Goal: Task Accomplishment & Management: Manage account settings

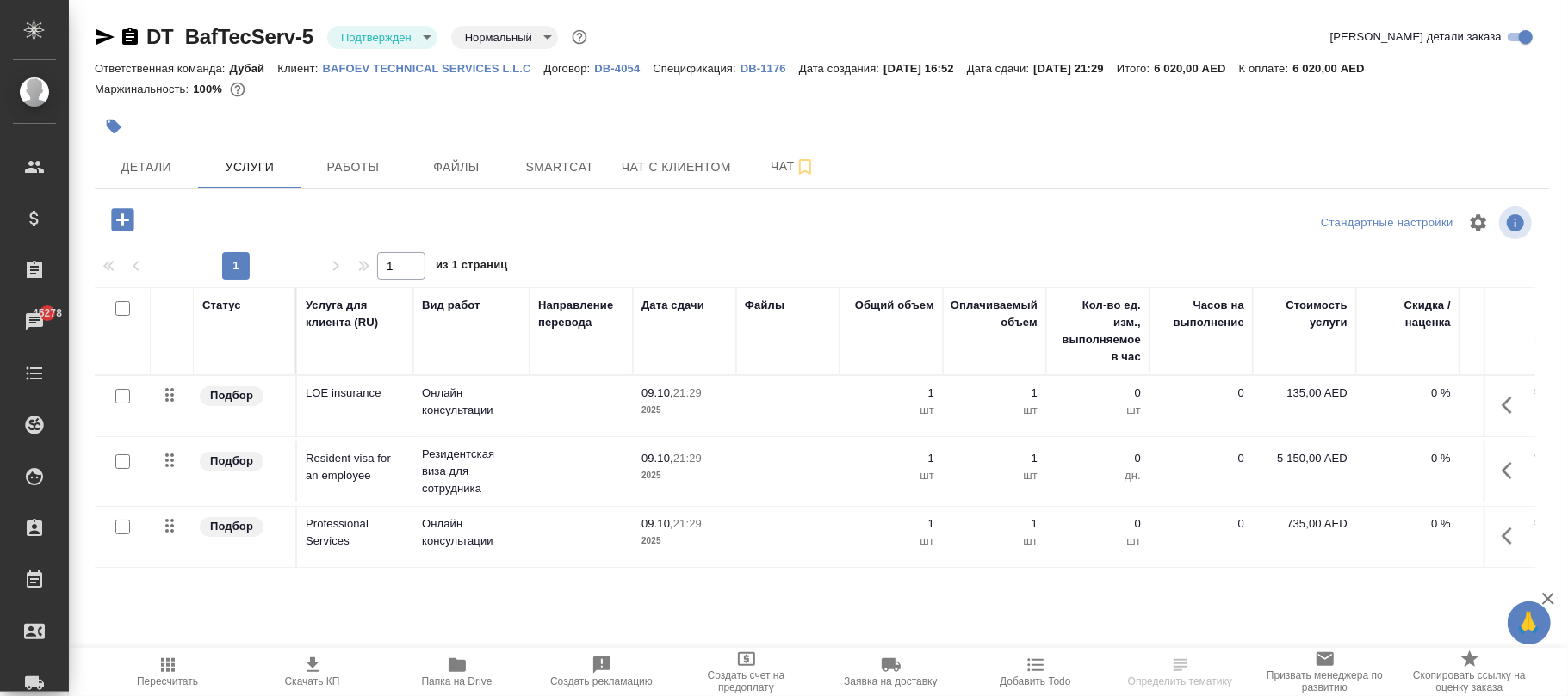
click at [606, 63] on p "DB-4054" at bounding box center [623, 68] width 59 height 13
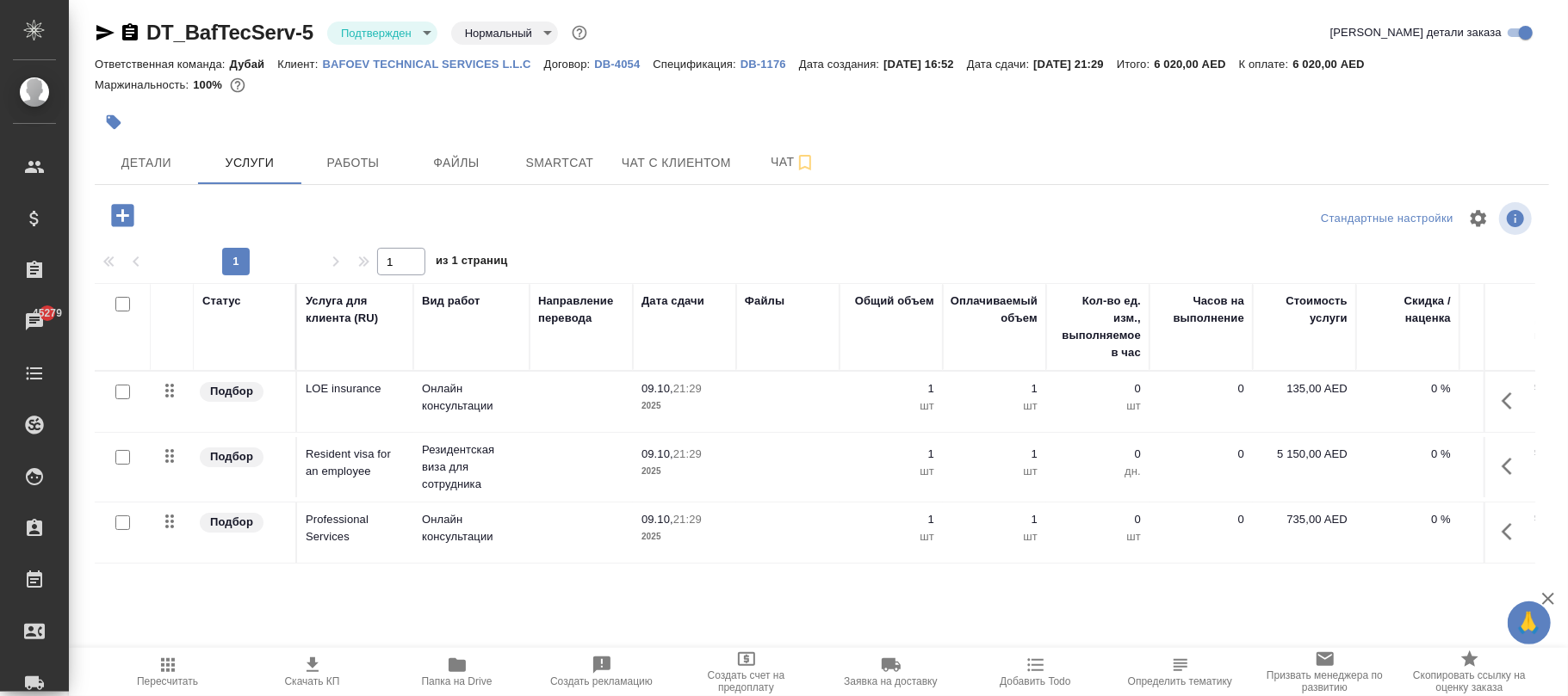
click at [129, 207] on icon "button" at bounding box center [122, 216] width 22 height 22
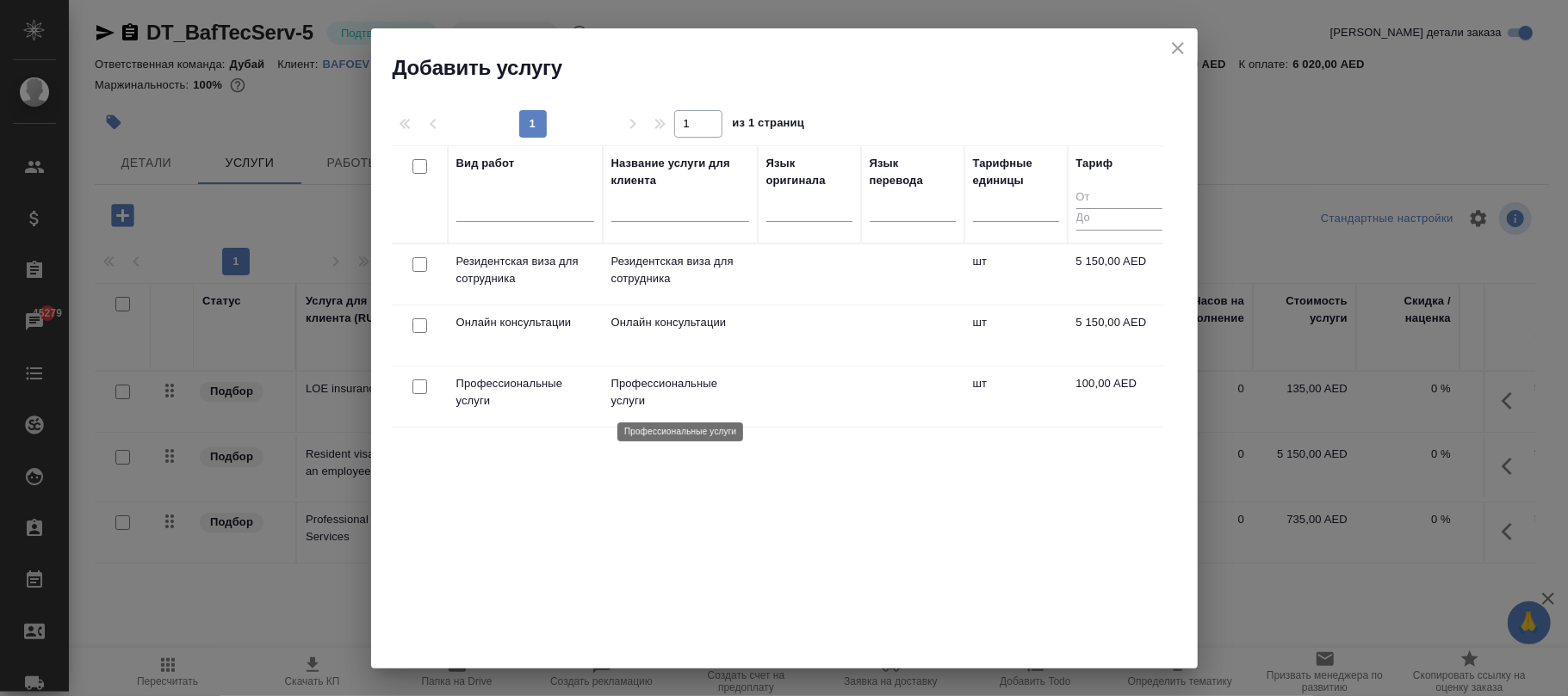
click at [727, 396] on p "Профессиональные услуги" at bounding box center [680, 392] width 138 height 35
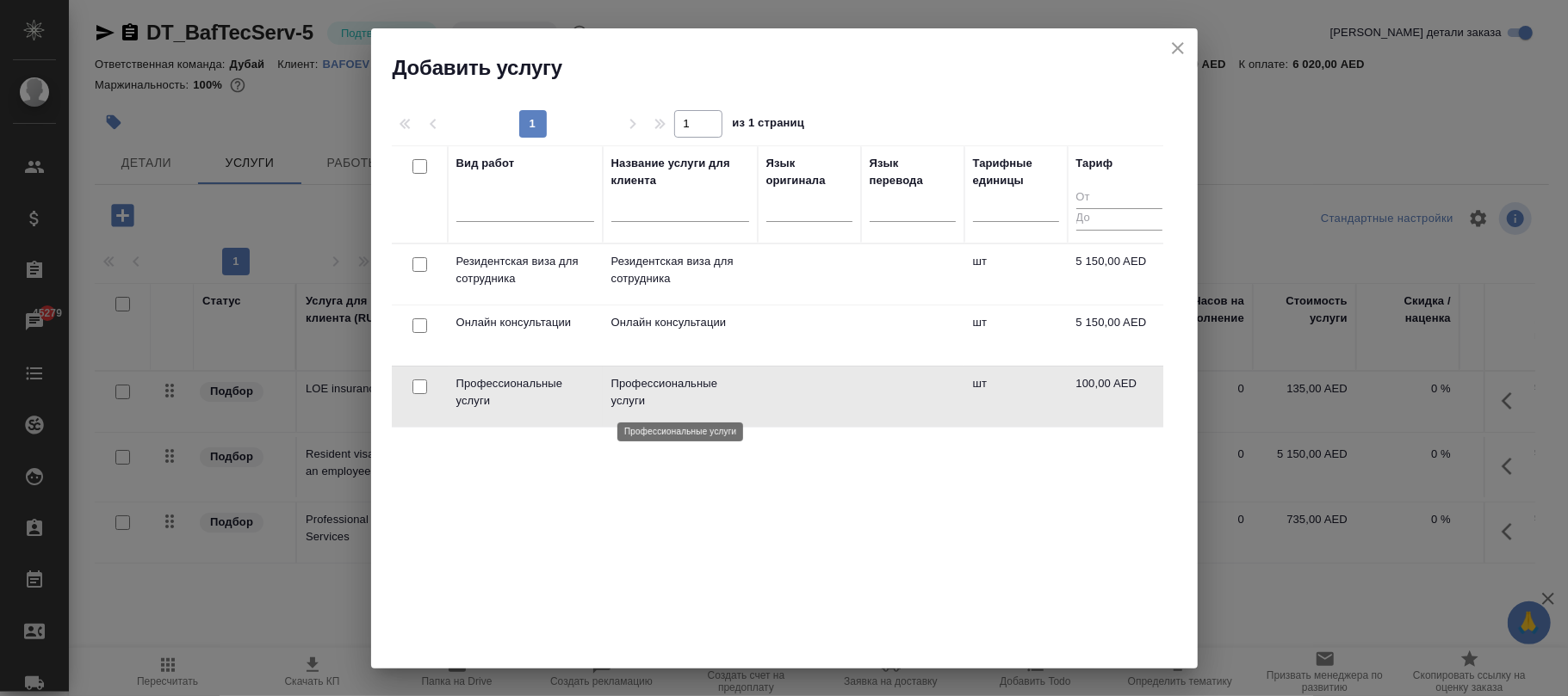
click at [725, 394] on p "Профессиональные услуги" at bounding box center [680, 392] width 138 height 35
click at [823, 399] on td at bounding box center [809, 397] width 104 height 61
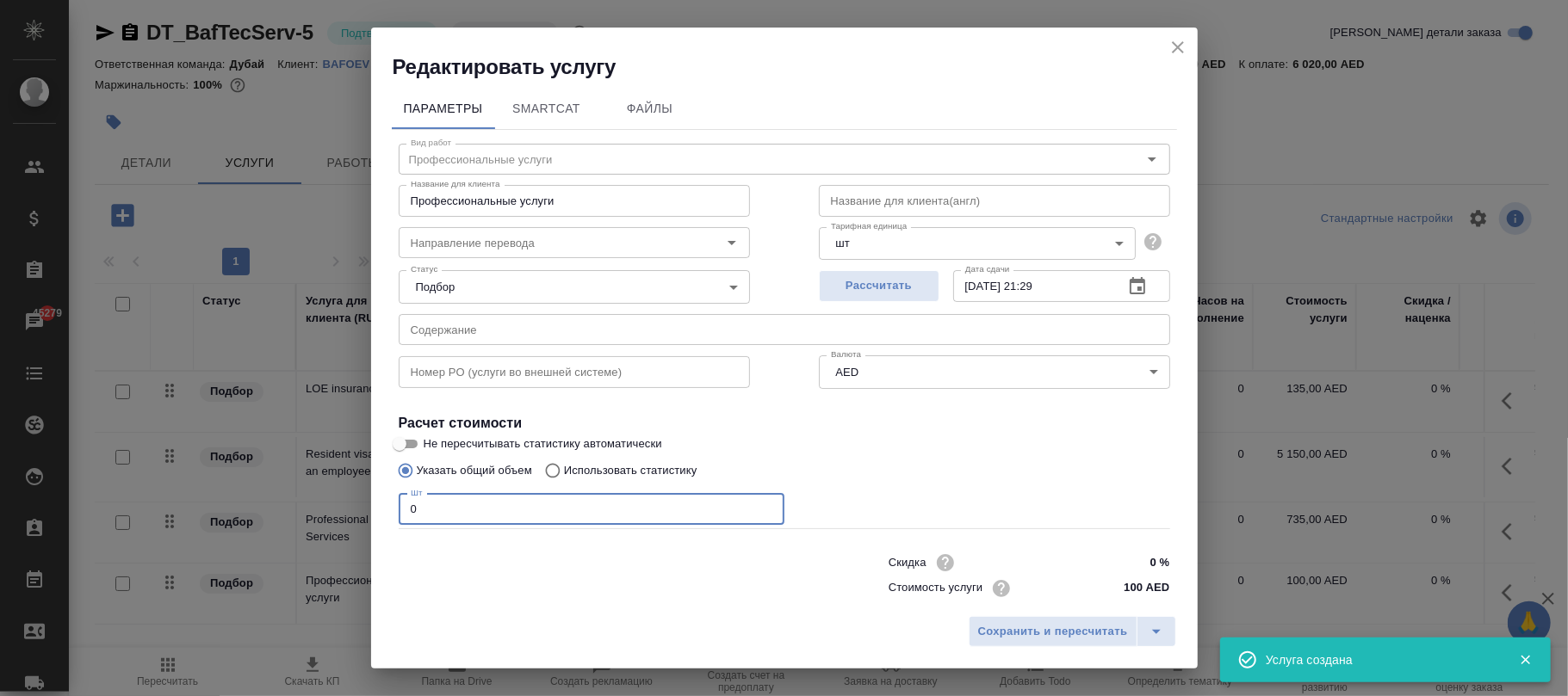
drag, startPoint x: 551, startPoint y: 508, endPoint x: 126, endPoint y: 496, distance: 425.2
click at [126, 496] on div "Редактировать услугу Параметры SmartCat Файлы Вид работ Профессиональные услуги…" at bounding box center [784, 348] width 1568 height 696
type input "1"
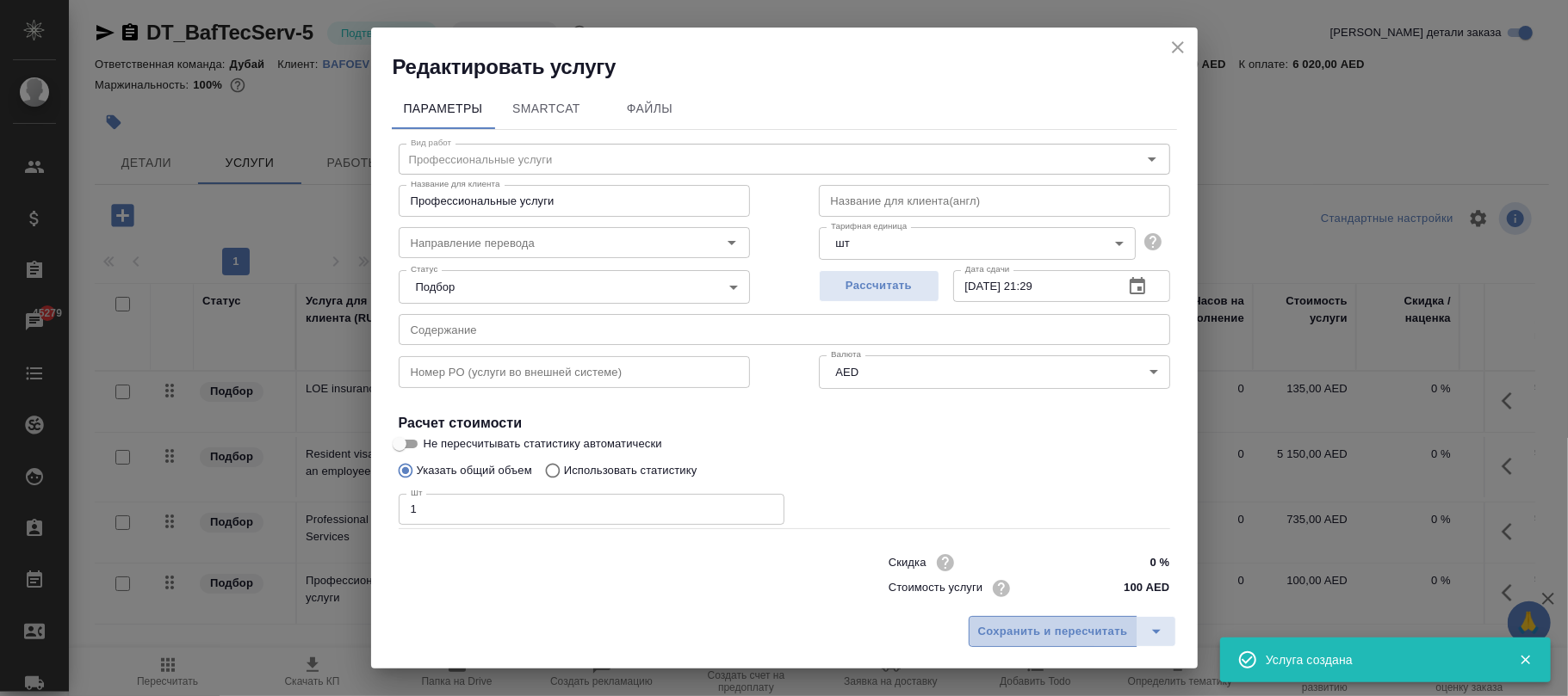
click at [1037, 633] on span "Сохранить и пересчитать" at bounding box center [1053, 632] width 149 height 20
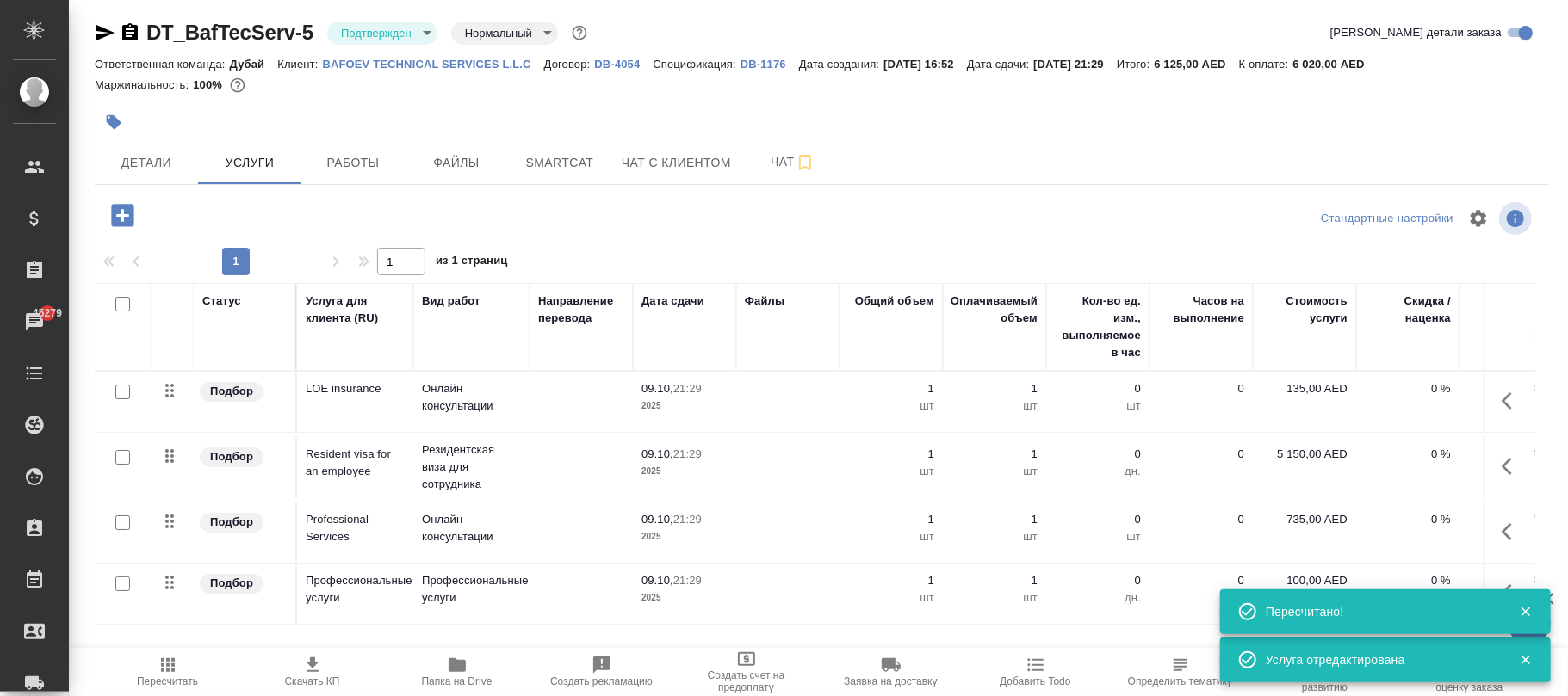
click at [155, 669] on span "Пересчитать" at bounding box center [167, 671] width 124 height 33
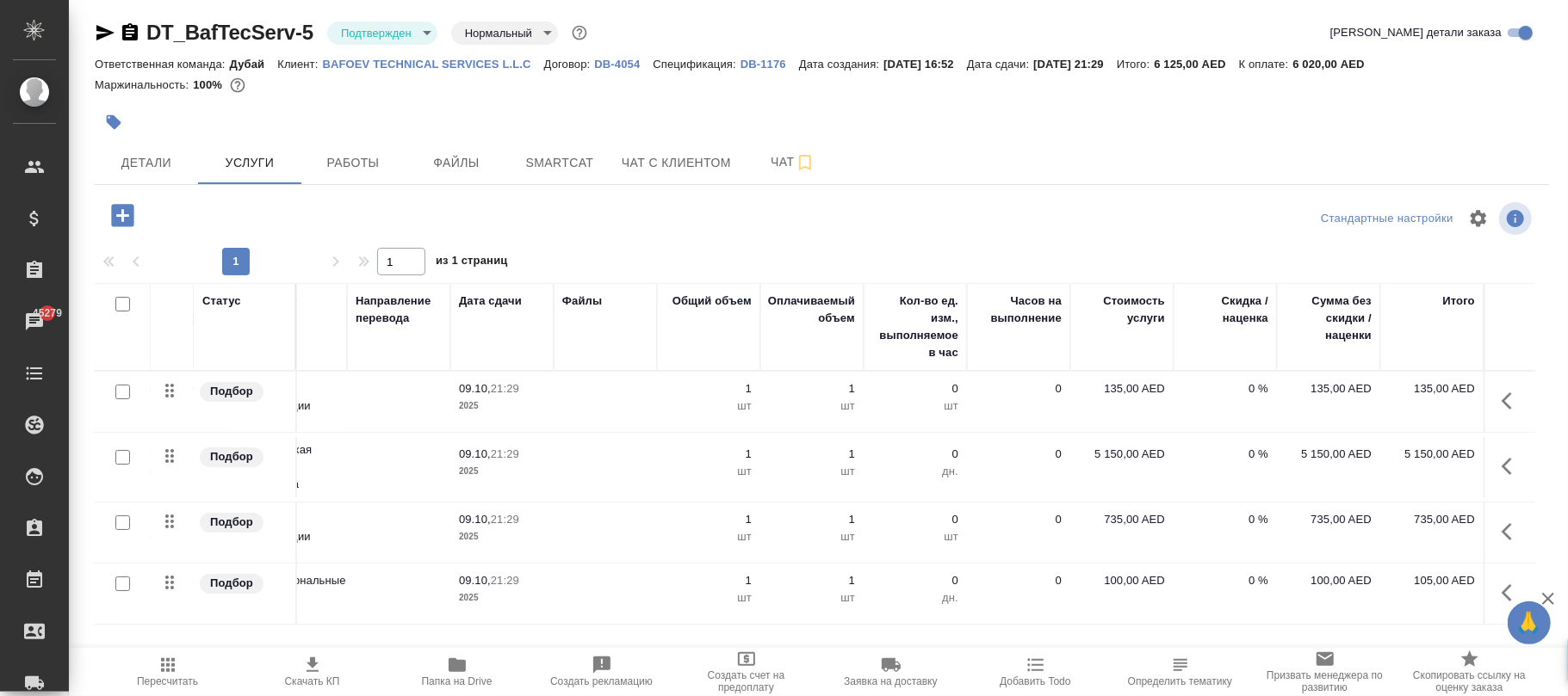
scroll to position [0, 0]
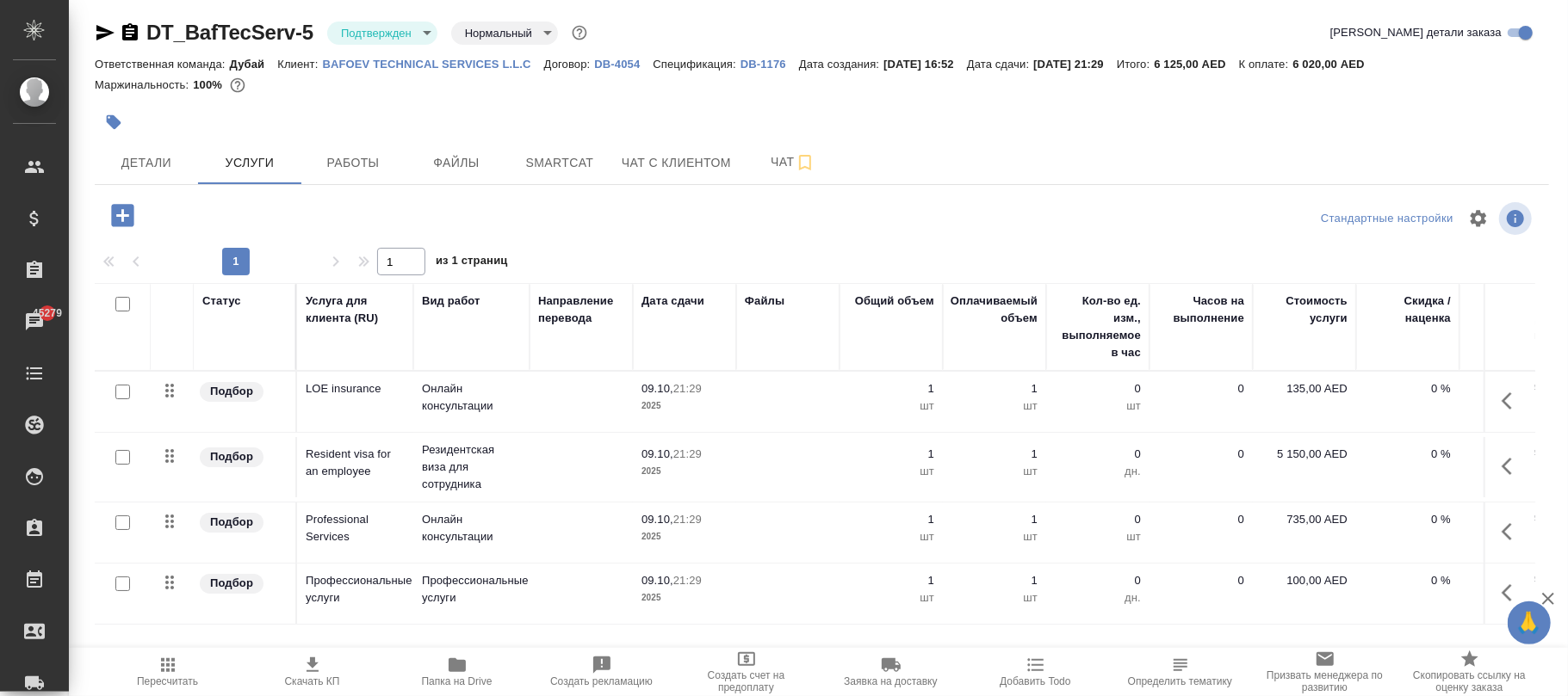
click at [166, 675] on icon "button" at bounding box center [168, 665] width 21 height 21
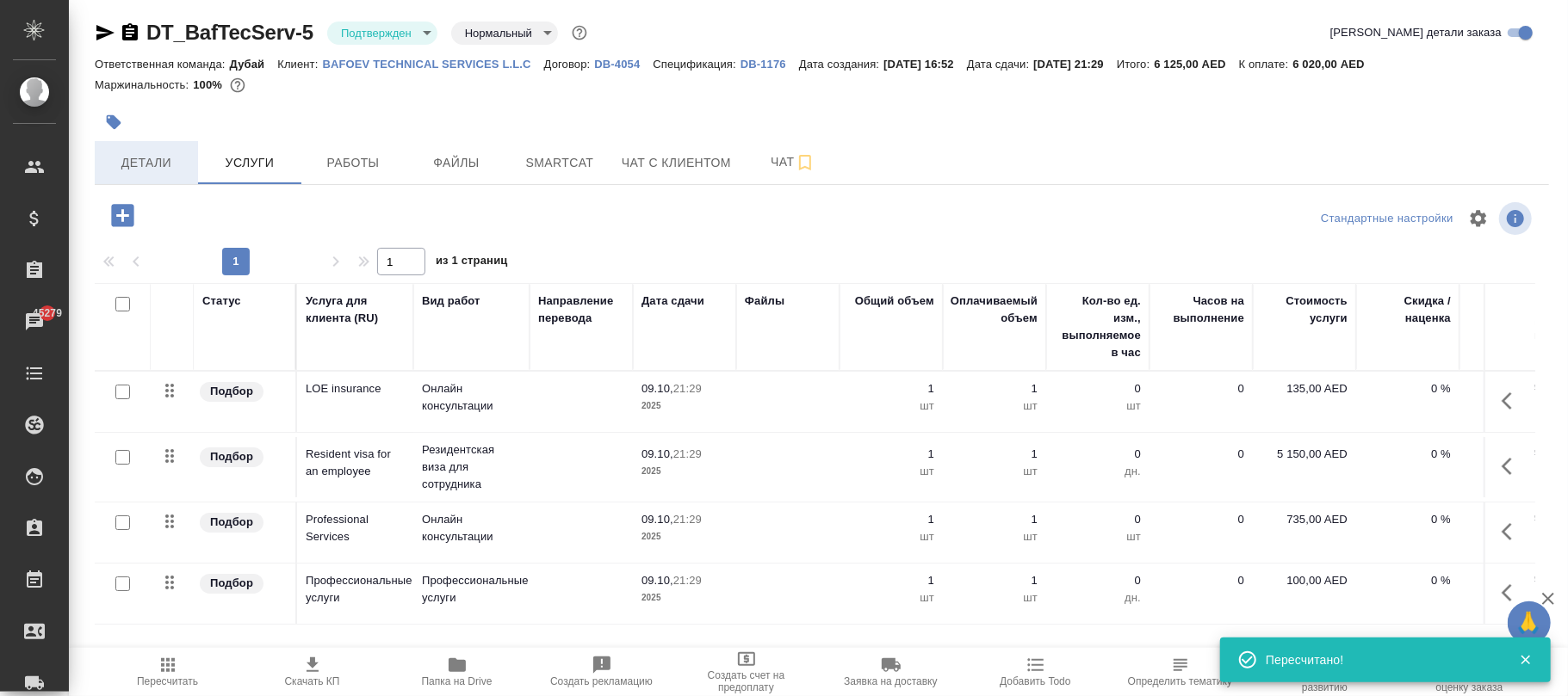
click at [153, 161] on span "Детали" at bounding box center [147, 162] width 83 height 21
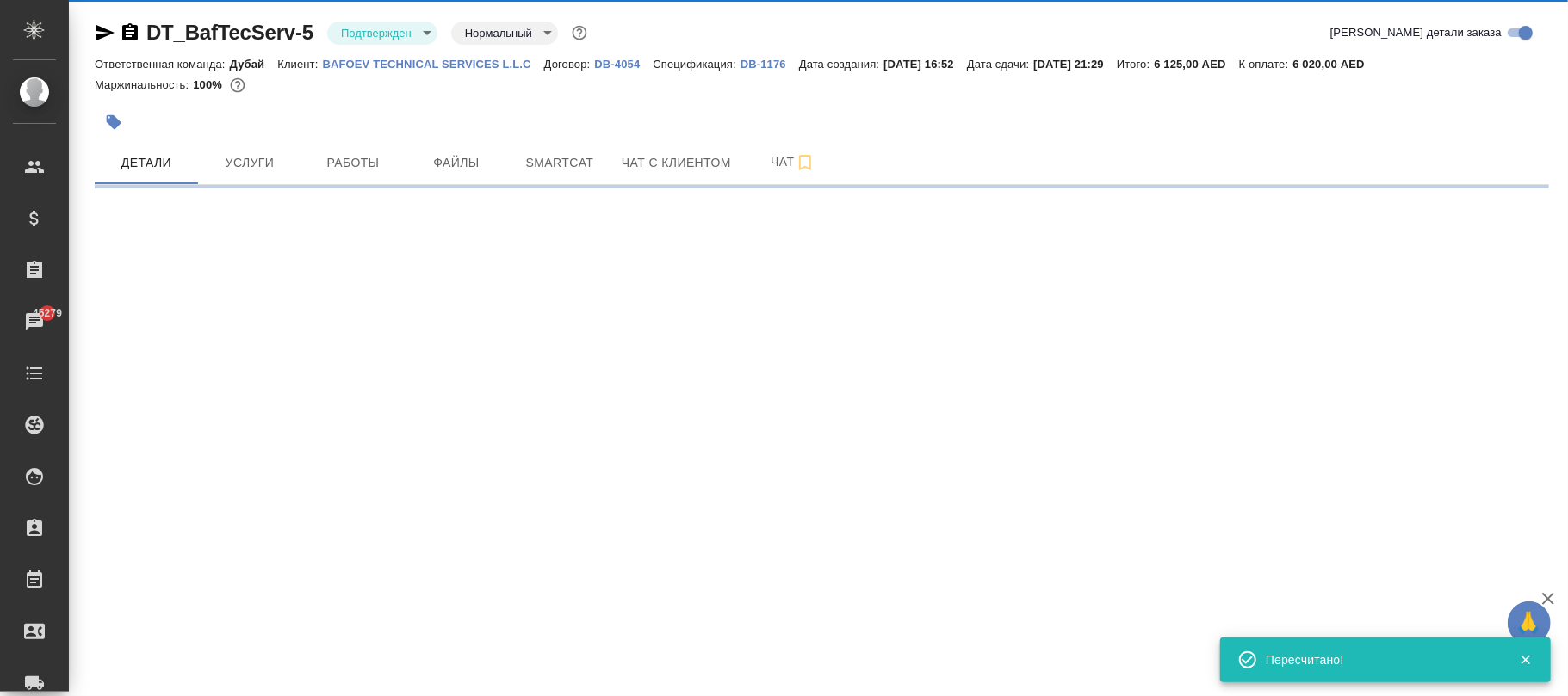
select select "RU"
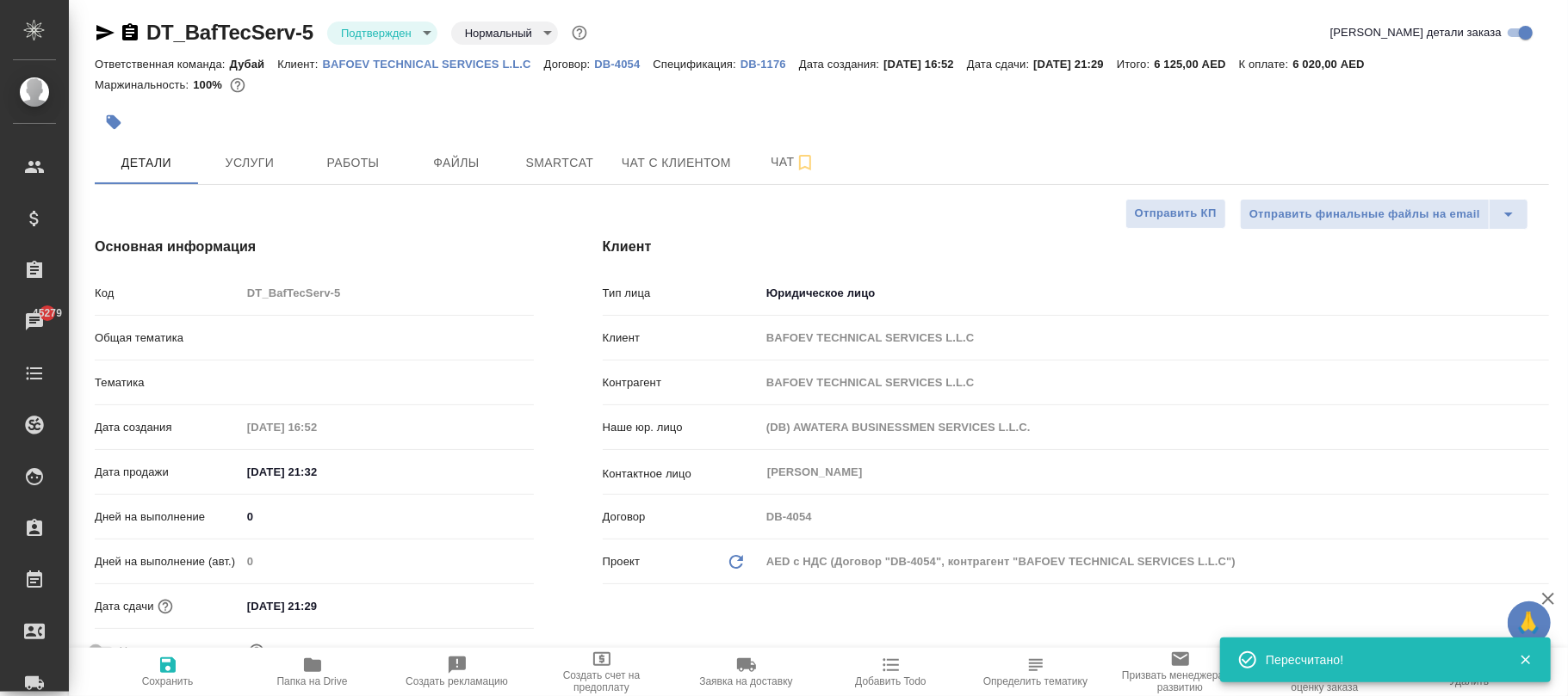
type textarea "x"
type input "Дубай"
click at [158, 672] on icon "button" at bounding box center [168, 665] width 21 height 21
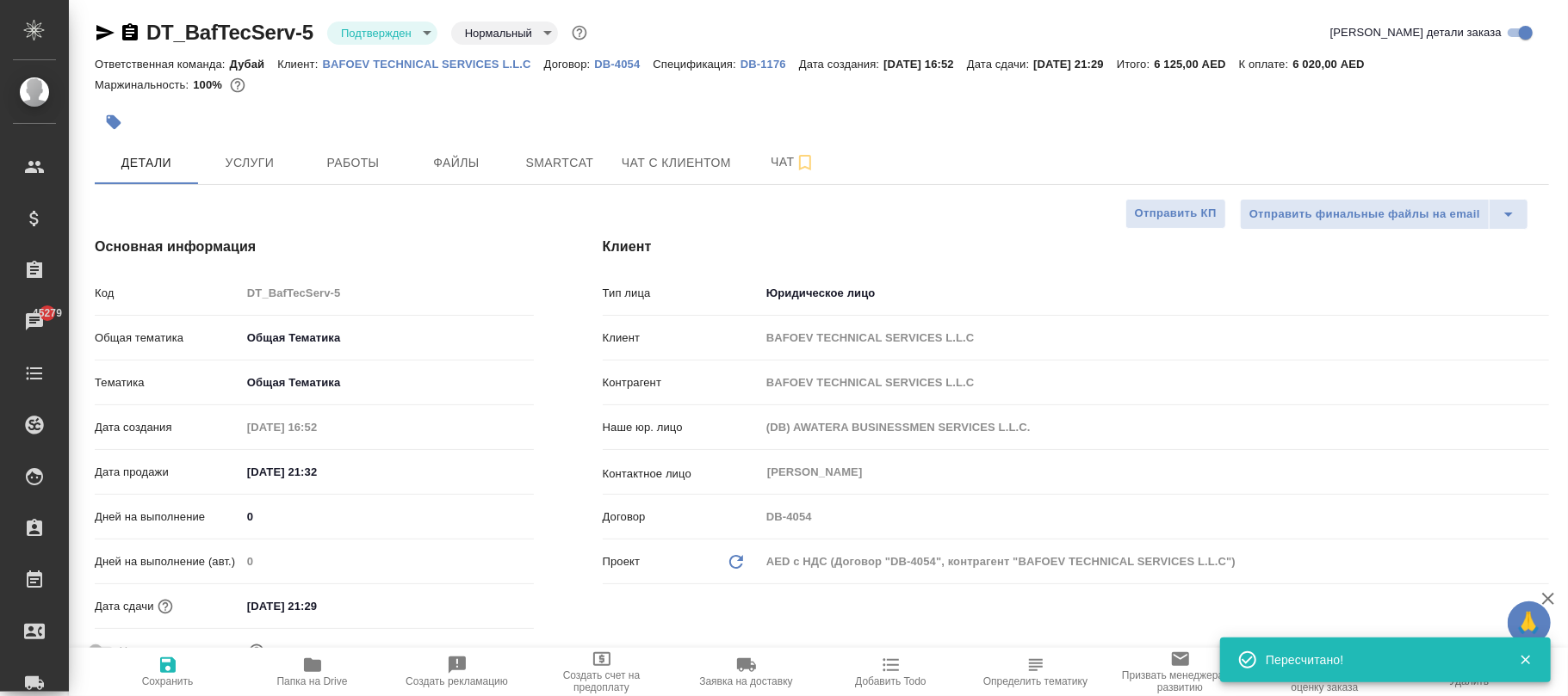
type textarea "x"
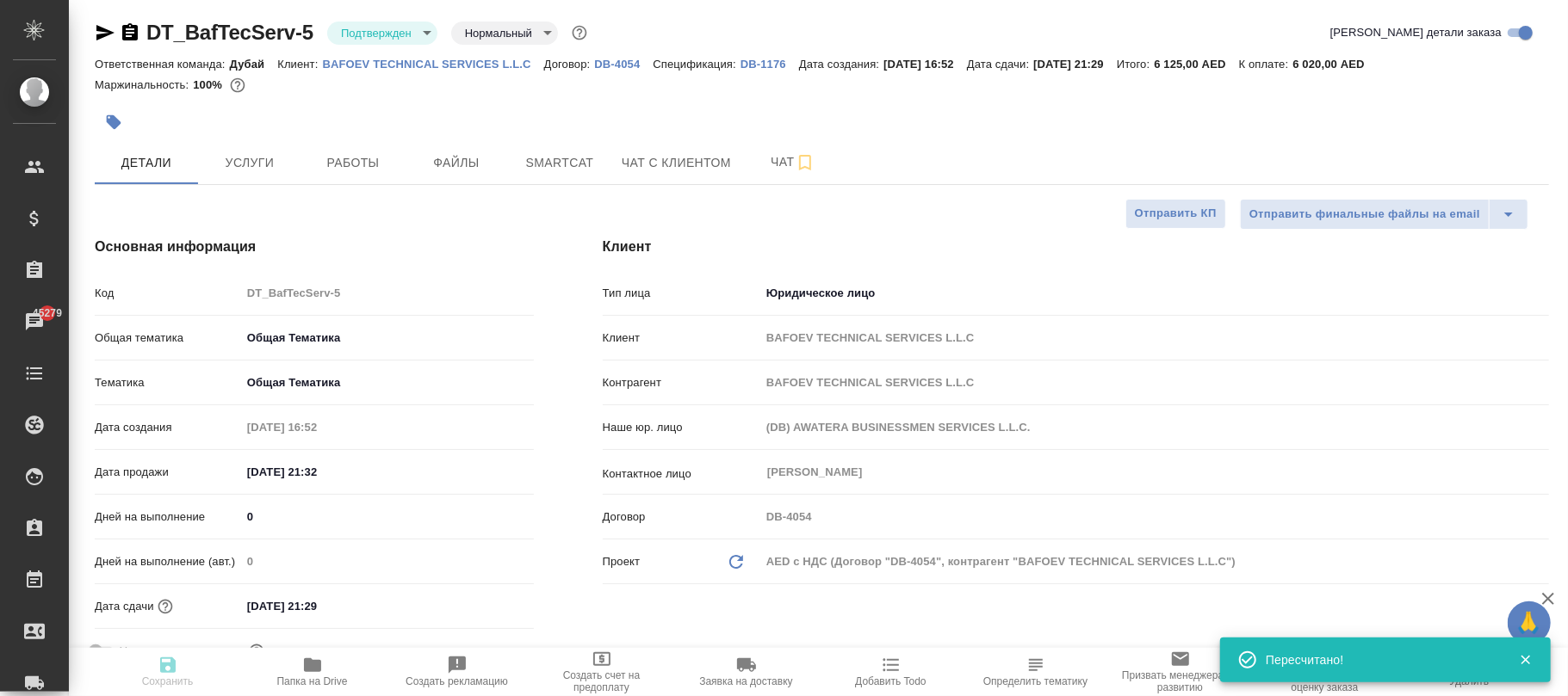
type textarea "x"
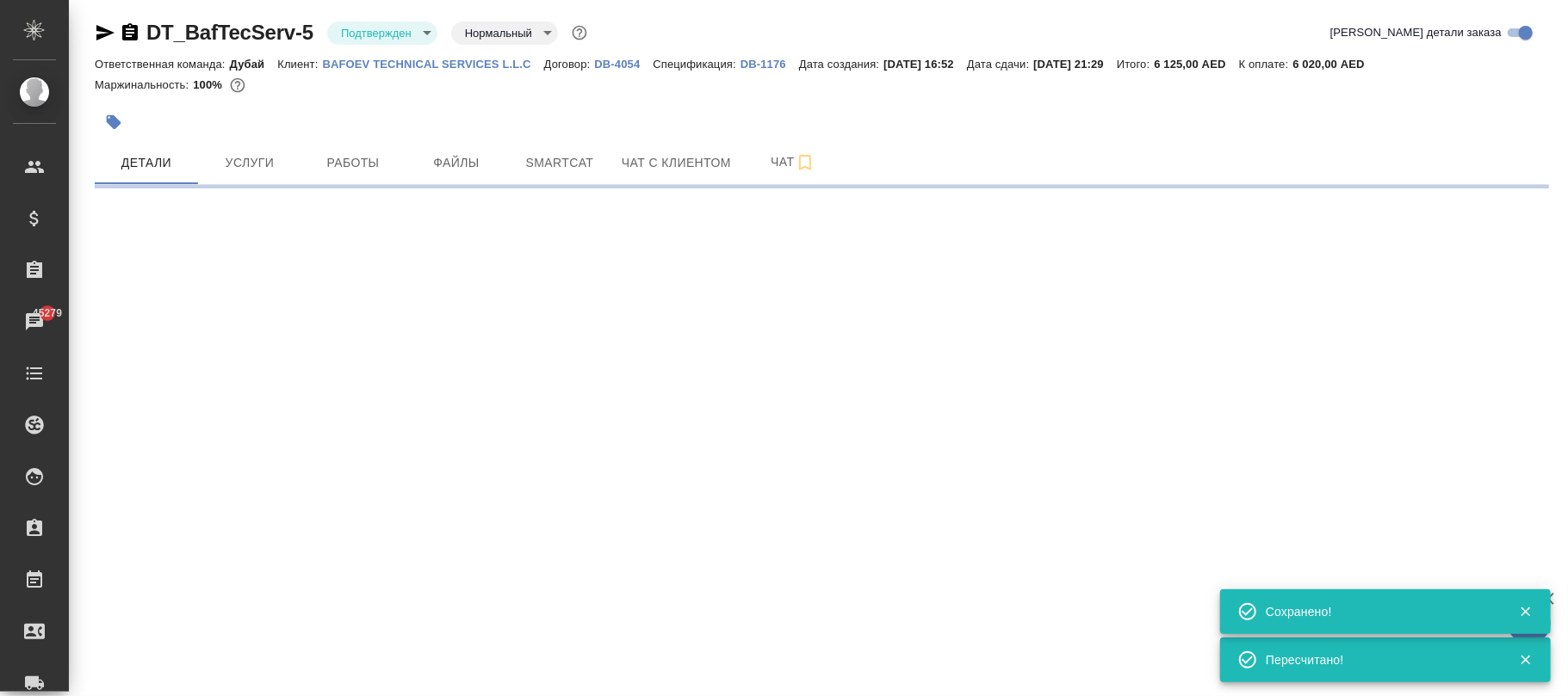
select select "RU"
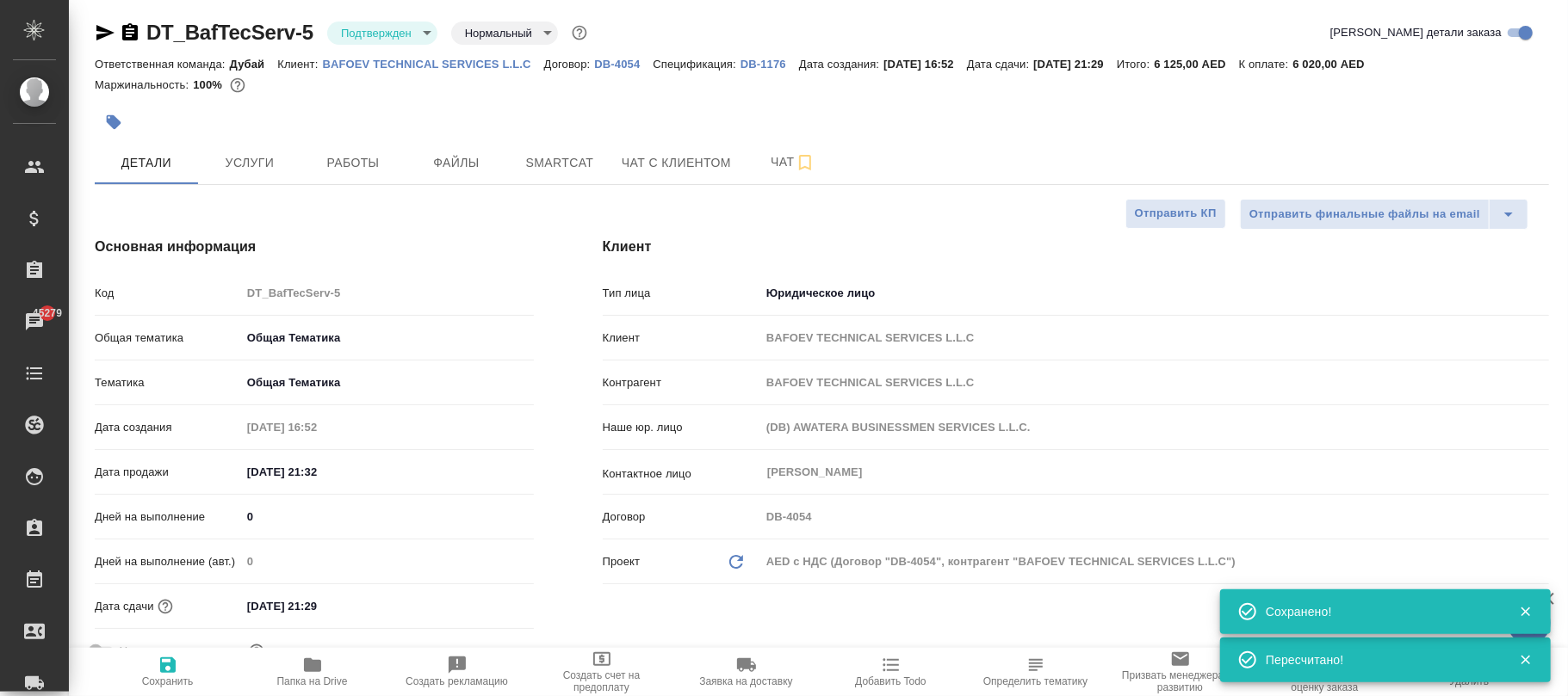
type textarea "x"
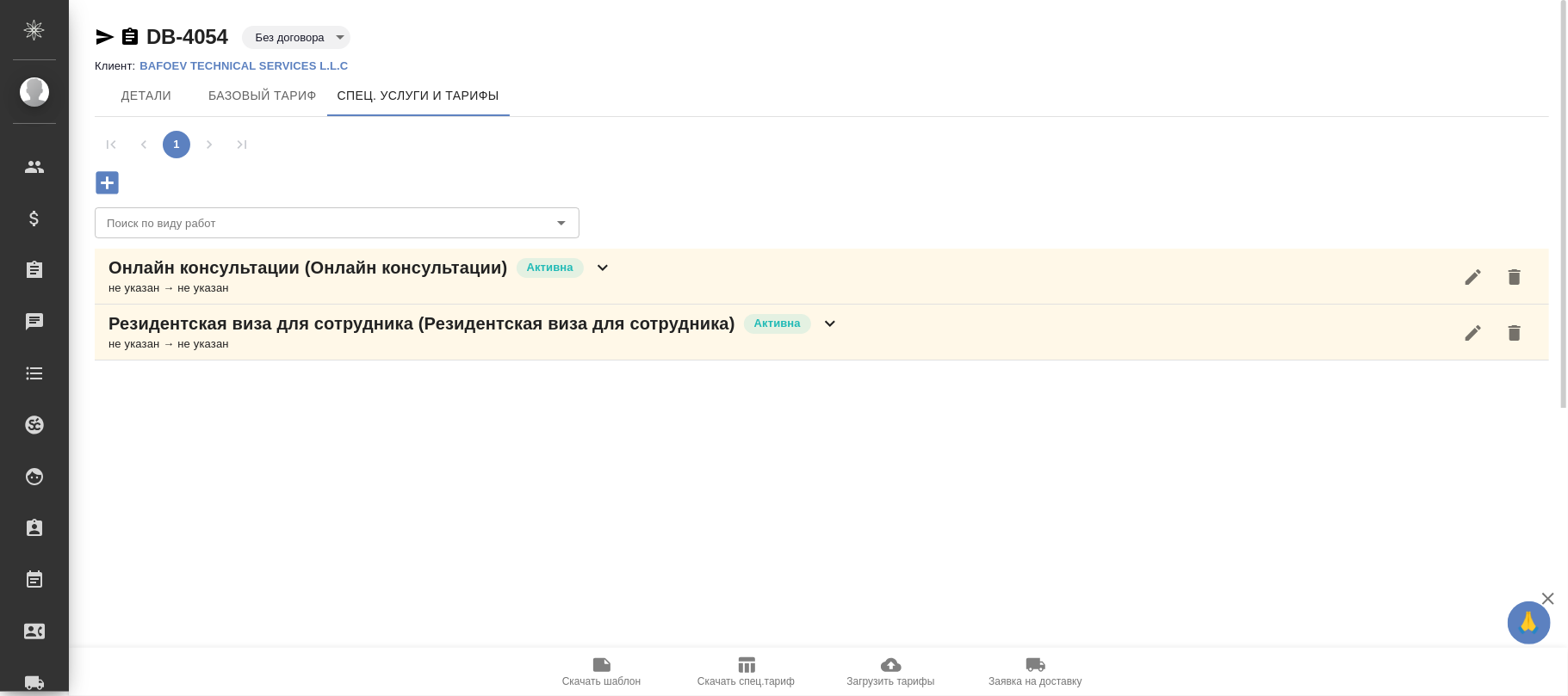
click at [108, 176] on icon "button" at bounding box center [106, 183] width 22 height 22
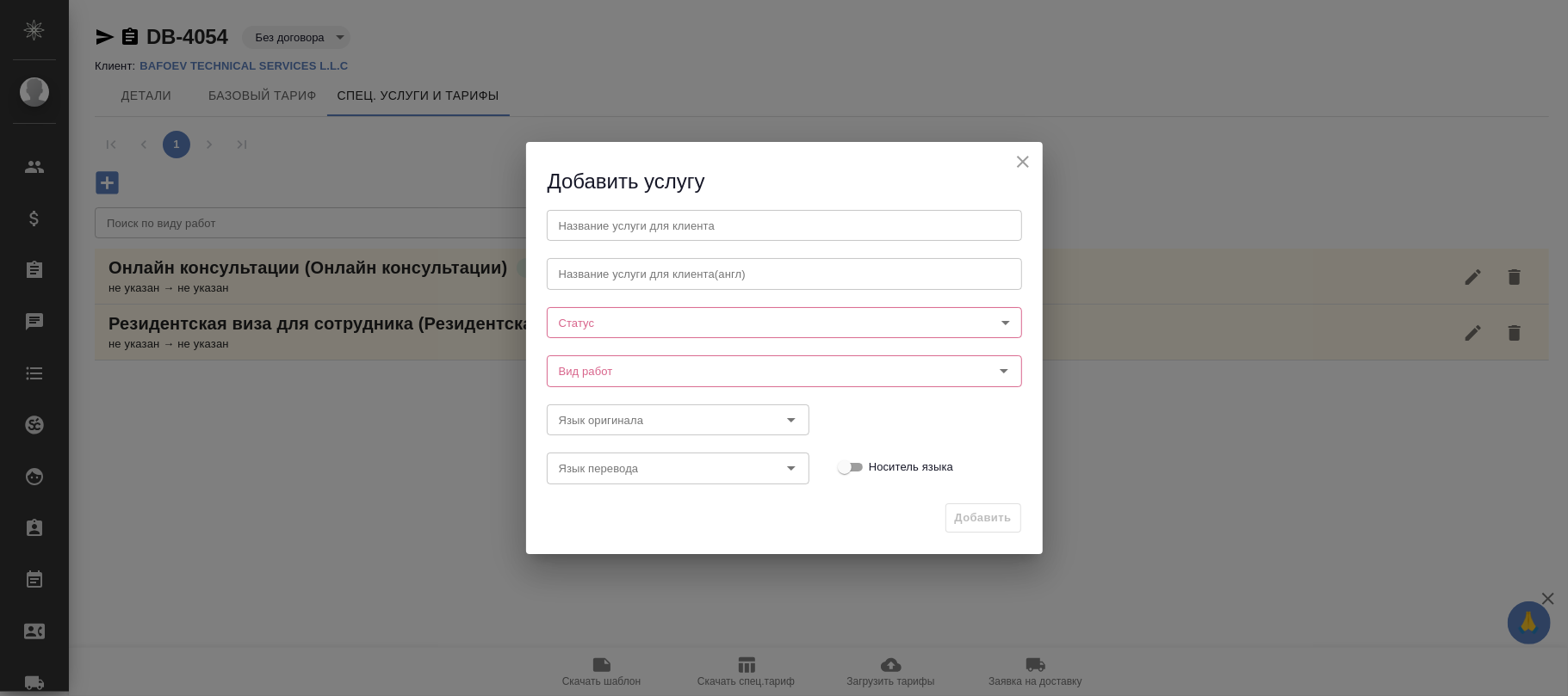
click at [613, 314] on body "🙏 .cls-1 fill:#fff; AWATERA Фокина Наталья n.fokina Клиенты Спецификации Заказы…" at bounding box center [784, 348] width 1568 height 696
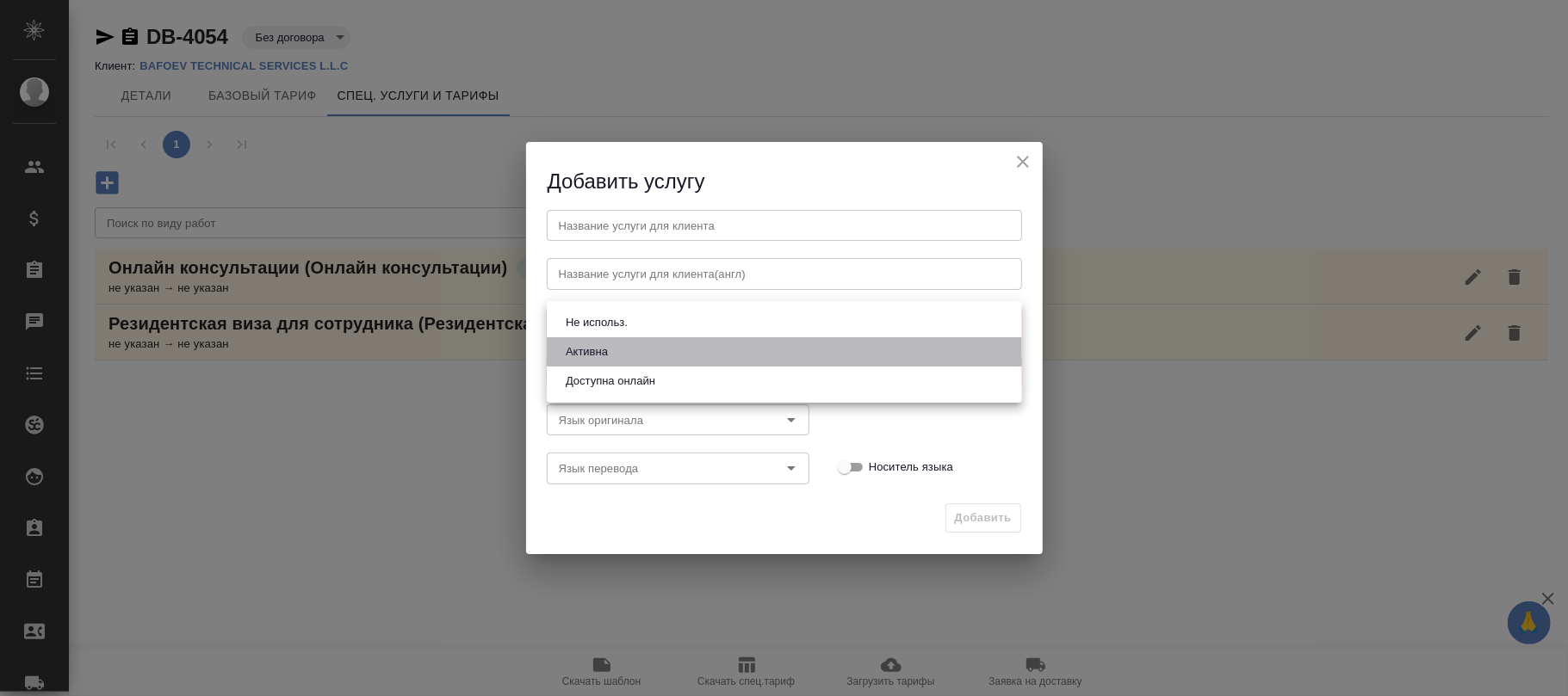
click at [601, 346] on button "Активна" at bounding box center [586, 352] width 52 height 19
type input "active"
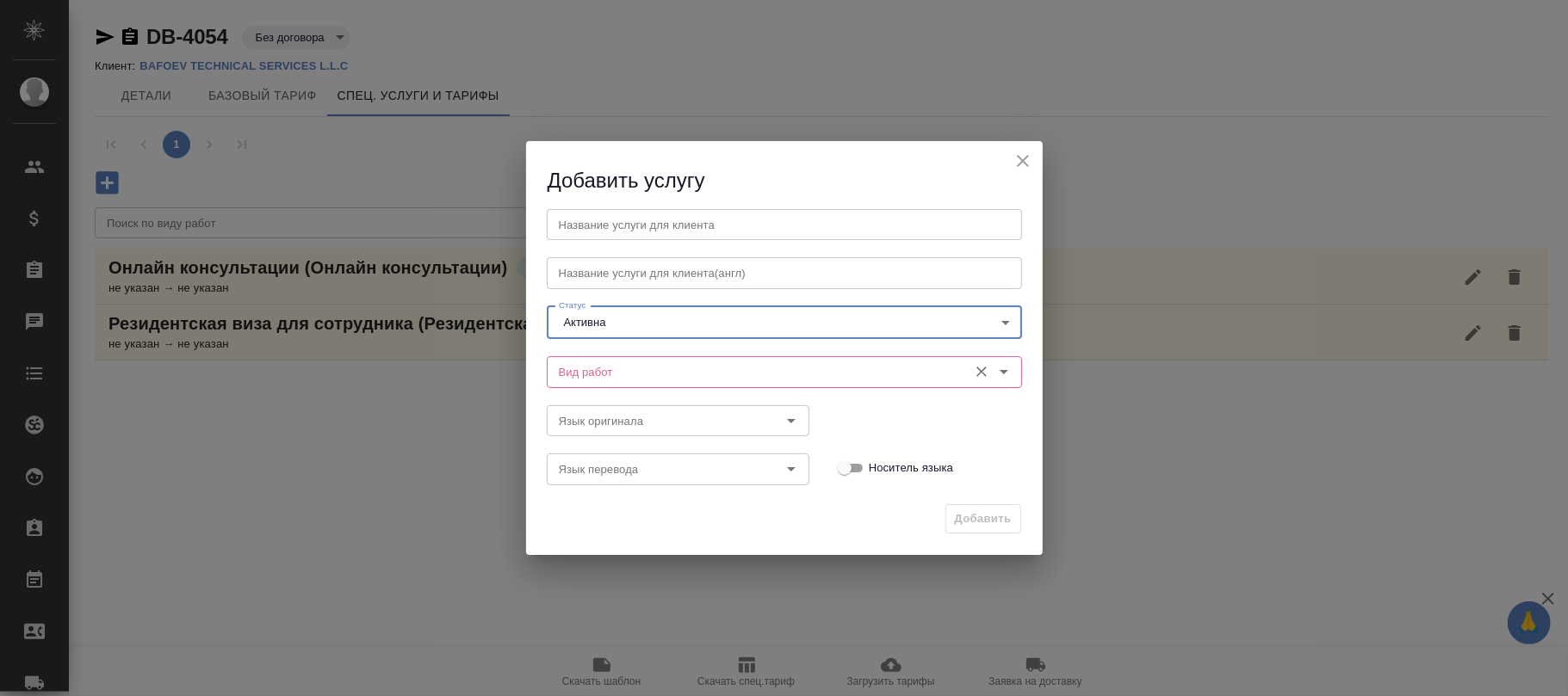
click at [600, 372] on input "Вид работ" at bounding box center [755, 371] width 407 height 21
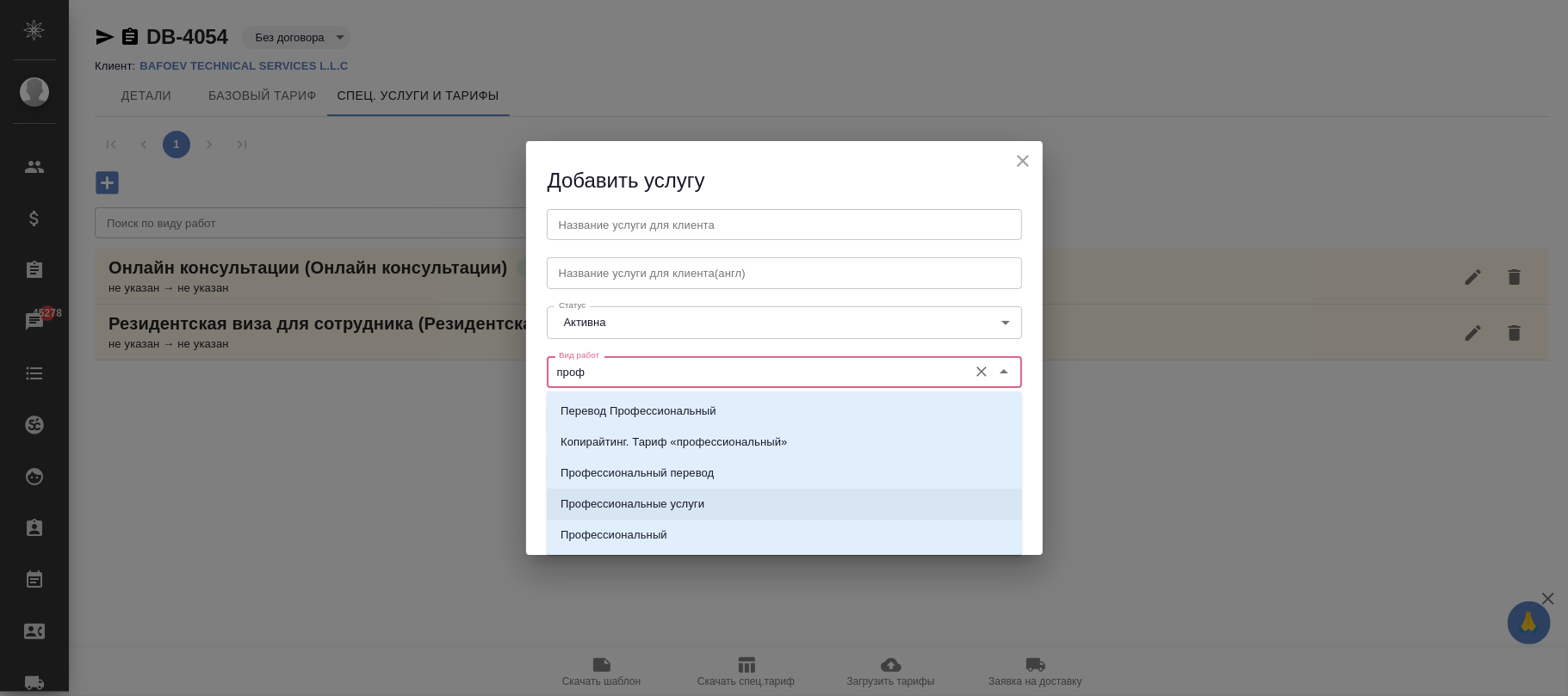
click at [689, 495] on p "Профессиональные услуги" at bounding box center [632, 504] width 144 height 17
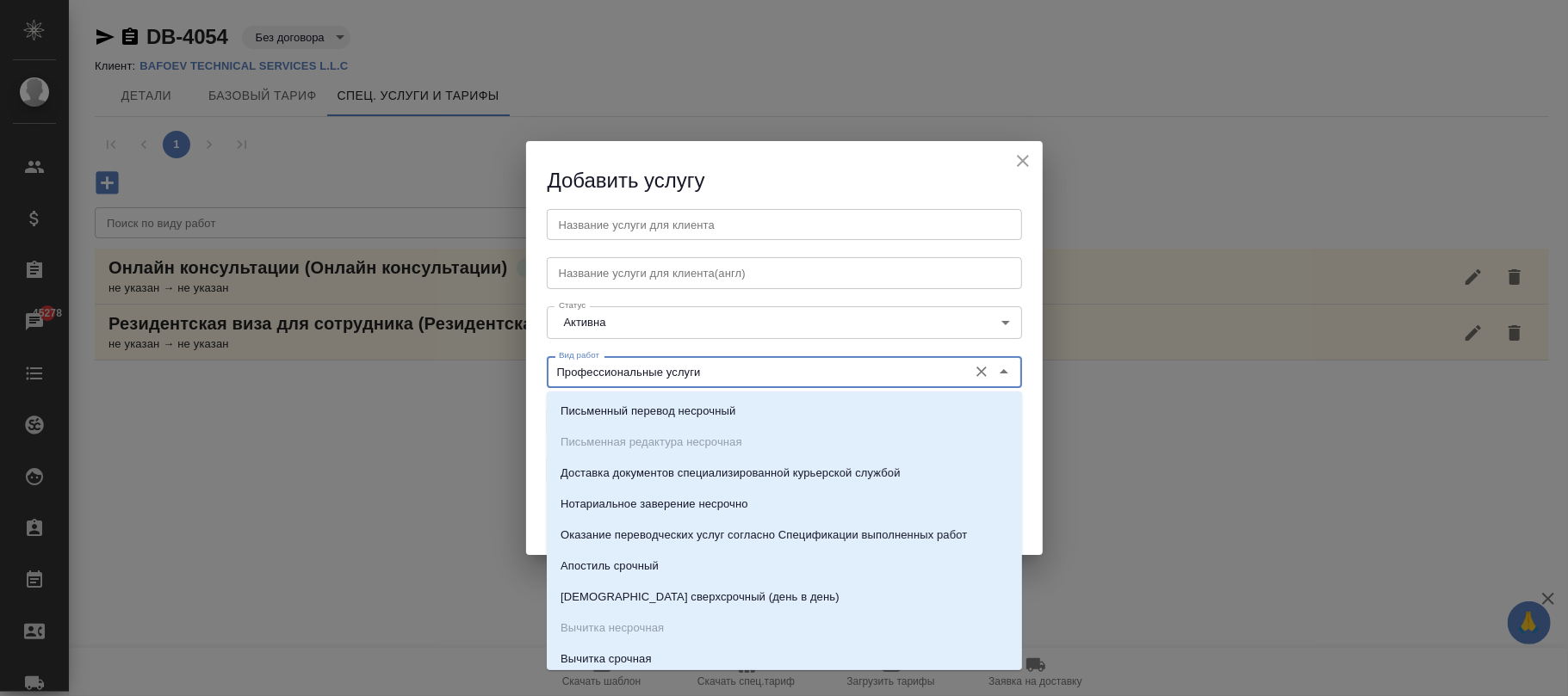
drag, startPoint x: 725, startPoint y: 376, endPoint x: 548, endPoint y: 372, distance: 177.0
click at [485, 365] on div "Добавить услугу Название услуги для клиента Название услуги для клиента Названи…" at bounding box center [784, 348] width 1568 height 696
type input "Профессиональные услуги"
click at [611, 221] on input "text" at bounding box center [784, 224] width 475 height 31
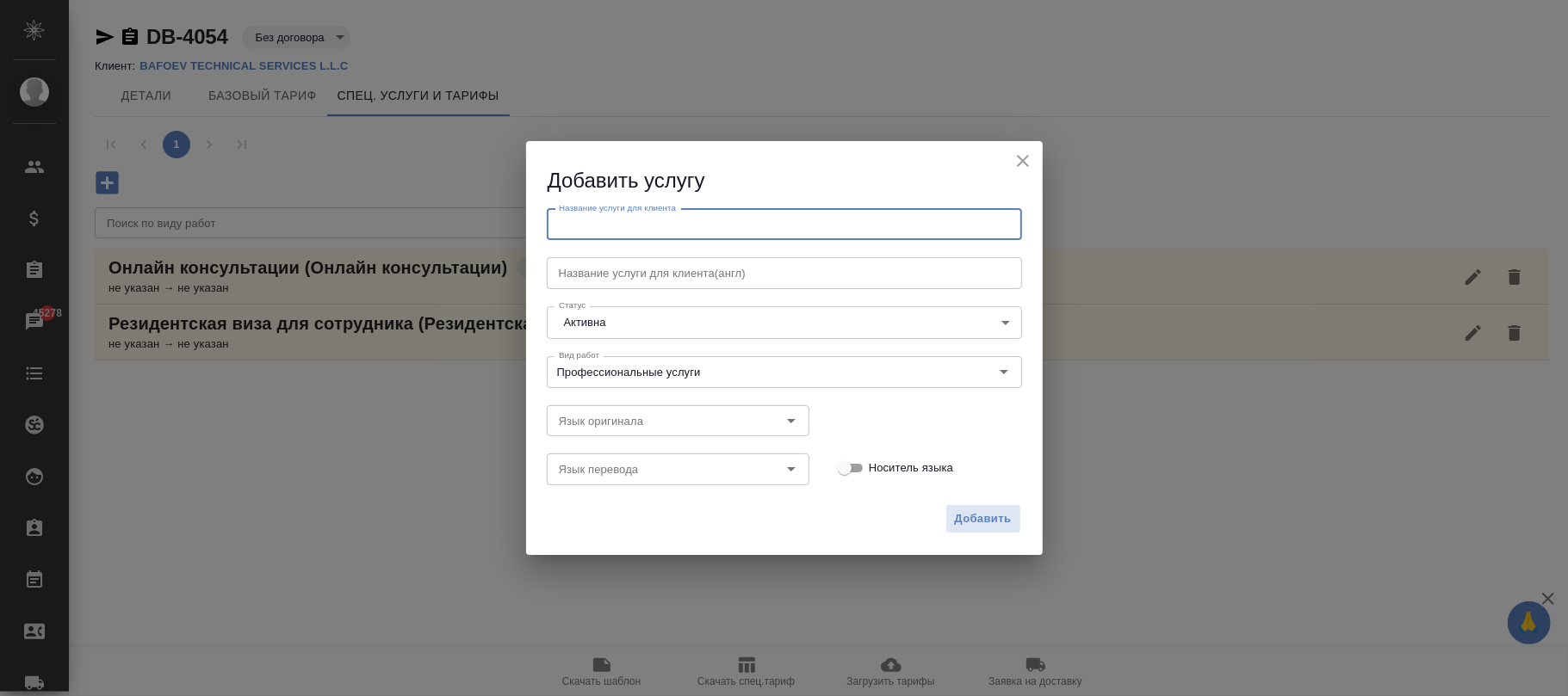
paste input "Профессиональные услуги"
drag, startPoint x: 724, startPoint y: 218, endPoint x: 546, endPoint y: 226, distance: 178.2
click at [547, 226] on input "Профессиональные услуги" at bounding box center [784, 224] width 475 height 31
type input "Профессиональные услуги"
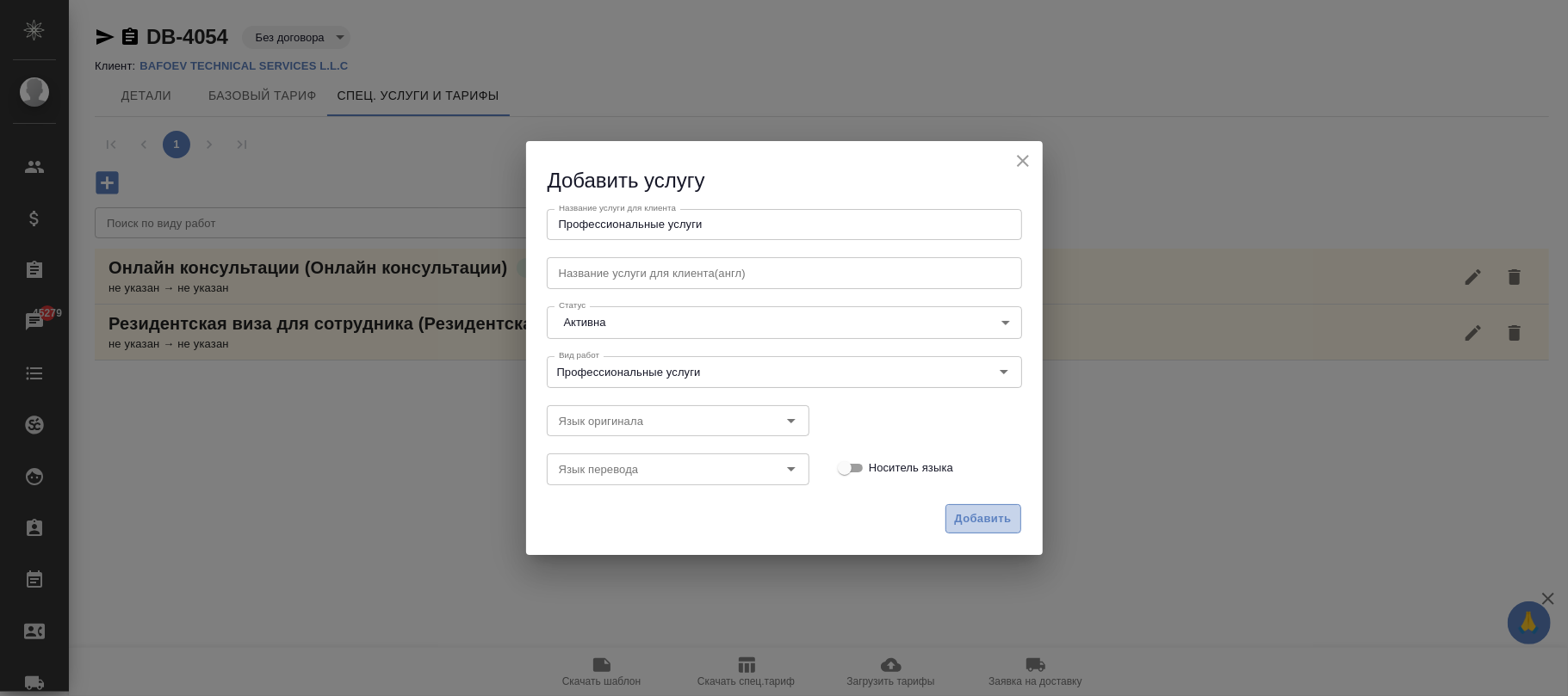
click at [982, 521] on span "Добавить" at bounding box center [983, 519] width 57 height 20
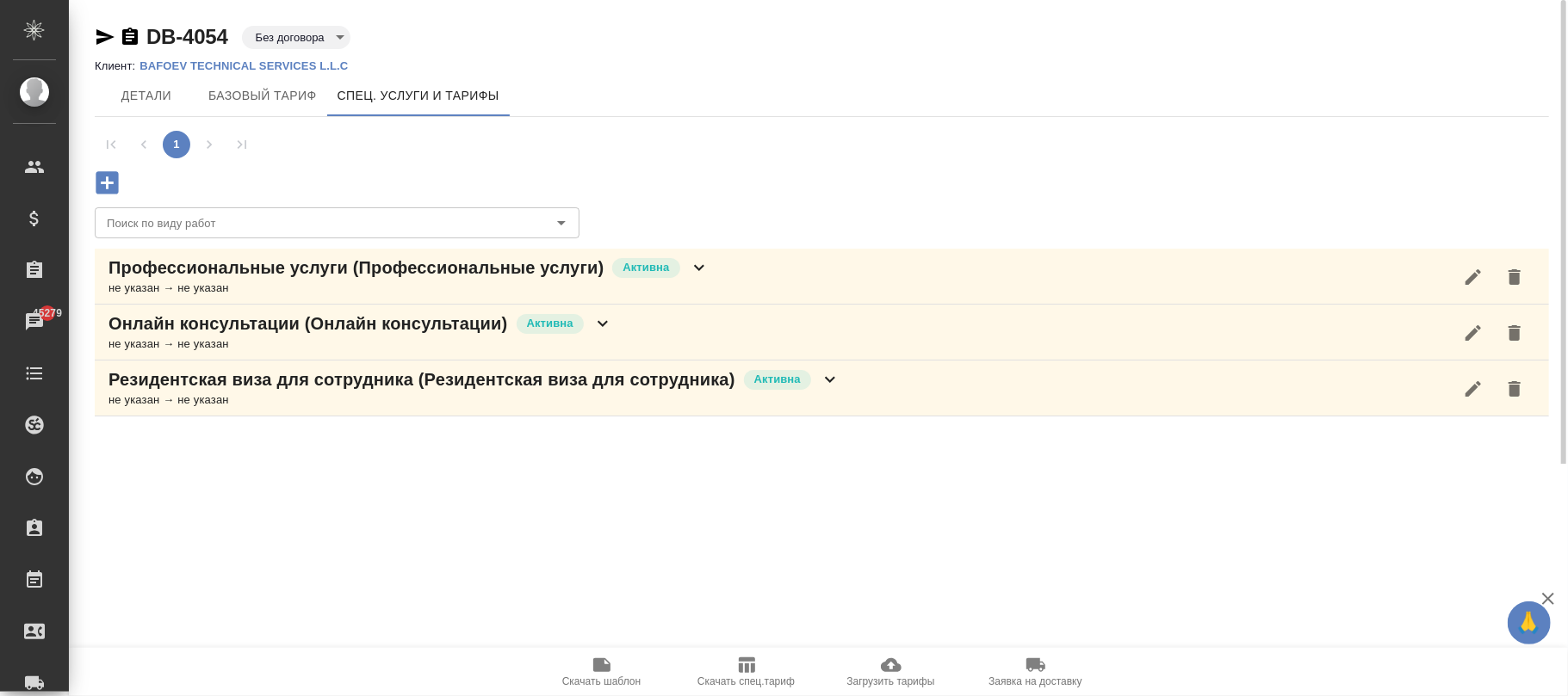
click at [706, 271] on div "Профессиональные услуги (Профессиональные услуги) Активна не указан → не указан" at bounding box center [821, 277] width 1454 height 56
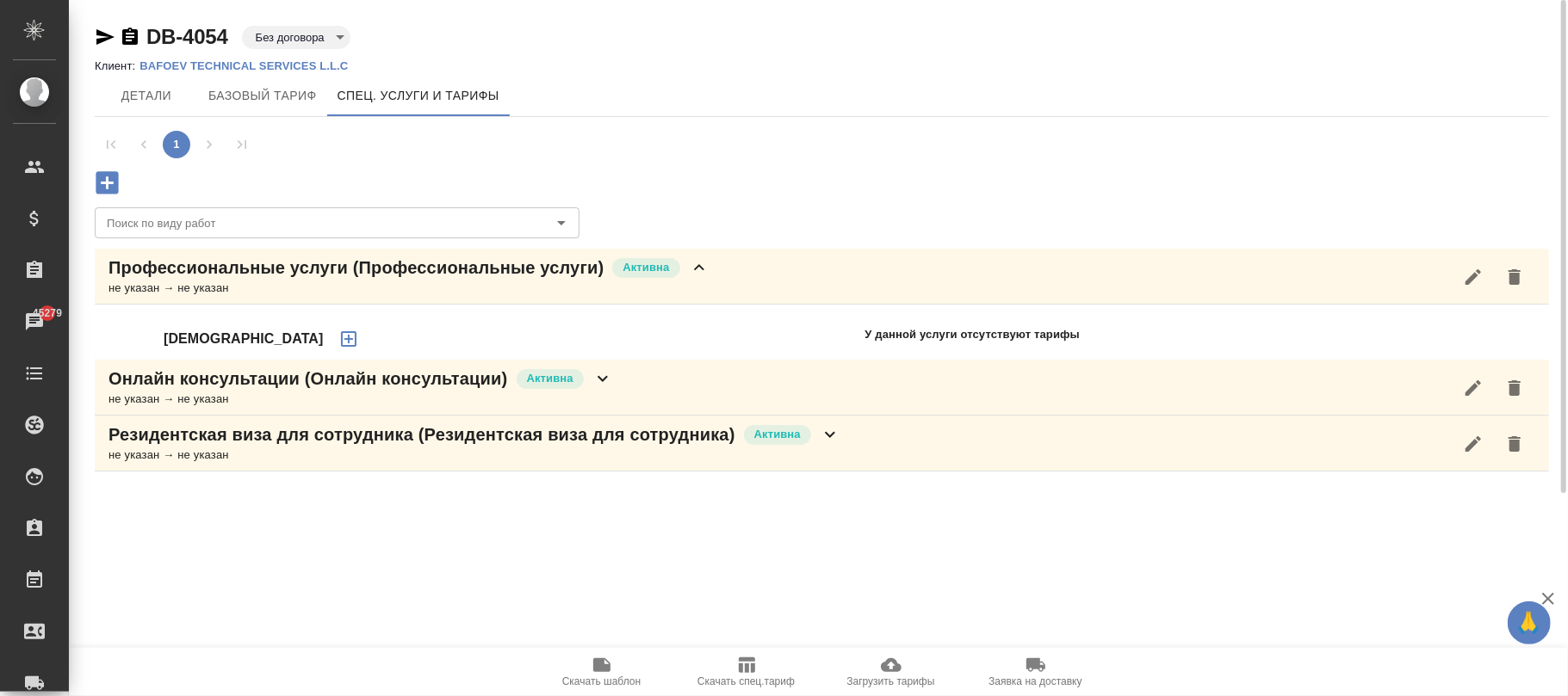
click at [339, 335] on icon "button" at bounding box center [349, 339] width 21 height 21
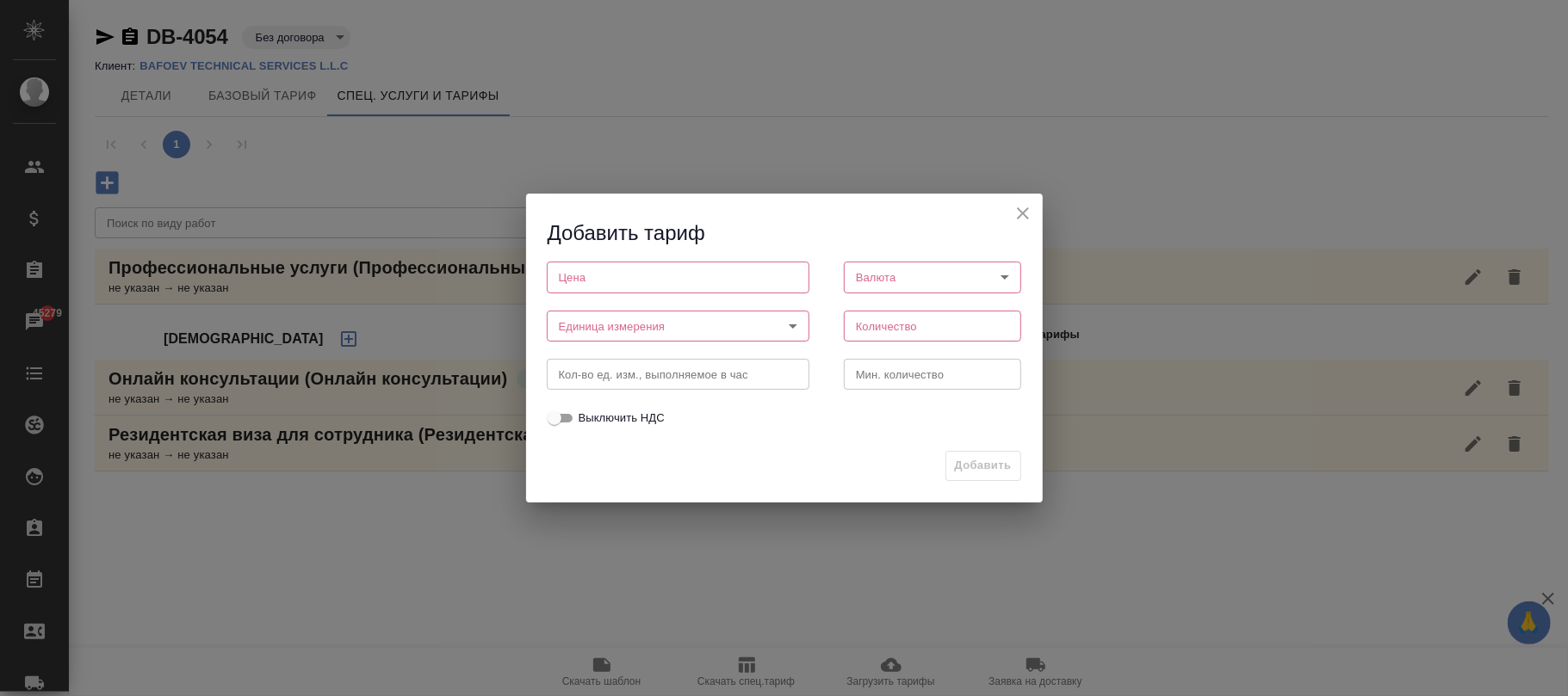
click at [597, 261] on input "number" at bounding box center [678, 276] width 262 height 31
type input "100"
click at [917, 280] on body "🙏 .cls-1 fill:#fff; AWATERA Фокина Наталья n.fokina Клиенты Спецификации Заказы…" at bounding box center [784, 348] width 1568 height 696
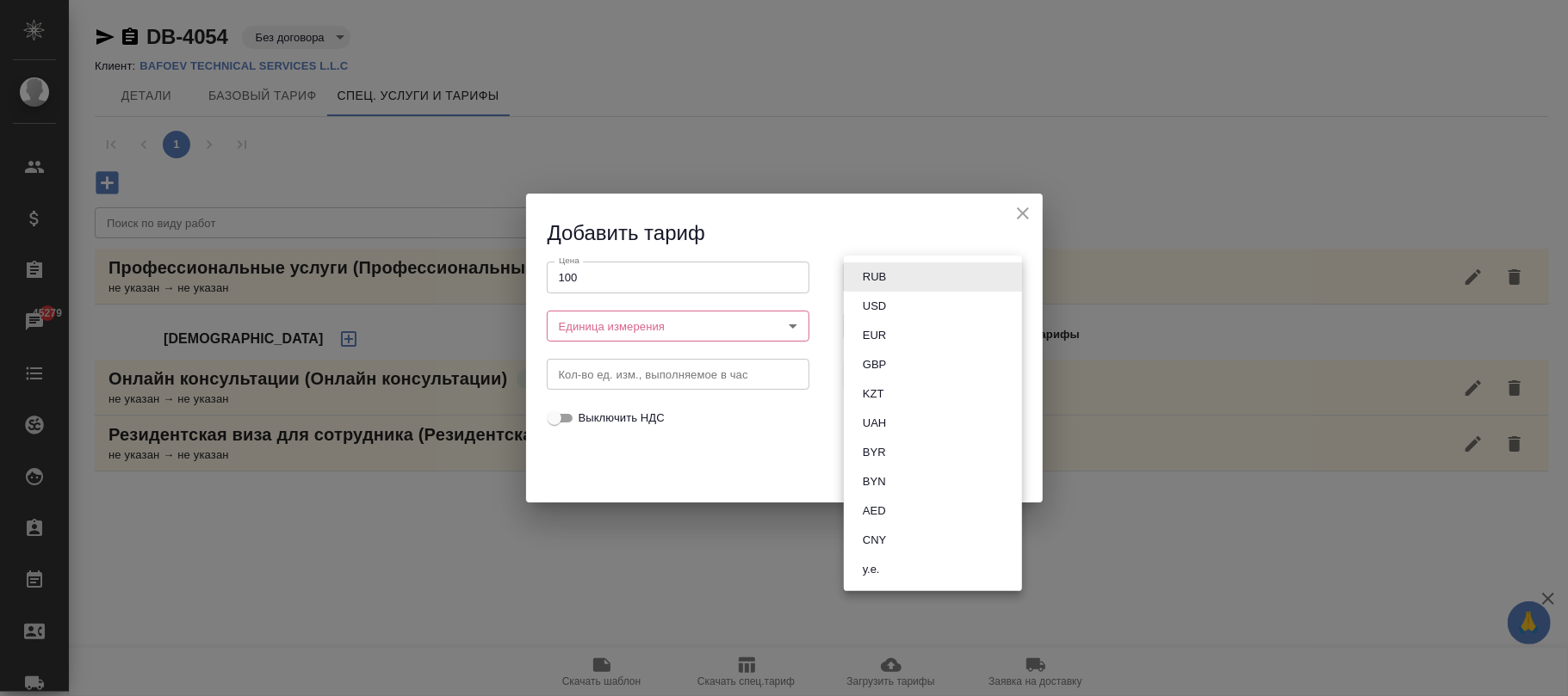
click at [889, 506] on button "AED" at bounding box center [875, 511] width 34 height 19
type input "AED"
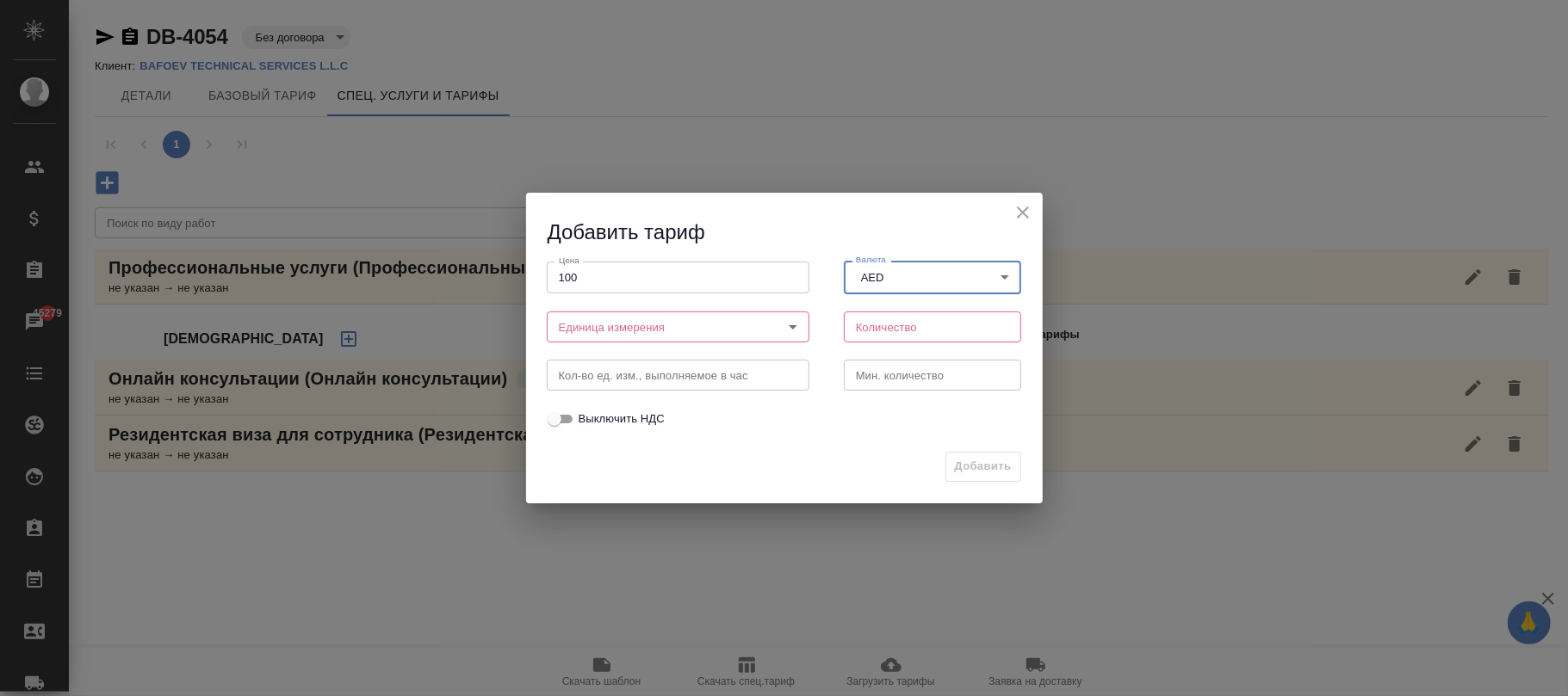
click at [593, 317] on body "🙏 .cls-1 fill:#fff; AWATERA Фокина Наталья n.fokina Клиенты Спецификации Заказы…" at bounding box center [784, 348] width 1568 height 696
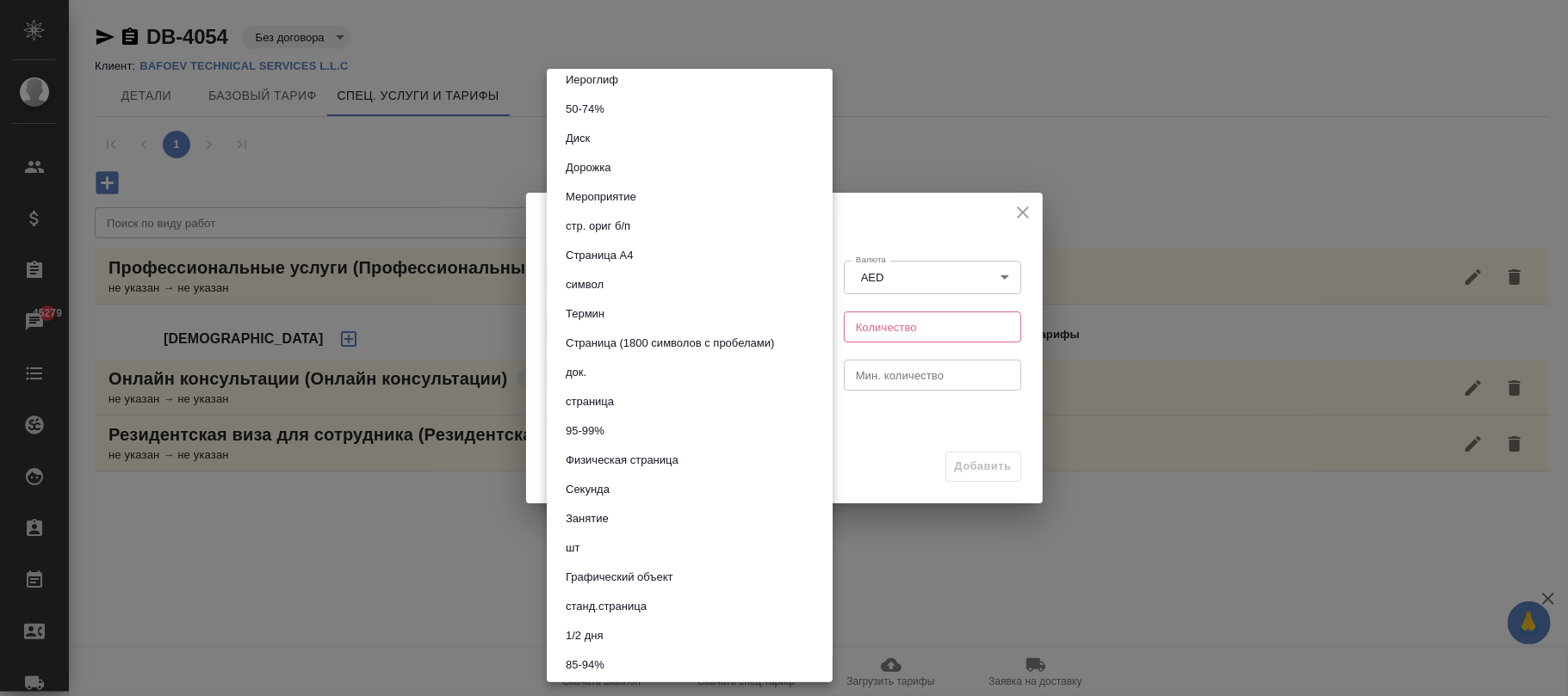
scroll to position [573, 0]
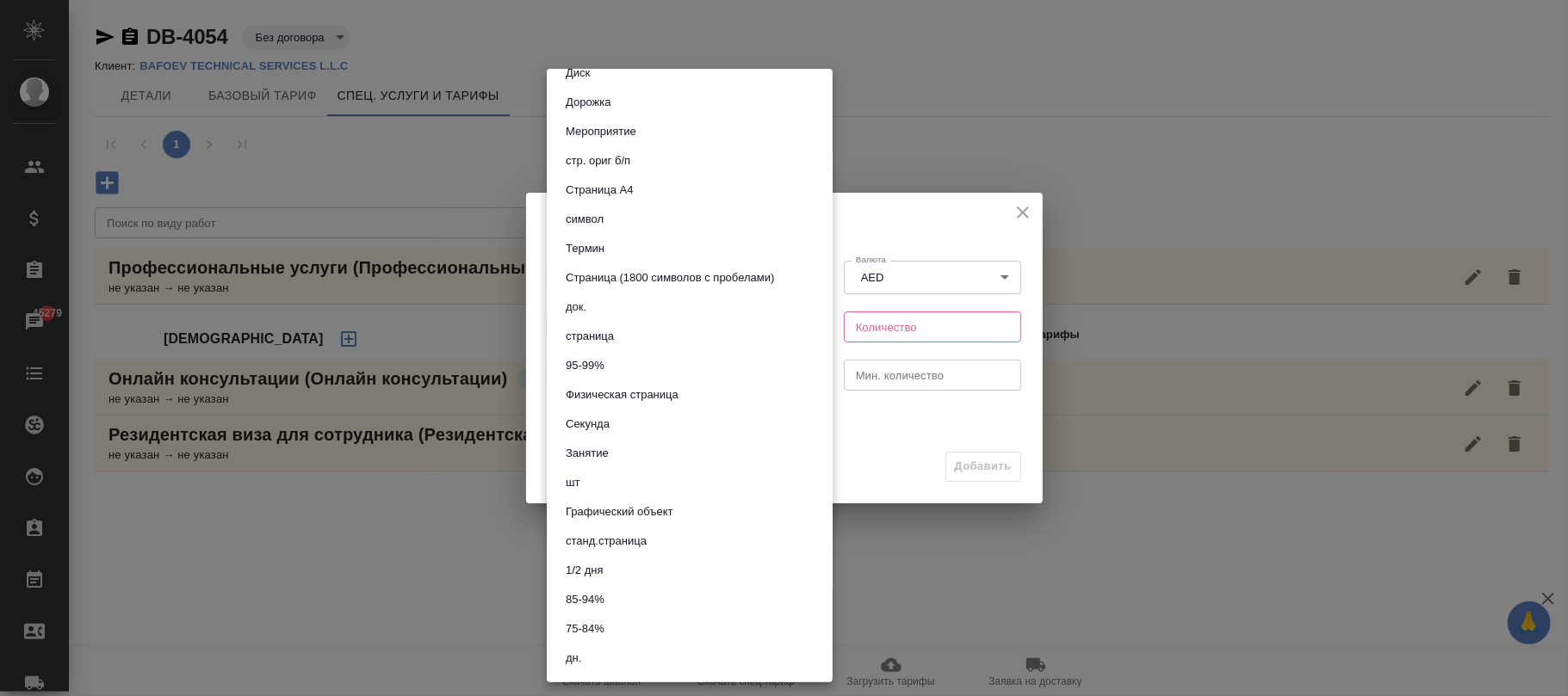
drag, startPoint x: 590, startPoint y: 482, endPoint x: 679, endPoint y: 435, distance: 100.6
click at [590, 480] on li "шт" at bounding box center [690, 482] width 286 height 29
type input "5a8b1489cc6b4906c91bfdc1"
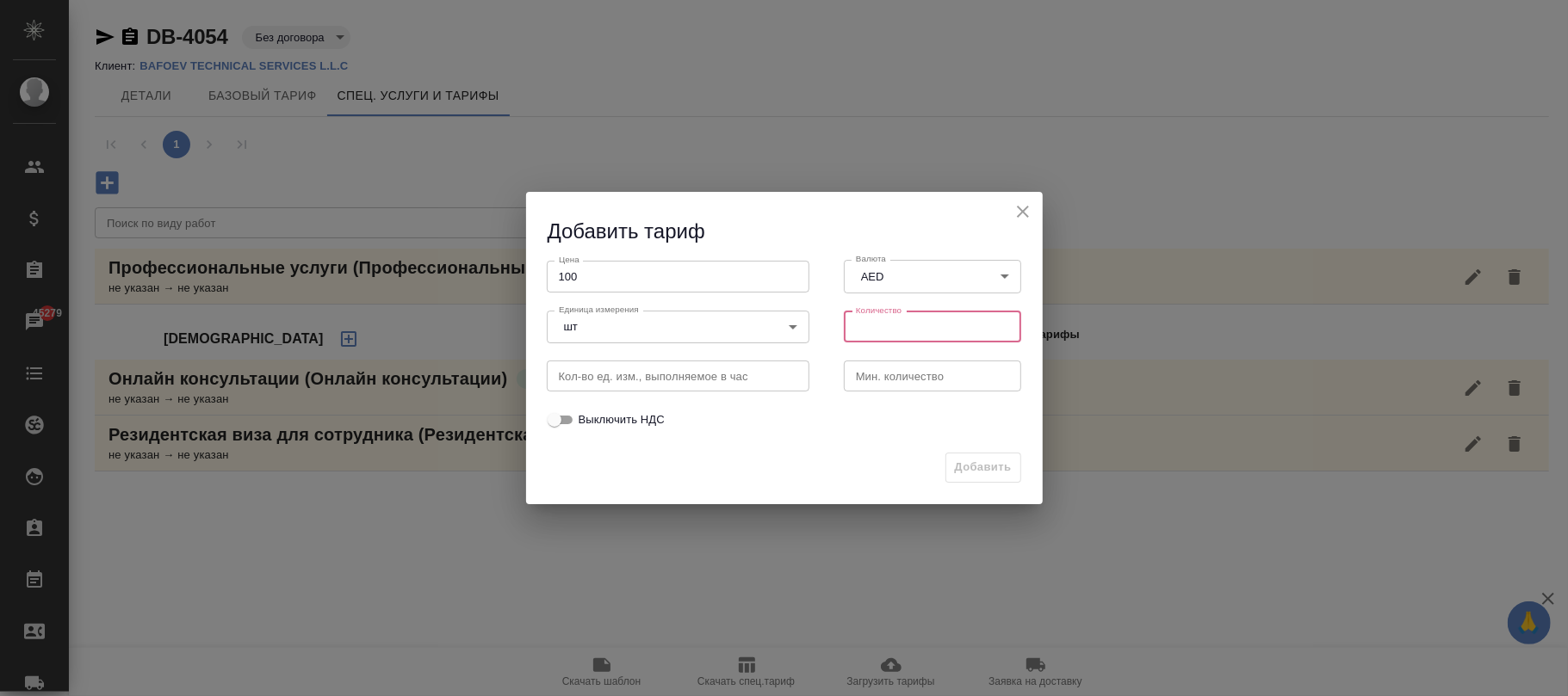
click at [900, 316] on input "number" at bounding box center [932, 327] width 178 height 31
type input "1"
click at [973, 466] on span "Добавить" at bounding box center [983, 467] width 57 height 20
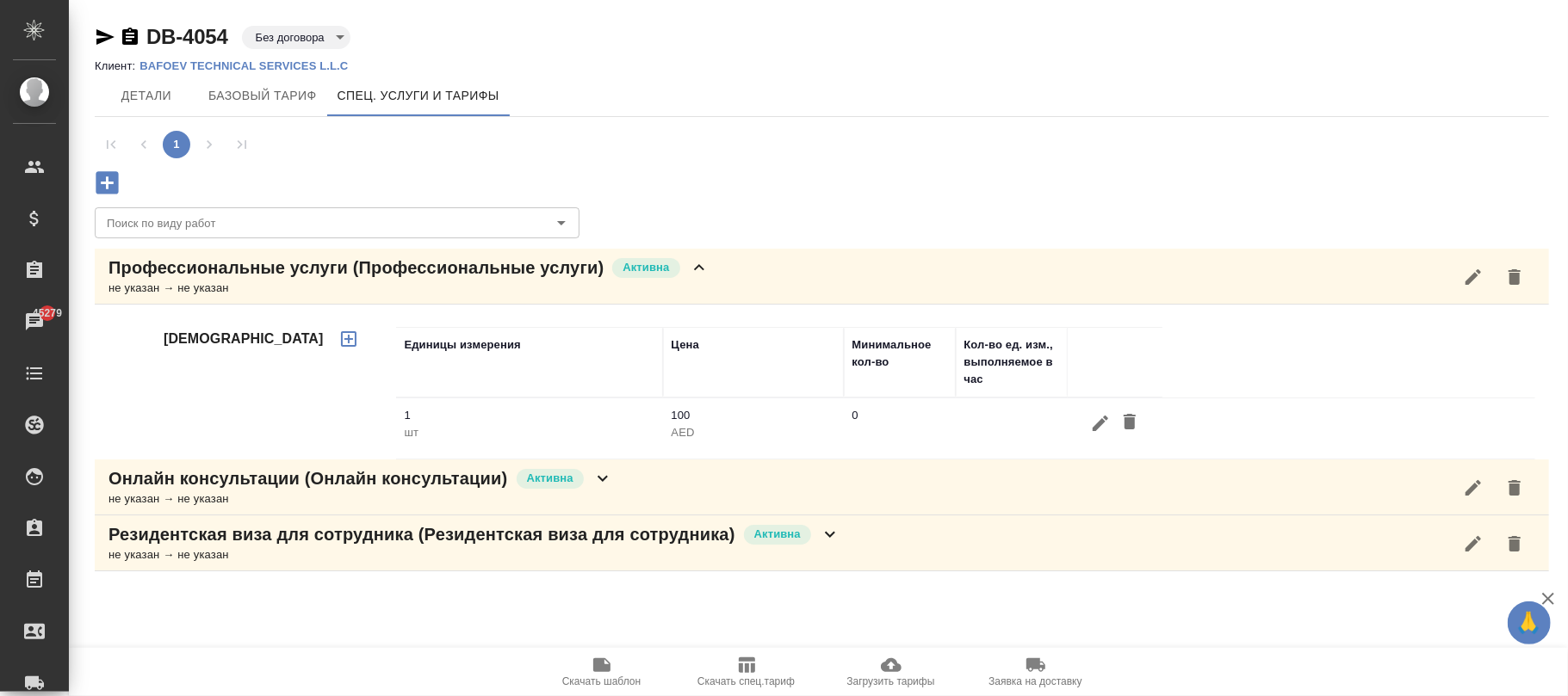
click at [148, 94] on span "Детали" at bounding box center [147, 95] width 83 height 21
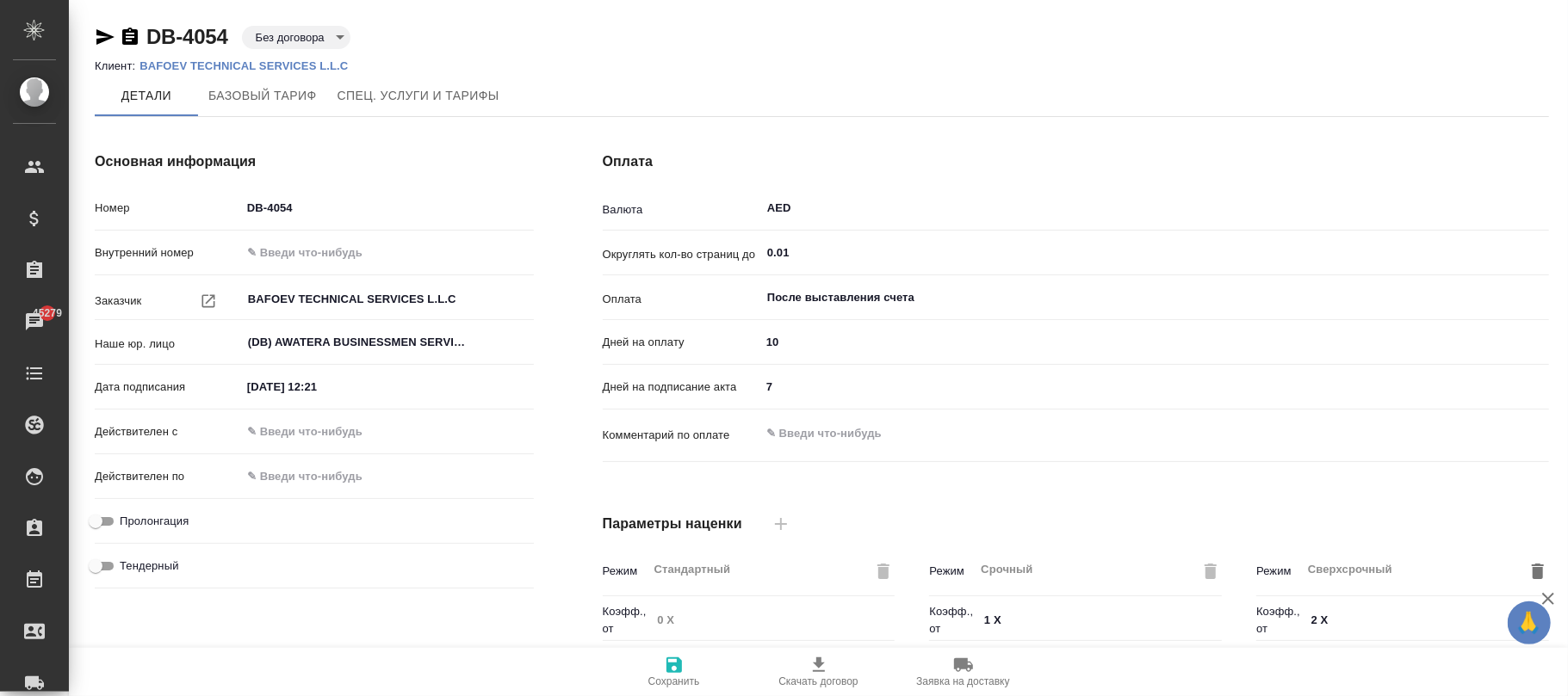
click at [664, 668] on icon "button" at bounding box center [674, 665] width 21 height 21
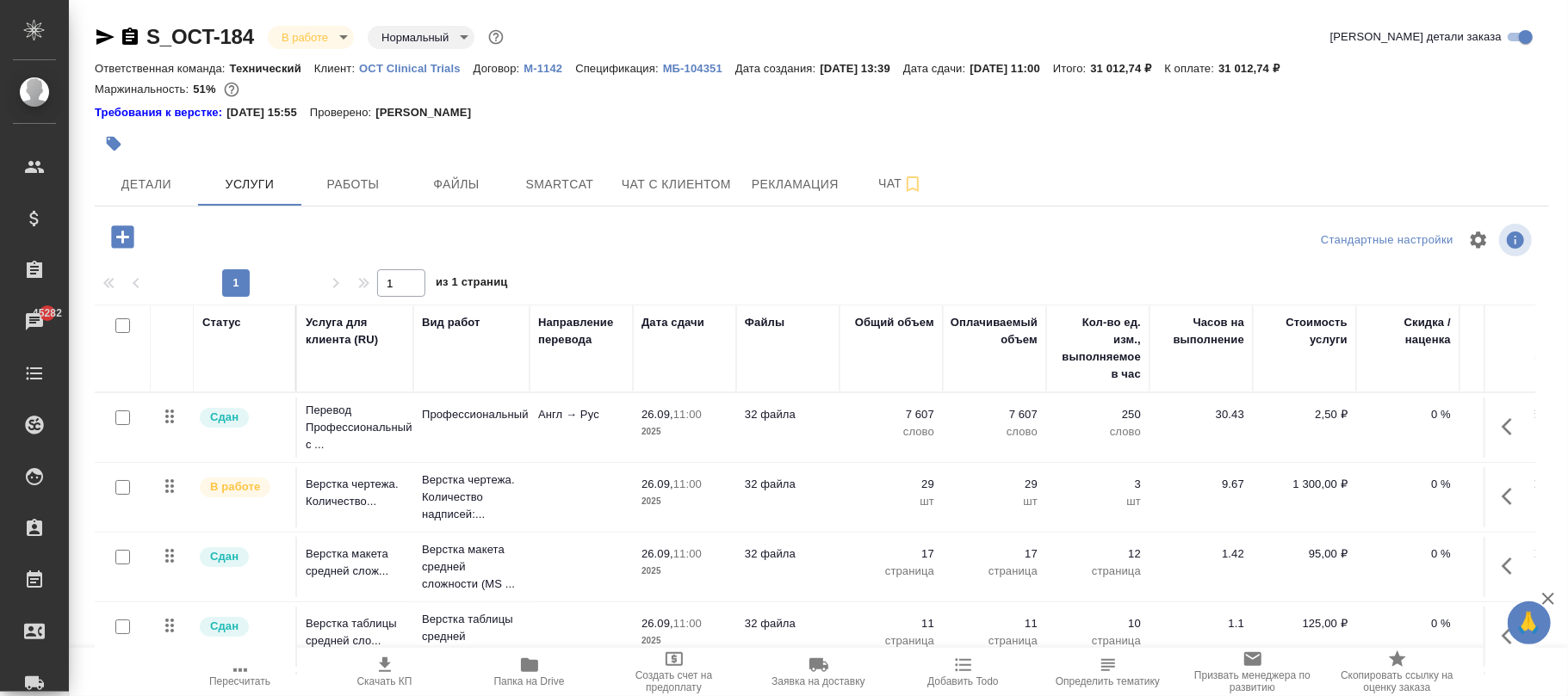
click at [116, 231] on icon "button" at bounding box center [122, 237] width 22 height 22
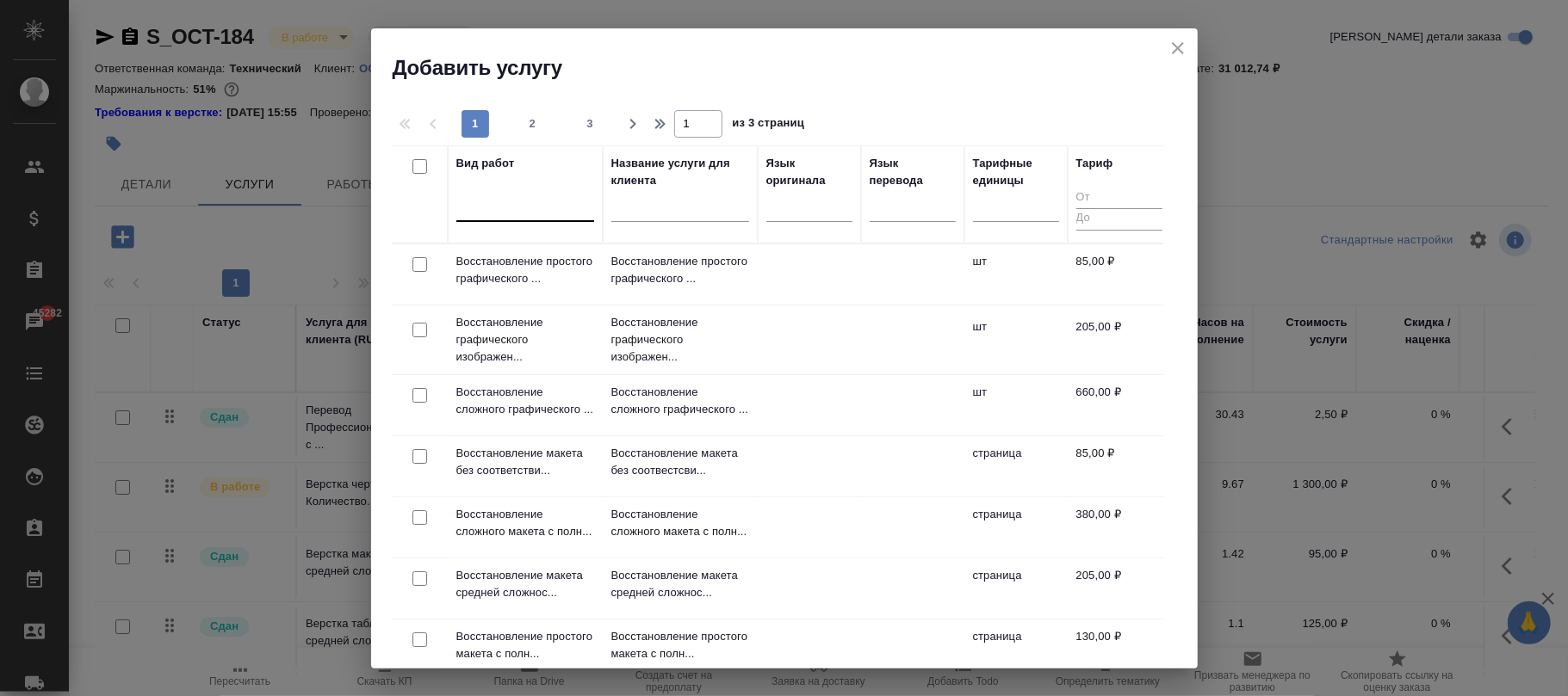
click at [532, 211] on div at bounding box center [525, 204] width 138 height 25
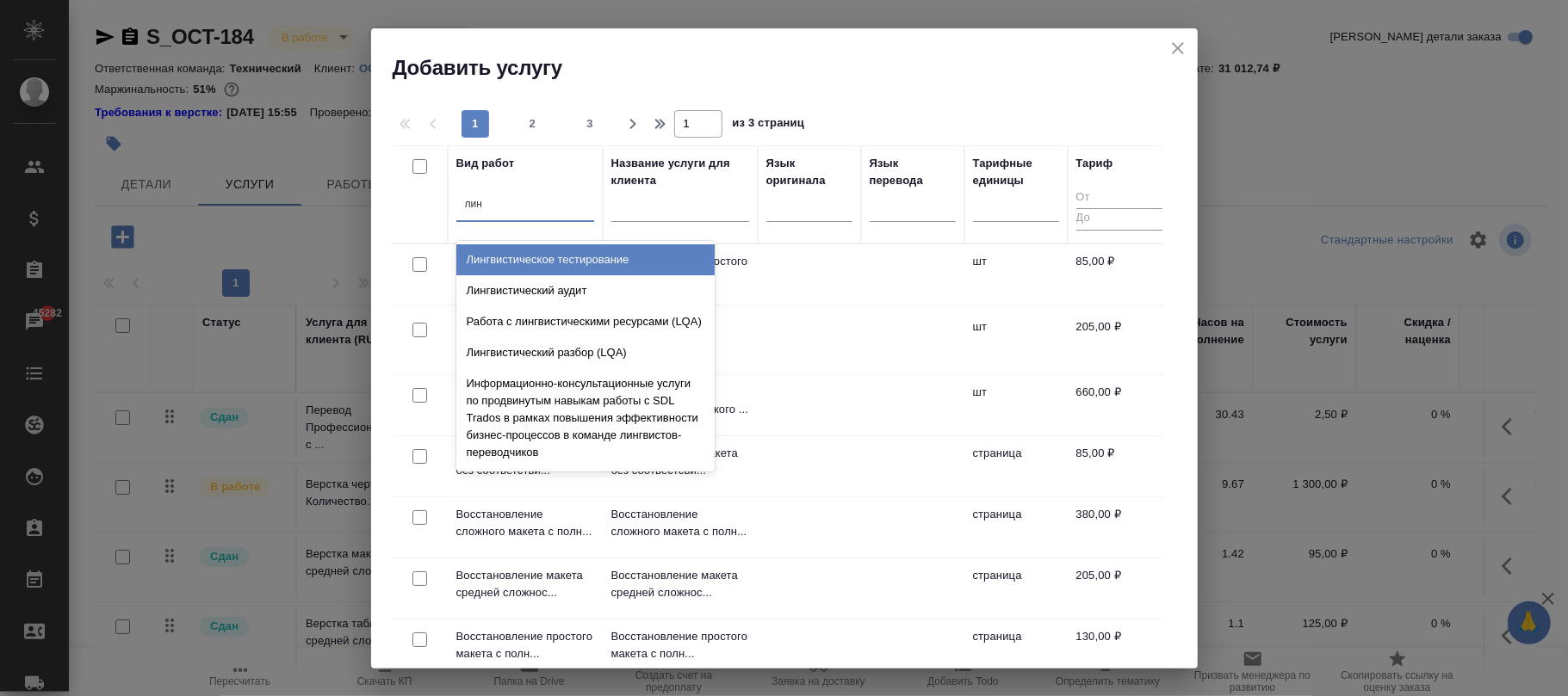
type input "линг"
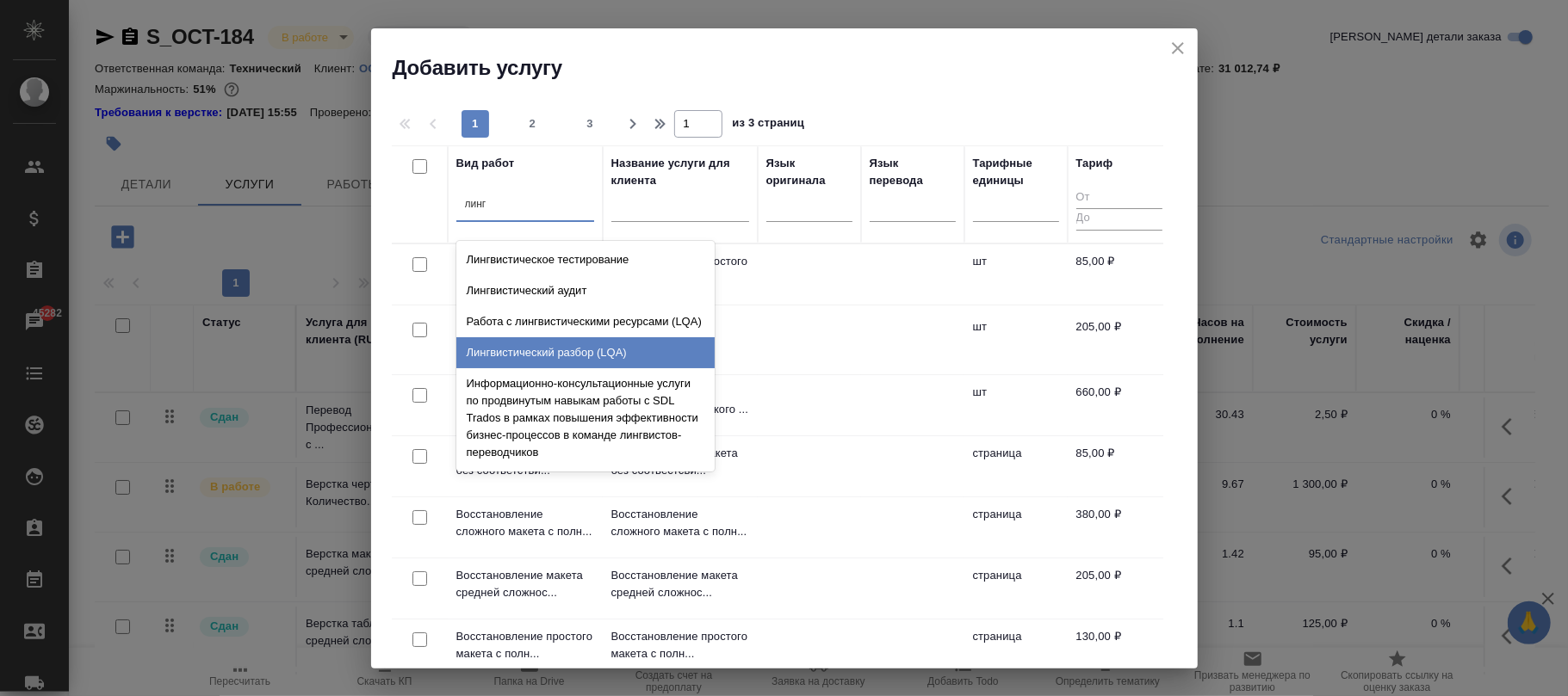
click at [535, 362] on div "Лингвистический разбор (LQA)" at bounding box center [585, 353] width 259 height 31
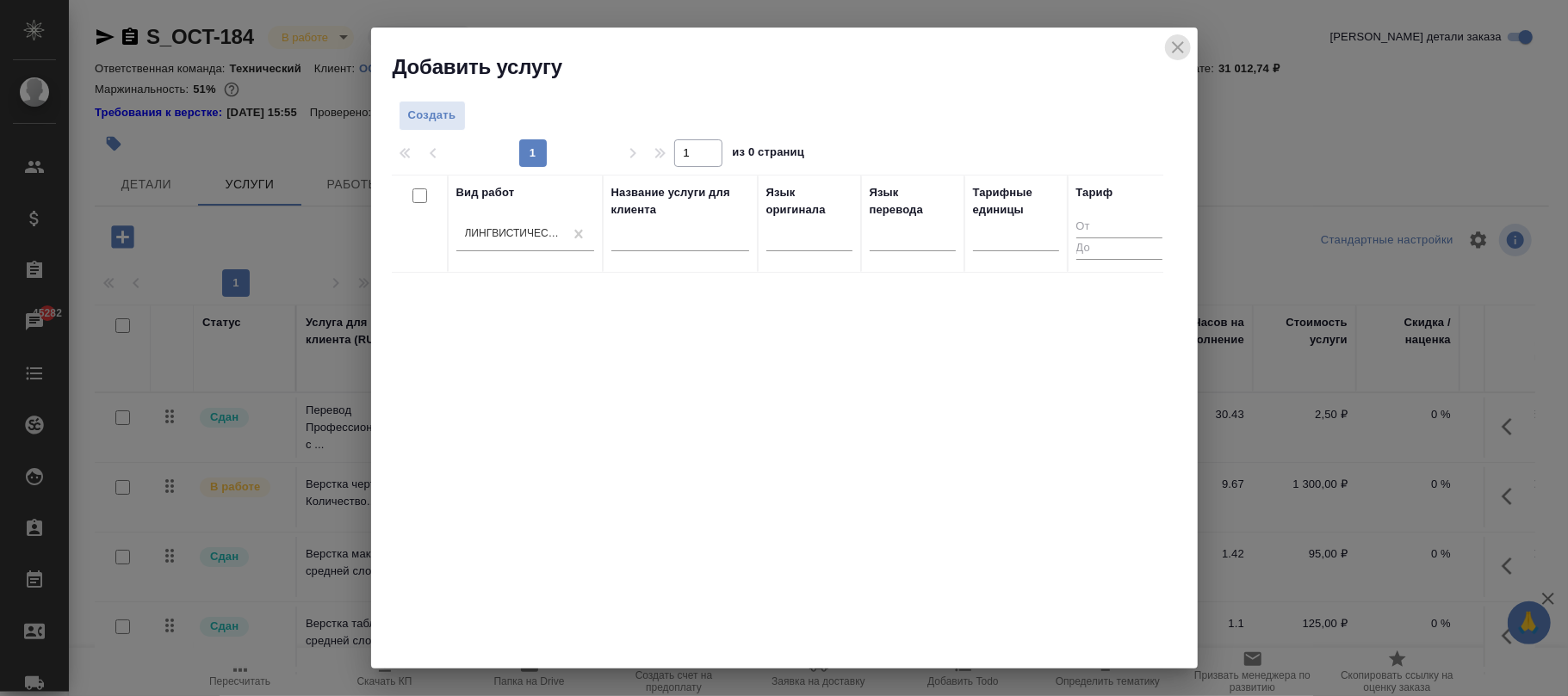
click at [1182, 56] on icon "close" at bounding box center [1178, 48] width 21 height 21
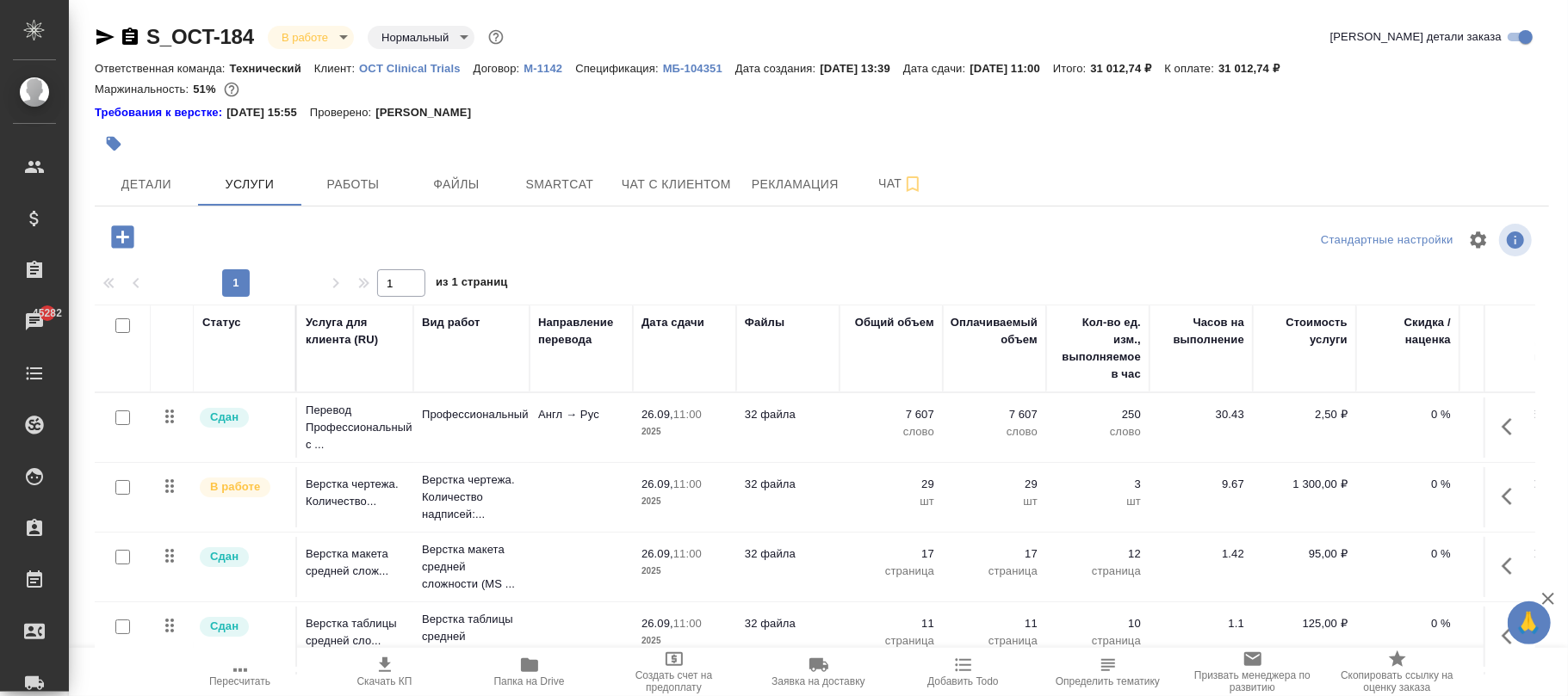
click at [542, 67] on p "M-1142" at bounding box center [549, 68] width 51 height 13
click at [120, 234] on icon "button" at bounding box center [122, 237] width 22 height 22
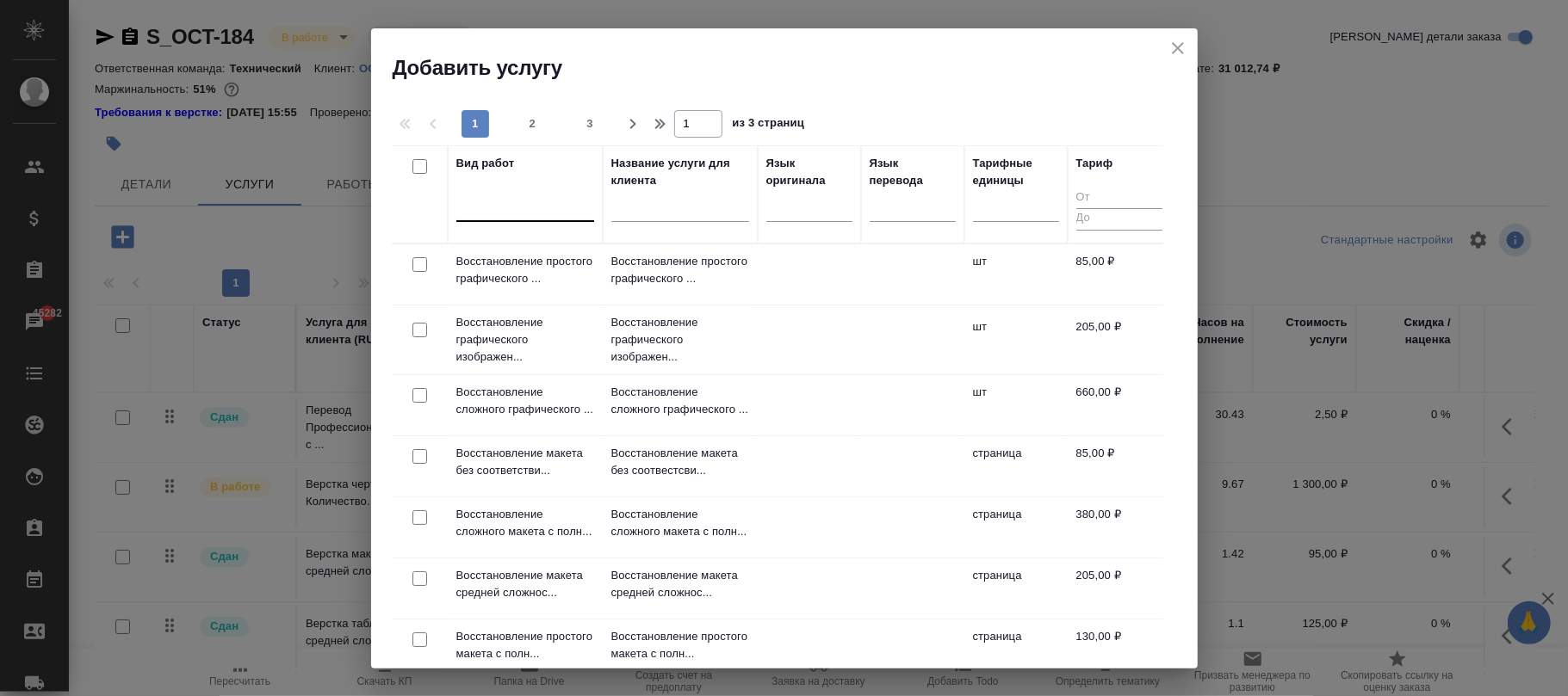
click at [477, 200] on div at bounding box center [525, 204] width 138 height 25
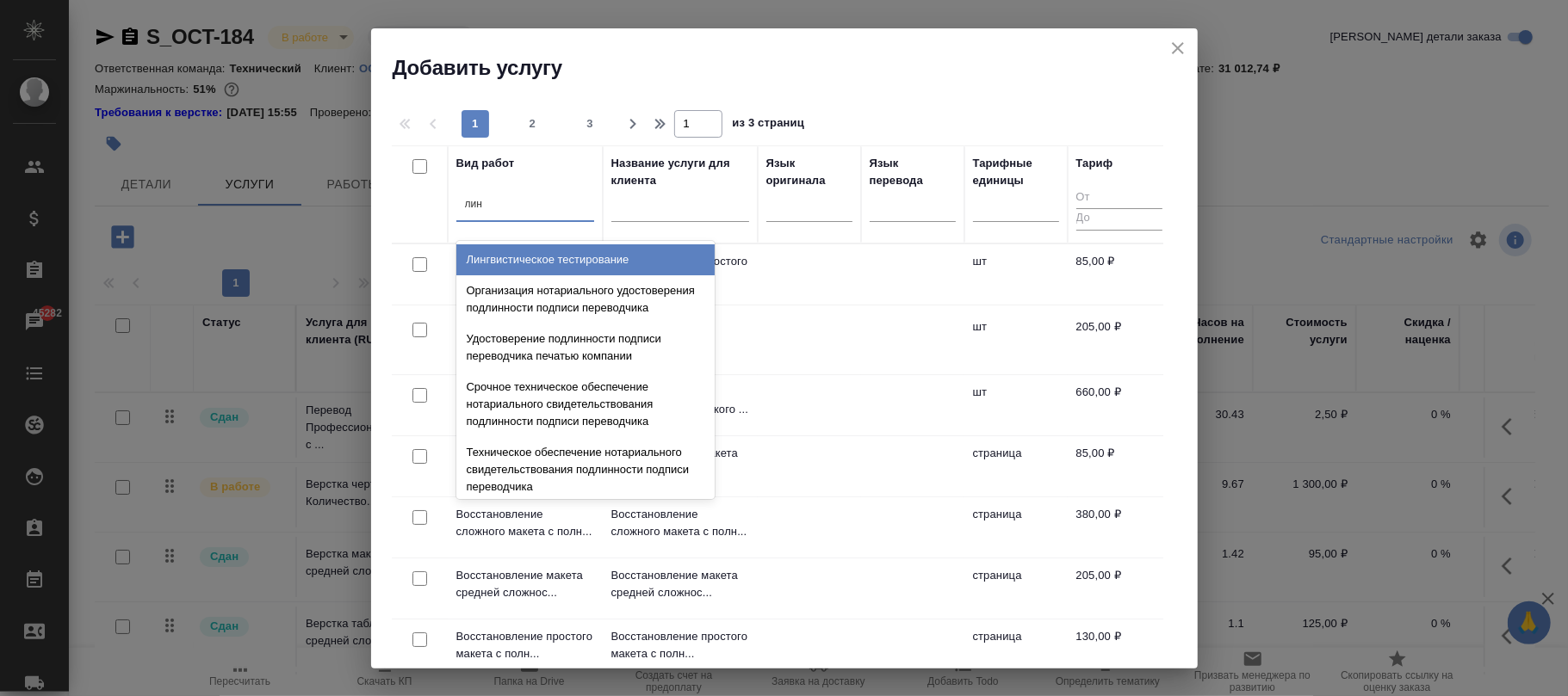
type input "линг"
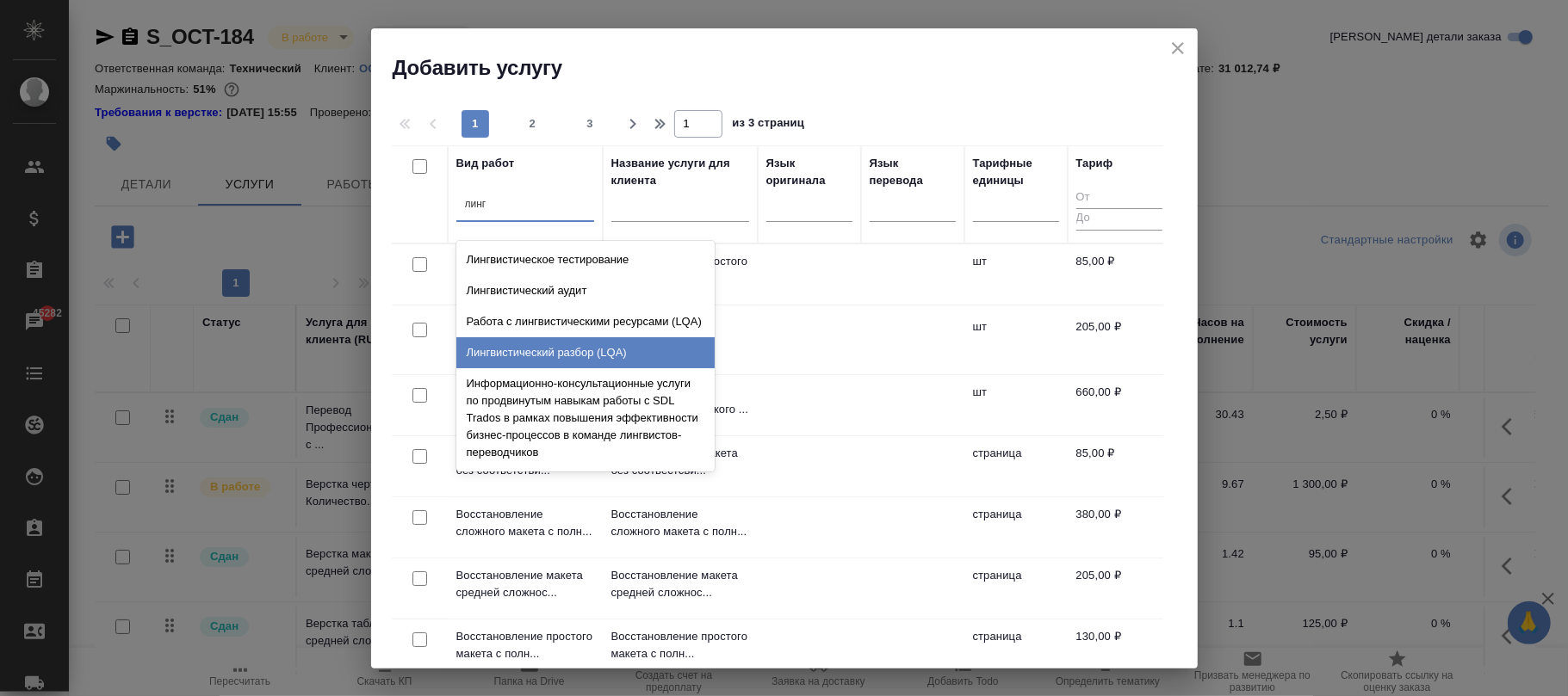
click at [603, 355] on div "Лингвистический разбор (LQA)" at bounding box center [585, 353] width 259 height 31
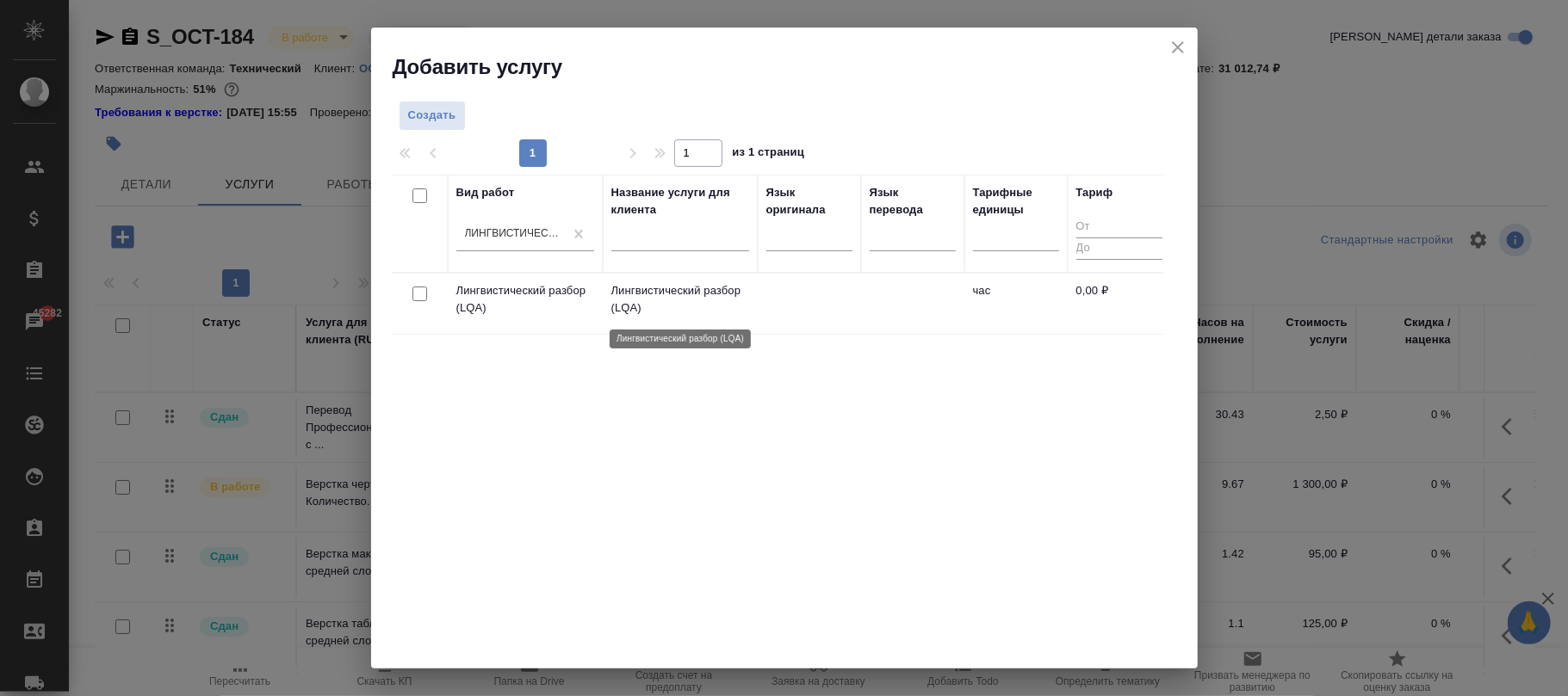
click at [728, 308] on p "Лингвистический разбор (LQA)" at bounding box center [680, 299] width 138 height 35
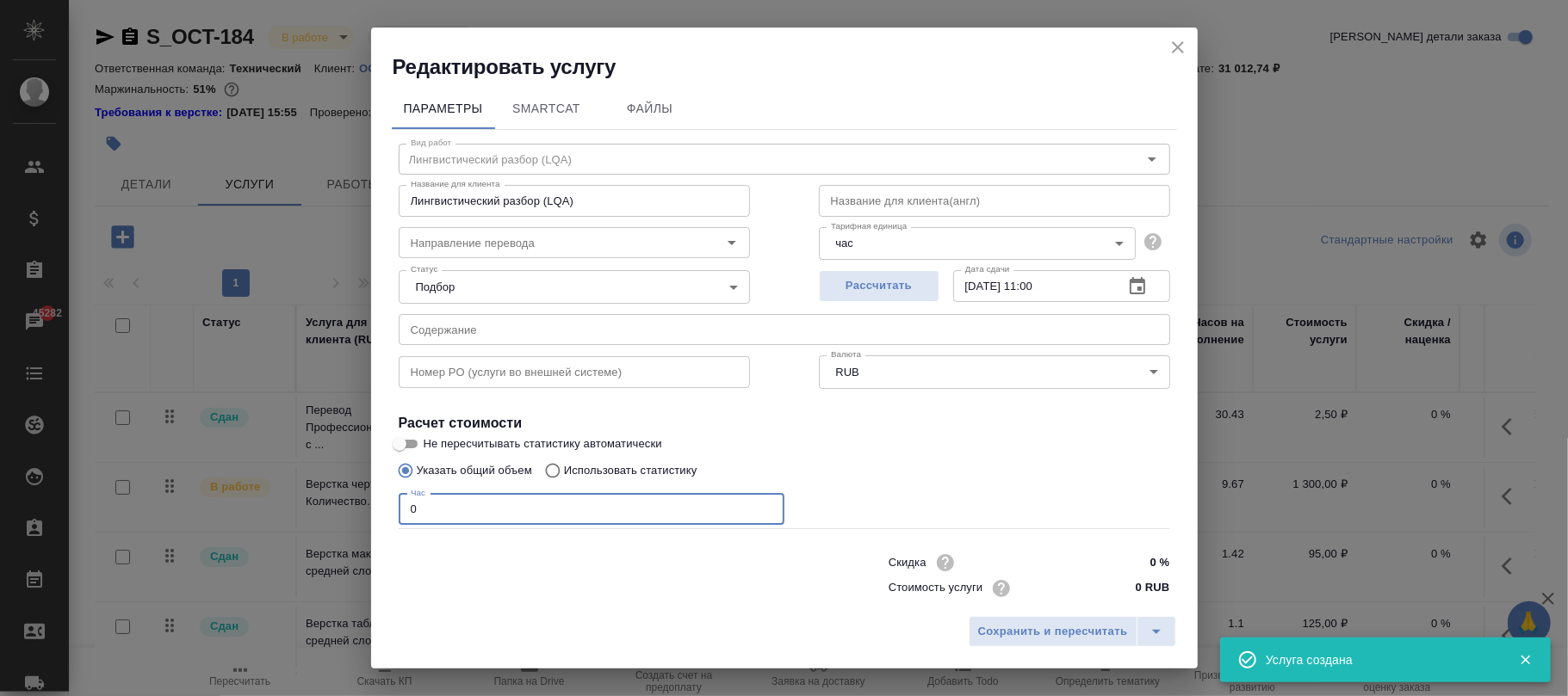
click at [339, 499] on div "Редактировать услугу Параметры SmartCat Файлы Вид работ Лингвистический разбор …" at bounding box center [784, 348] width 1568 height 696
type input "1"
click at [1113, 630] on span "Сохранить и пересчитать" at bounding box center [1053, 632] width 149 height 20
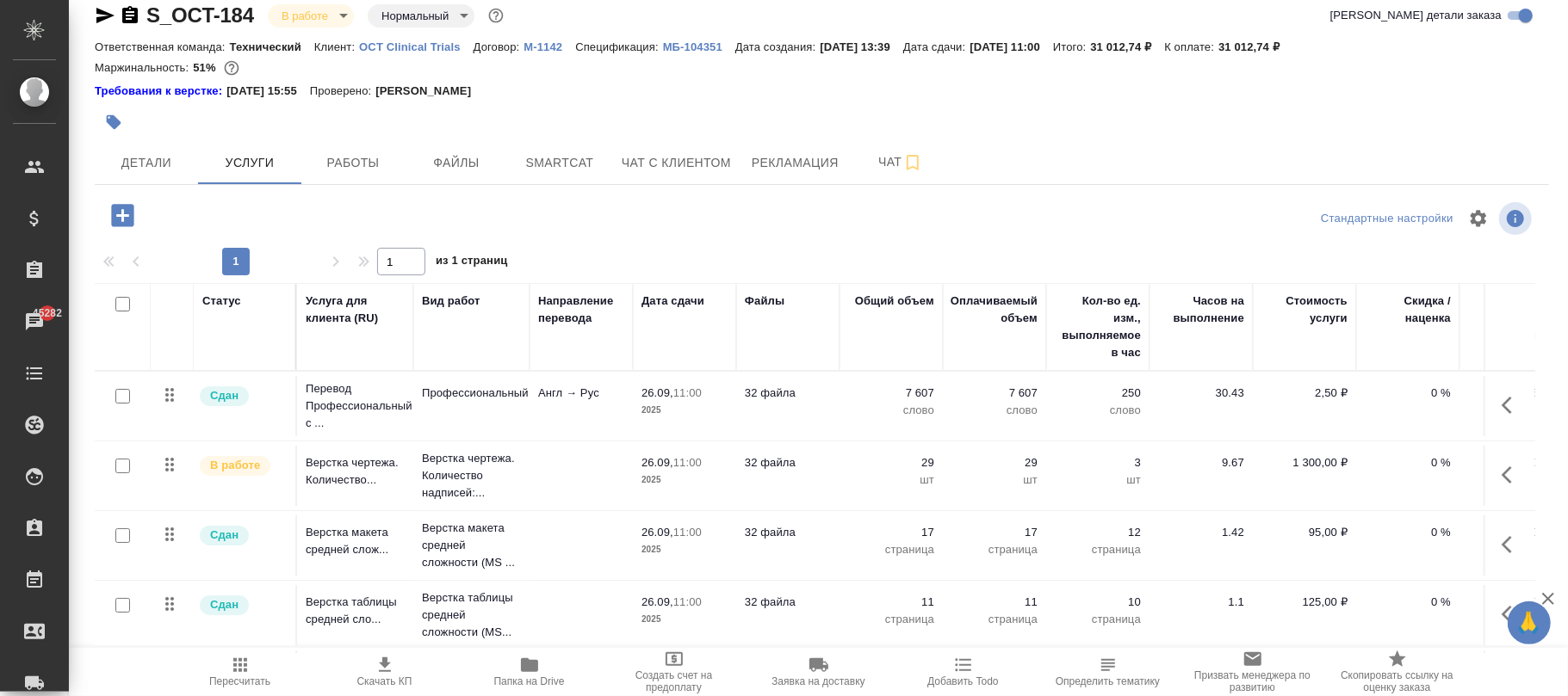
scroll to position [271, 0]
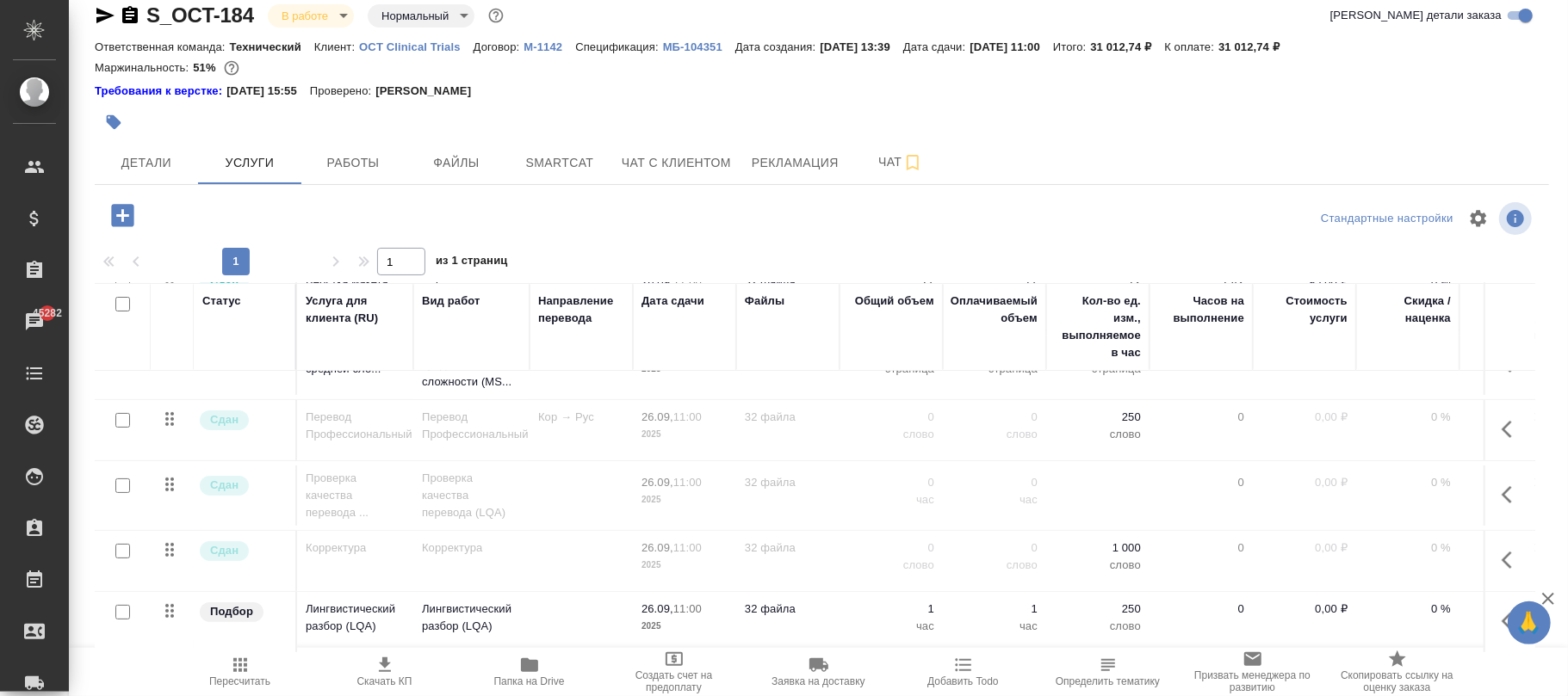
click at [1502, 611] on icon "button" at bounding box center [1512, 621] width 21 height 21
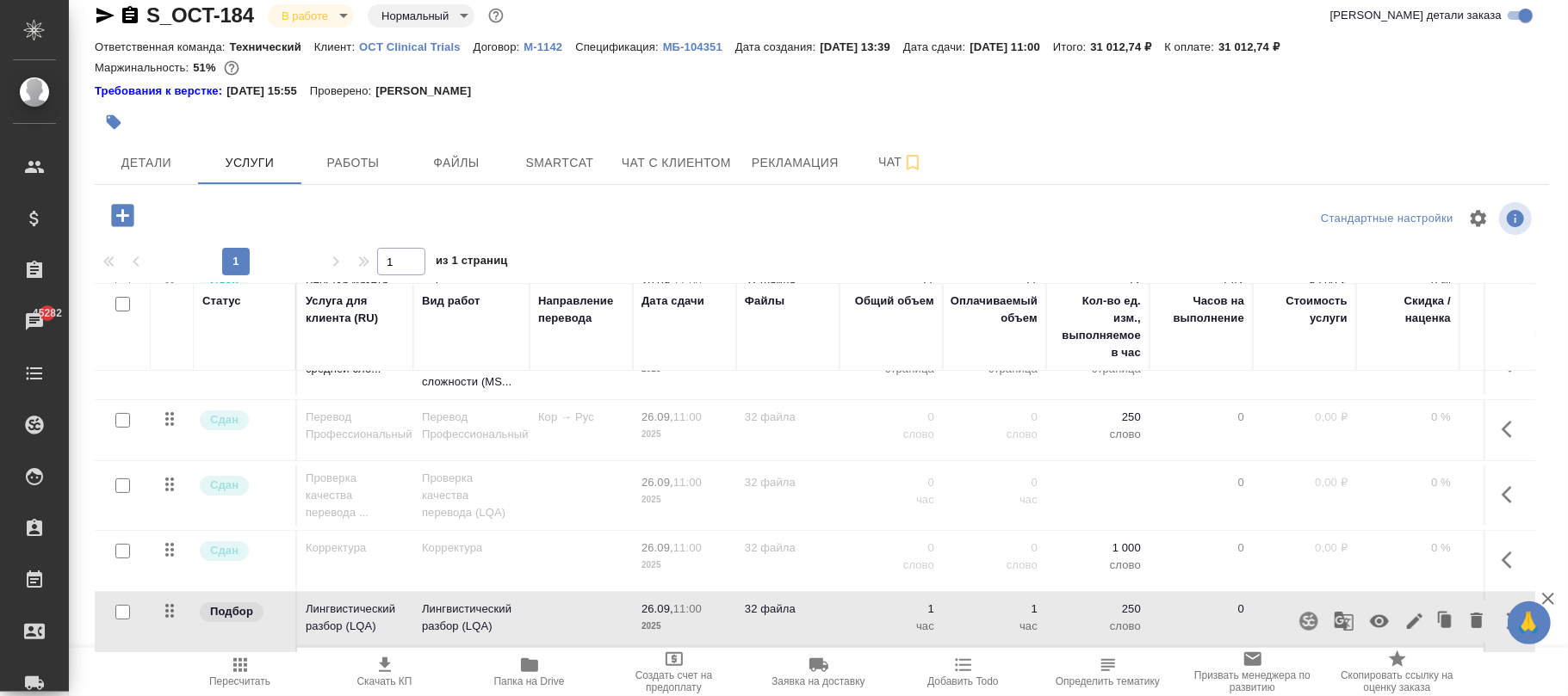
click at [1369, 611] on icon "button" at bounding box center [1379, 621] width 21 height 21
click at [241, 670] on icon "button" at bounding box center [240, 665] width 14 height 14
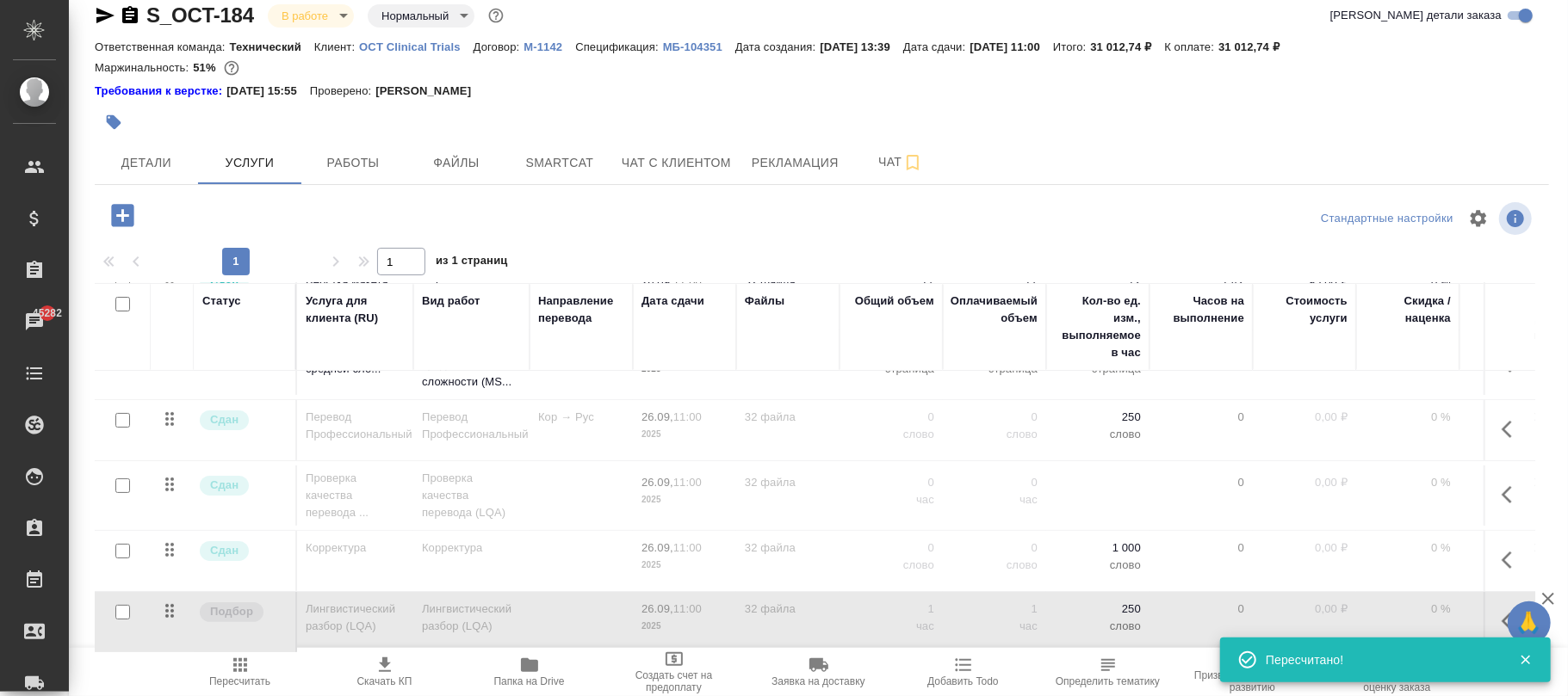
click at [1066, 618] on p "слово" at bounding box center [1098, 626] width 86 height 17
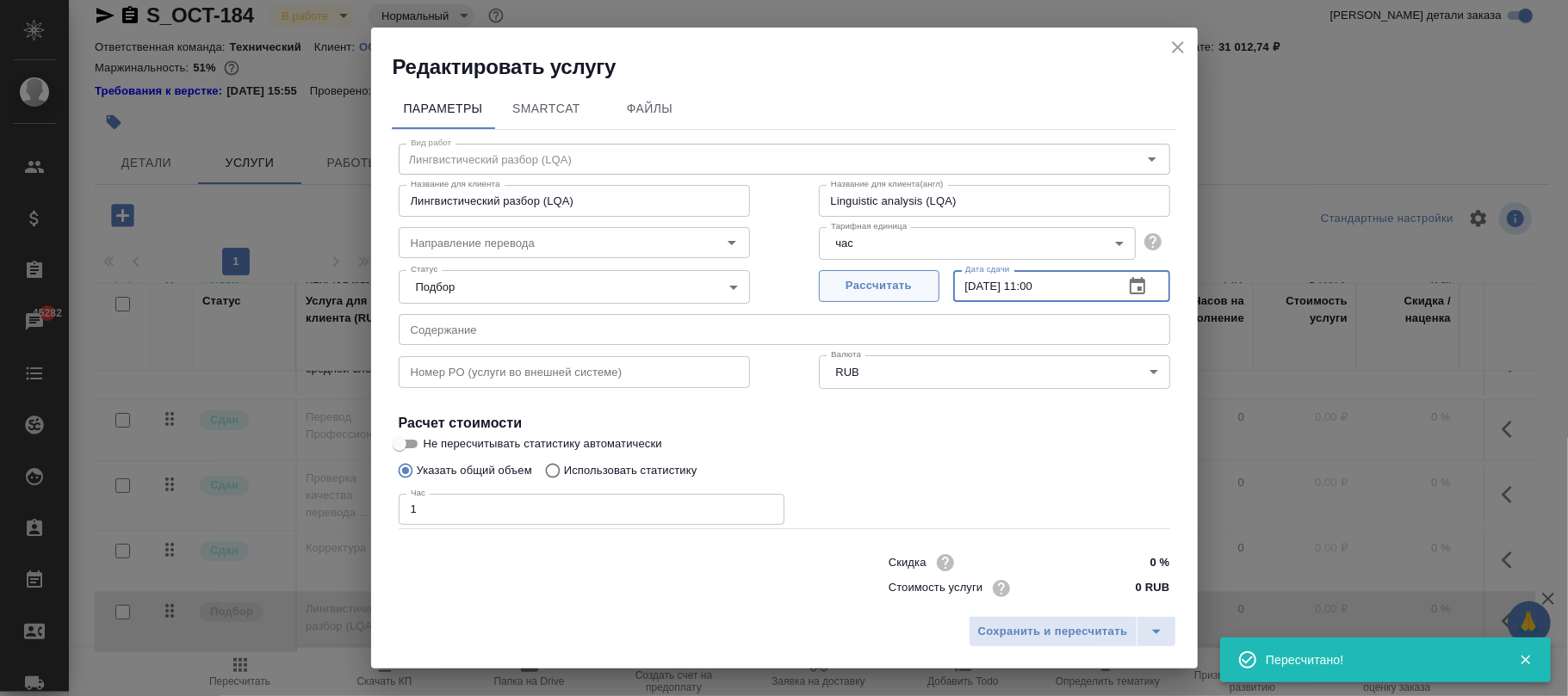
drag, startPoint x: 1058, startPoint y: 284, endPoint x: 848, endPoint y: 294, distance: 210.2
click at [848, 294] on div "Рассчитать Дата сдачи [DATE] 11:00 Дата сдачи" at bounding box center [994, 284] width 351 height 41
click at [879, 308] on div "Рассчитать Дата сдачи [DATE] 11:00 Дата сдачи" at bounding box center [994, 284] width 420 height 110
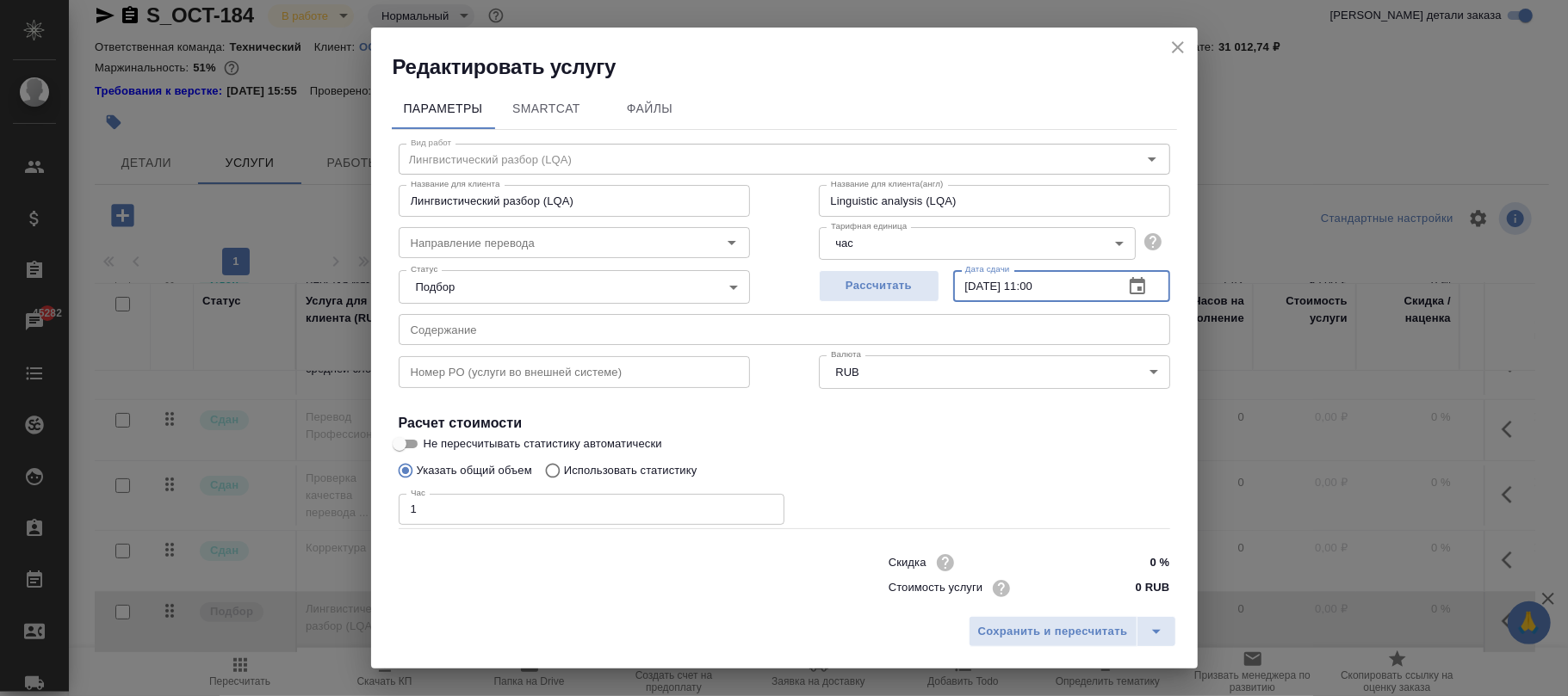
paste input "9.09.2025 18"
type input "[DATE] 18:00"
click at [992, 627] on span "Сохранить и пересчитать" at bounding box center [1053, 632] width 149 height 20
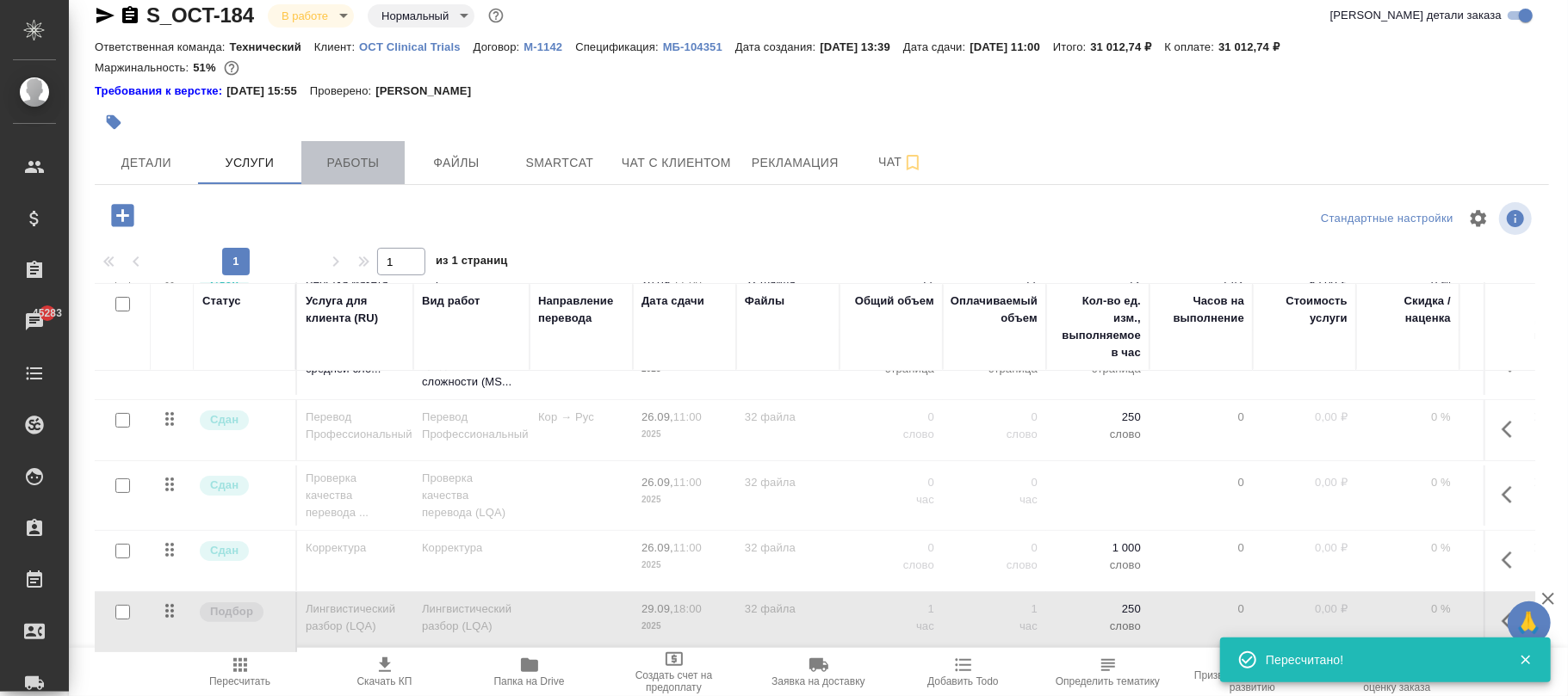
click at [345, 160] on span "Работы" at bounding box center [353, 162] width 83 height 21
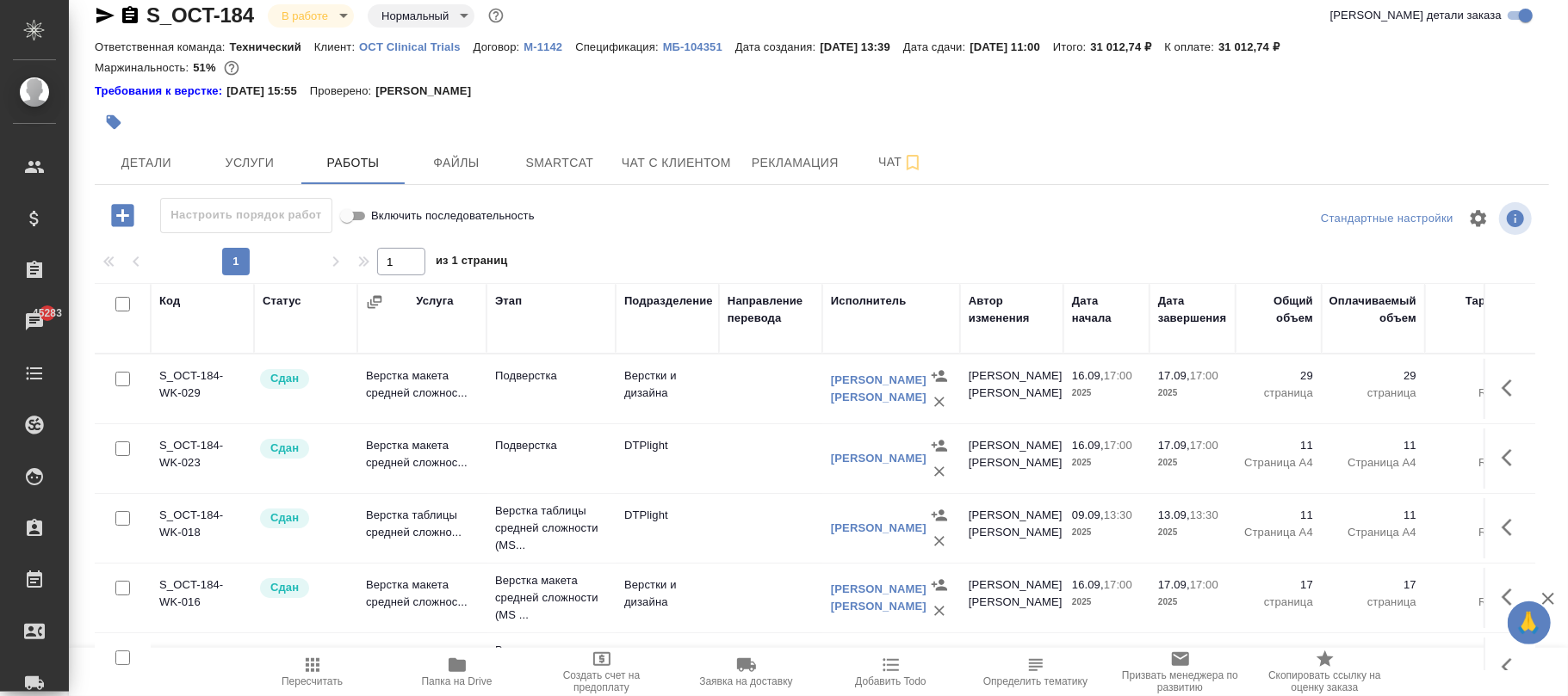
click at [314, 654] on button "Пересчитать" at bounding box center [312, 673] width 145 height 49
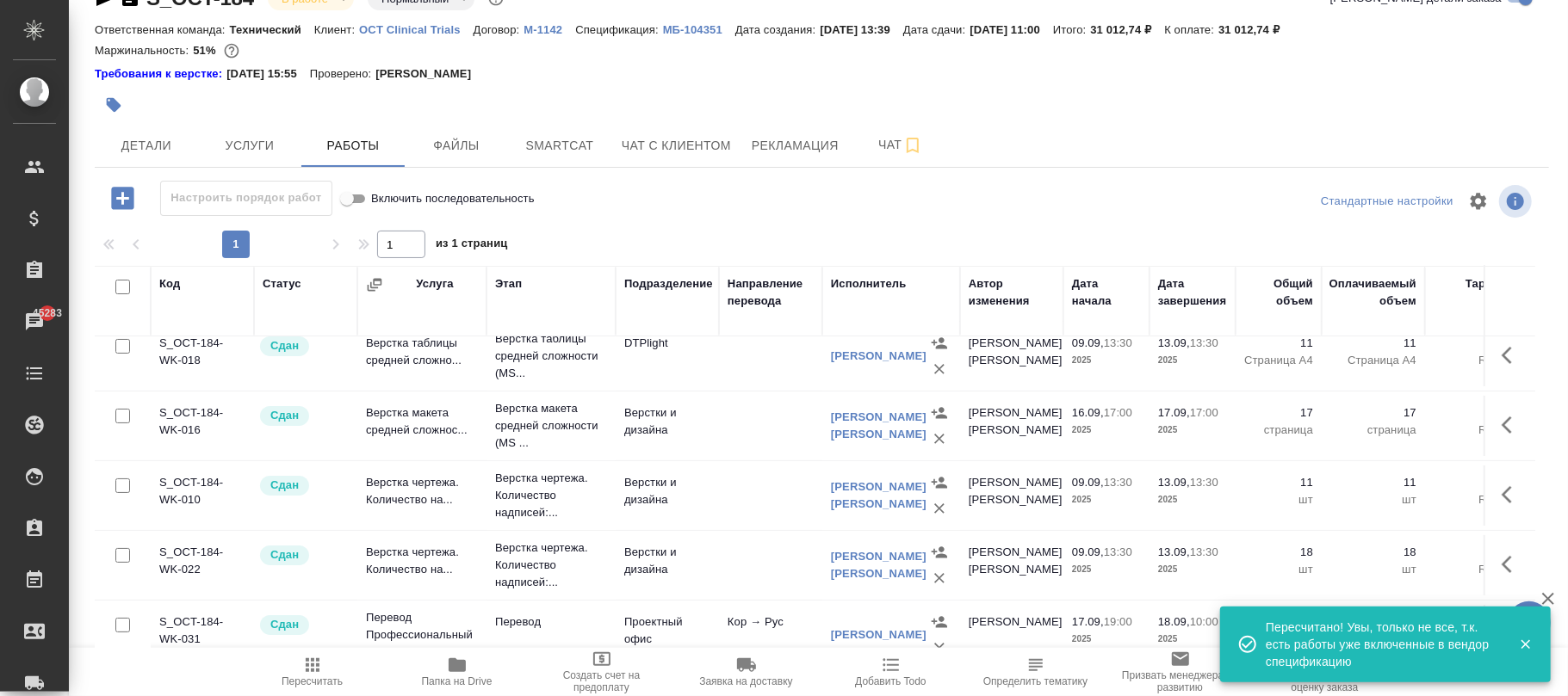
scroll to position [534, 0]
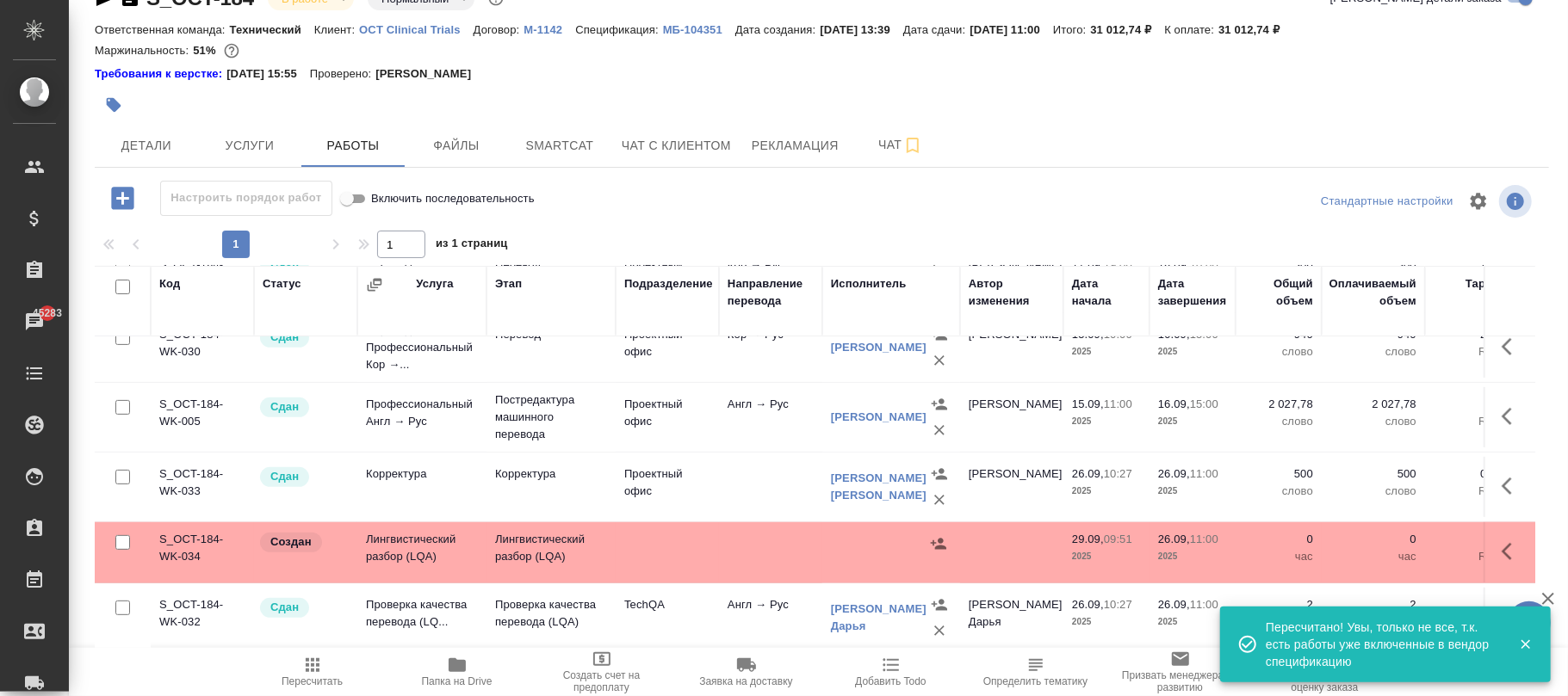
click at [1502, 541] on icon "button" at bounding box center [1512, 551] width 21 height 21
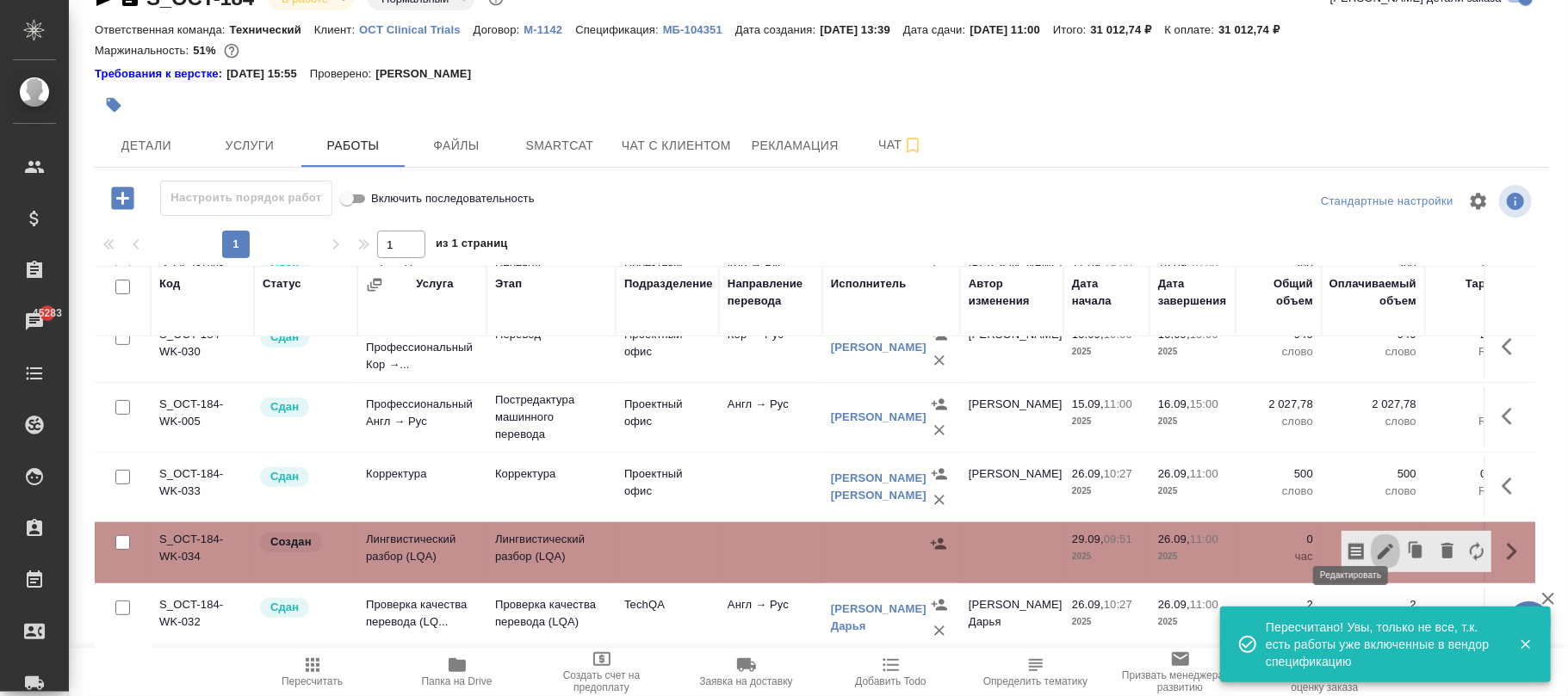
click at [1375, 541] on icon "button" at bounding box center [1385, 551] width 21 height 21
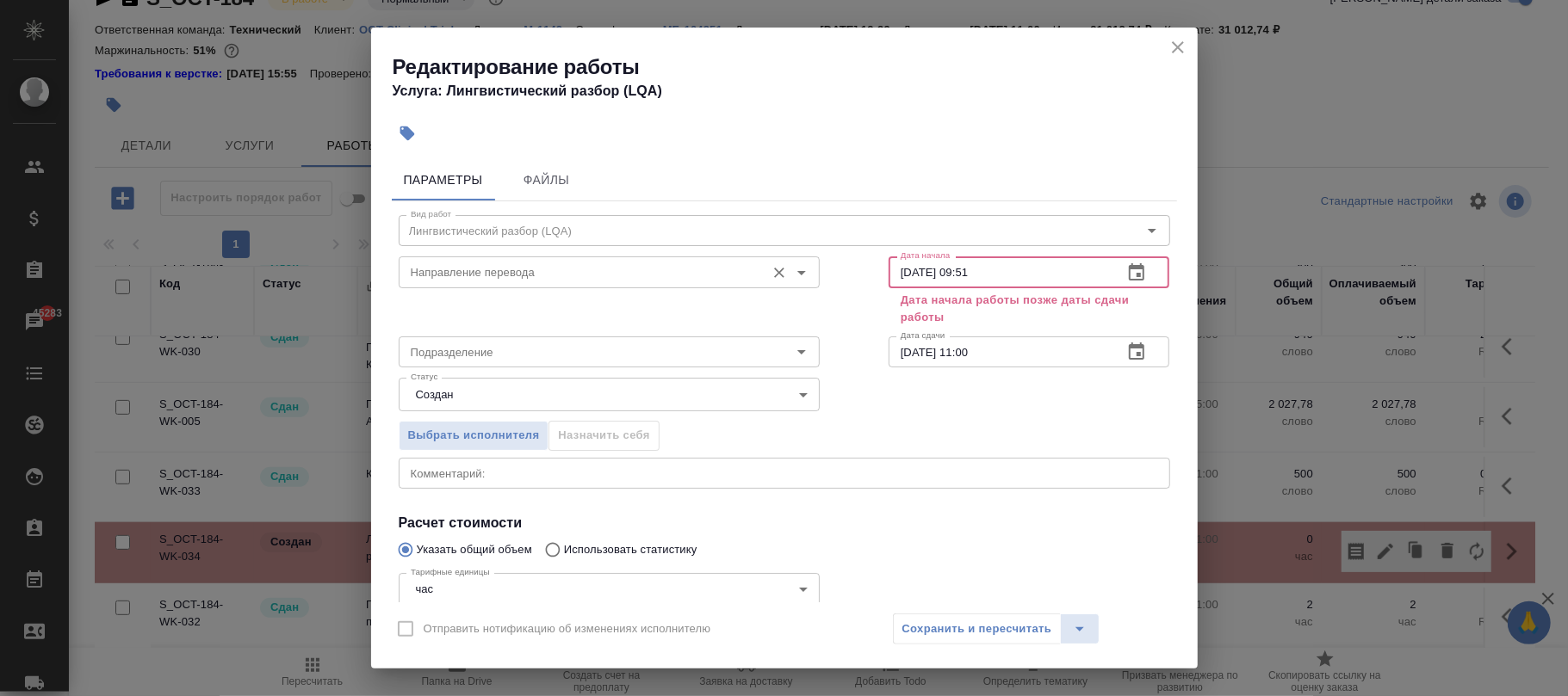
drag, startPoint x: 1043, startPoint y: 270, endPoint x: 538, endPoint y: 281, distance: 505.1
click at [538, 281] on div "Направление перевода Направление перевода Дата начала 29.09.2025 09:51 Дата нач…" at bounding box center [784, 289] width 840 height 148
paste input "18:00"
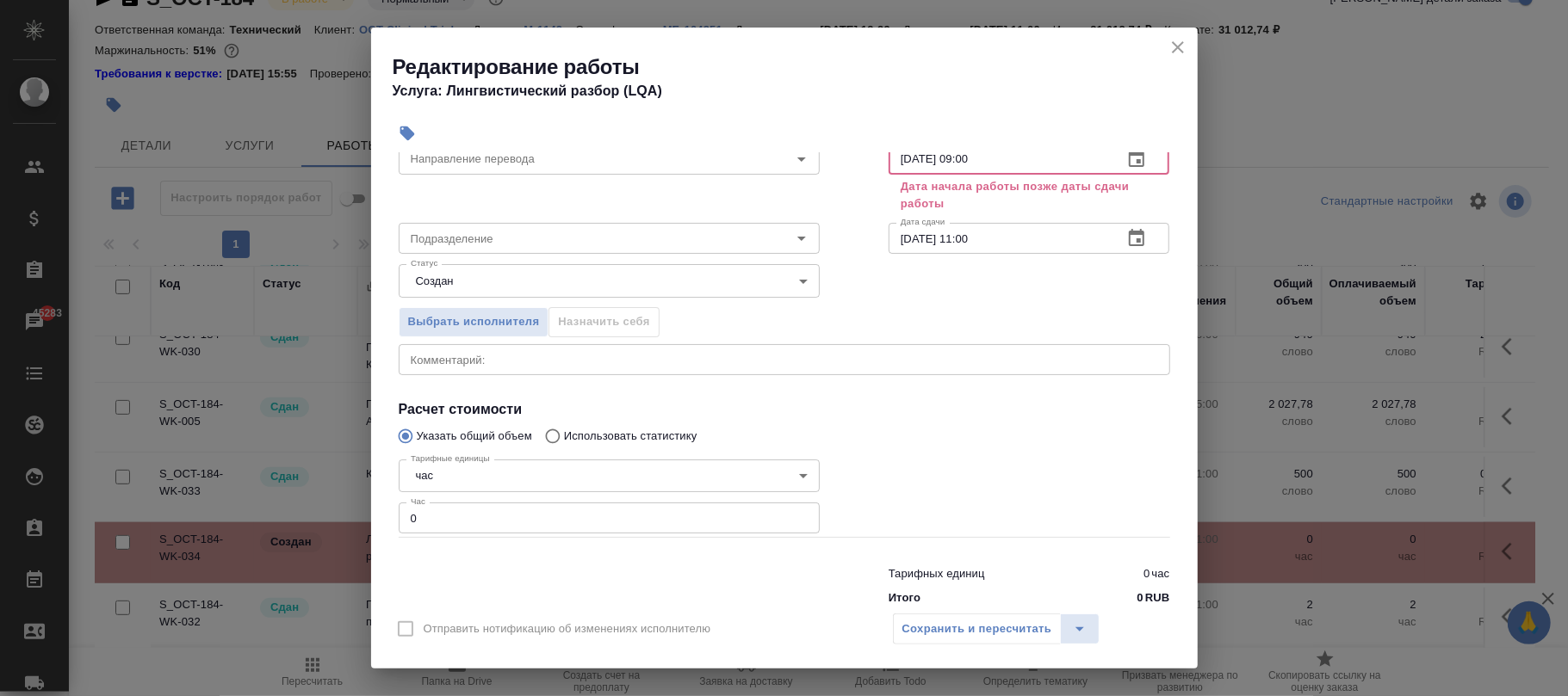
scroll to position [152, 0]
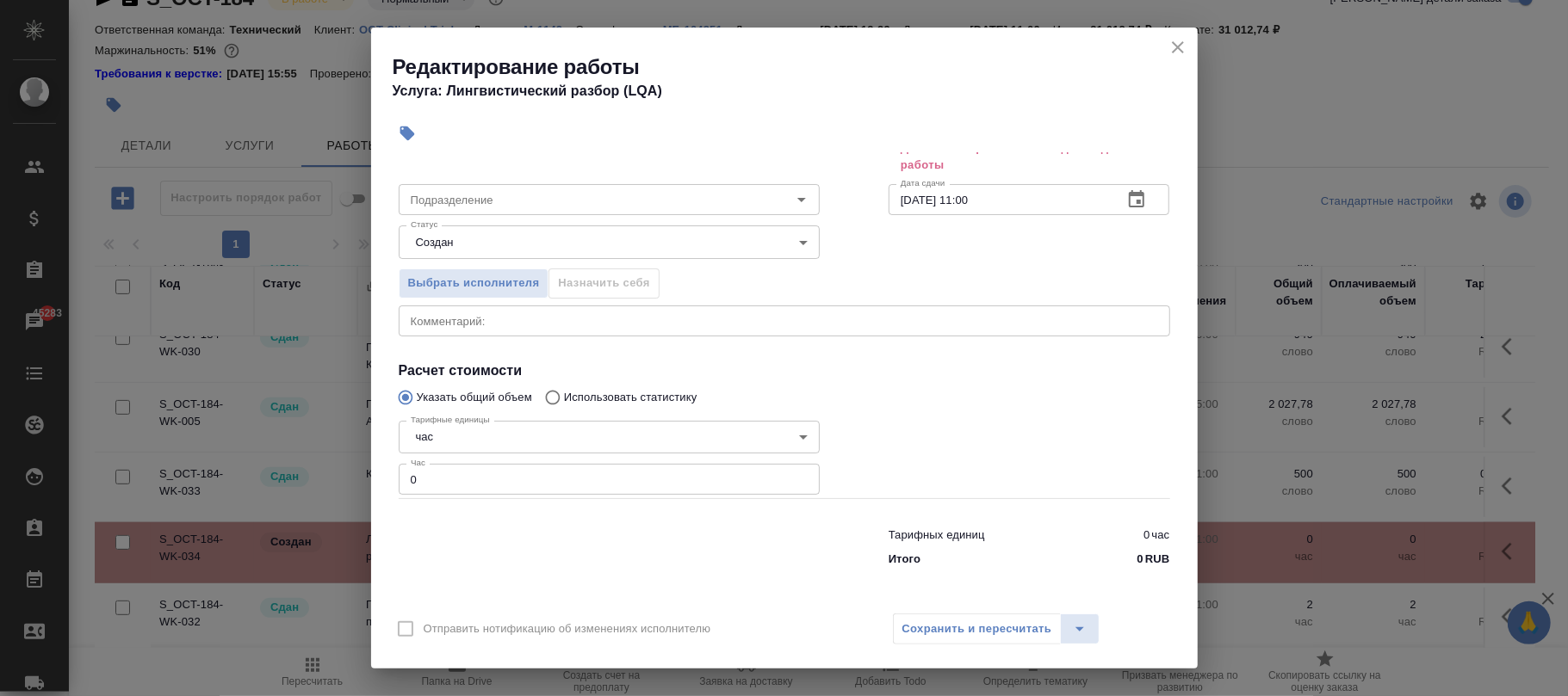
type input "[DATE] 09:00"
click at [982, 410] on div at bounding box center [1029, 456] width 350 height 154
drag, startPoint x: 524, startPoint y: 472, endPoint x: 381, endPoint y: 472, distance: 143.0
click at [381, 472] on div "Параметры Файлы Вид работ Лингвистический разбор (LQA) Вид работ Направление пе…" at bounding box center [785, 377] width 827 height 450
type input "1"
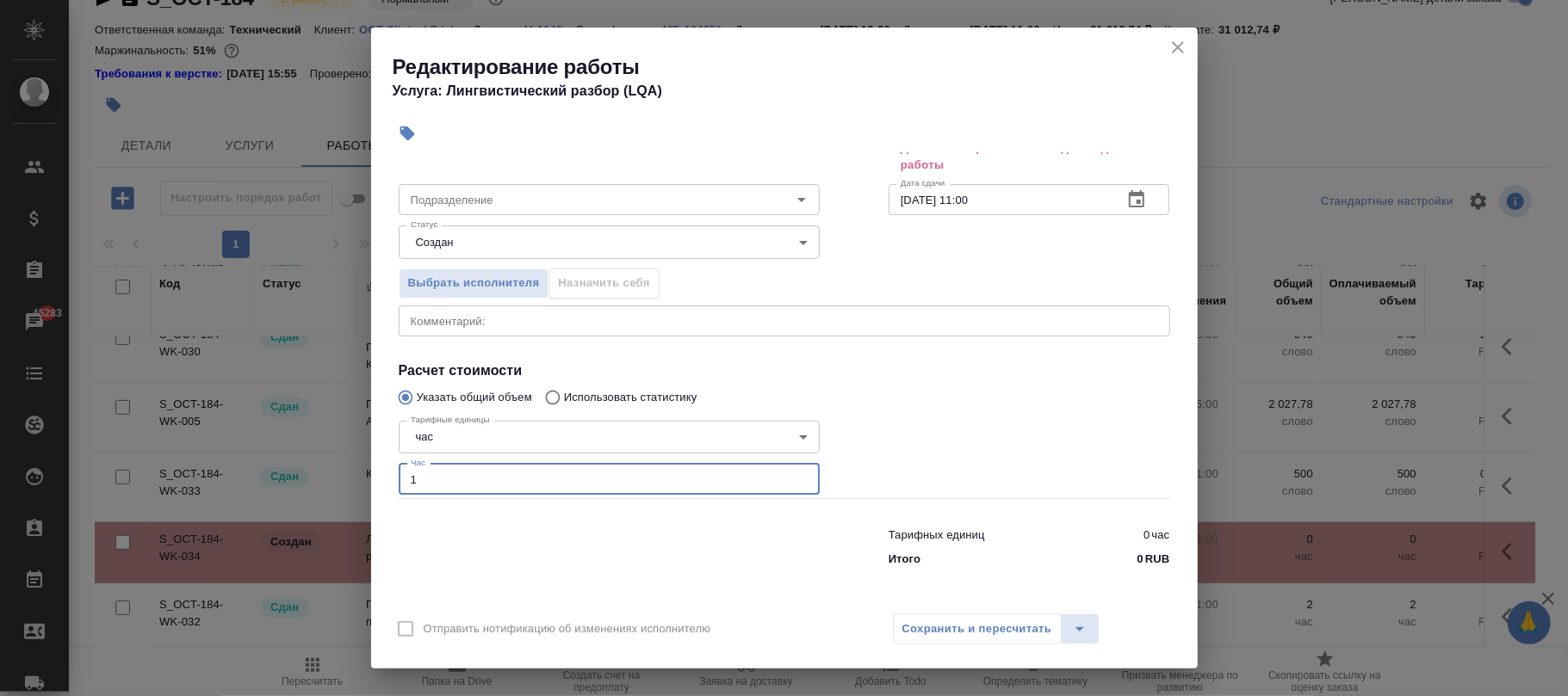
drag, startPoint x: 990, startPoint y: 635, endPoint x: 1003, endPoint y: 577, distance: 59.4
click at [992, 635] on div "Сохранить и пересчитать" at bounding box center [997, 629] width 207 height 31
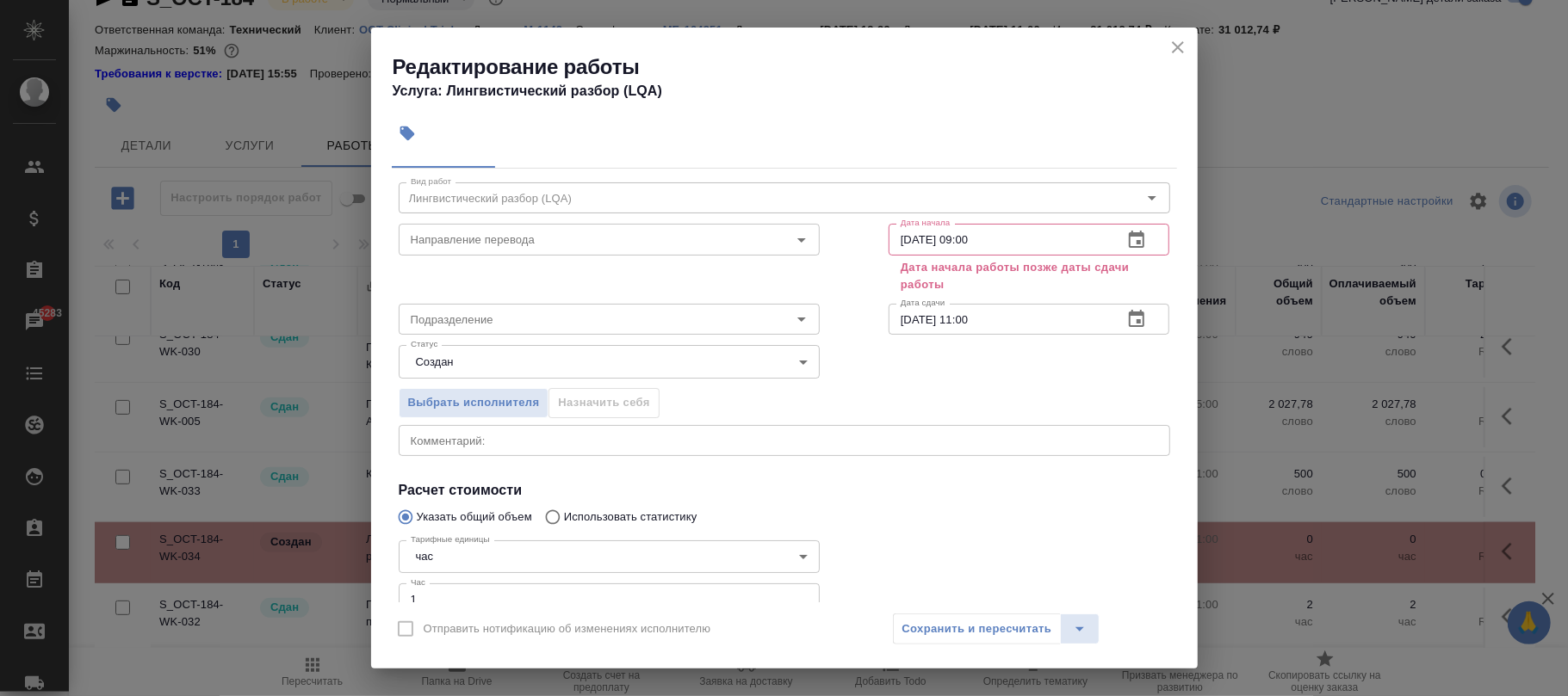
scroll to position [0, 0]
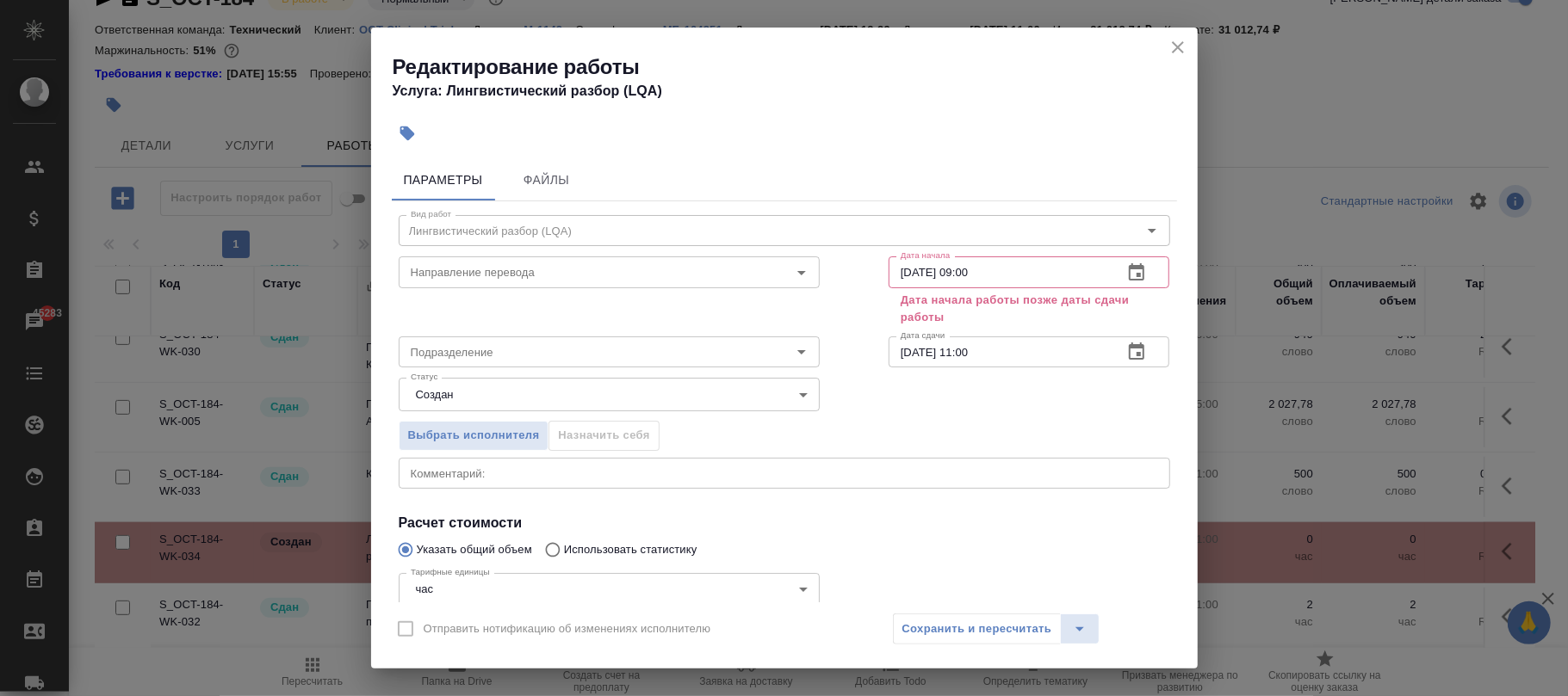
click at [1023, 270] on input "[DATE] 09:00" at bounding box center [999, 271] width 221 height 31
type input "29.09.2025 __:__"
drag, startPoint x: 1013, startPoint y: 356, endPoint x: 716, endPoint y: 346, distance: 297.2
click at [716, 346] on div "Подразделение Подразделение Дата сдачи [DATE] 11:00 Дата сдачи" at bounding box center [784, 350] width 840 height 110
paste input "9.09.2025 18"
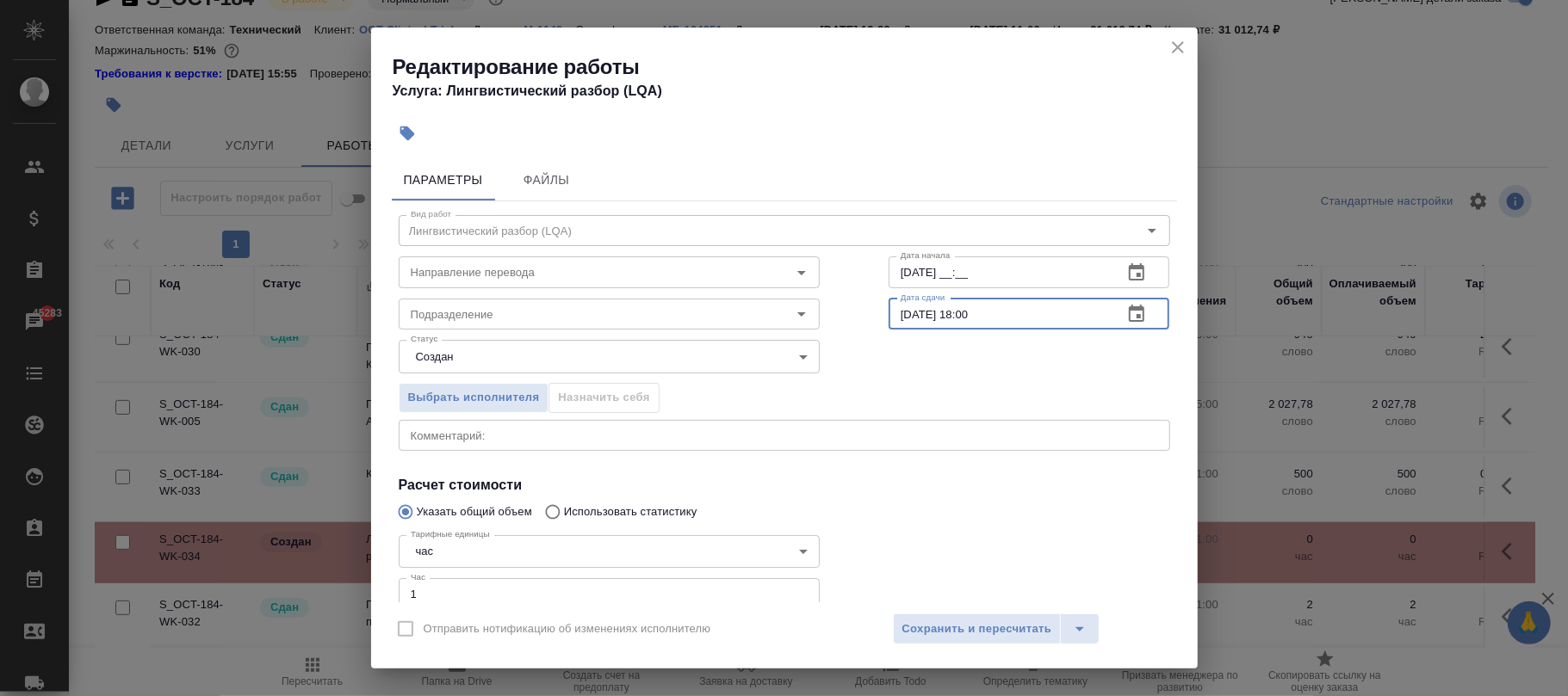
type input "[DATE] 18:00"
drag, startPoint x: 919, startPoint y: 271, endPoint x: 737, endPoint y: 267, distance: 182.0
click at [737, 267] on div "Направление перевода Направление перевода Дата начала 29.09.2025 __:__ Дата нач…" at bounding box center [784, 271] width 840 height 110
paste input "18:00"
click at [960, 271] on input "[DATE] 18:00" at bounding box center [999, 271] width 221 height 31
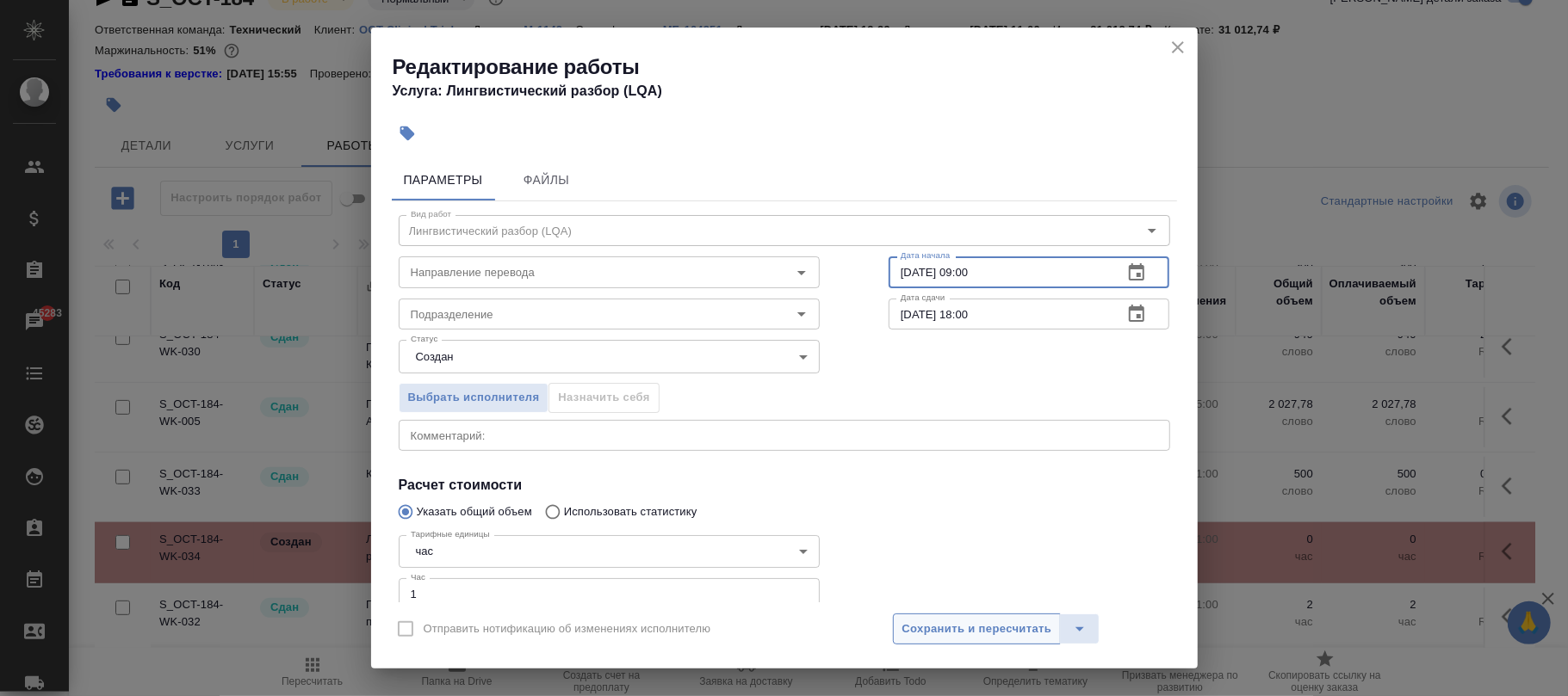
type input "[DATE] 09:00"
click at [982, 627] on span "Сохранить и пересчитать" at bounding box center [977, 629] width 149 height 20
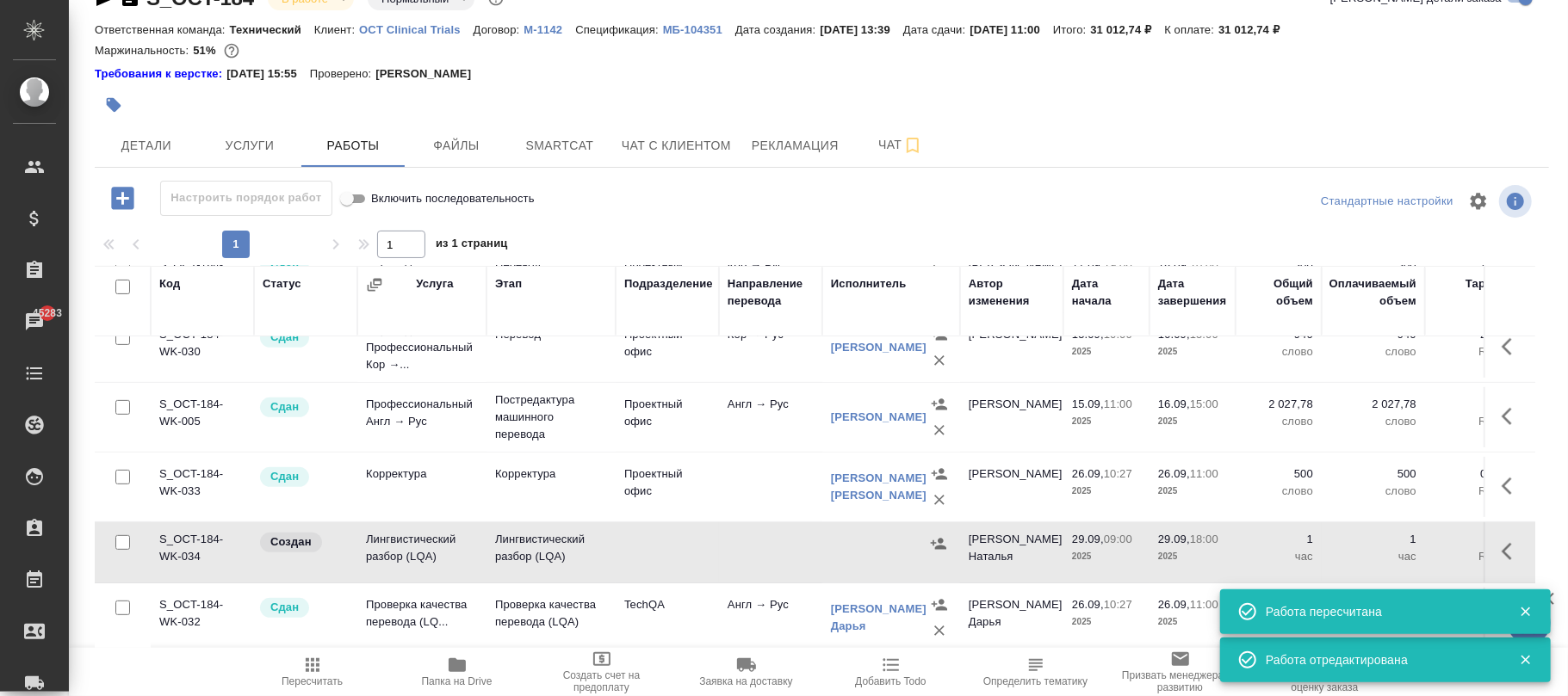
drag, startPoint x: 284, startPoint y: 670, endPoint x: 301, endPoint y: 659, distance: 20.2
click at [286, 668] on span "Пересчитать" at bounding box center [312, 671] width 124 height 33
click at [326, 666] on span "Пересчитать" at bounding box center [312, 671] width 124 height 33
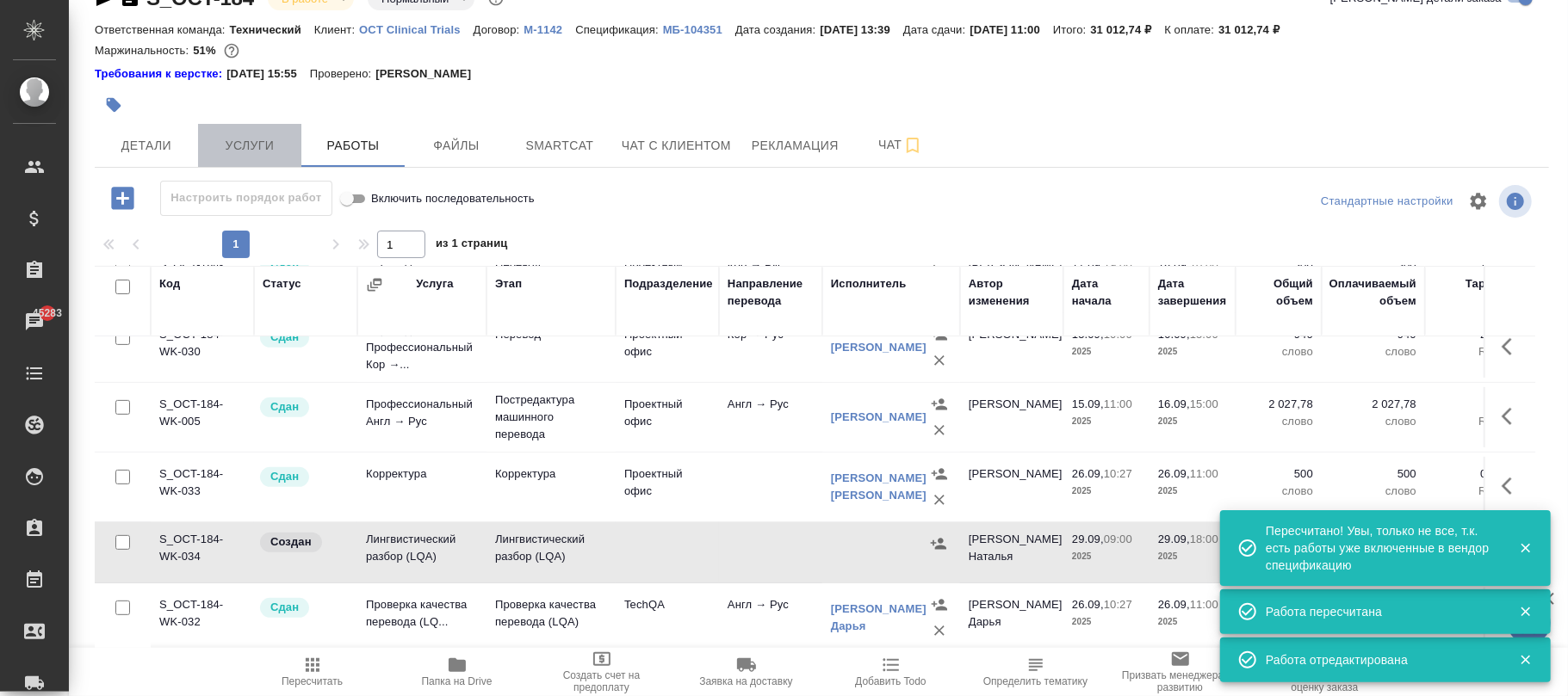
click at [265, 153] on span "Услуги" at bounding box center [249, 146] width 83 height 21
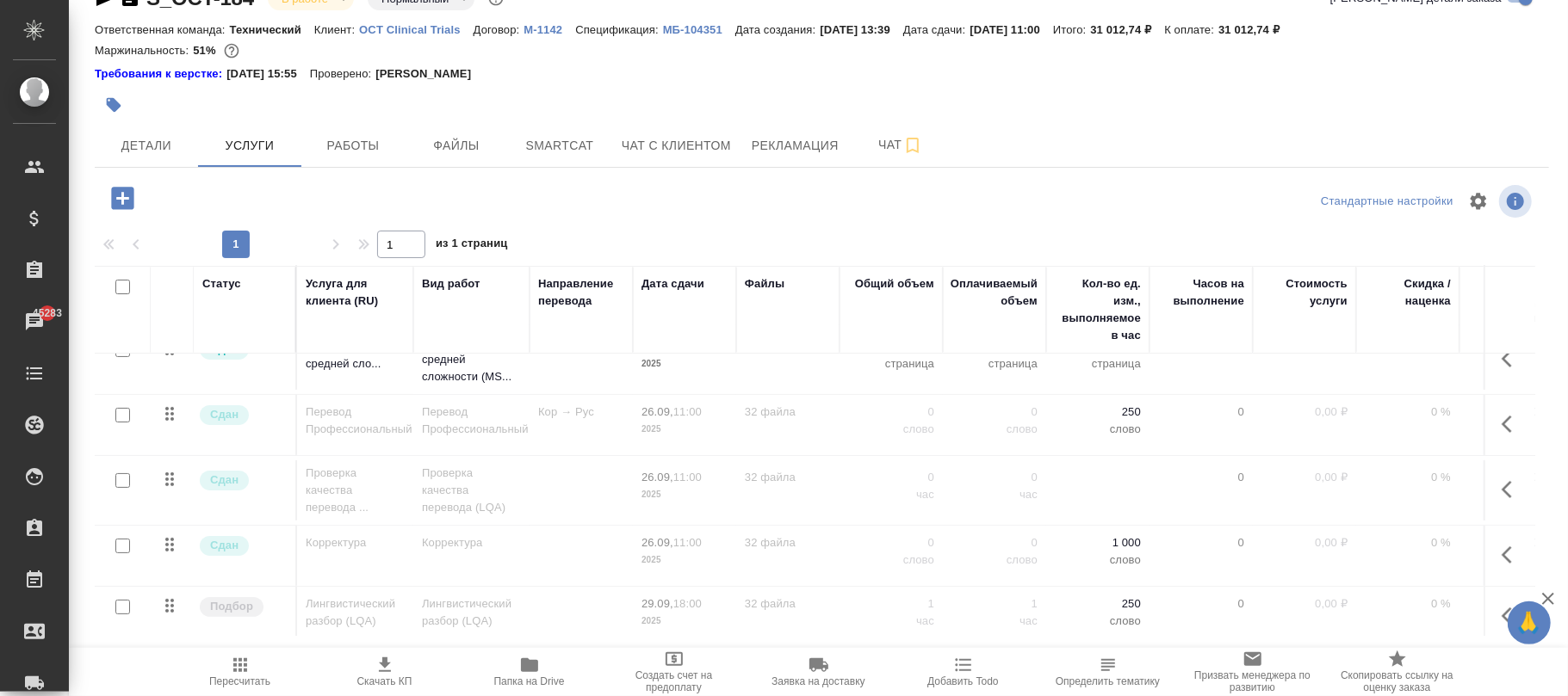
scroll to position [271, 0]
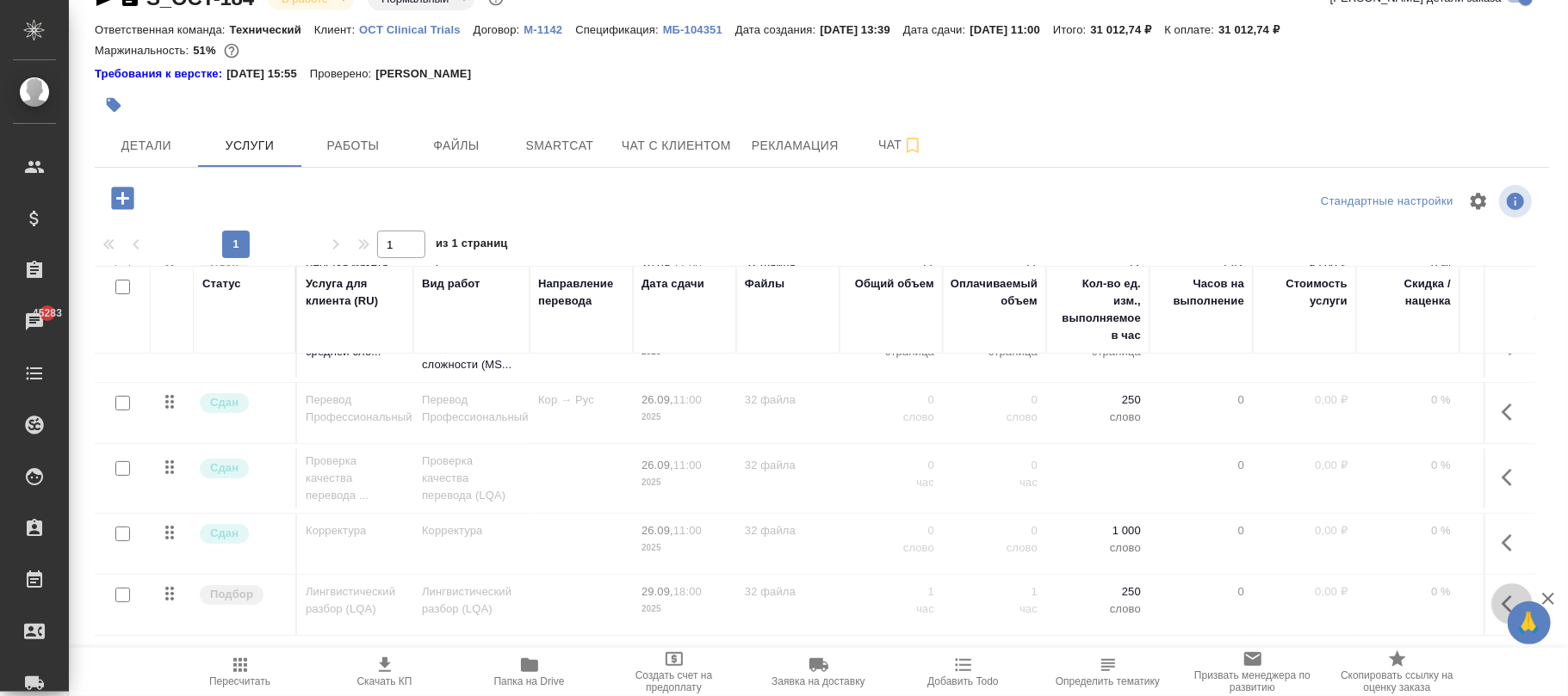
click at [1502, 593] on icon "button" at bounding box center [1512, 604] width 21 height 21
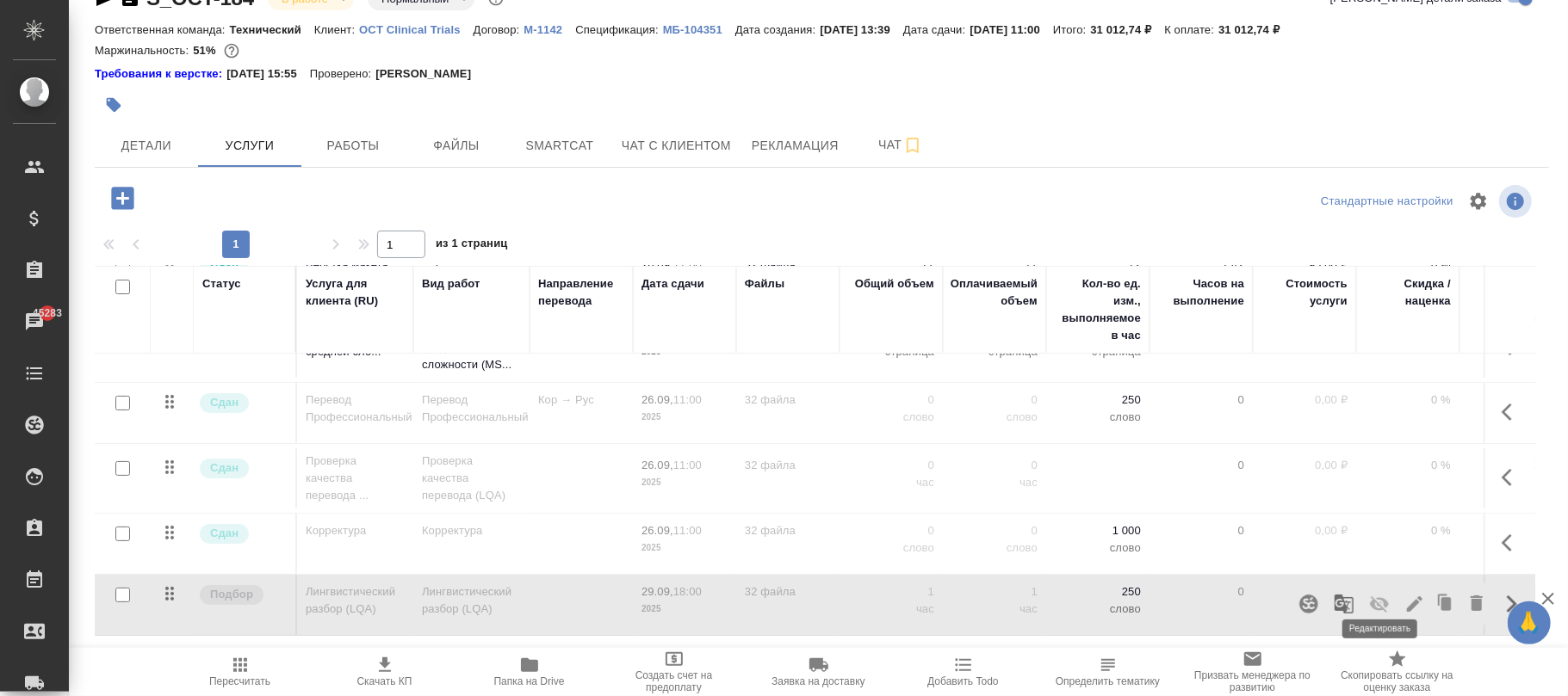
click at [1404, 593] on icon "button" at bounding box center [1414, 604] width 21 height 21
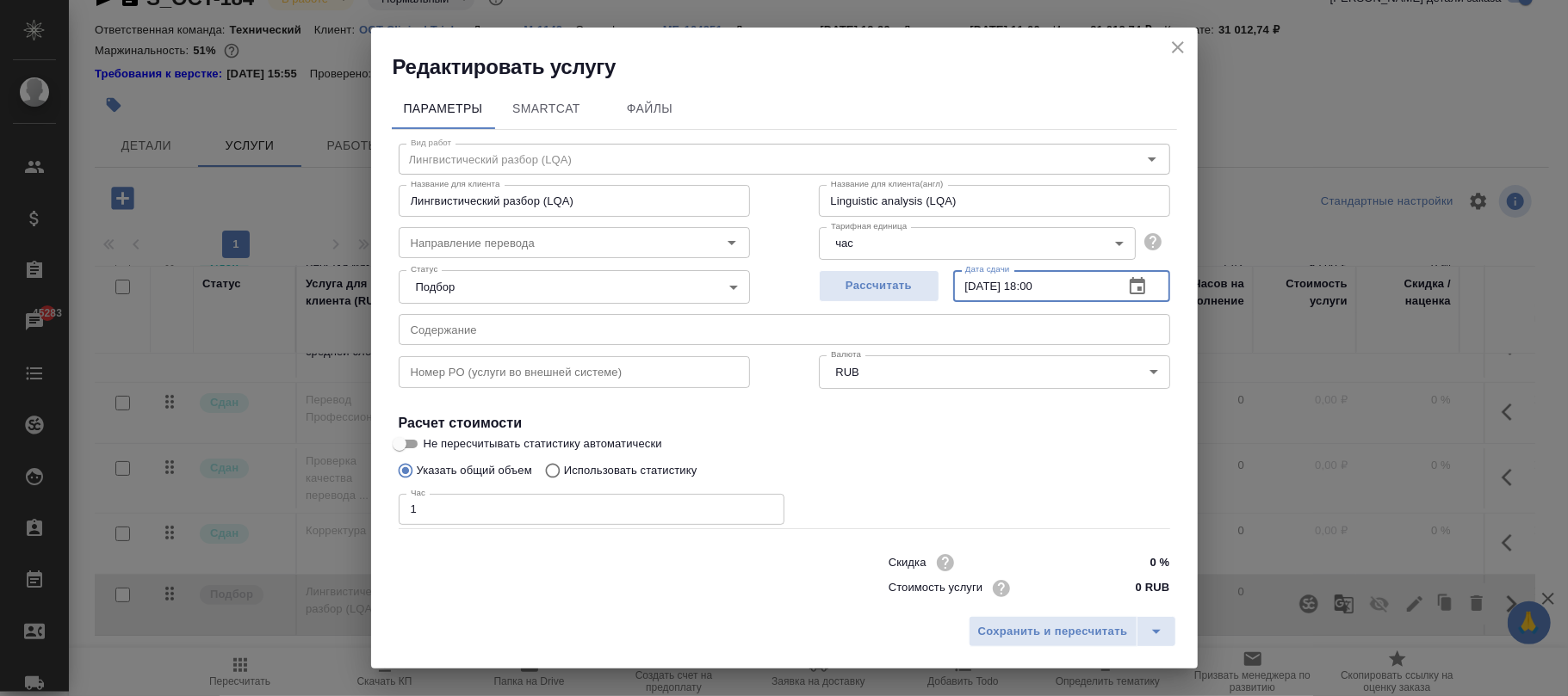
drag, startPoint x: 1080, startPoint y: 284, endPoint x: 742, endPoint y: 284, distance: 338.0
click at [742, 284] on div "Статус Подбор none Статус Рассчитать Дата сдачи 29.09.2025 18:00 Дата сдачи" at bounding box center [784, 285] width 840 height 112
paste input "6.09.2025 09"
type input "26.09.2025 18:00"
click at [1051, 633] on span "Сохранить и пересчитать" at bounding box center [1053, 632] width 149 height 20
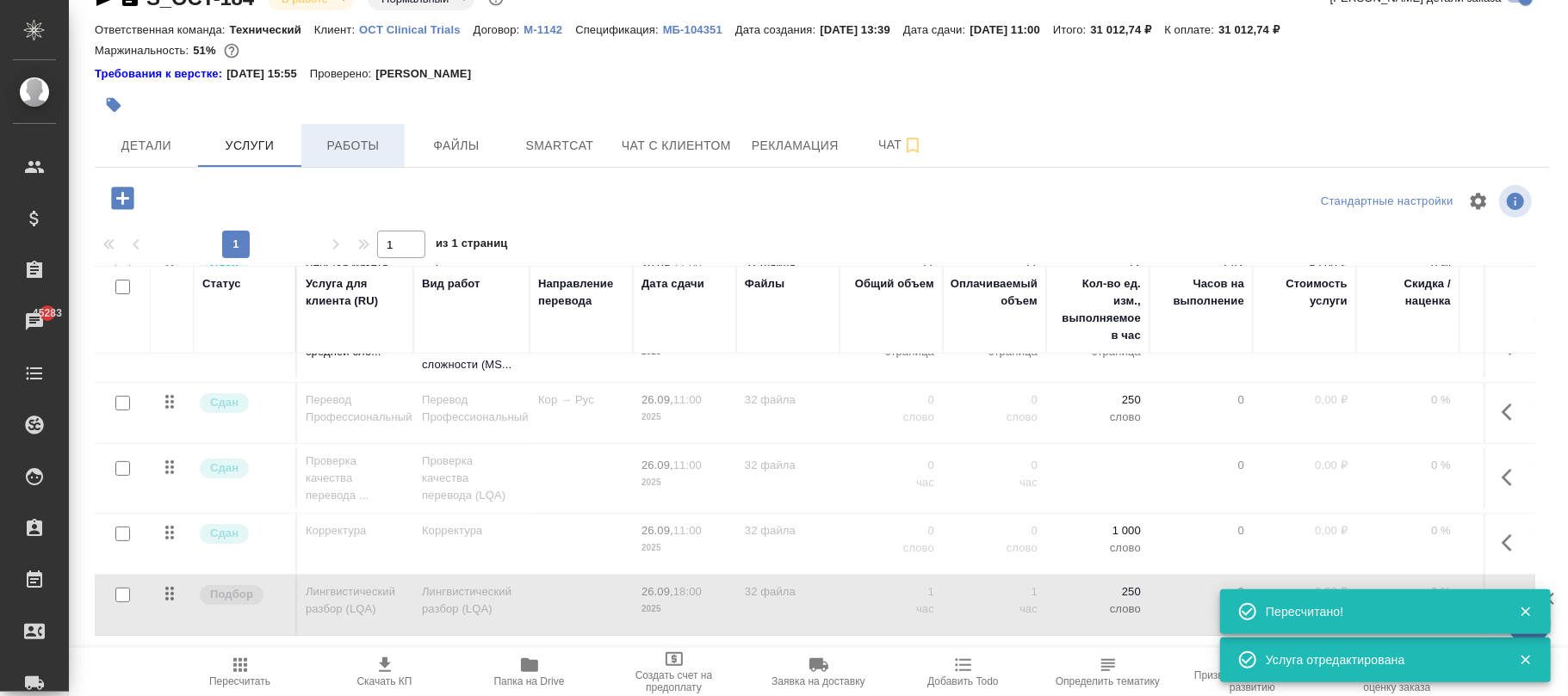
click at [369, 139] on span "Работы" at bounding box center [353, 146] width 83 height 21
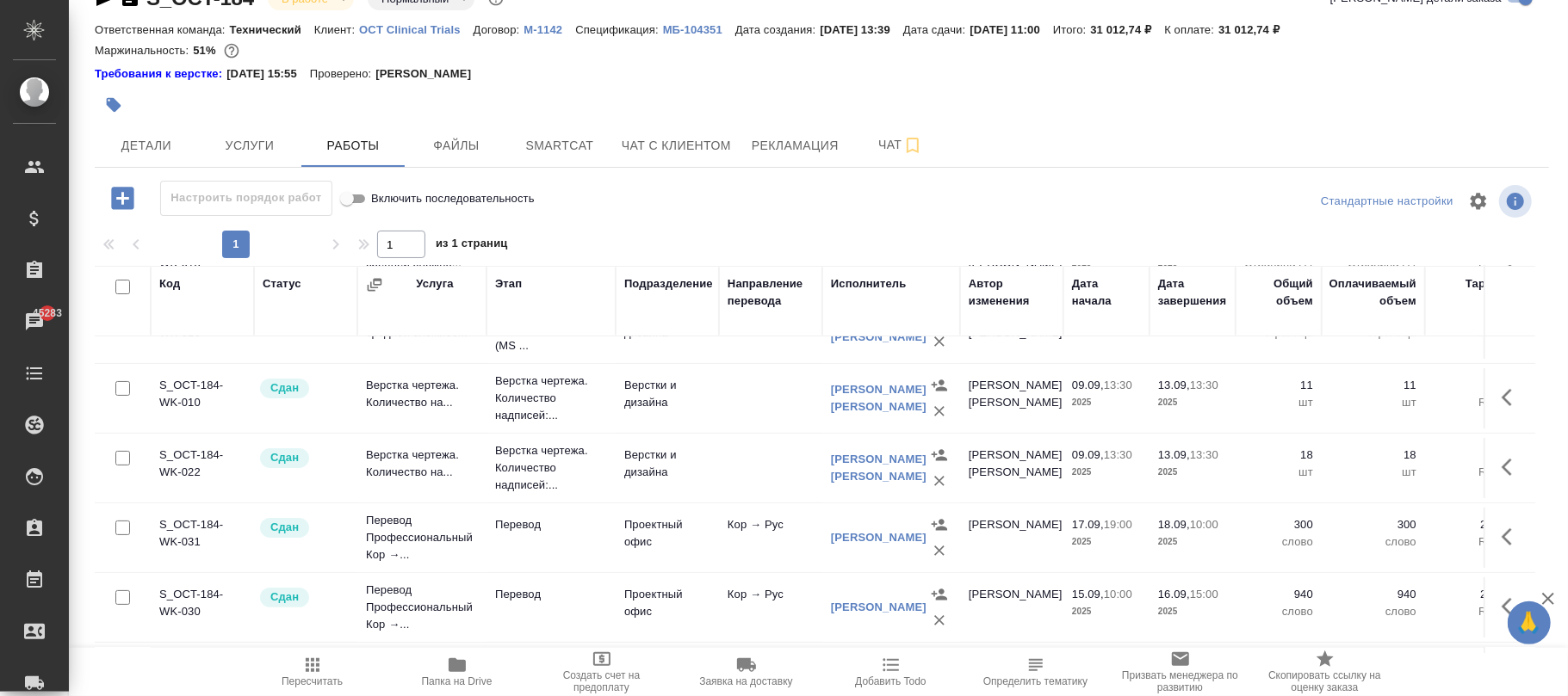
scroll to position [534, 0]
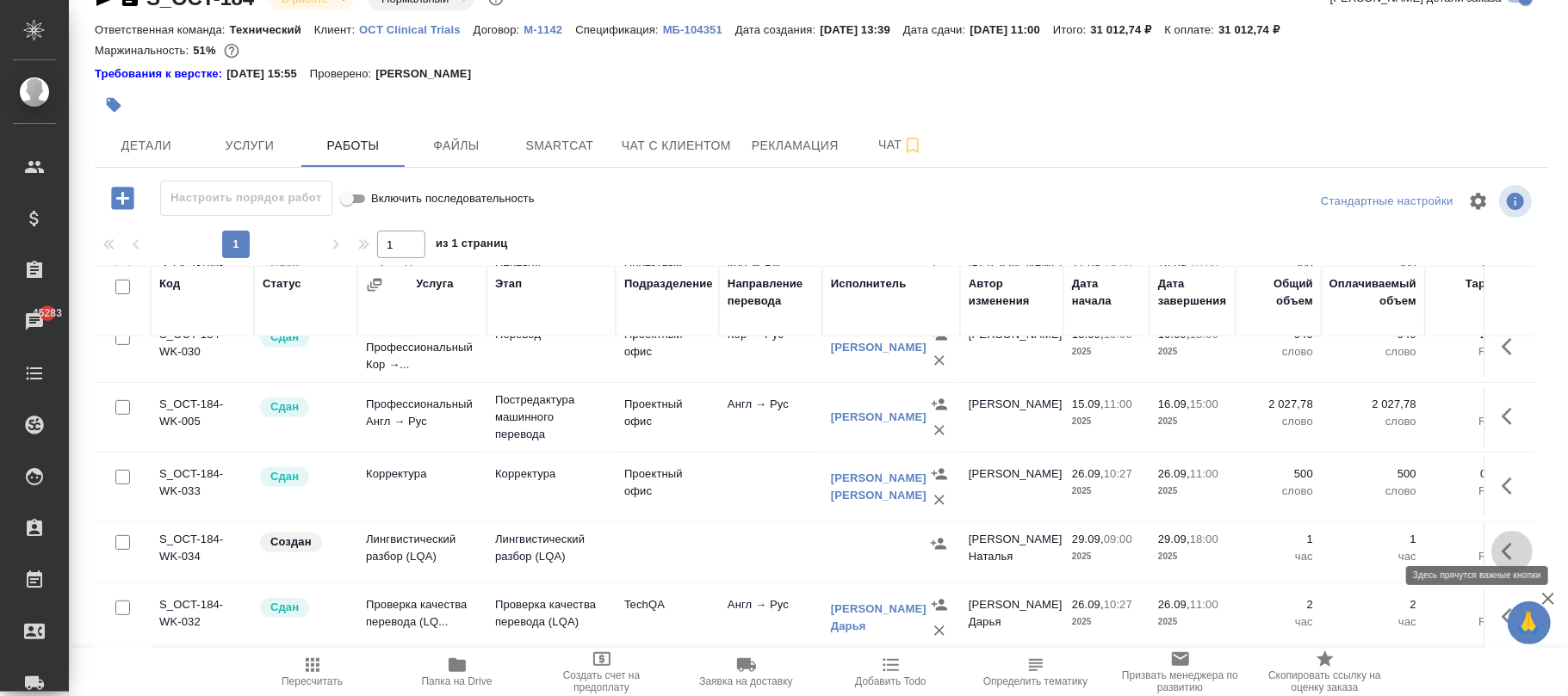
click at [1502, 541] on icon "button" at bounding box center [1512, 551] width 21 height 21
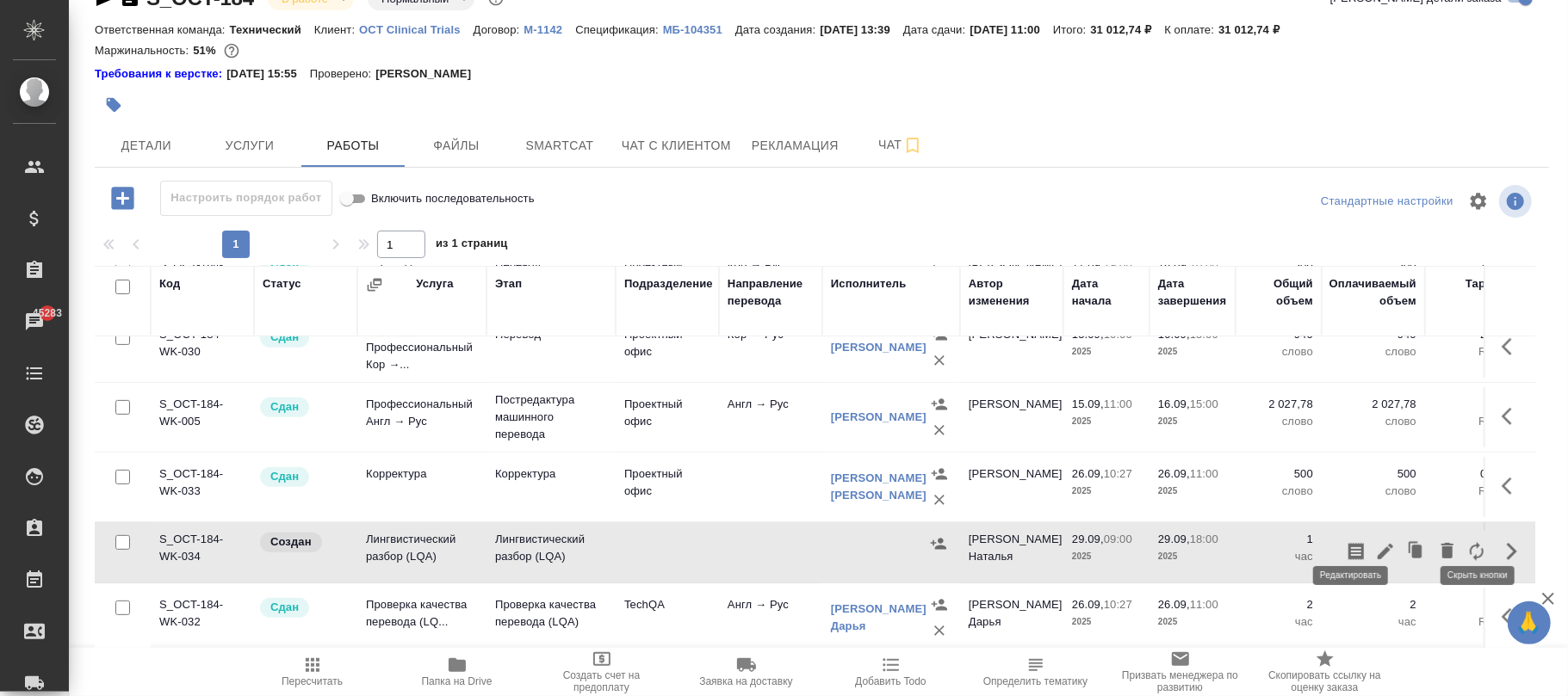
click at [1375, 541] on icon "button" at bounding box center [1385, 551] width 21 height 21
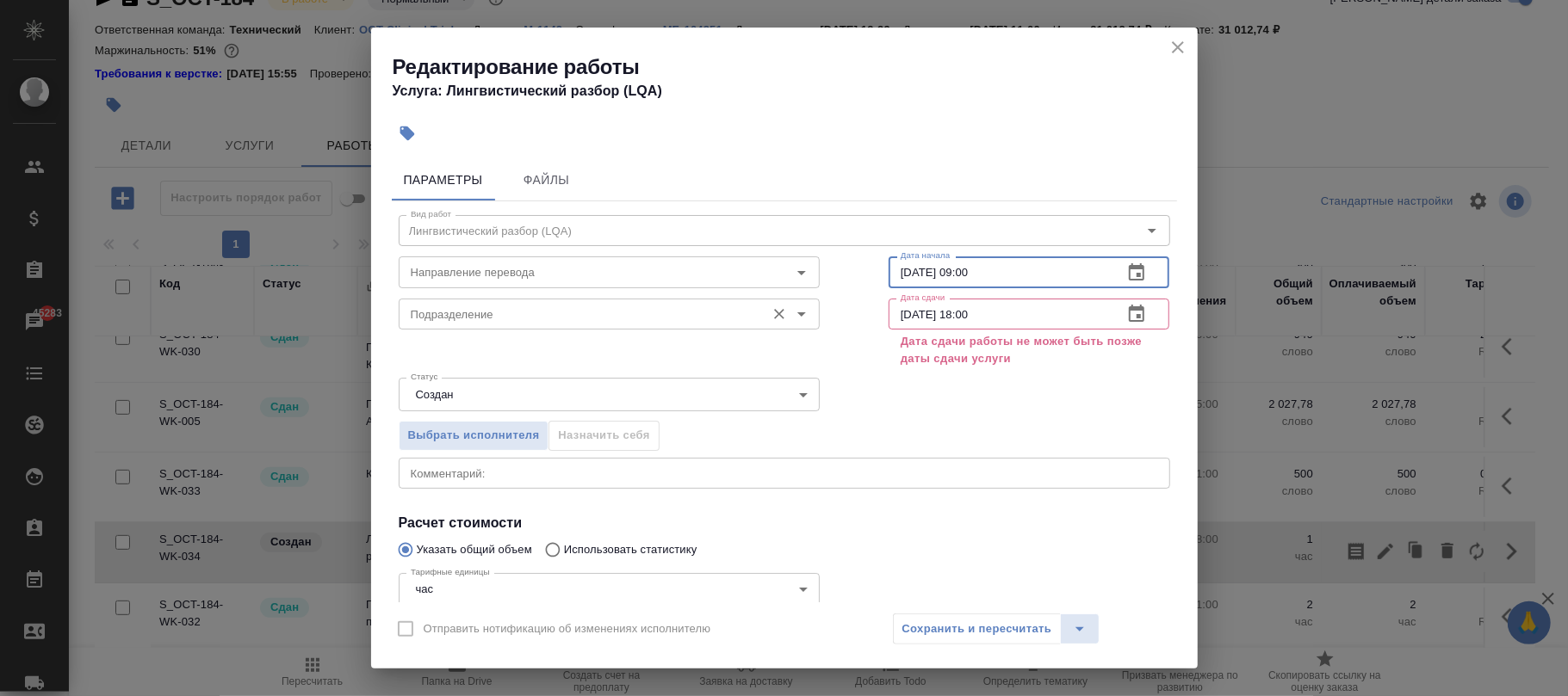
click at [707, 294] on div "Вид работ Лингвистический разбор (LQA) Вид работ Направление перевода Направлен…" at bounding box center [784, 465] width 785 height 526
paste input "6"
type input "26.09.2025 09:00"
drag, startPoint x: 1015, startPoint y: 314, endPoint x: 720, endPoint y: 314, distance: 295.0
click at [720, 314] on div "Подразделение Подразделение Дата сдачи 29.09.2025 18:00 Дата сдачи Дата сдачи р…" at bounding box center [784, 331] width 840 height 148
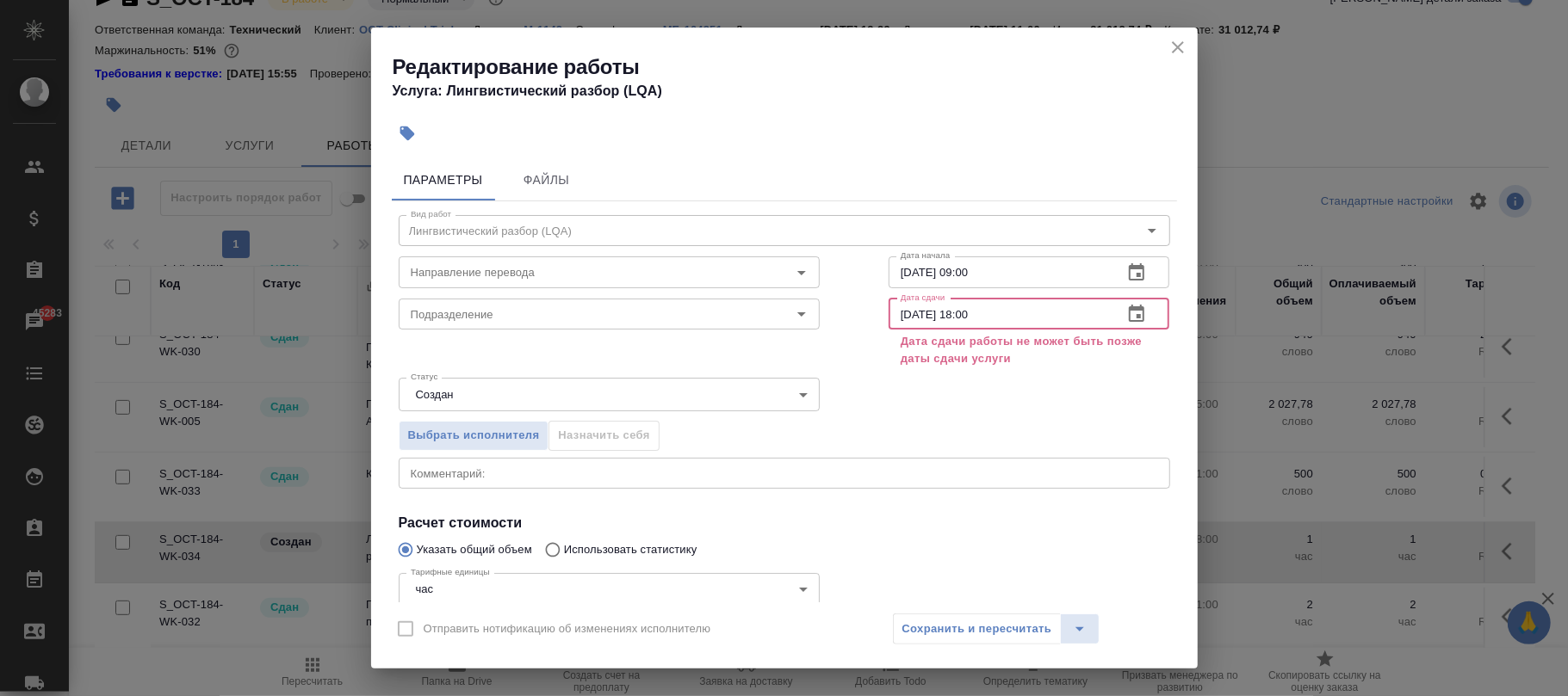
paste input "6.09.2025 09"
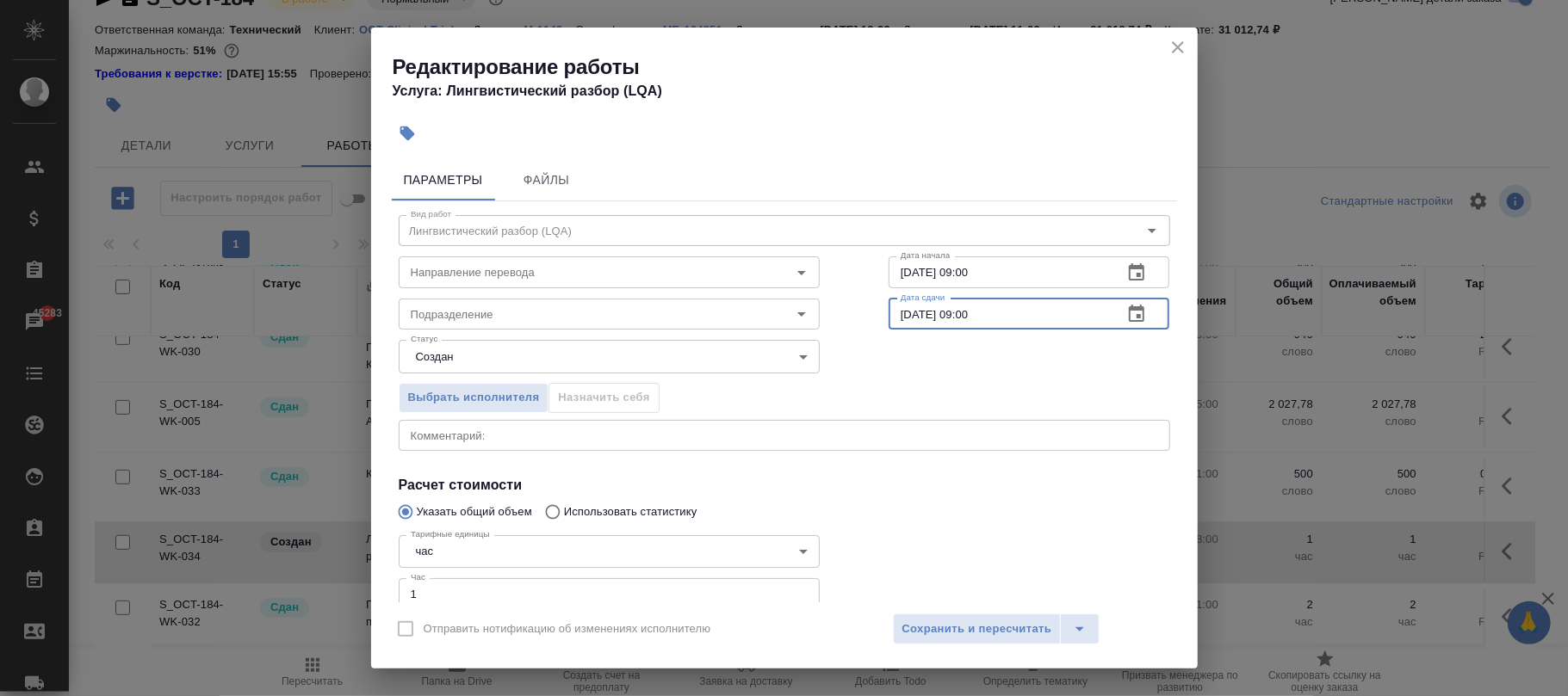
click at [960, 316] on input "26.09.2025 09:00" at bounding box center [999, 313] width 221 height 31
type input "26.09.2025 18:00"
click at [993, 615] on button "Сохранить и пересчитать" at bounding box center [977, 629] width 169 height 31
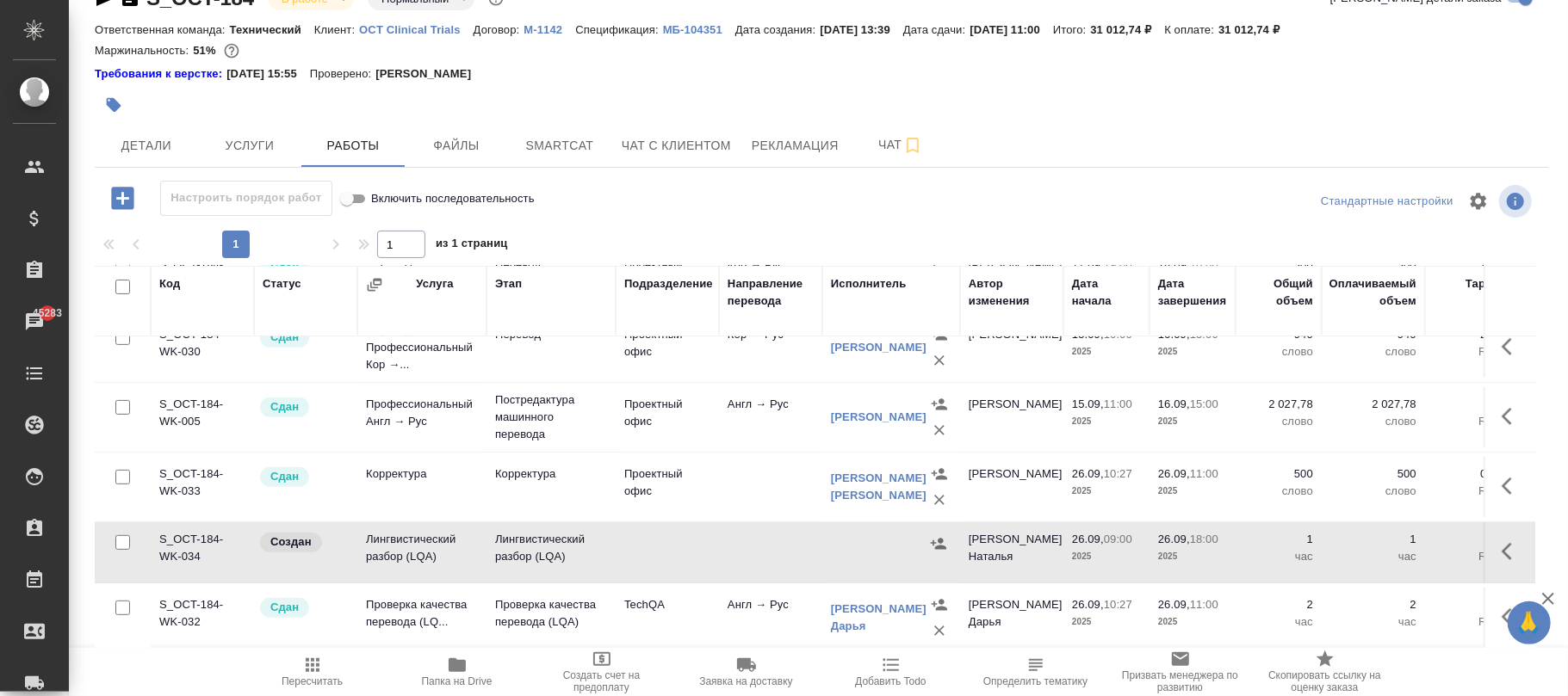
click at [121, 190] on icon "button" at bounding box center [122, 198] width 22 height 22
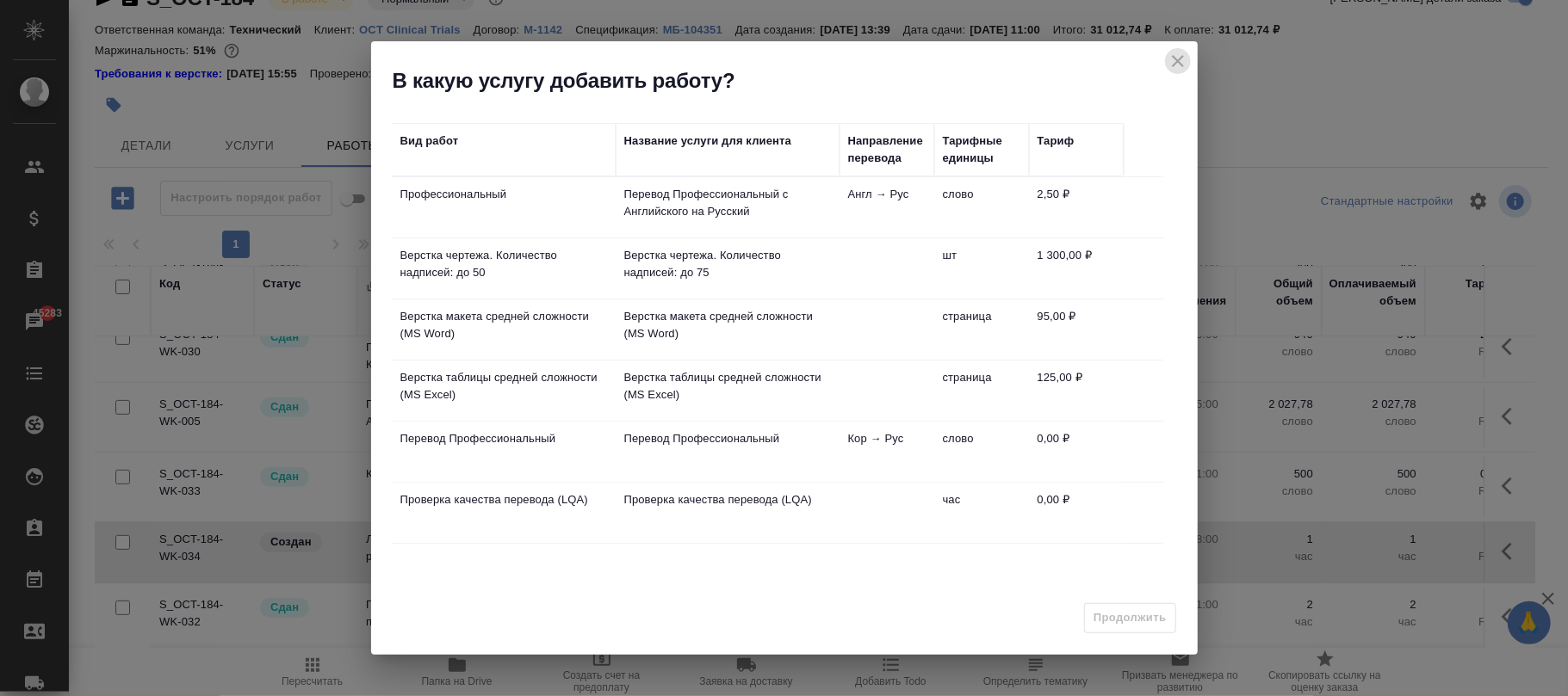
click at [1172, 63] on icon "close" at bounding box center [1177, 61] width 12 height 12
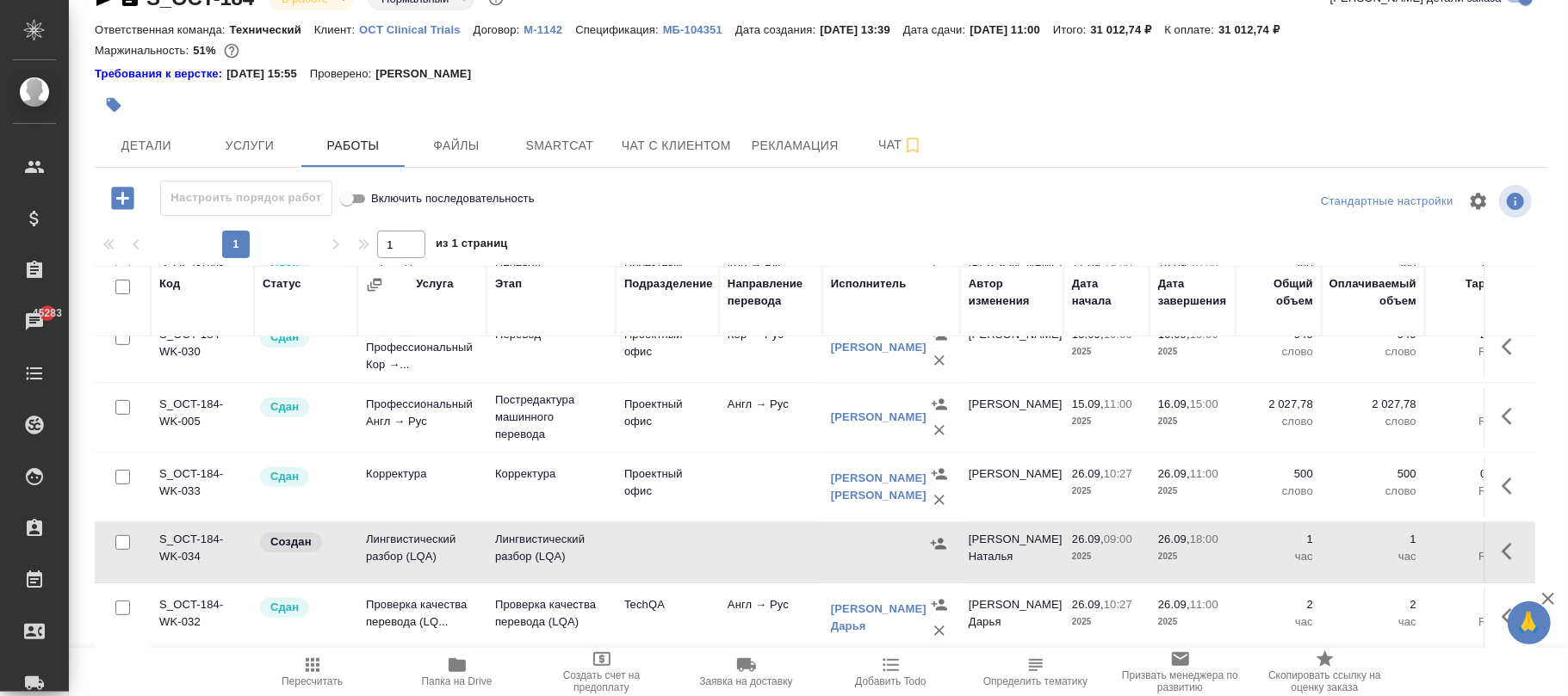
click at [128, 193] on icon "button" at bounding box center [122, 198] width 22 height 22
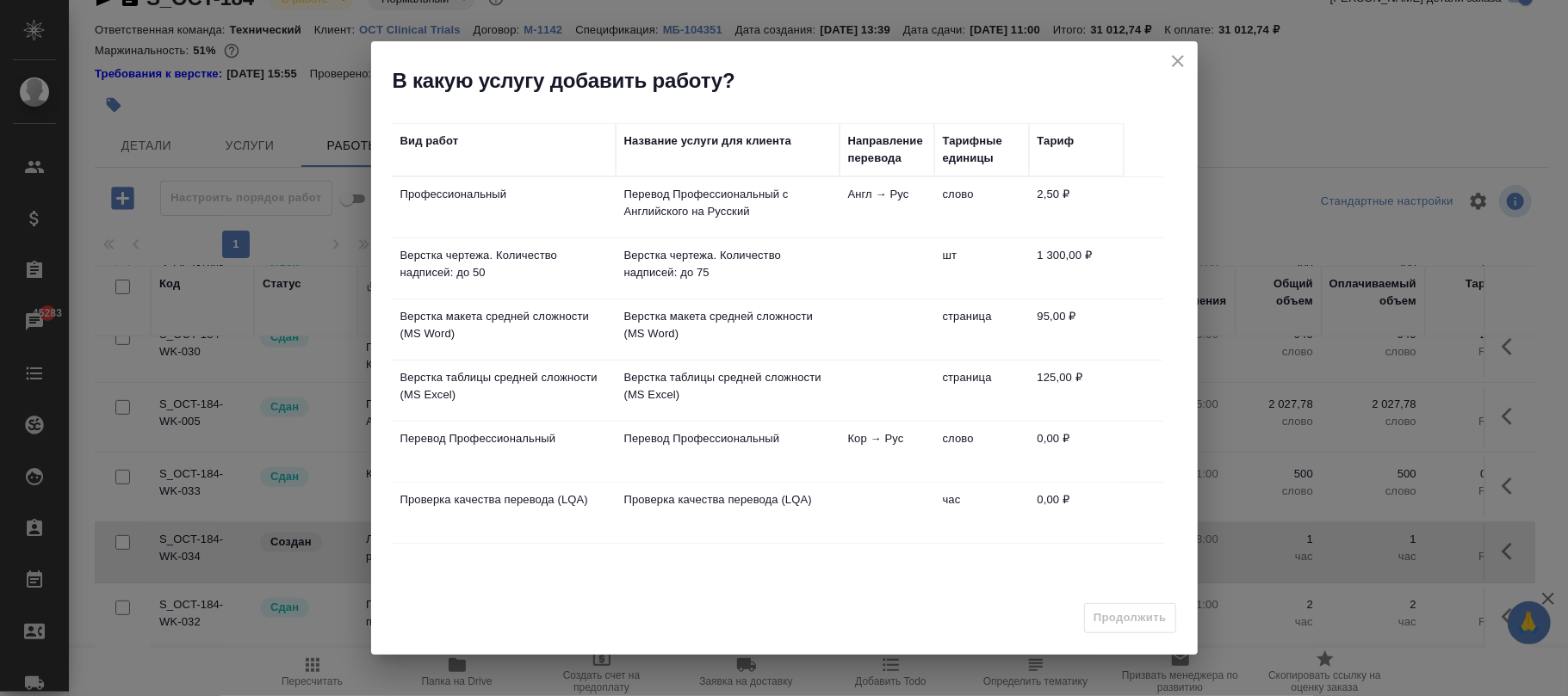
click at [1179, 73] on h2 "В какую услугу добавить работу?" at bounding box center [795, 81] width 805 height 28
click at [1178, 61] on icon "close" at bounding box center [1177, 61] width 12 height 12
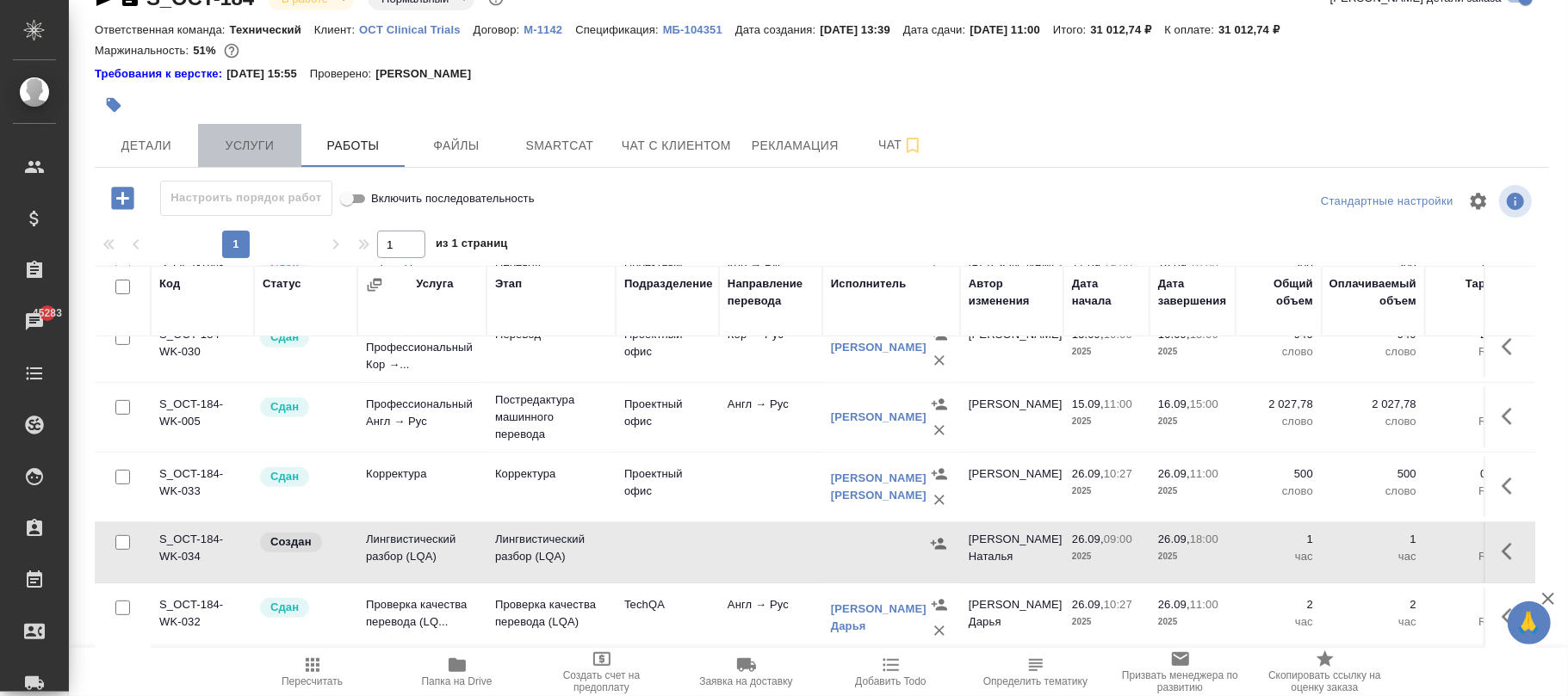
click at [255, 145] on span "Услуги" at bounding box center [249, 146] width 83 height 21
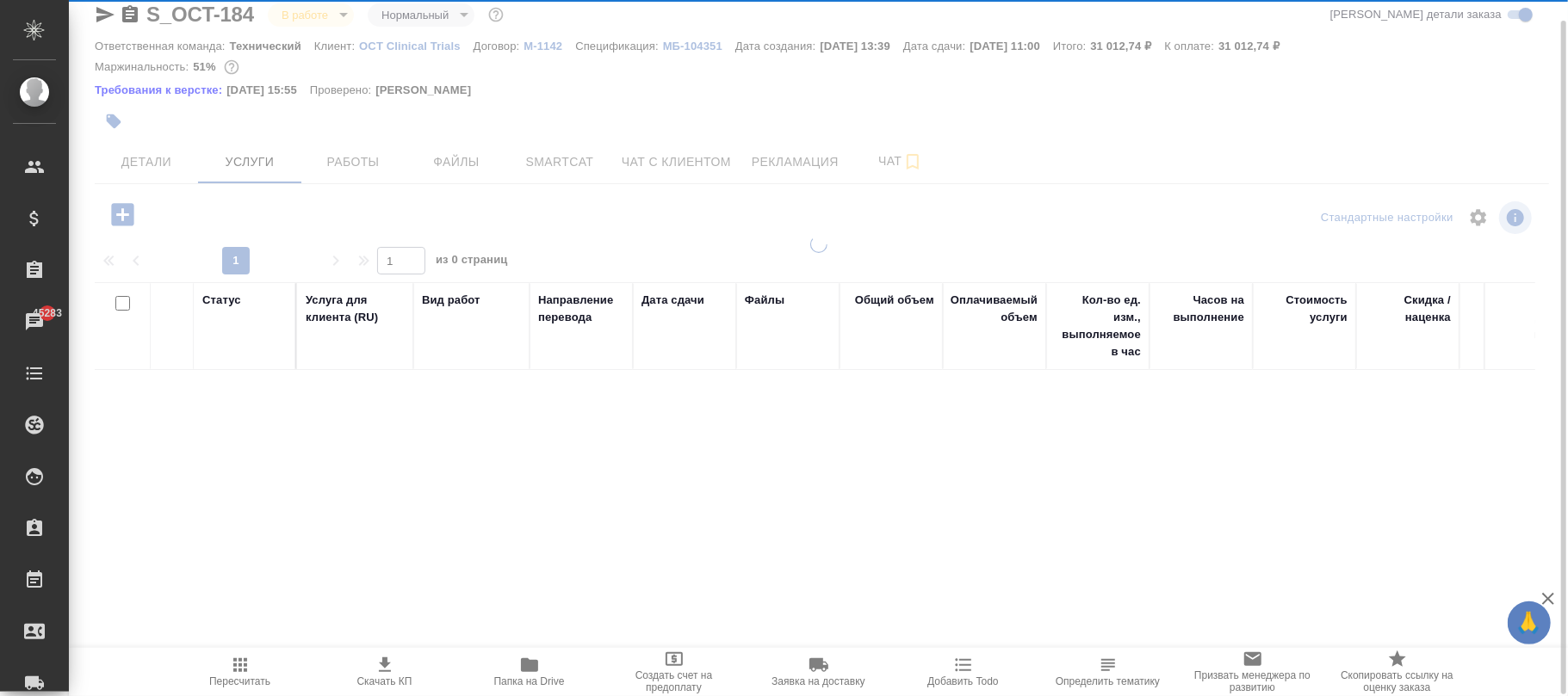
scroll to position [21, 0]
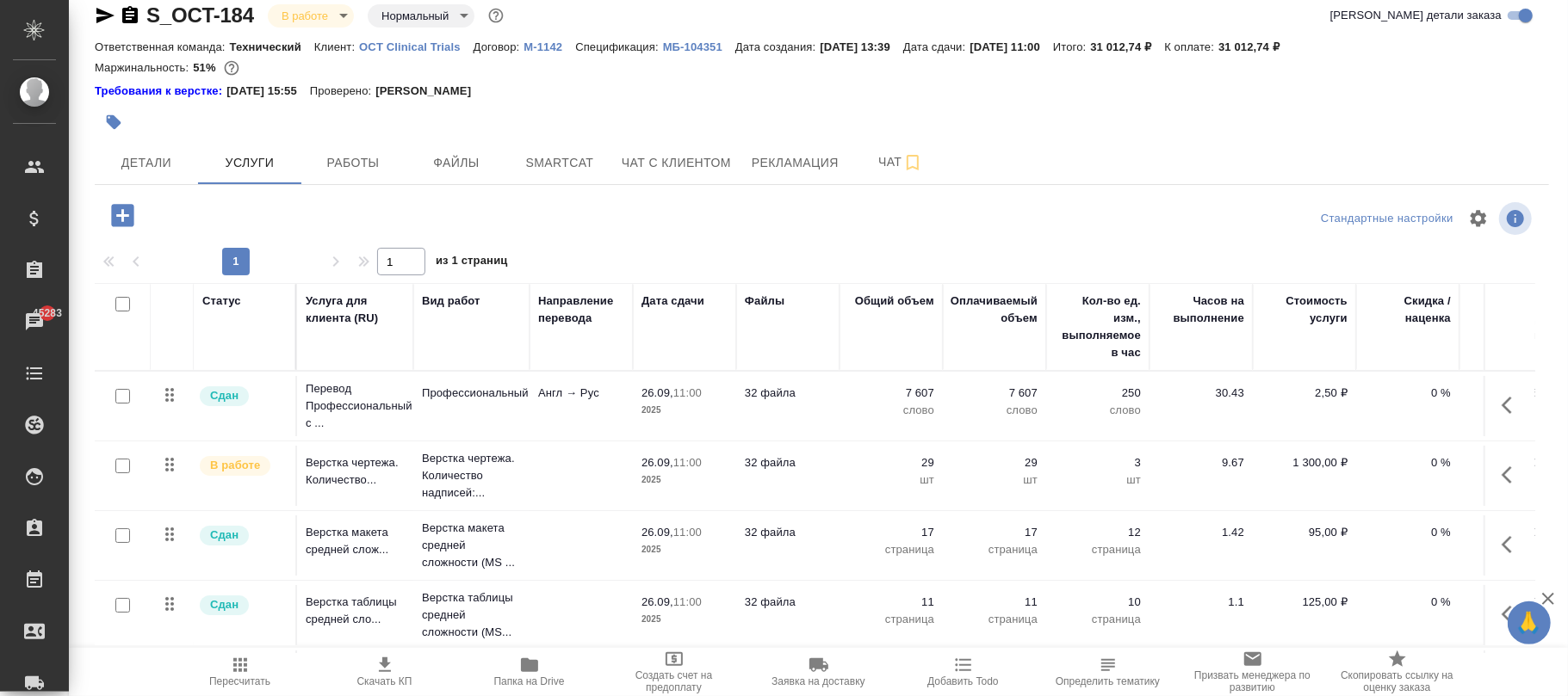
click at [117, 210] on icon "button" at bounding box center [122, 216] width 22 height 22
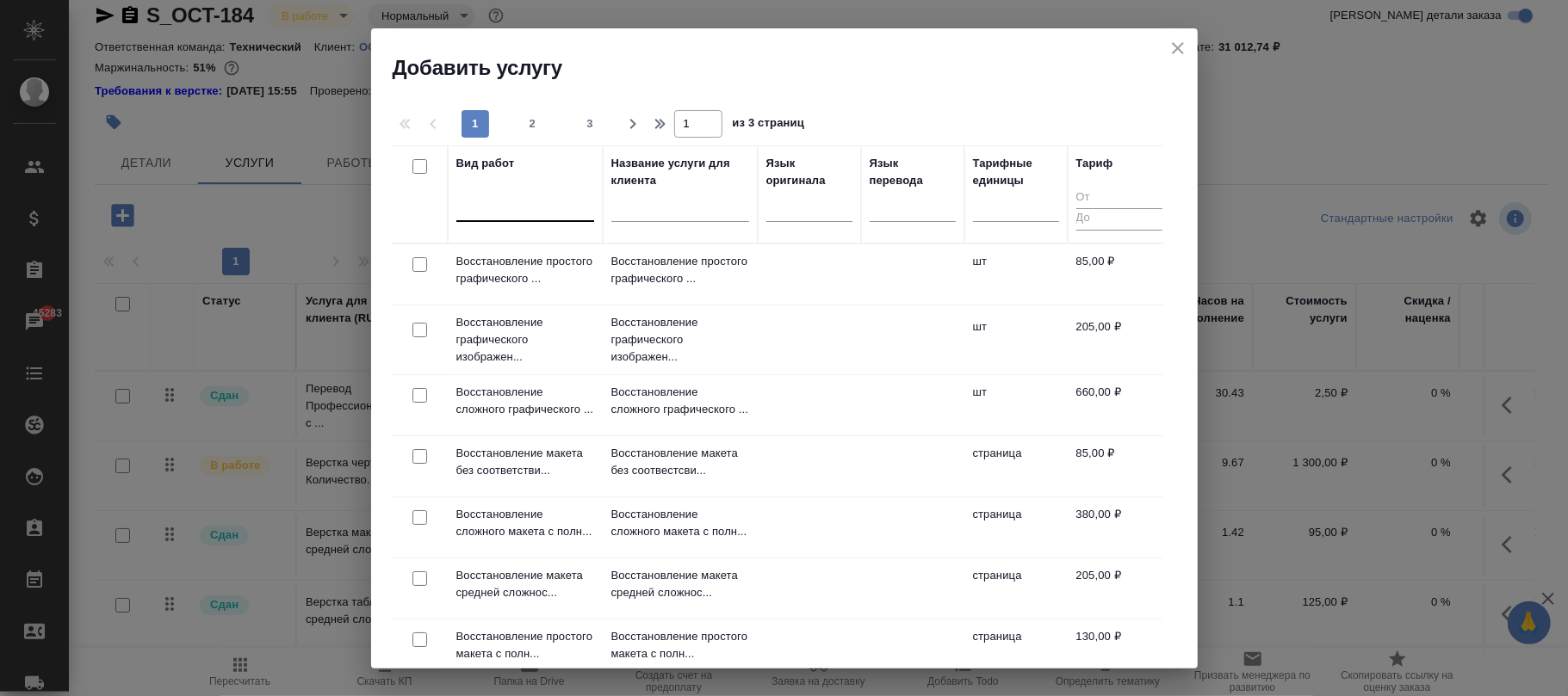
click at [530, 204] on div at bounding box center [525, 204] width 138 height 25
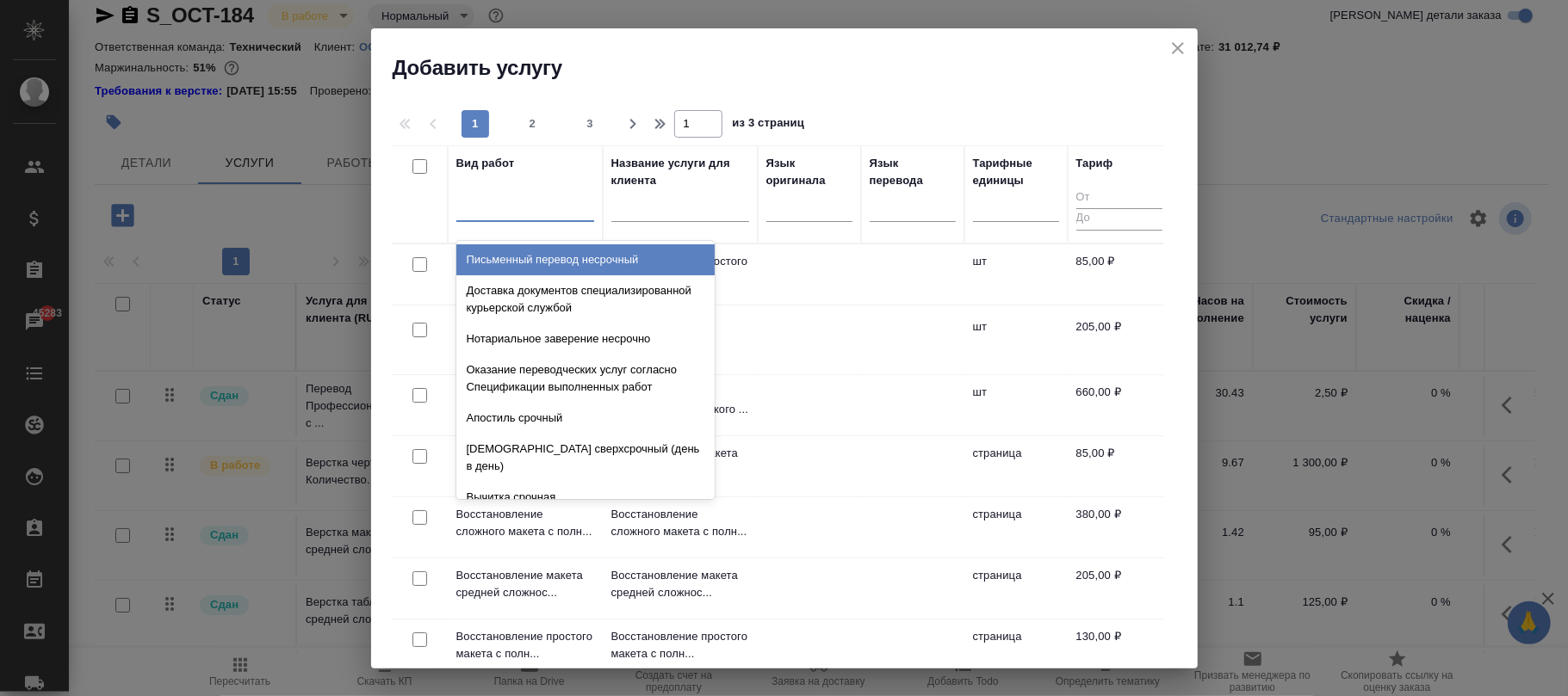
paste input "Работа с лингвистическими ресурсами (LQA)"
type input "Работа с лингвистическими ресурсами (LQA)"
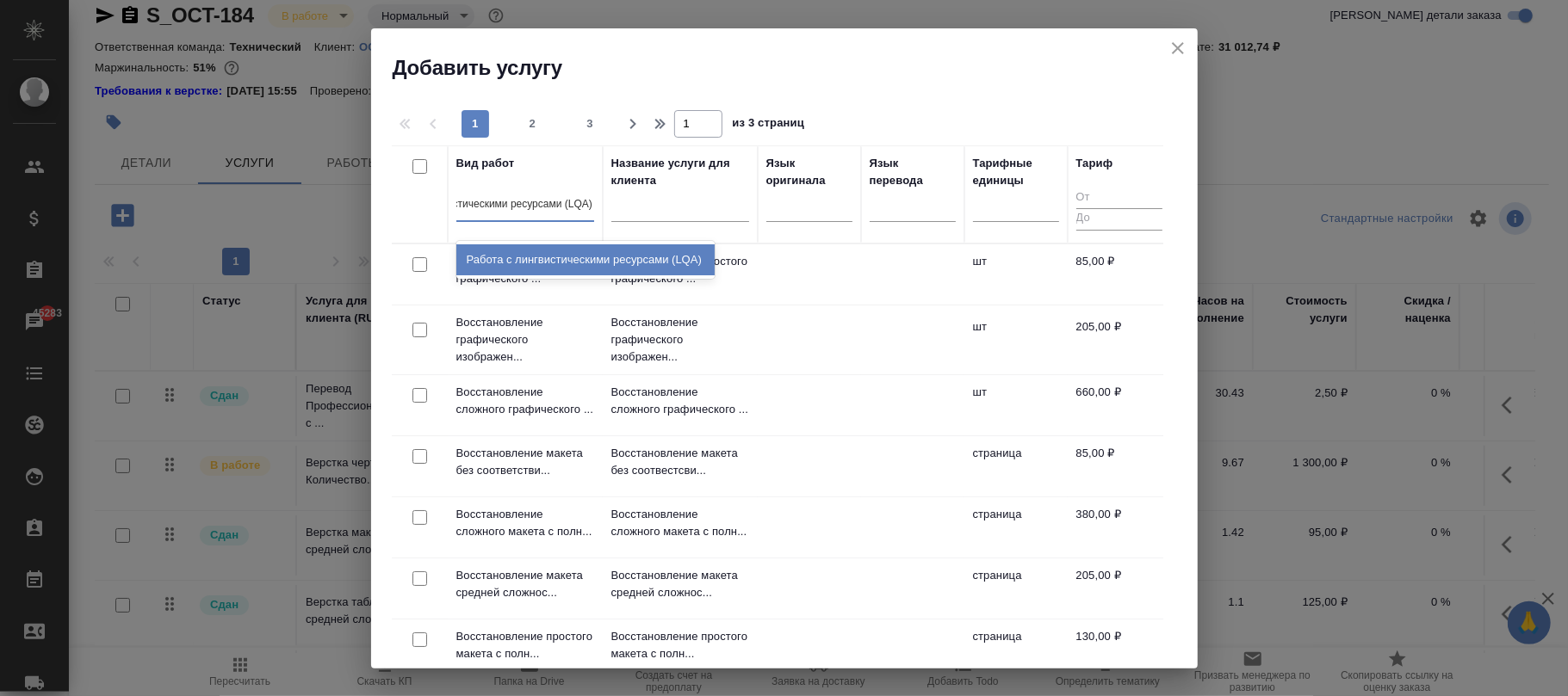
click at [603, 259] on div "Работа с лингвистическими ресурсами (LQA)" at bounding box center [585, 259] width 259 height 31
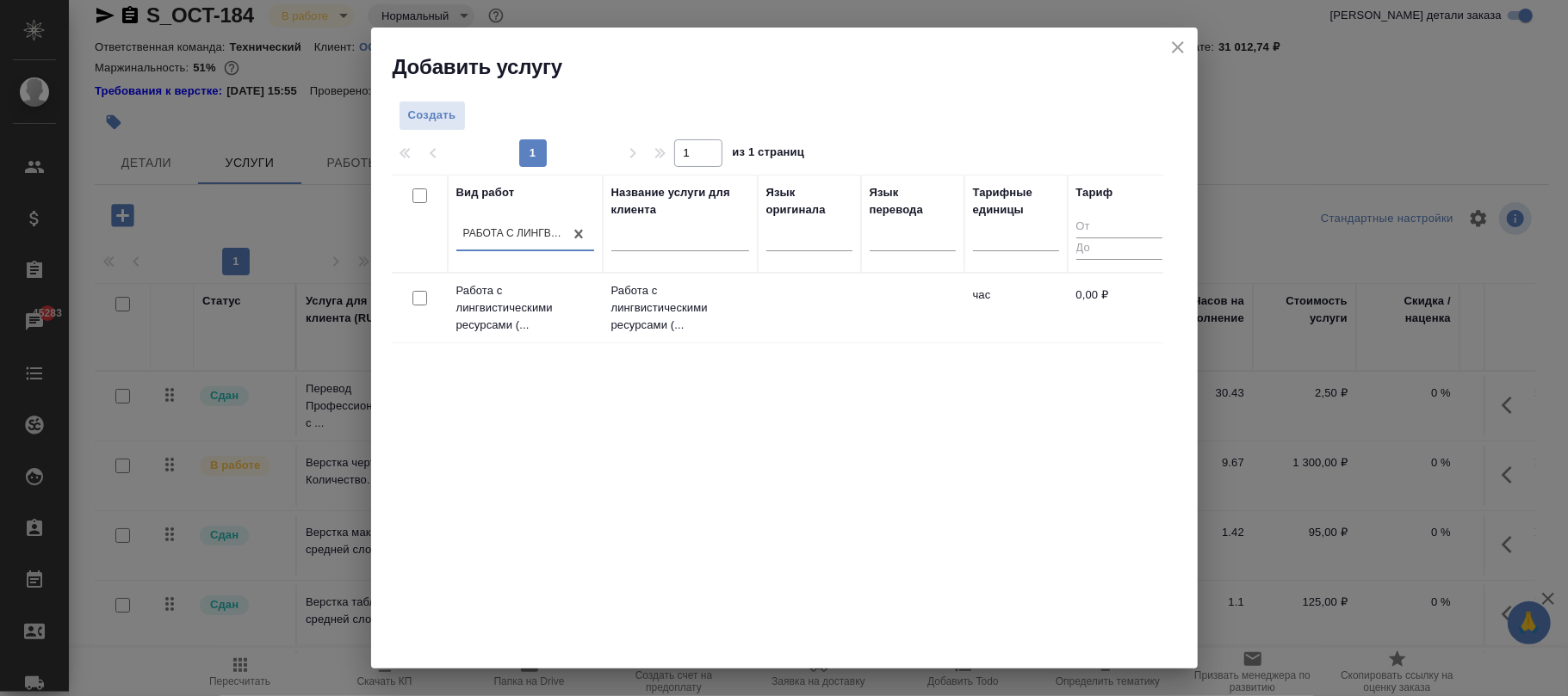
scroll to position [0, 2]
click at [727, 301] on p "Работа с лингвистическими ресурсами (..." at bounding box center [680, 308] width 138 height 51
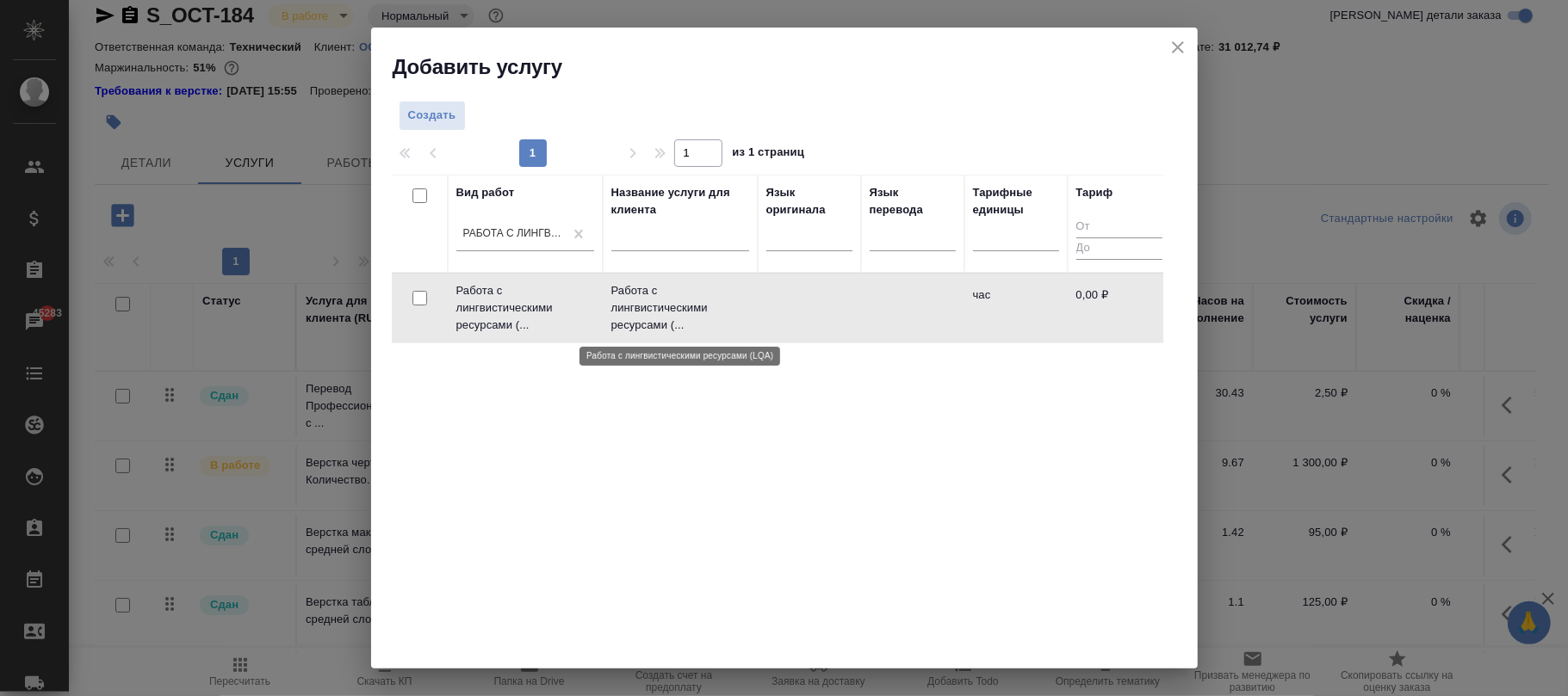
click at [727, 301] on p "Работа с лингвистическими ресурсами (..." at bounding box center [680, 308] width 138 height 51
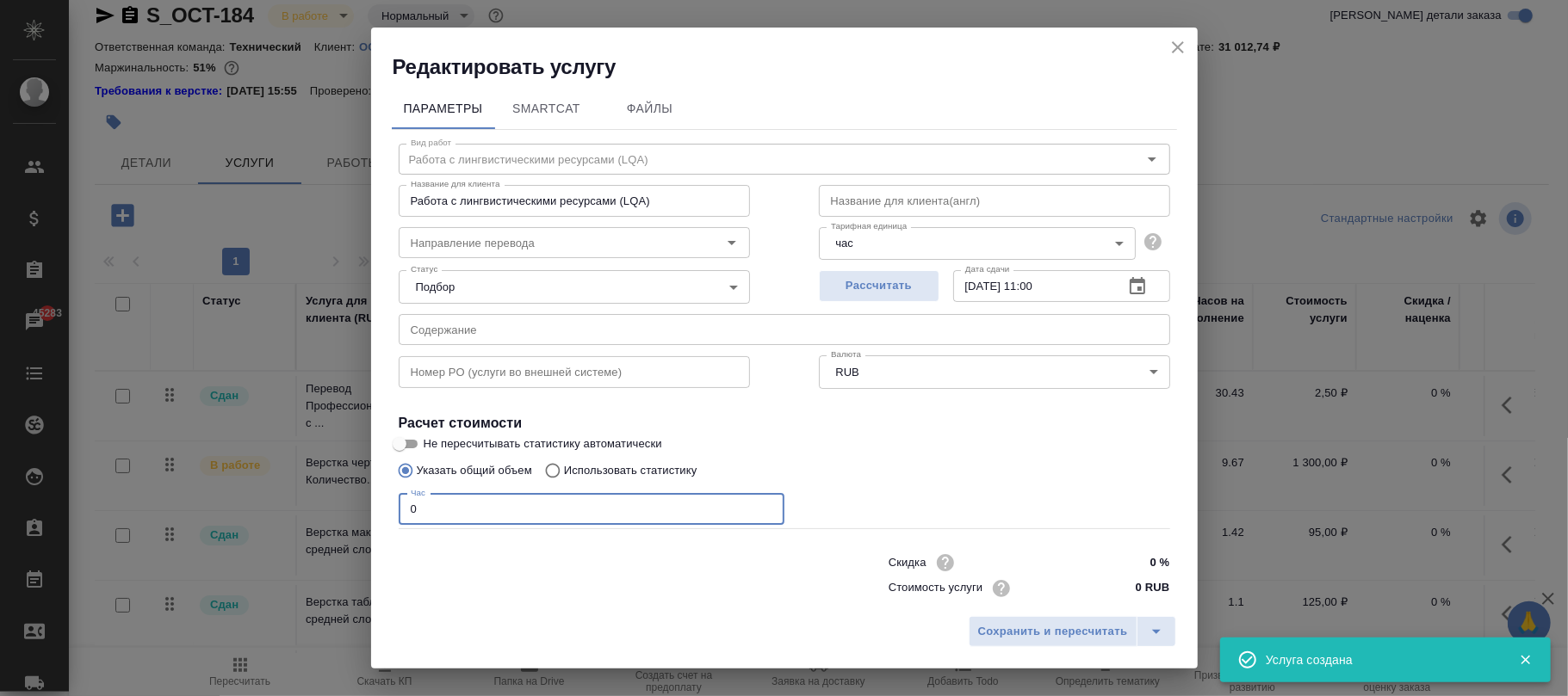
drag, startPoint x: 444, startPoint y: 511, endPoint x: 316, endPoint y: 505, distance: 128.1
click at [316, 505] on div "Редактировать услугу Параметры SmartCat Файлы Вид работ Работа с лингвистически…" at bounding box center [784, 348] width 1568 height 696
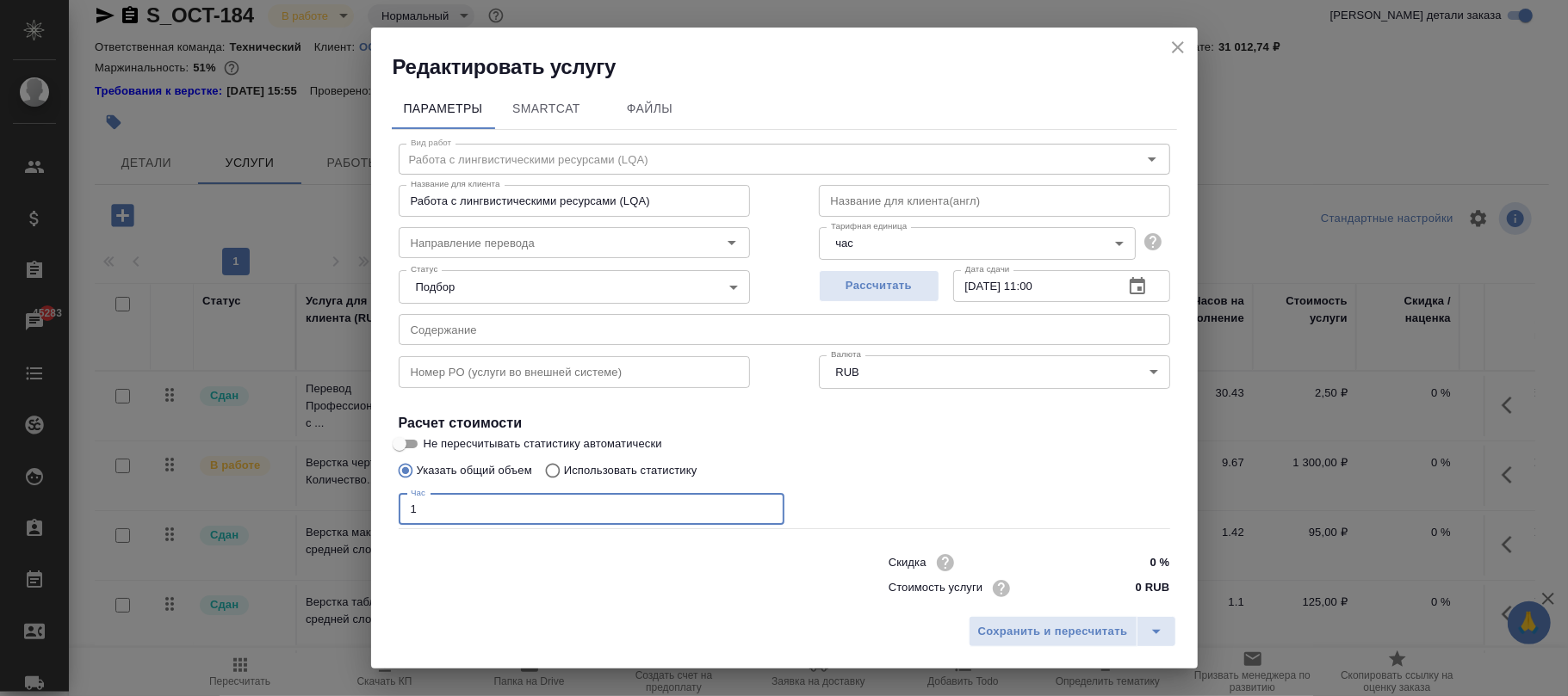
type input "1"
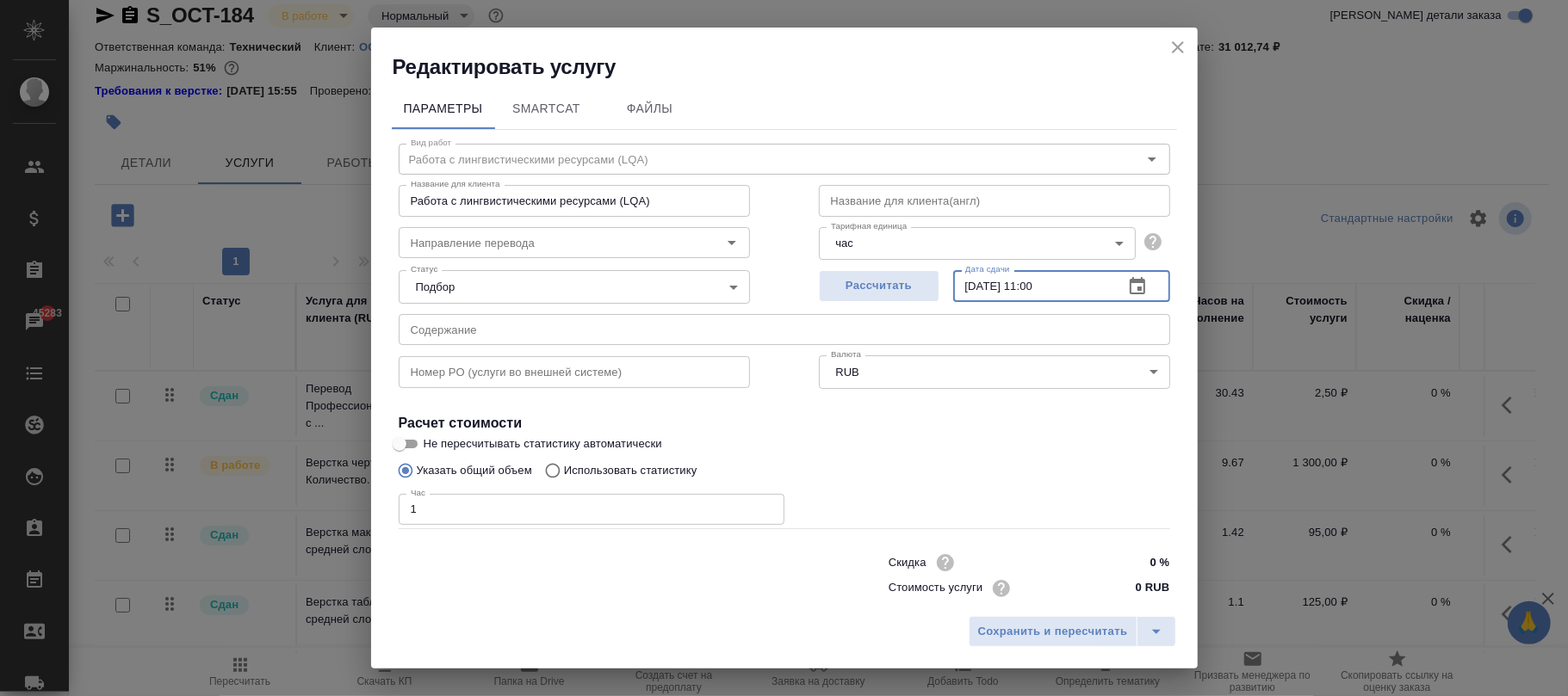
drag, startPoint x: 1051, startPoint y: 289, endPoint x: 751, endPoint y: 289, distance: 300.0
click at [751, 289] on div "Статус Подбор none Статус Рассчитать Дата сдачи [DATE] 11:00 Дата сдачи" at bounding box center [784, 285] width 840 height 112
paste input "[DATE] 09"
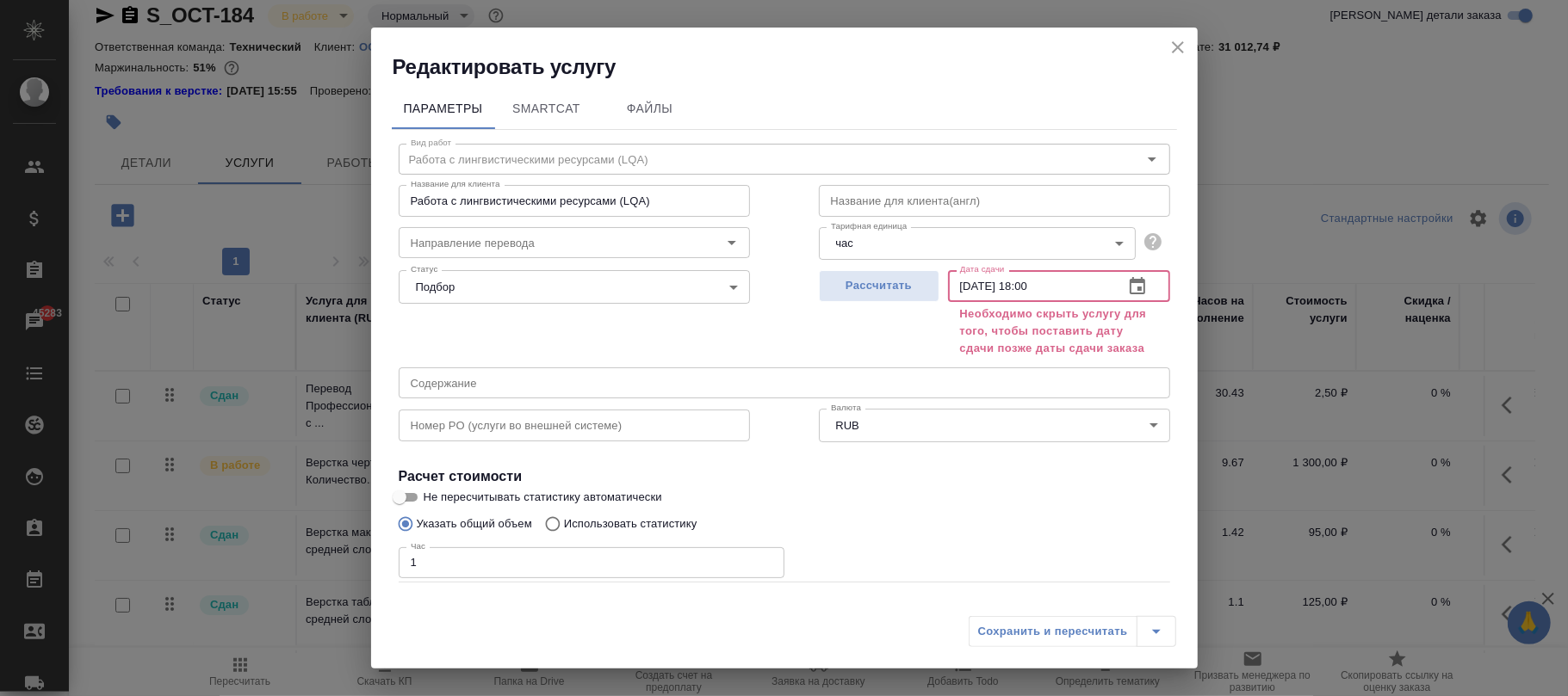
type input "[DATE] 18:00"
click at [1080, 635] on div "Сохранить и пересчитать" at bounding box center [1072, 631] width 207 height 31
click at [1179, 45] on icon "close" at bounding box center [1177, 47] width 12 height 12
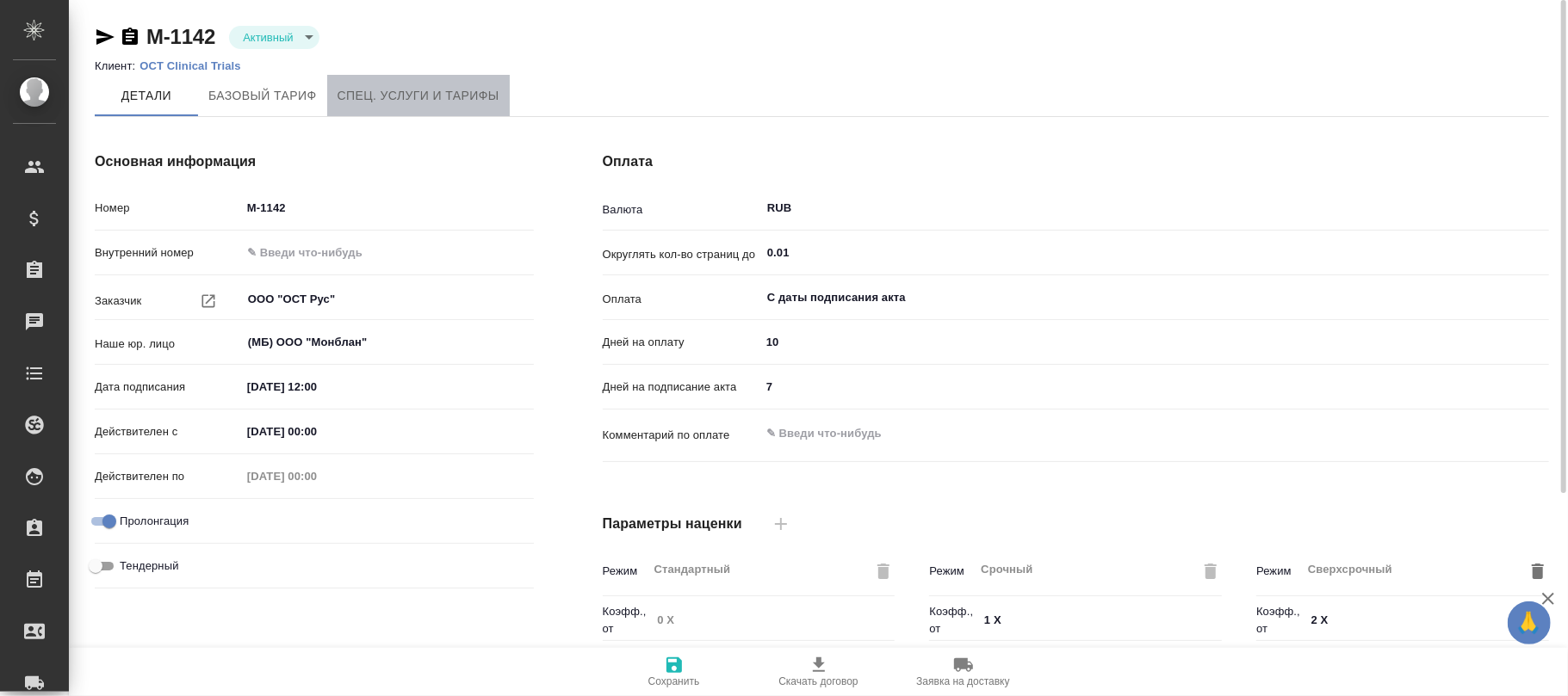
click at [397, 90] on span "Спец. услуги и тарифы" at bounding box center [418, 95] width 161 height 21
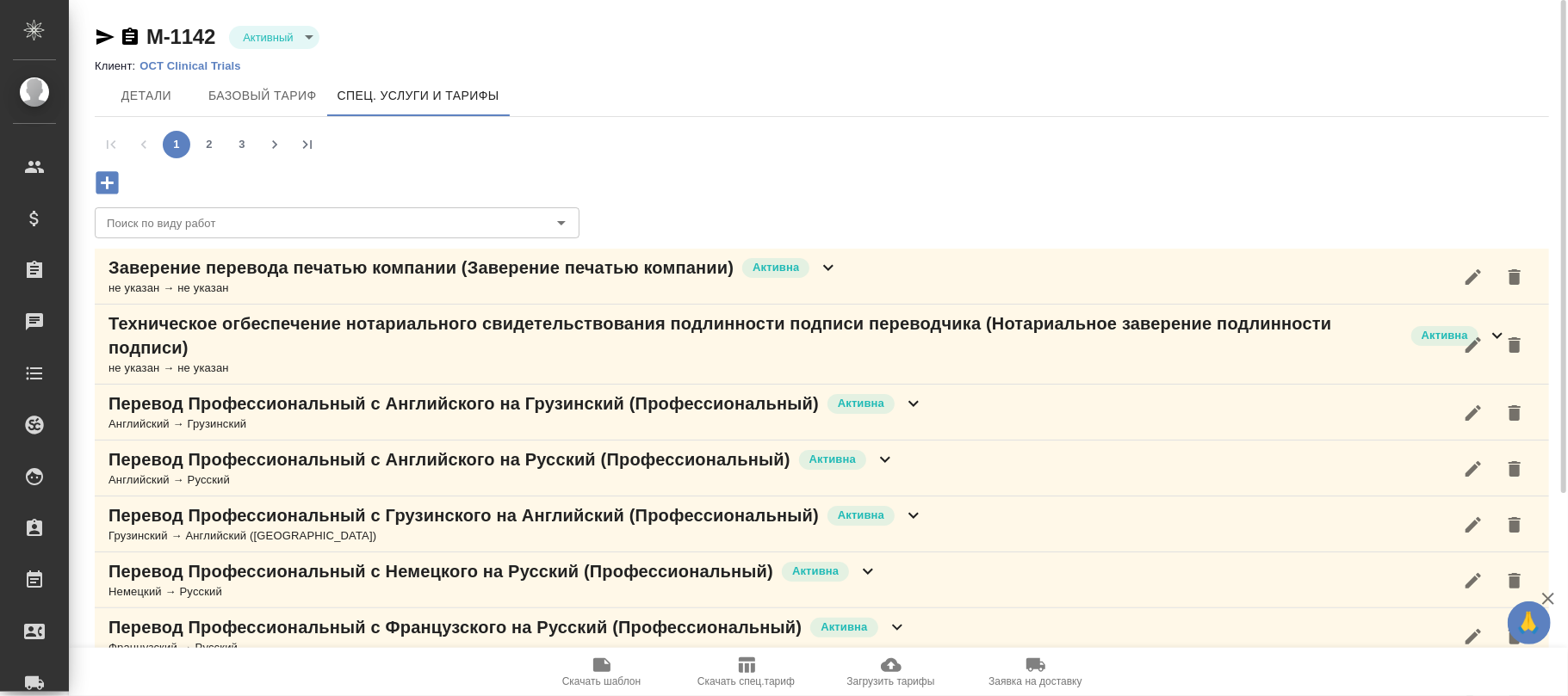
click at [106, 180] on icon "button" at bounding box center [107, 183] width 30 height 30
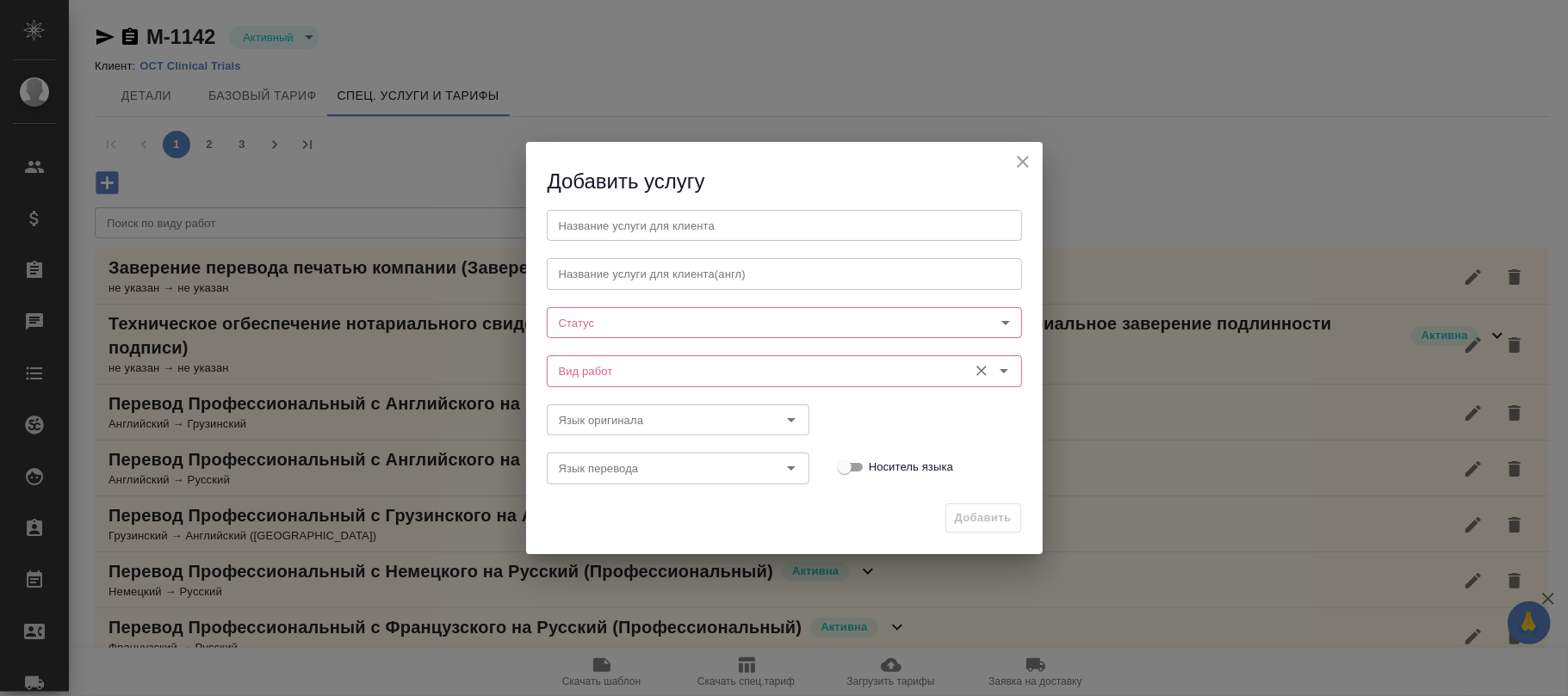
click at [608, 373] on input "Вид работ" at bounding box center [755, 370] width 407 height 21
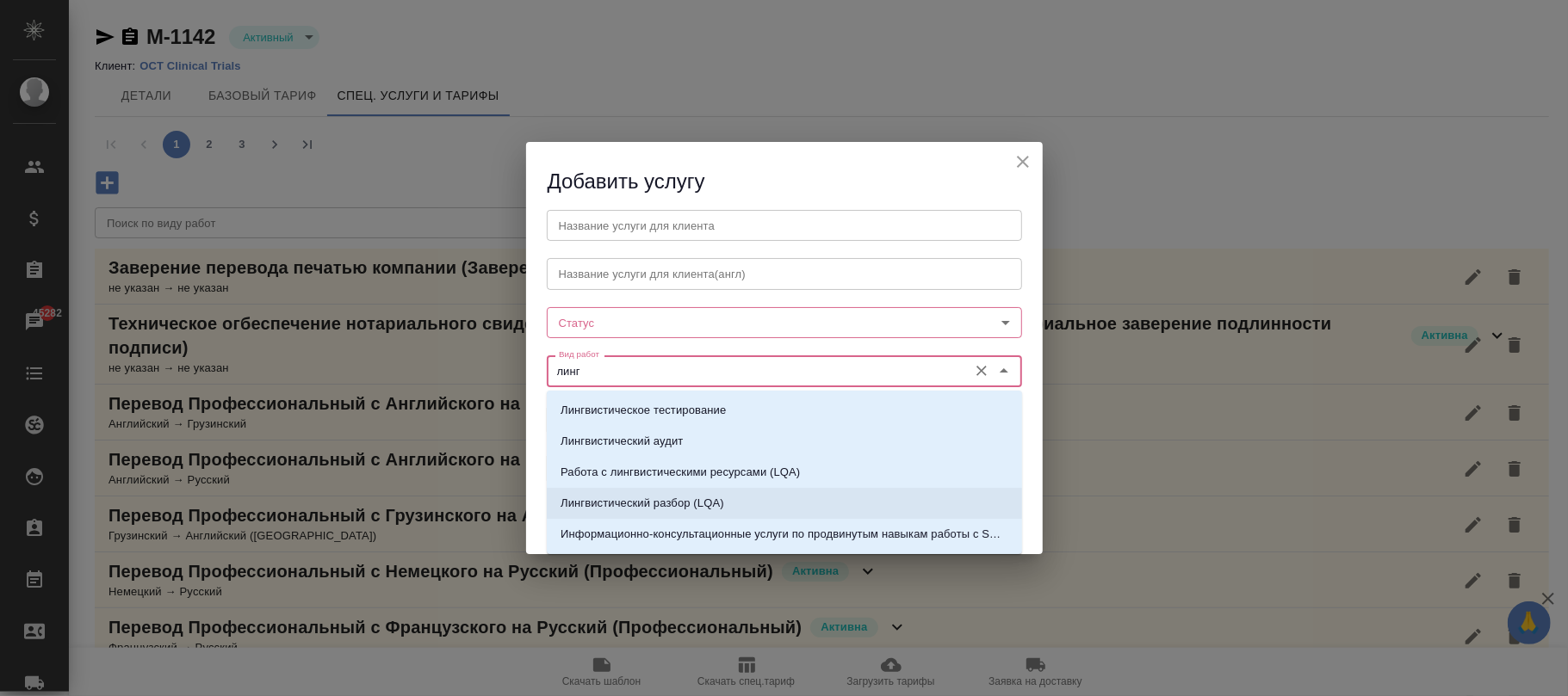
drag, startPoint x: 675, startPoint y: 505, endPoint x: 631, endPoint y: 436, distance: 81.8
click at [675, 497] on p "Лингвистический разбор (LQA)" at bounding box center [641, 503] width 163 height 17
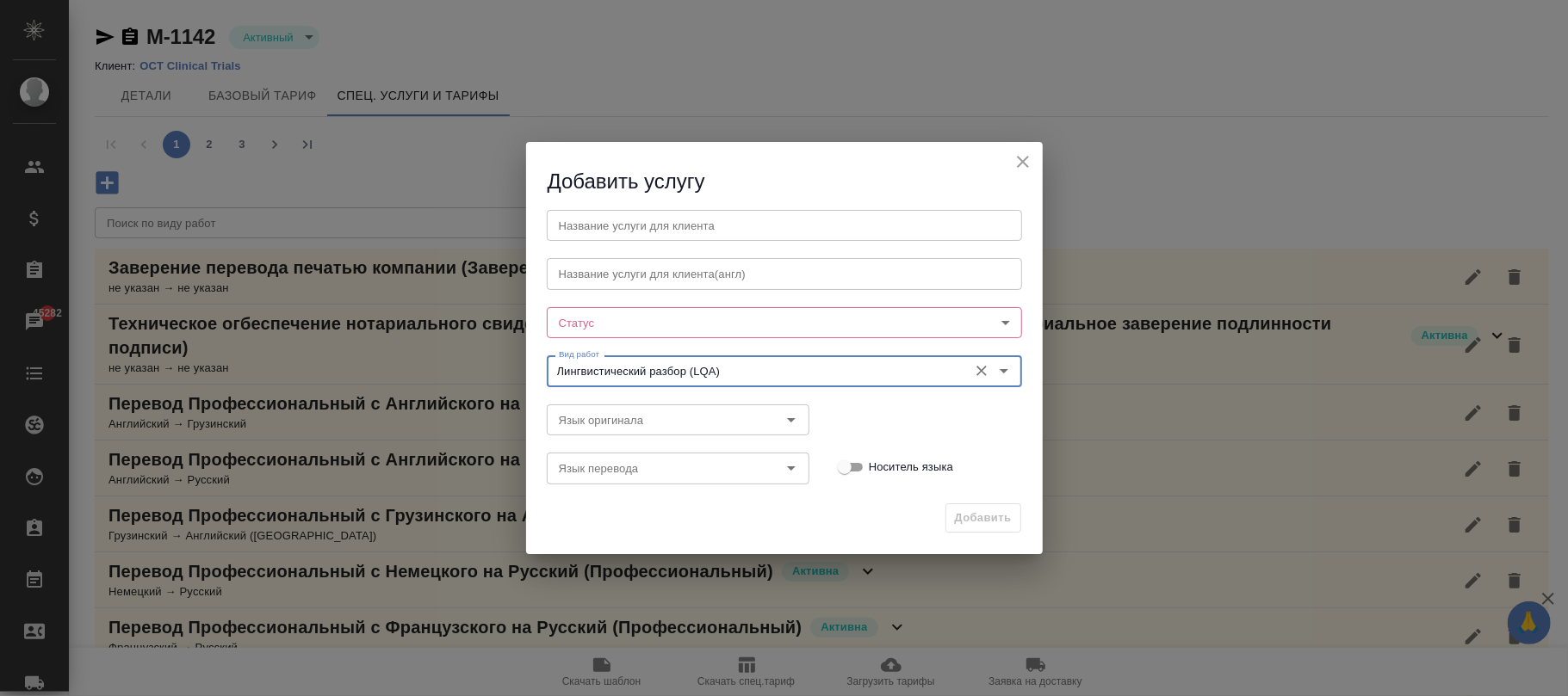
type input "Лингвистический разбор (LQA)"
click at [600, 315] on body "🙏 .cls-1 fill:#fff; AWATERA Фокина Наталья n.fokina Клиенты Спецификации Заказы…" at bounding box center [784, 348] width 1568 height 696
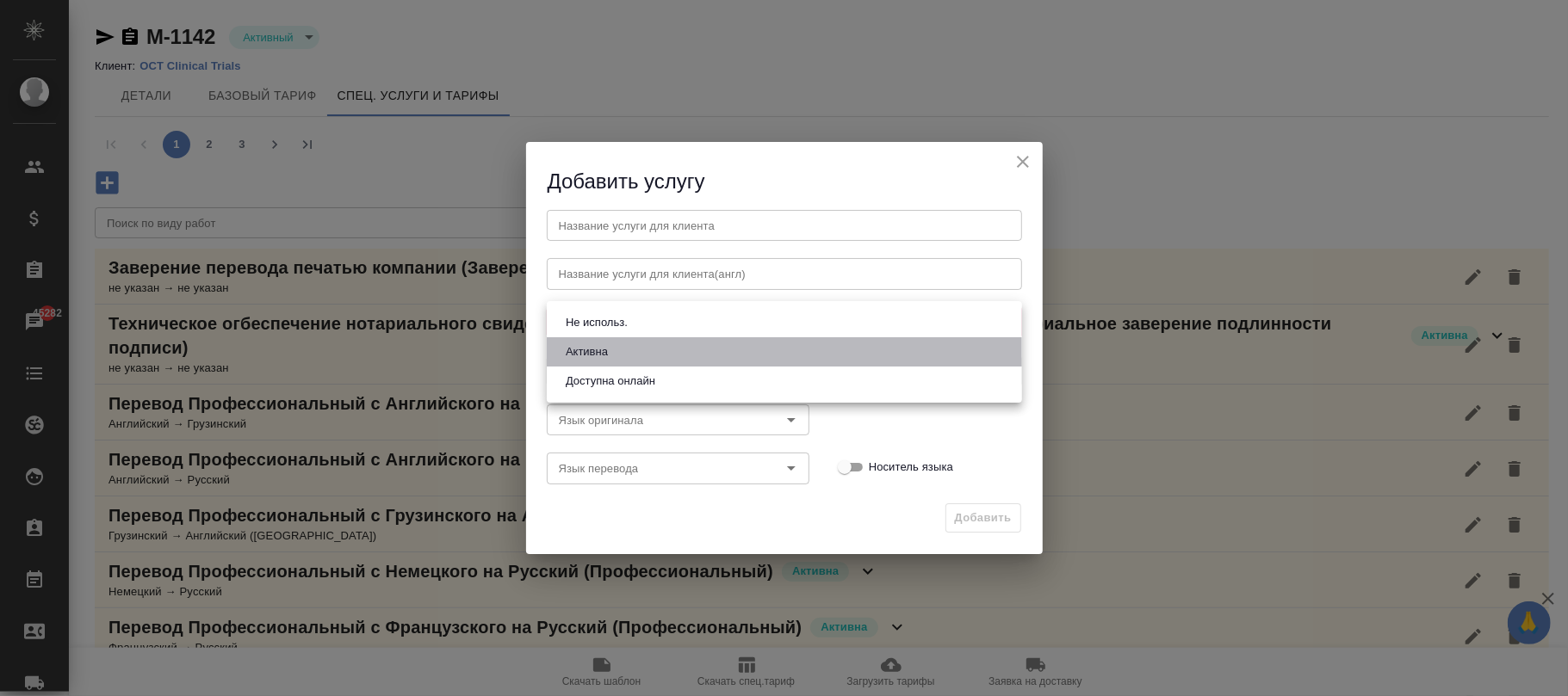
click at [621, 349] on li "Активна" at bounding box center [784, 352] width 475 height 29
type input "active"
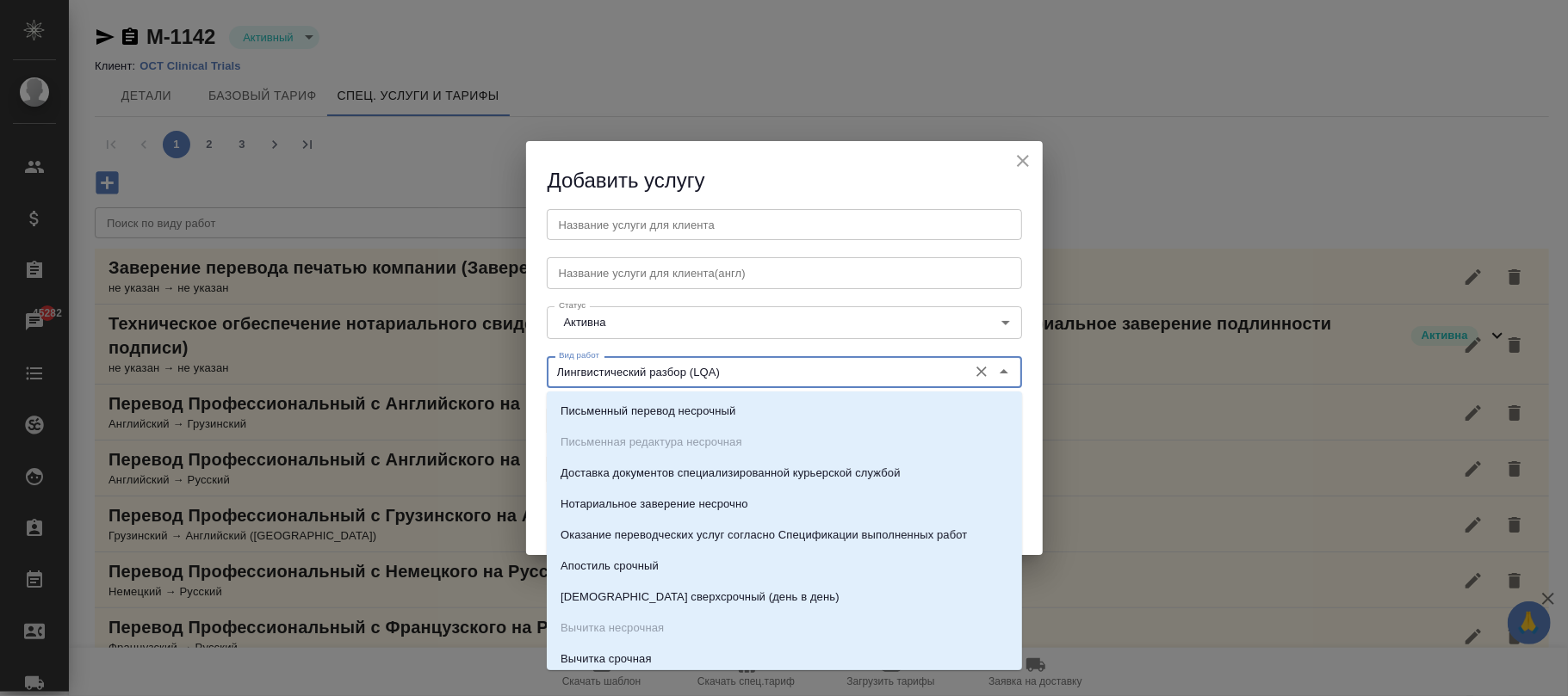
drag, startPoint x: 768, startPoint y: 370, endPoint x: 538, endPoint y: 373, distance: 230.0
click at [538, 373] on div "Вид работ Лингвистический разбор (LQA) Вид работ" at bounding box center [784, 369] width 510 height 76
drag, startPoint x: 654, startPoint y: 222, endPoint x: 663, endPoint y: 238, distance: 18.4
click at [654, 222] on input "text" at bounding box center [784, 224] width 475 height 31
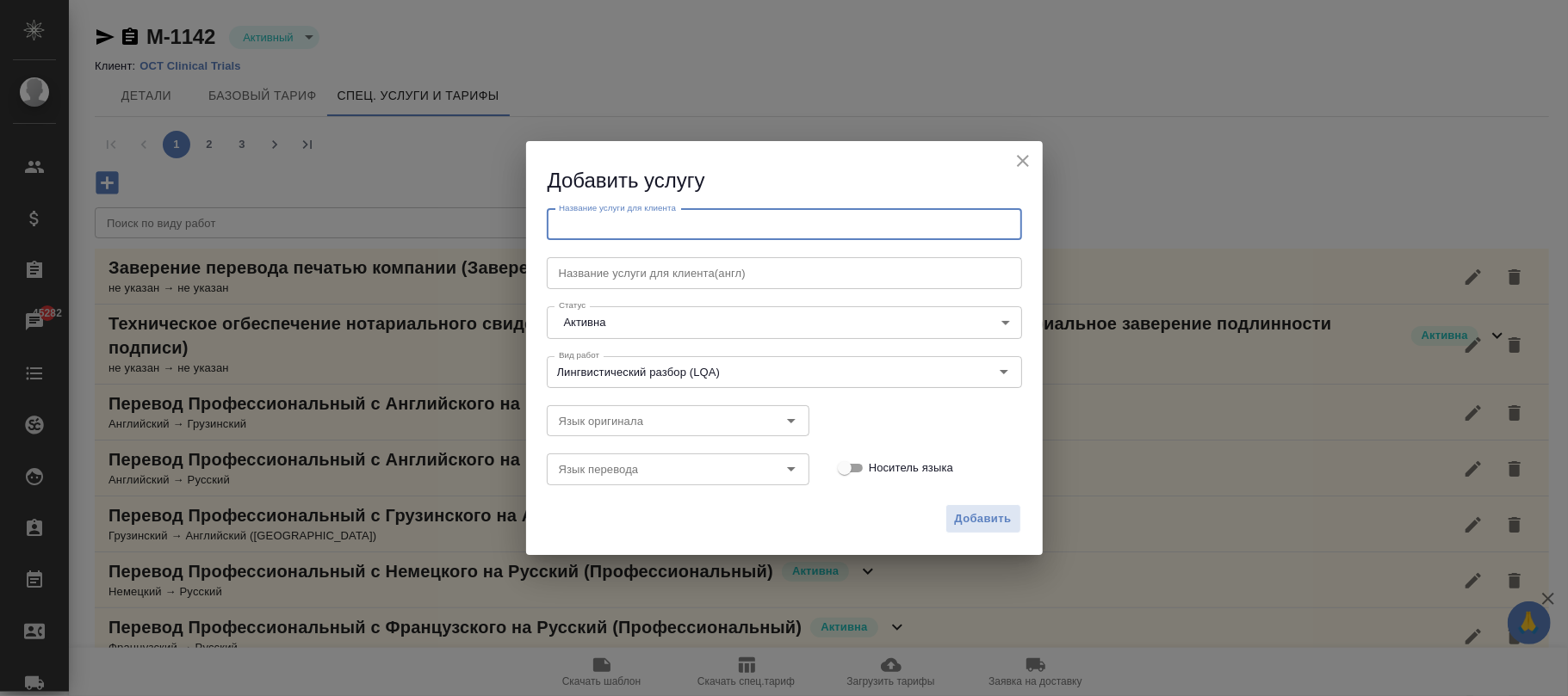
paste input "Лингвистический разбор (LQA)"
type input "Лингвистический разбор (LQA)"
click at [1002, 509] on span "Добавить" at bounding box center [983, 519] width 57 height 20
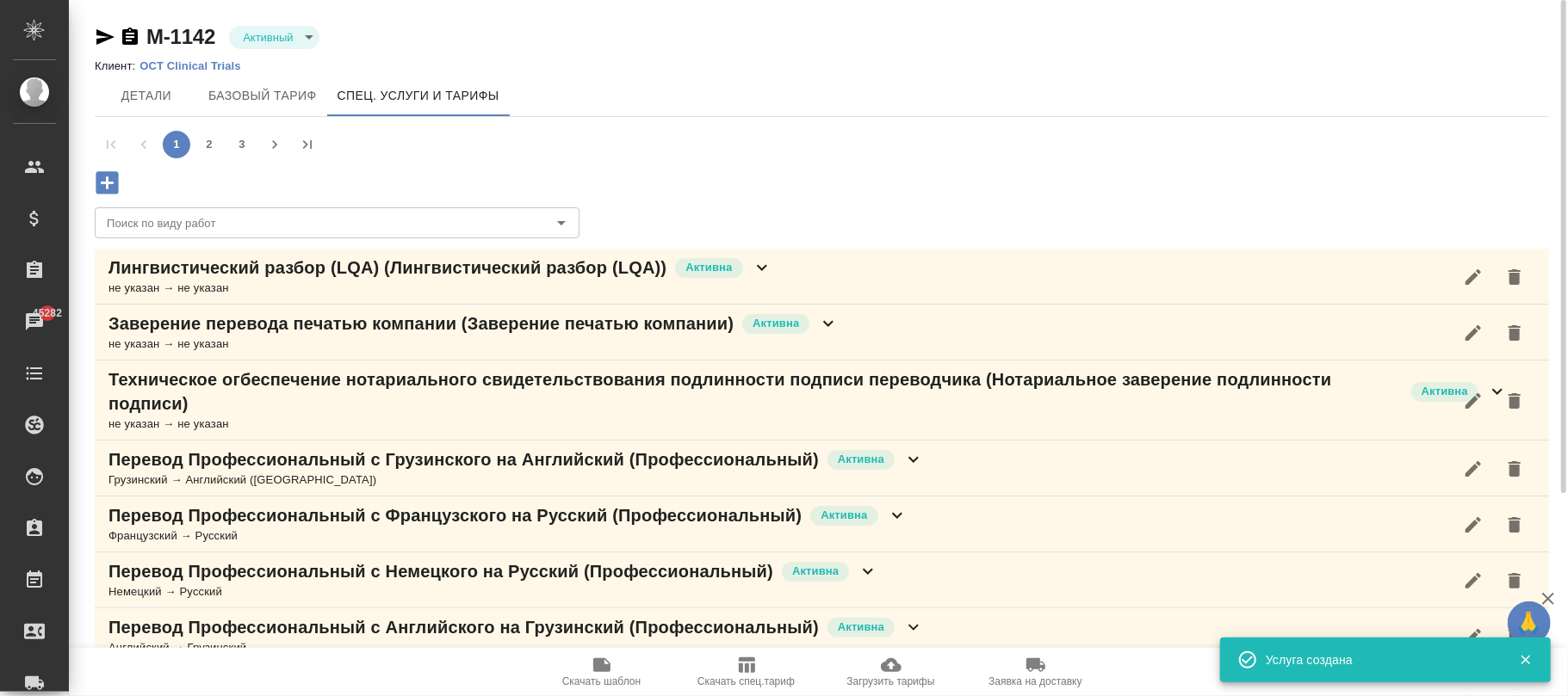
click at [764, 271] on icon at bounding box center [762, 268] width 21 height 21
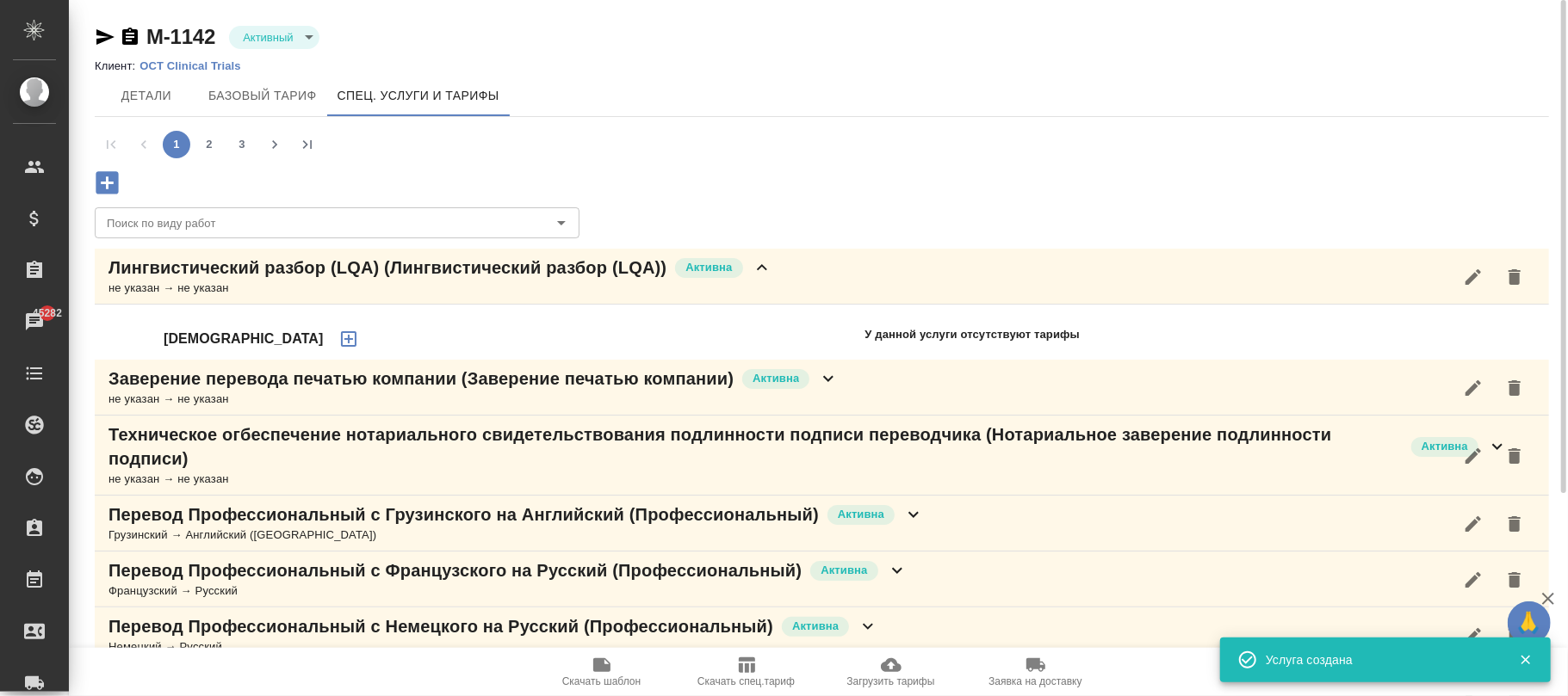
click at [339, 336] on icon "button" at bounding box center [349, 339] width 21 height 21
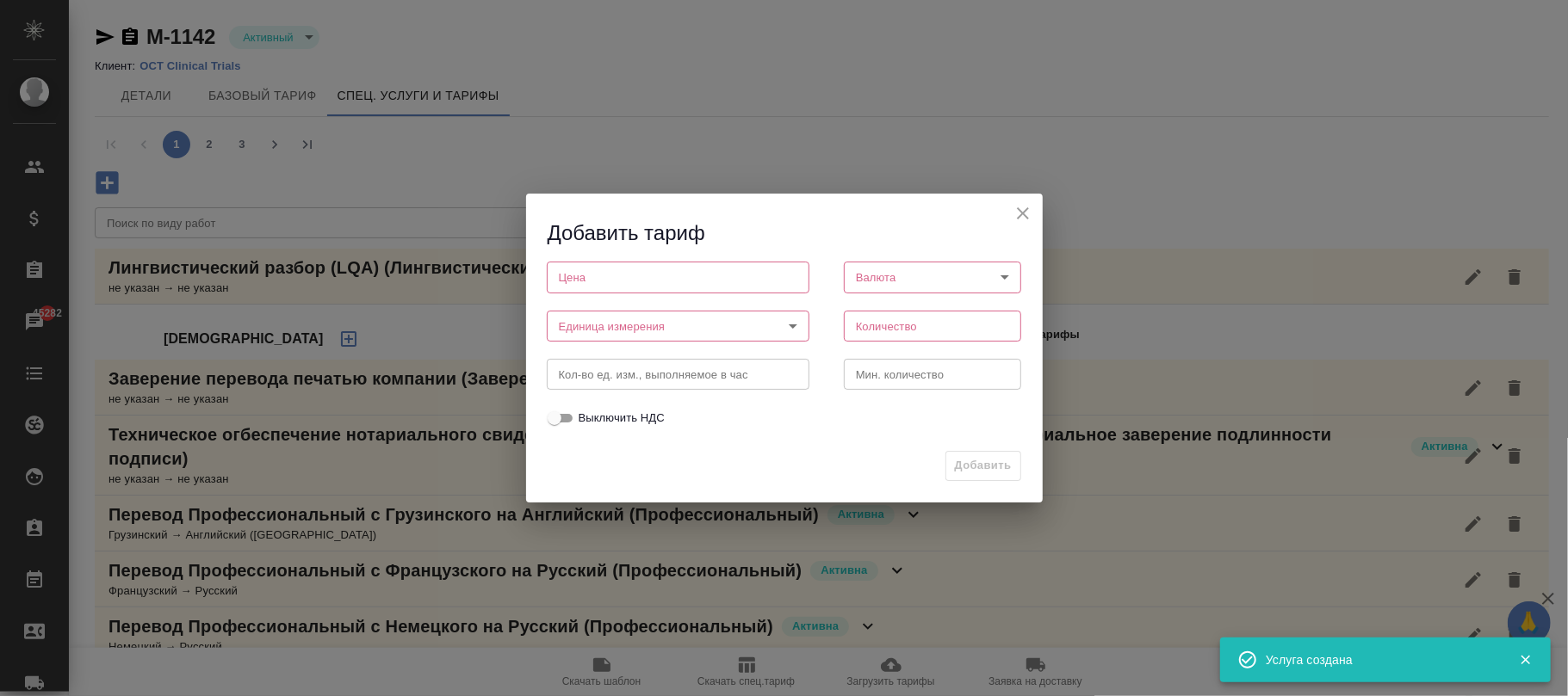
click at [614, 286] on input "number" at bounding box center [678, 276] width 262 height 31
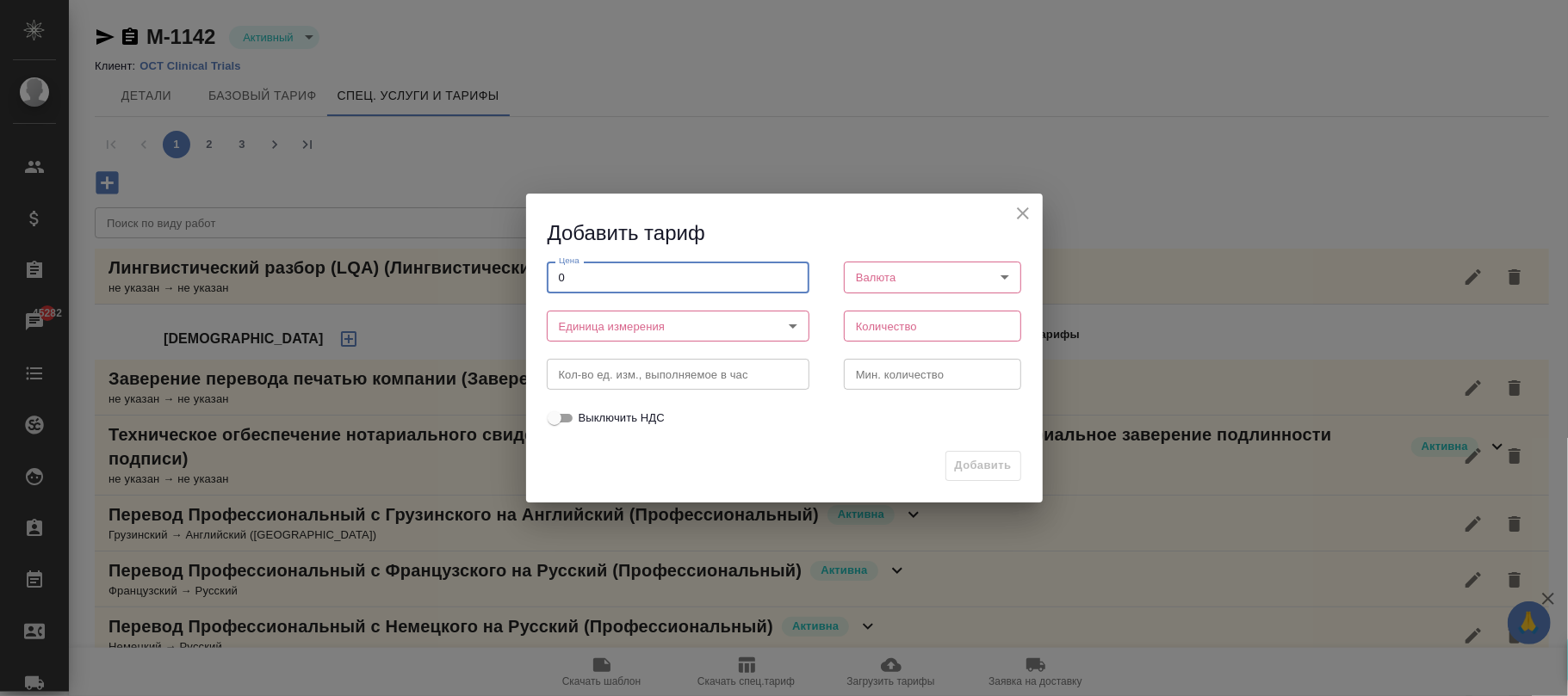
type input "0"
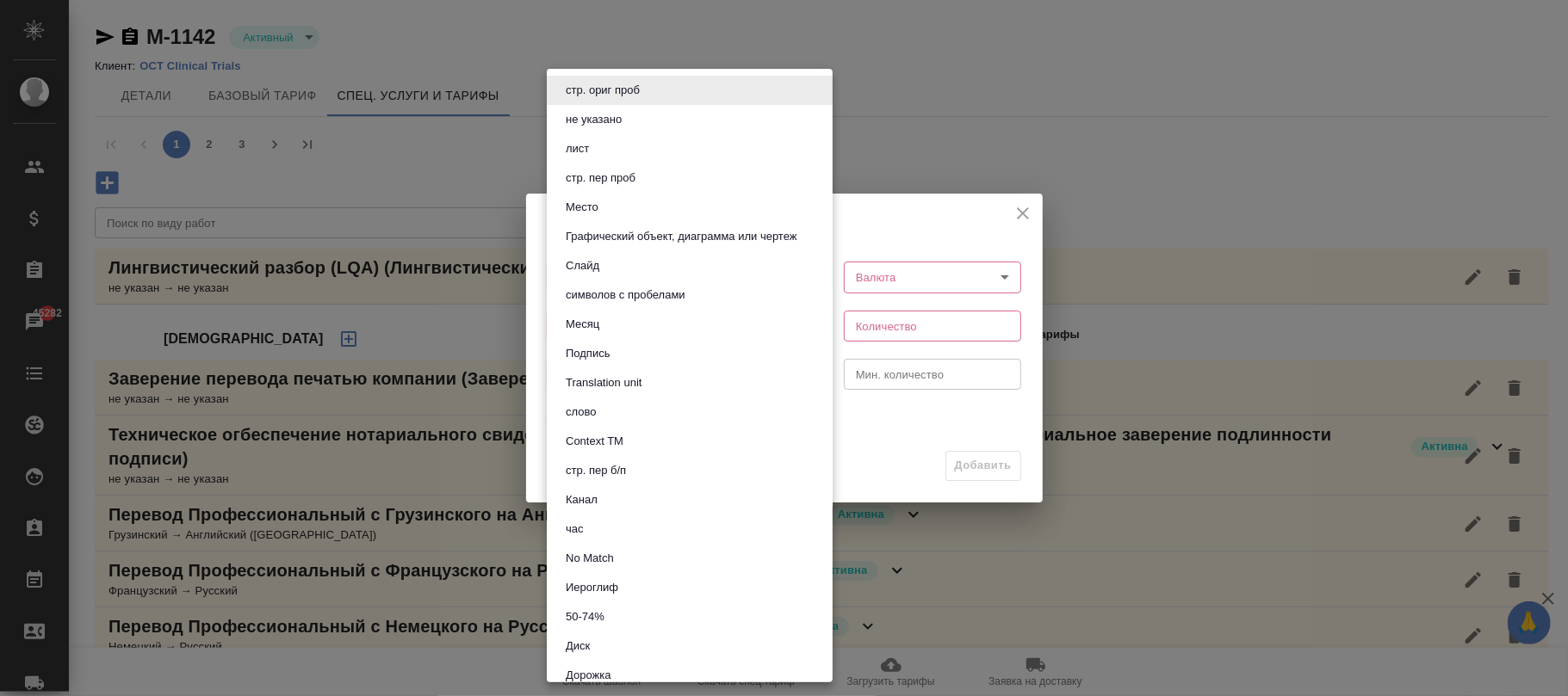
click at [625, 310] on body "🙏 .cls-1 fill:#fff; AWATERA Фокина Наталья n.fokina Клиенты Спецификации Заказы…" at bounding box center [784, 348] width 1568 height 696
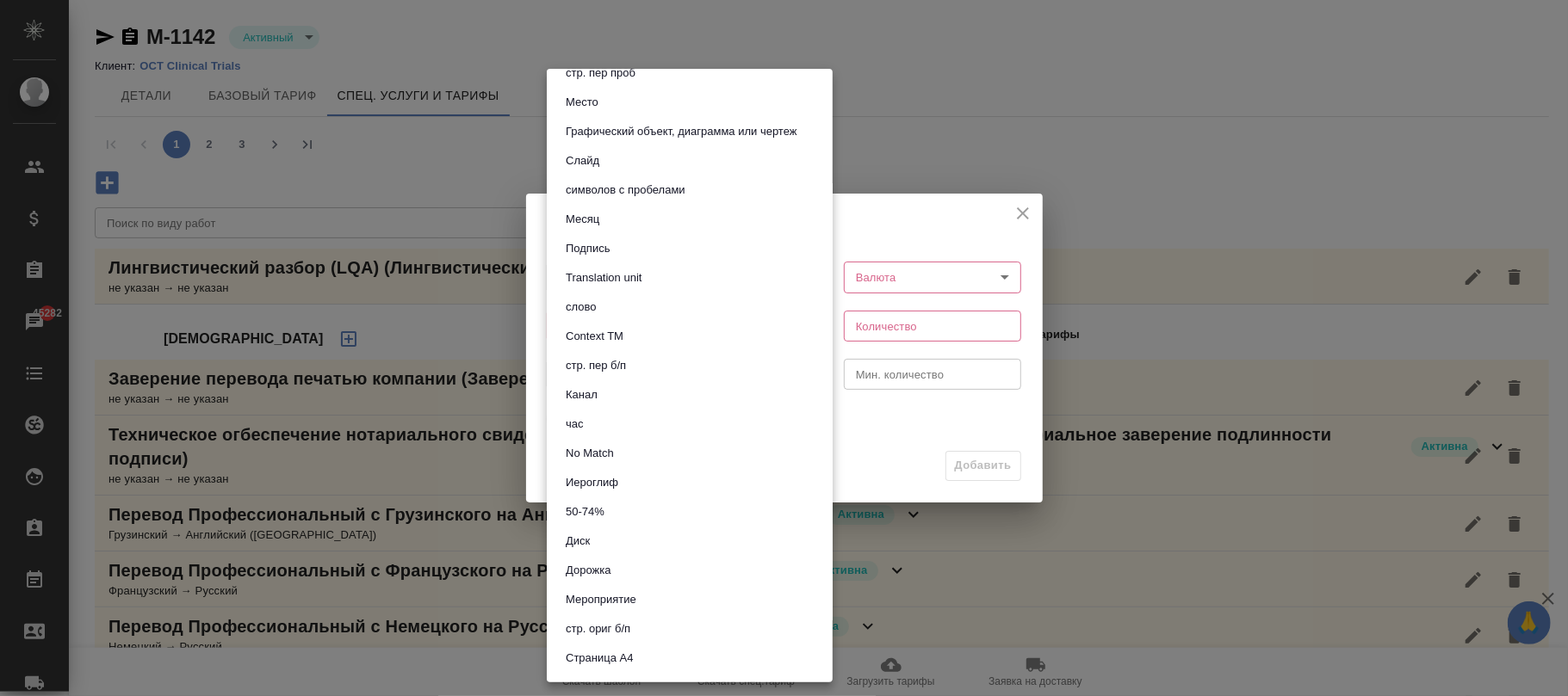
scroll to position [115, 0]
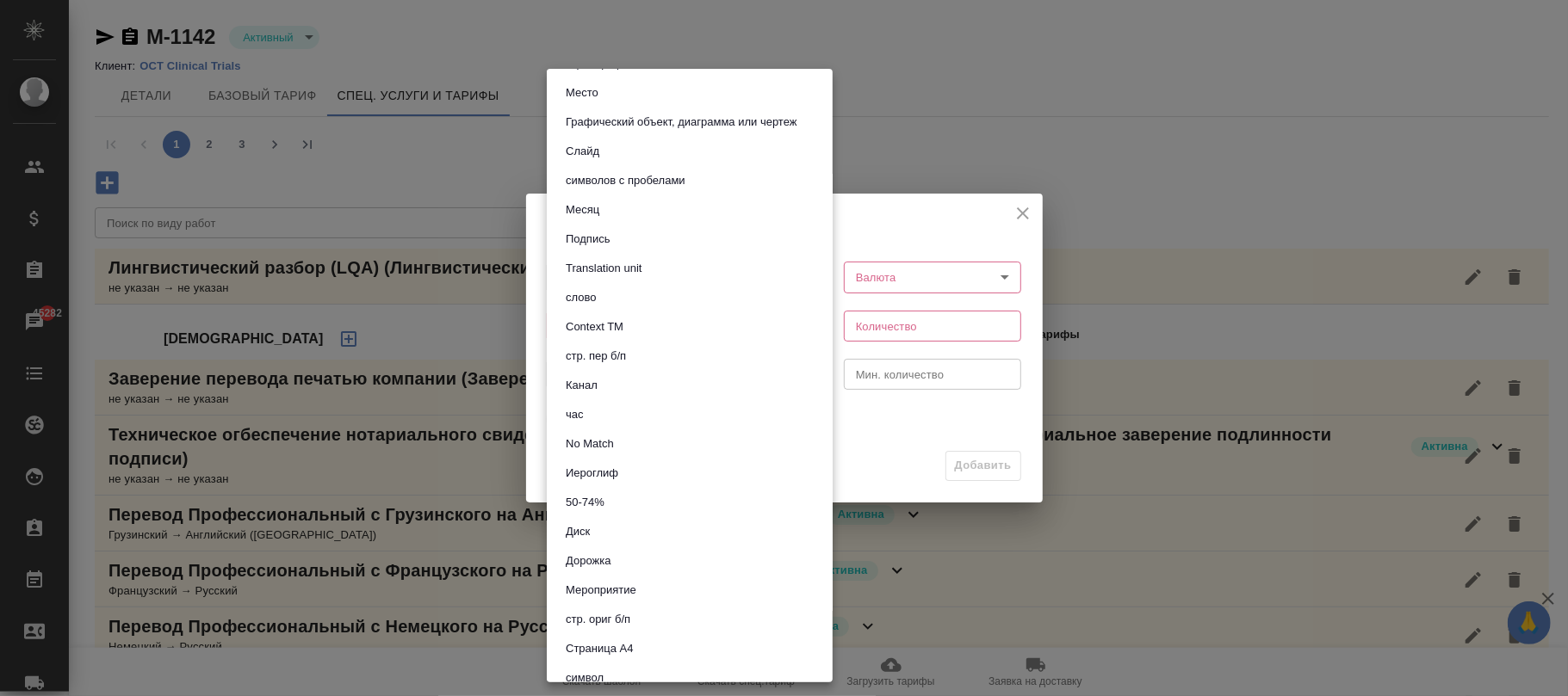
click at [615, 414] on li "час" at bounding box center [690, 414] width 286 height 29
type input "5a8b1489cc6b4906c91bfd93"
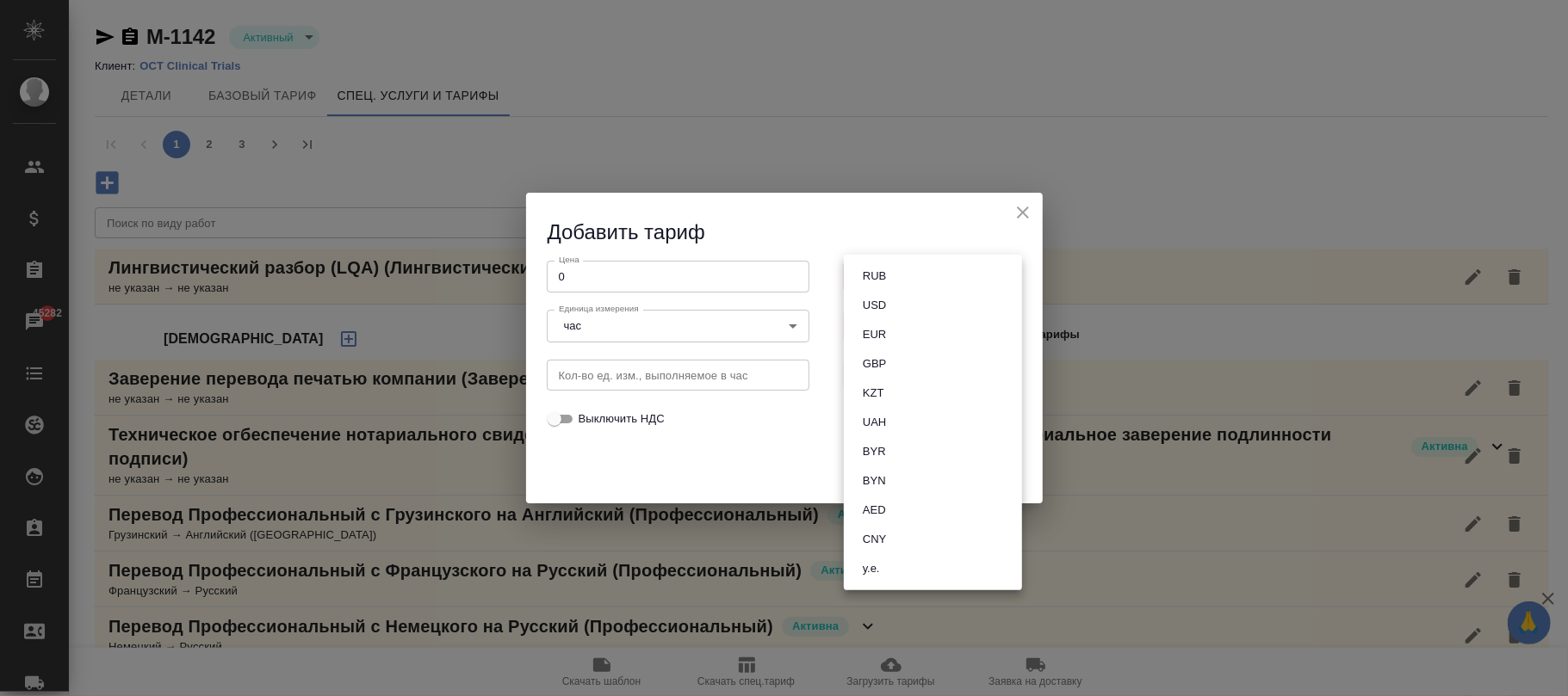
click at [914, 279] on body "🙏 .cls-1 fill:#fff; AWATERA Фокина Наталья n.fokina Клиенты Спецификации Заказы…" at bounding box center [784, 348] width 1568 height 696
click at [904, 273] on li "RUB" at bounding box center [932, 275] width 178 height 29
type input "RUB"
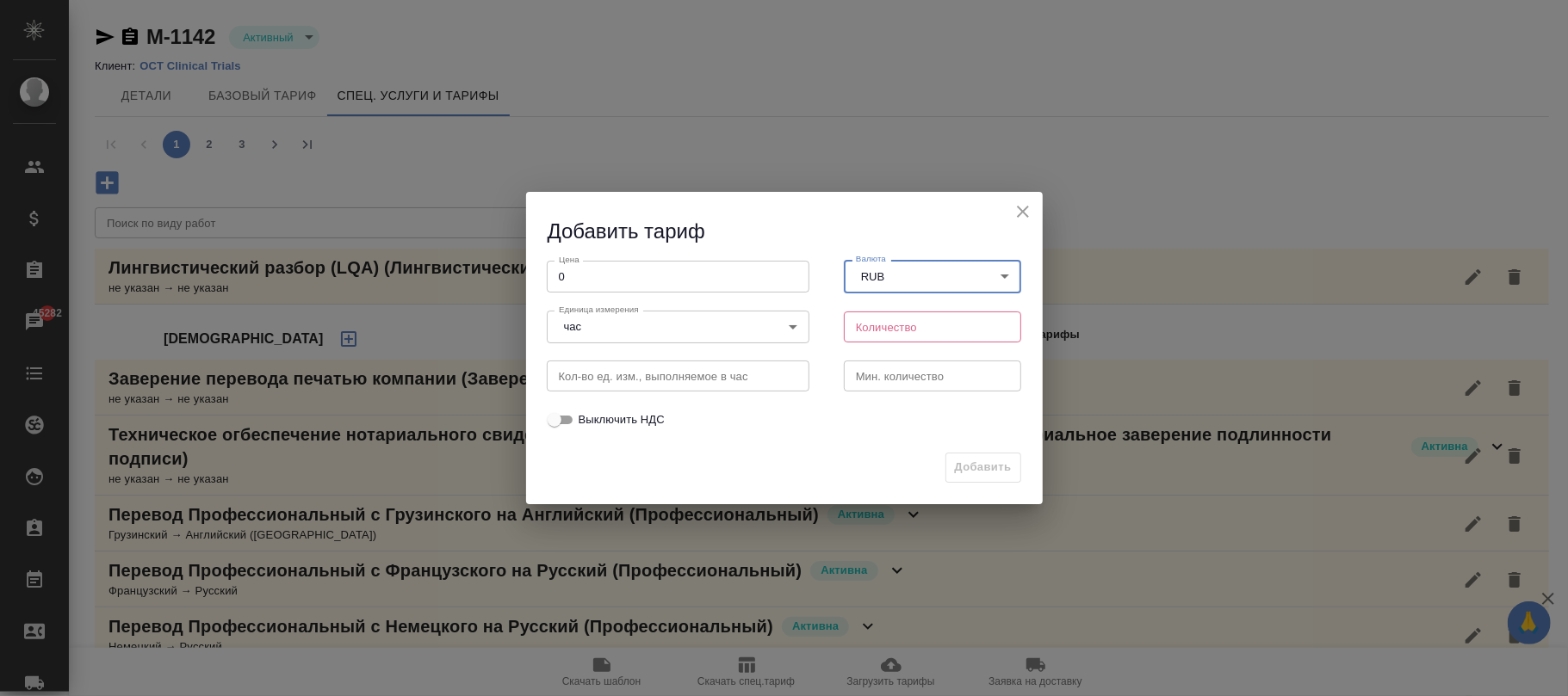
click at [899, 312] on input "number" at bounding box center [932, 327] width 178 height 31
type input "1"
drag, startPoint x: 985, startPoint y: 469, endPoint x: 841, endPoint y: 0, distance: 490.6
click at [980, 466] on span "Добавить" at bounding box center [983, 467] width 57 height 20
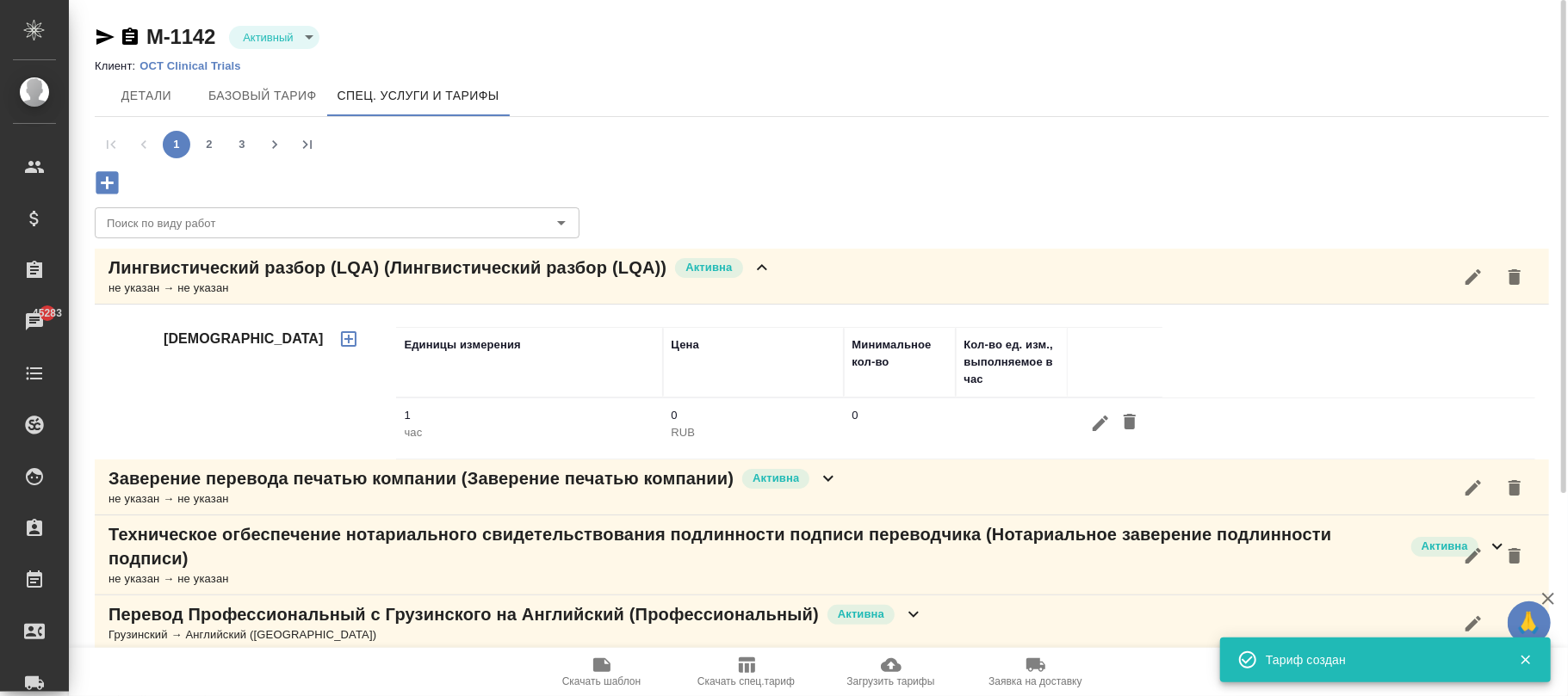
click at [117, 184] on icon "button" at bounding box center [106, 183] width 22 height 22
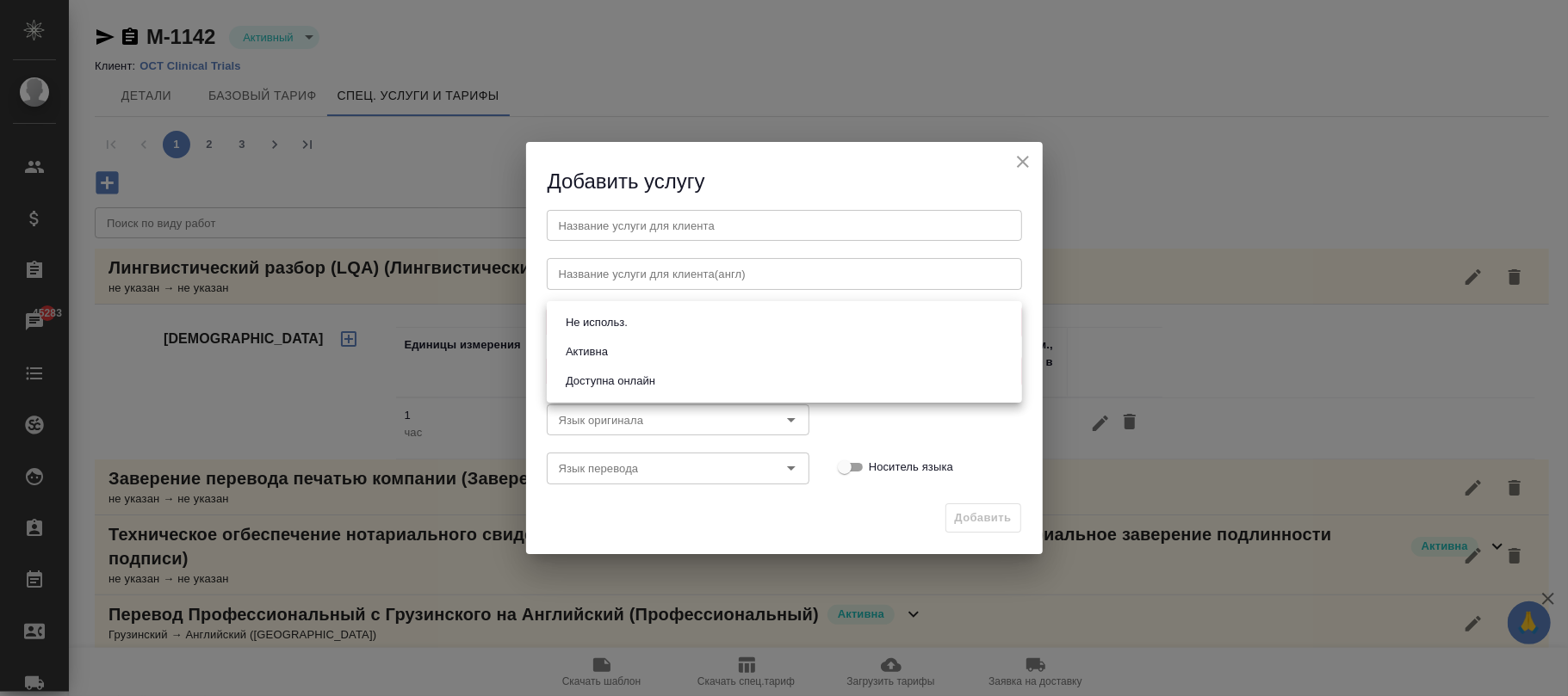
click at [568, 322] on body "🙏 .cls-1 fill:#fff; AWATERA Фокина Наталья n.fokina Клиенты Спецификации Заказы…" at bounding box center [784, 348] width 1568 height 696
drag, startPoint x: 585, startPoint y: 346, endPoint x: 596, endPoint y: 383, distance: 38.6
click at [585, 345] on button "Активна" at bounding box center [586, 352] width 52 height 19
type input "active"
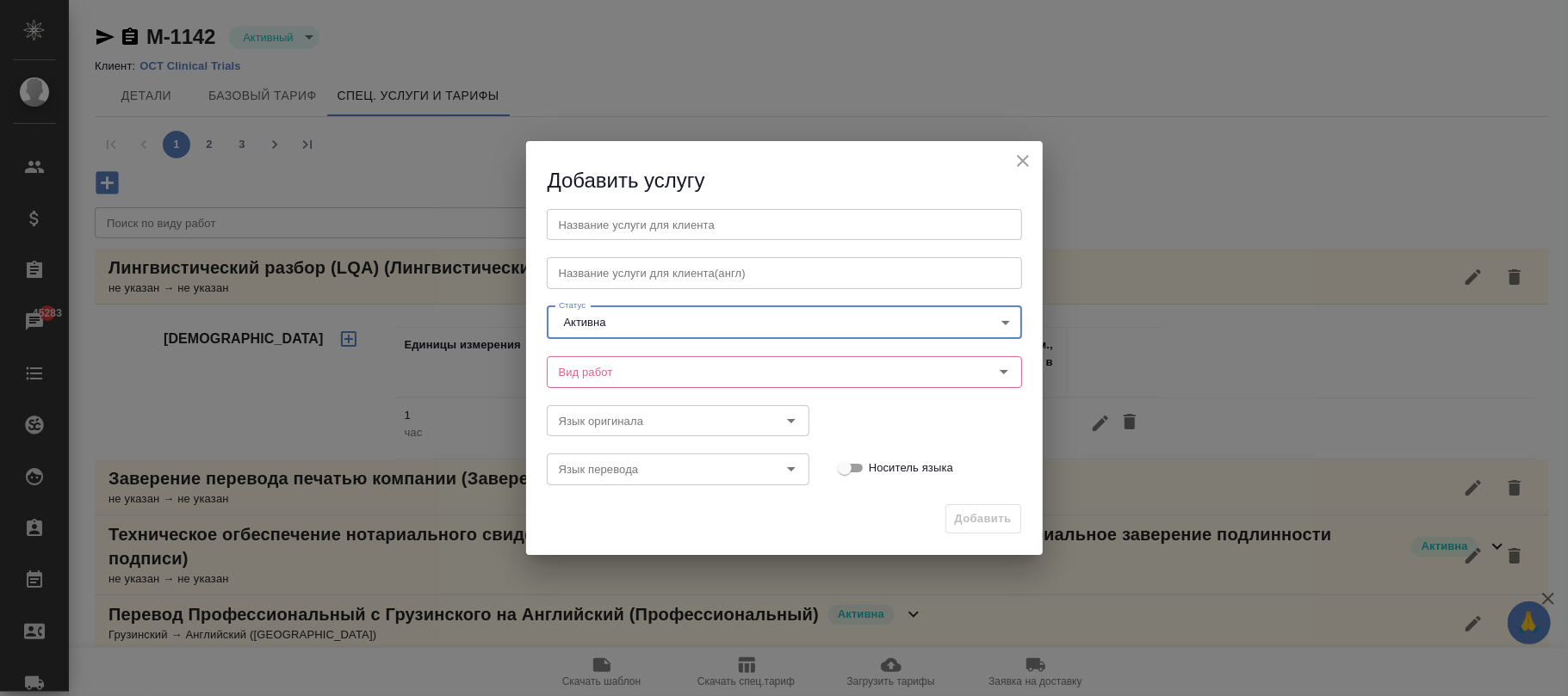
click at [594, 383] on input "Вид работ" at bounding box center [755, 371] width 407 height 21
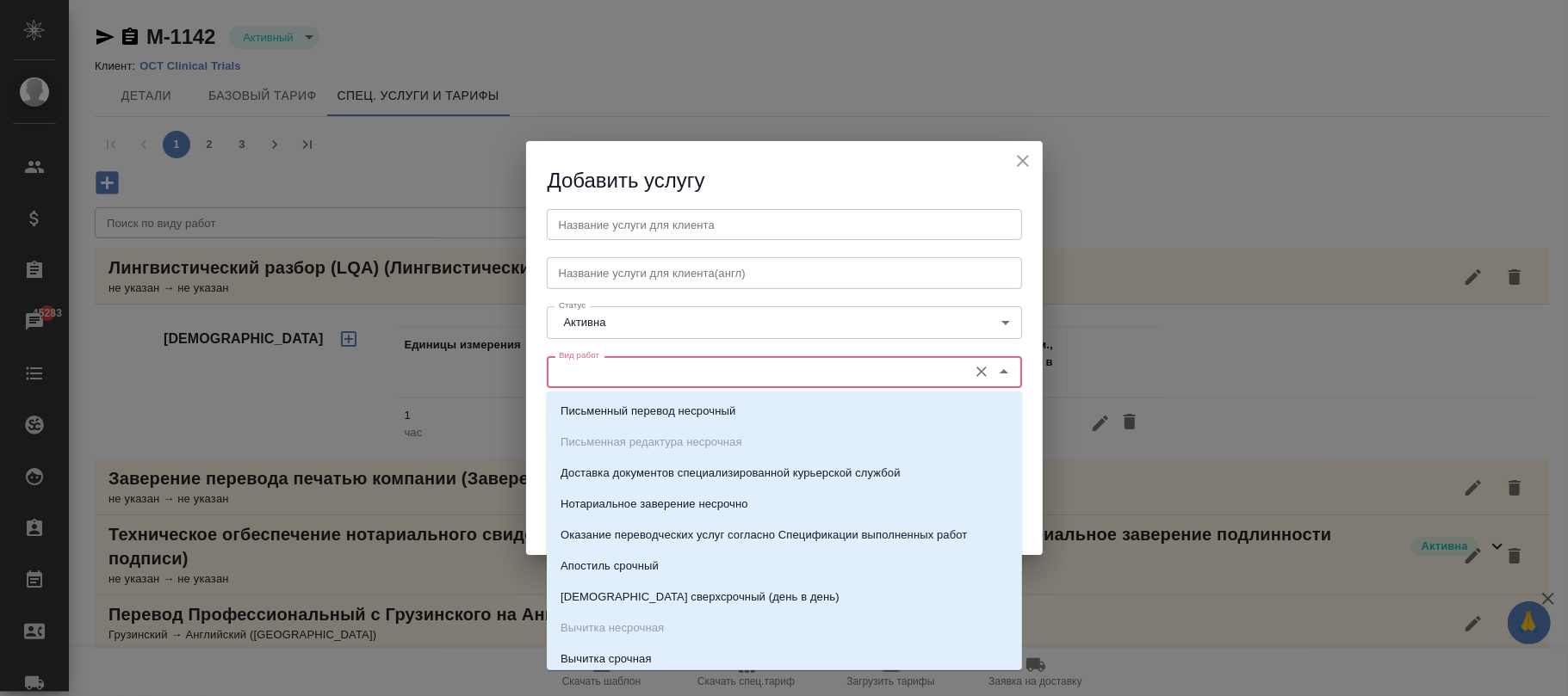
paste input "Работа с лингвистическими ресурсами (LQA)"
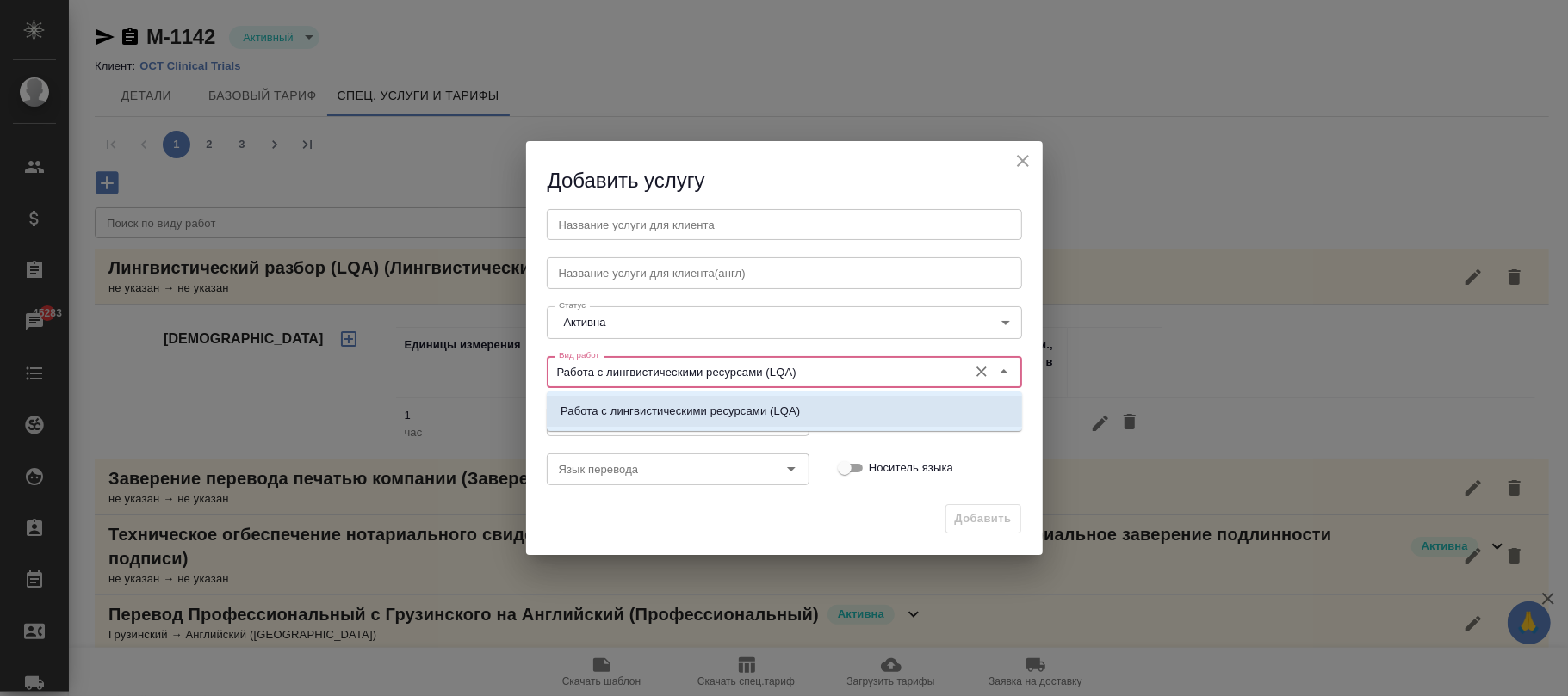
click at [746, 413] on p "Работа с лингвистическими ресурсами (LQA)" at bounding box center [679, 411] width 239 height 17
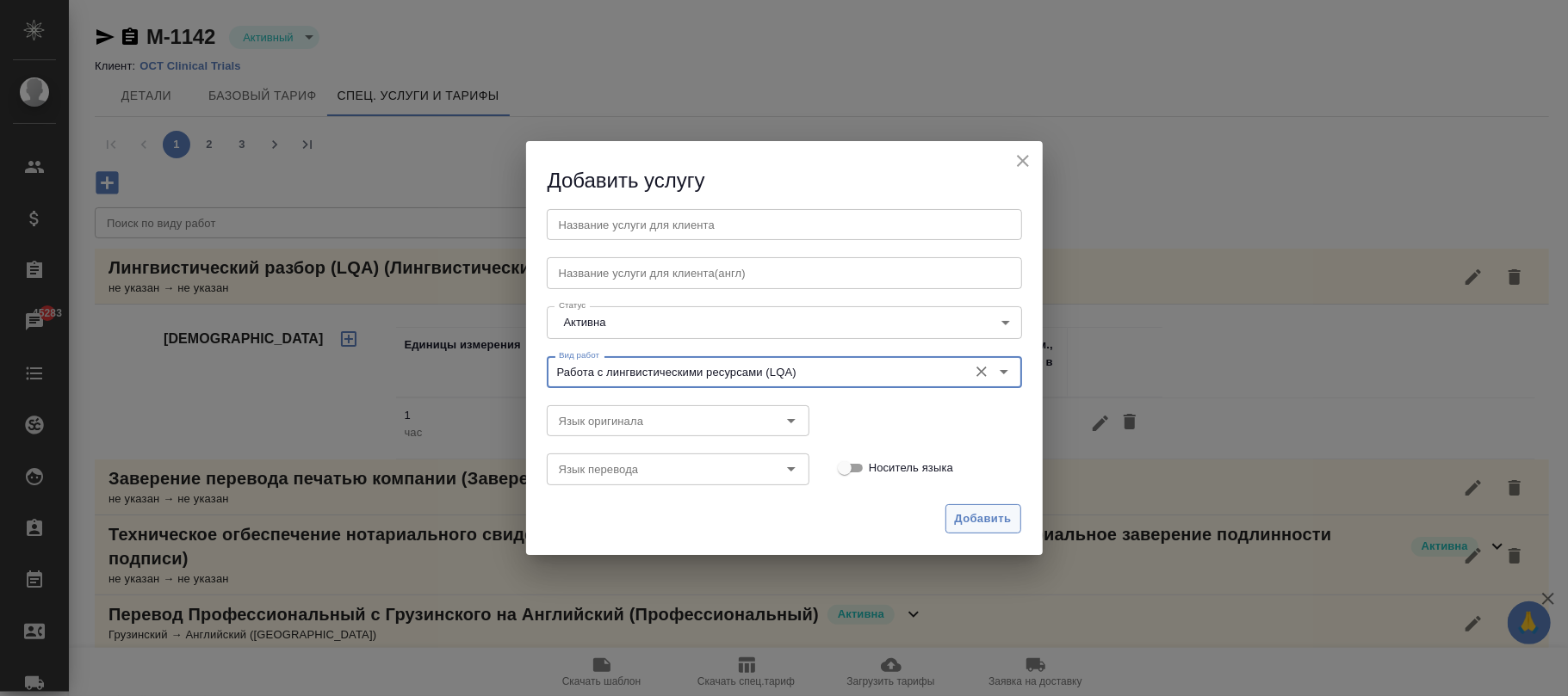
type input "Работа с лингвистическими ресурсами (LQA)"
click at [1009, 518] on span "Добавить" at bounding box center [983, 519] width 57 height 20
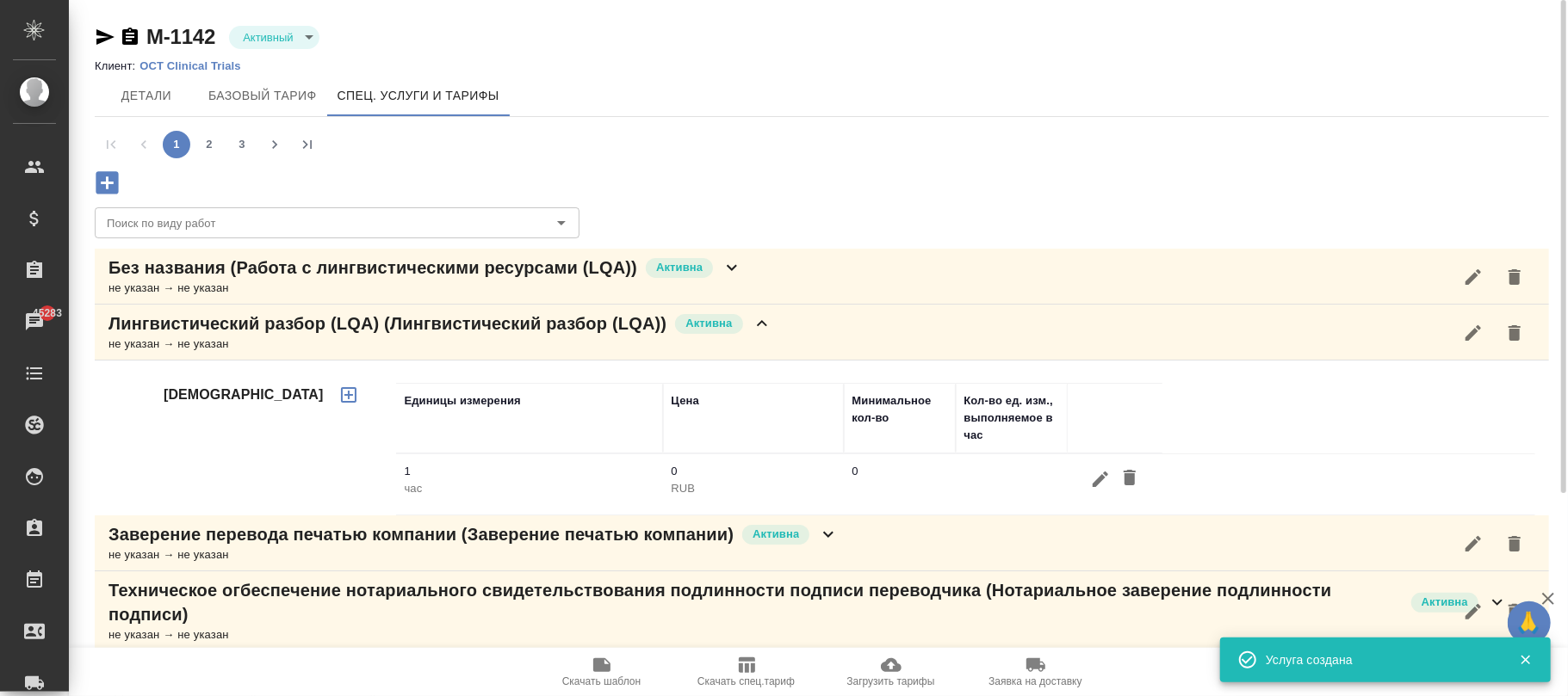
click at [1481, 281] on icon "button" at bounding box center [1473, 277] width 21 height 21
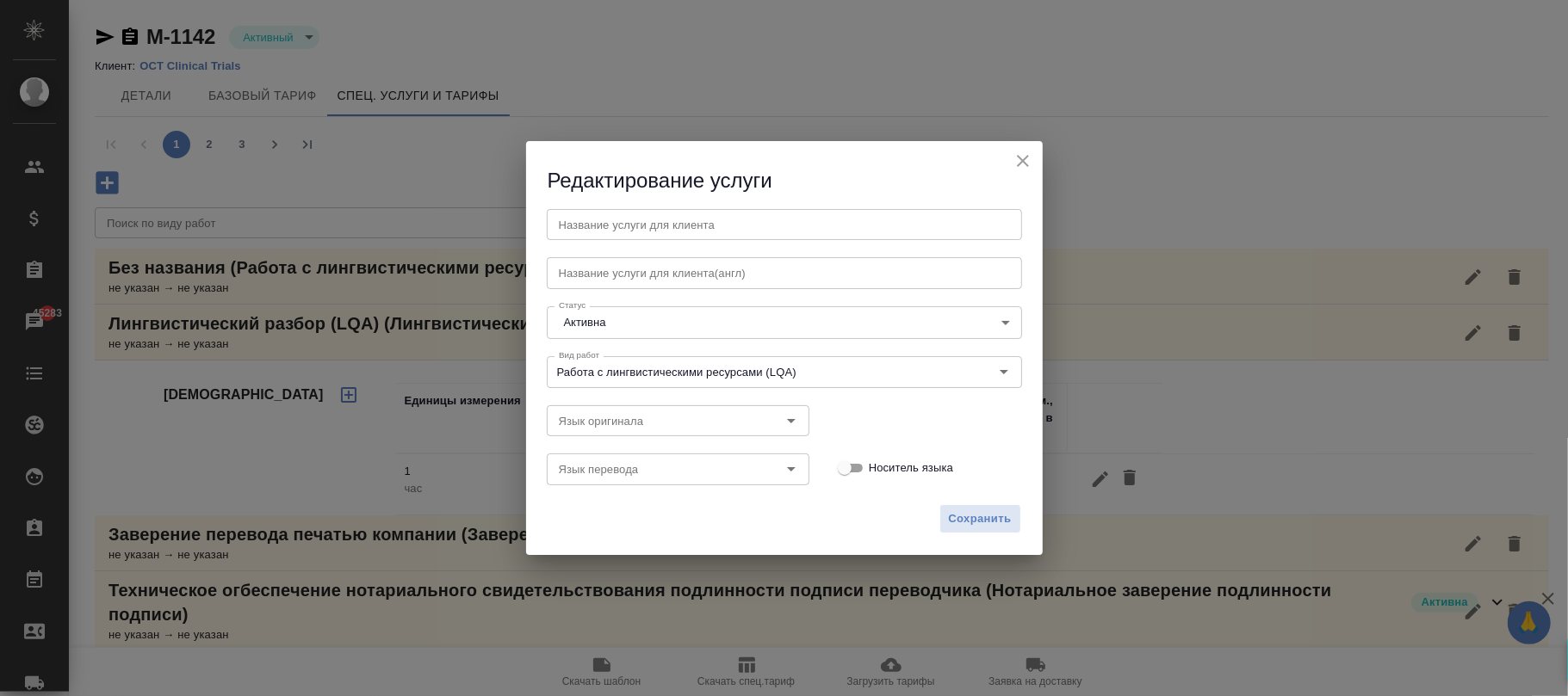
click at [630, 226] on input "text" at bounding box center [784, 224] width 475 height 31
paste input "Работа с лингвистическими ресурсами (LQA)"
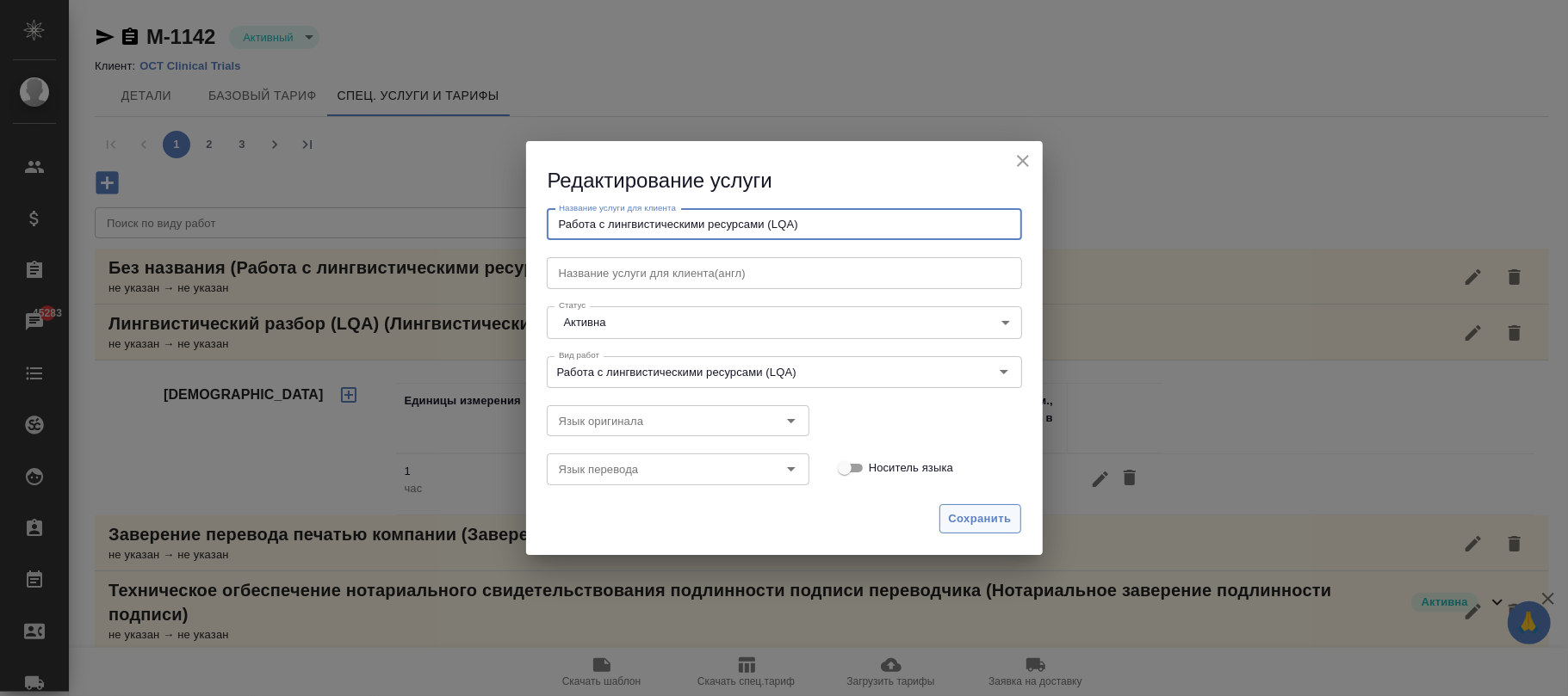
type input "Работа с лингвистическими ресурсами (LQA)"
click at [975, 505] on button "Сохранить" at bounding box center [980, 520] width 82 height 30
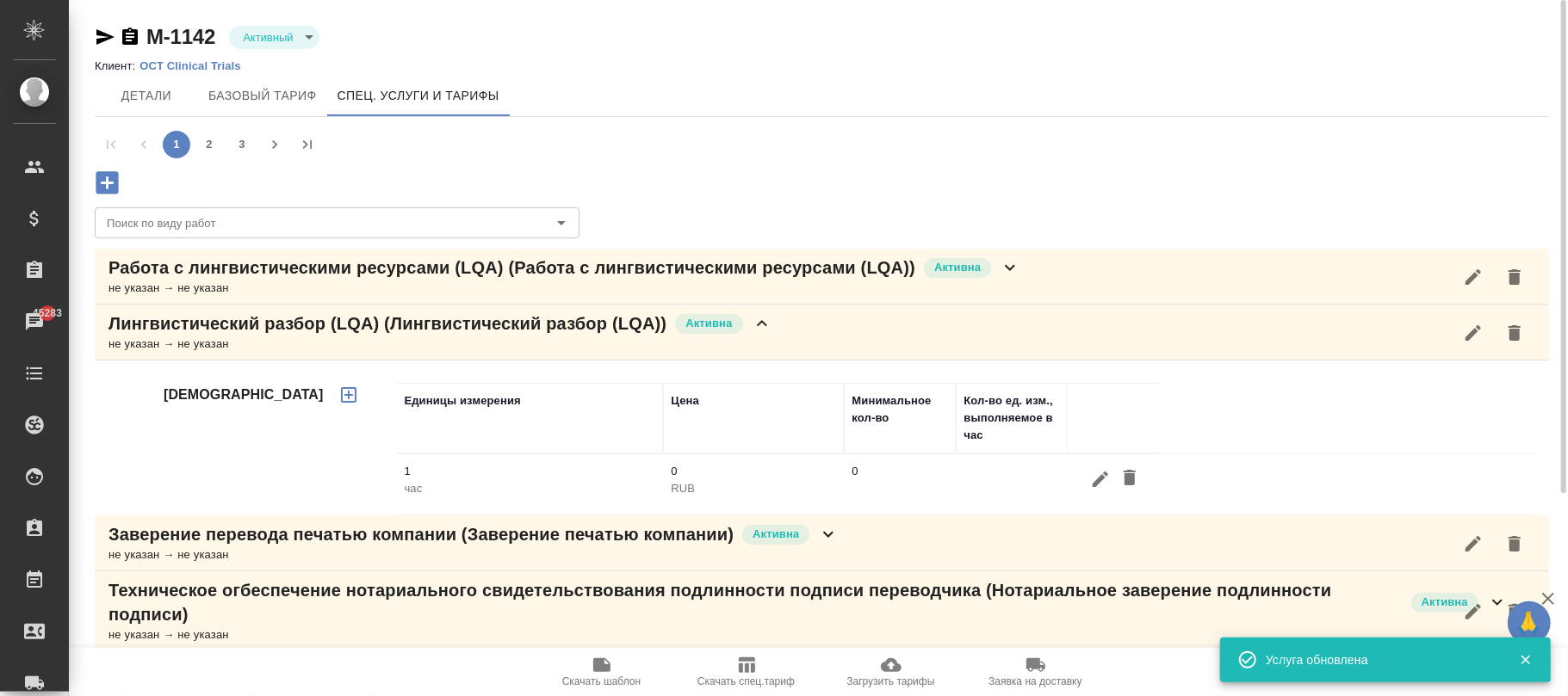
click at [1016, 271] on icon at bounding box center [1010, 268] width 21 height 21
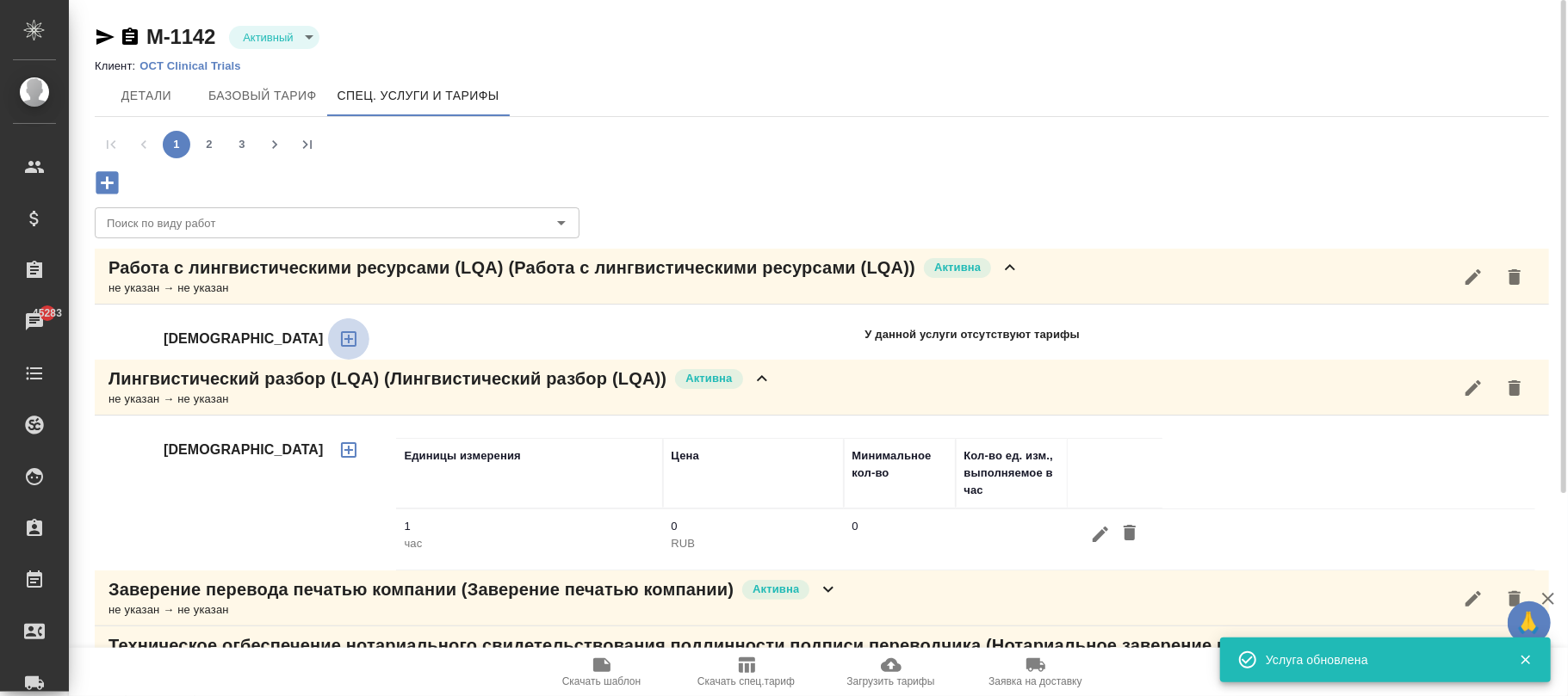
click at [339, 335] on icon "button" at bounding box center [349, 339] width 21 height 21
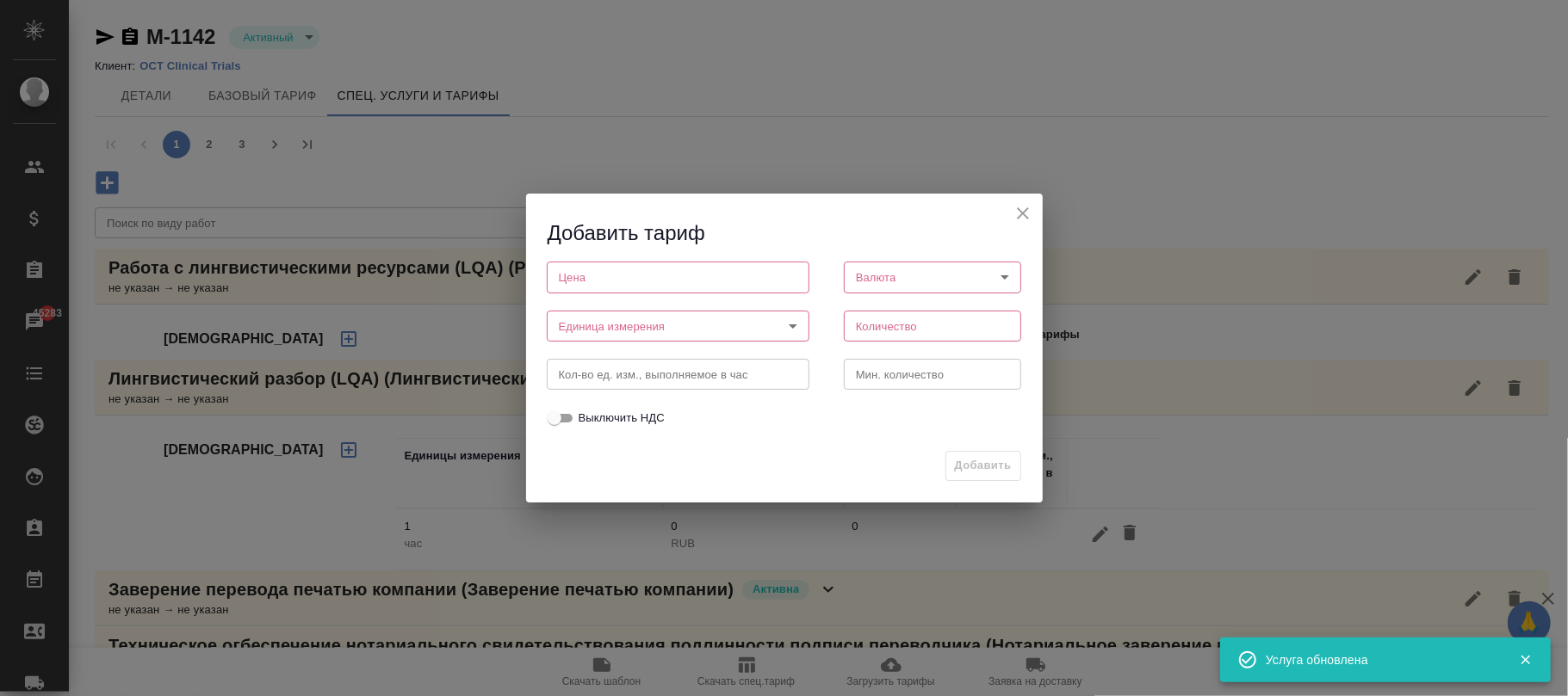
click at [604, 276] on input "number" at bounding box center [678, 276] width 262 height 31
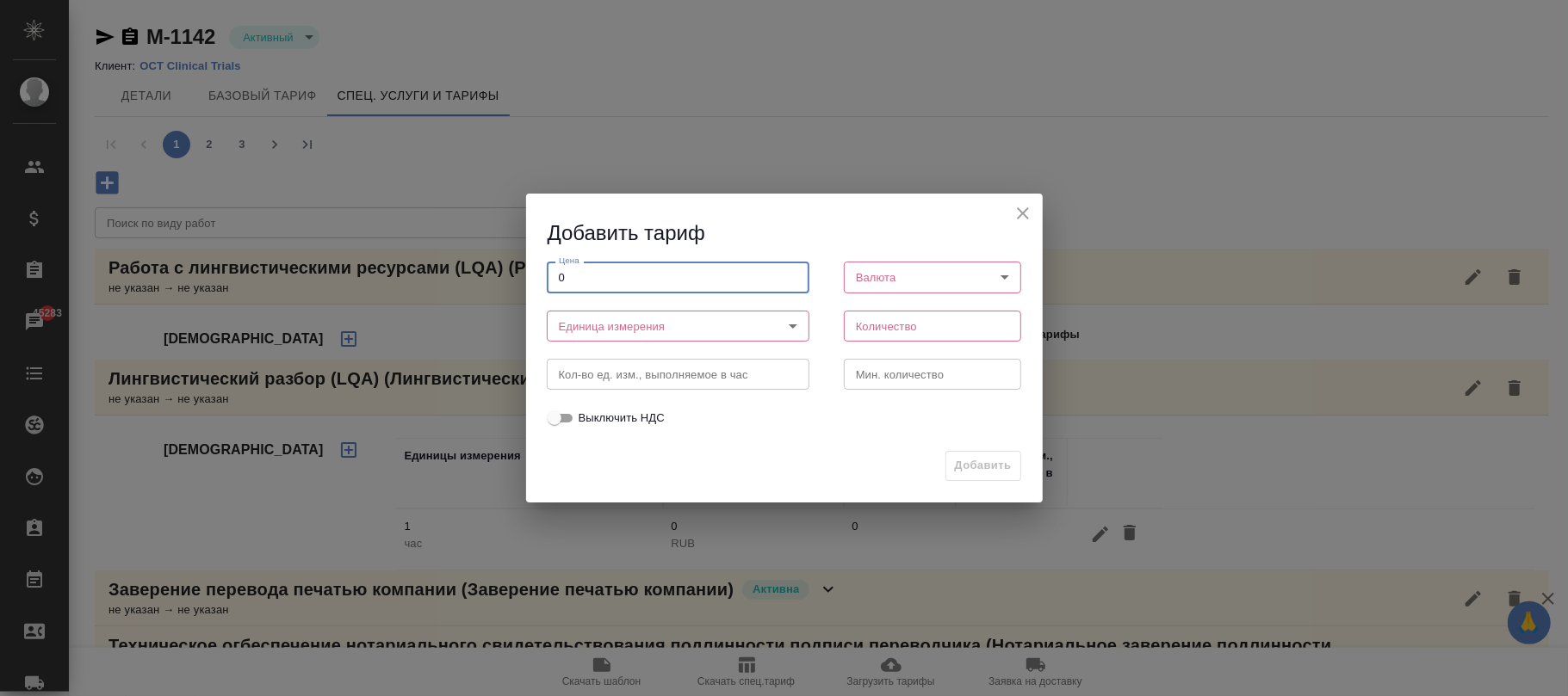
type input "0"
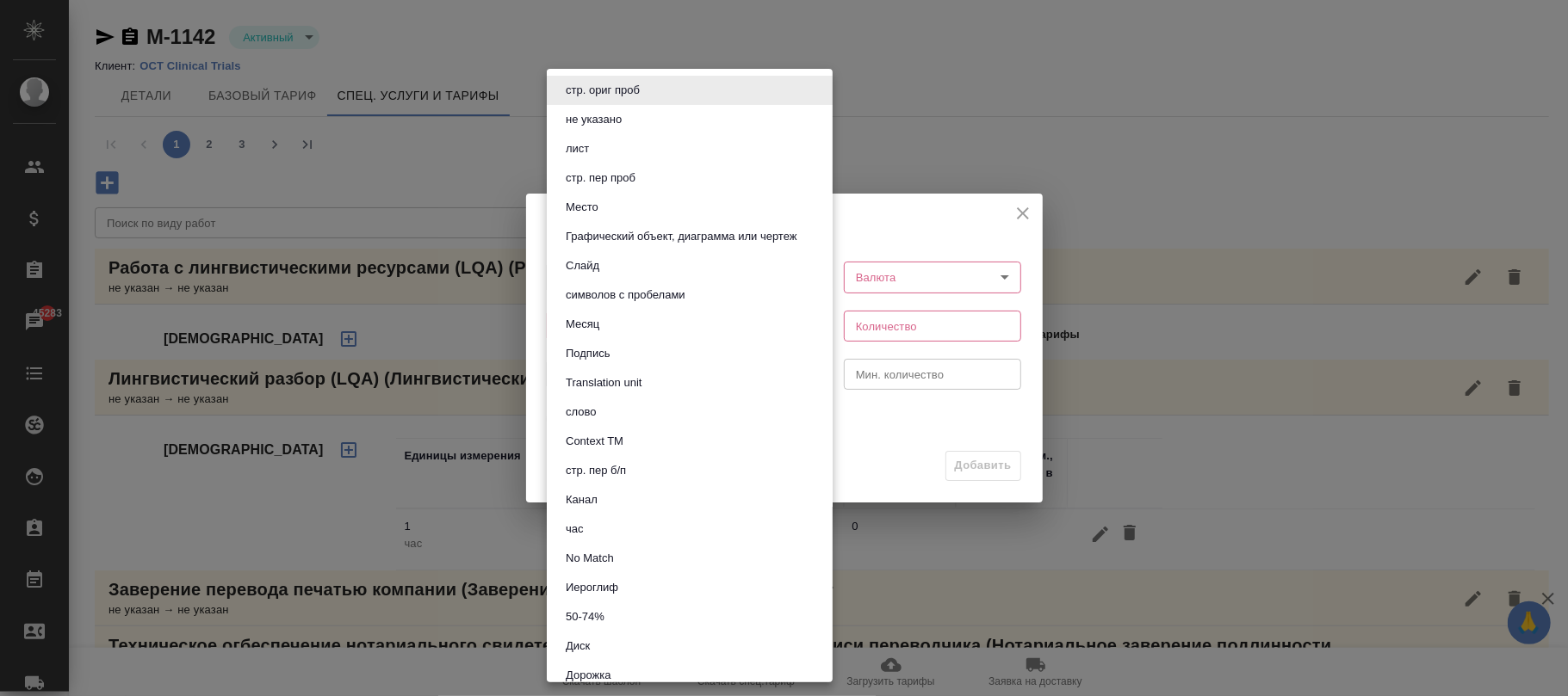
click at [608, 334] on body "🙏 .cls-1 fill:#fff; AWATERA Фокина Наталья n.fokina Клиенты Спецификации Заказы…" at bounding box center [784, 348] width 1568 height 696
drag, startPoint x: 596, startPoint y: 528, endPoint x: 988, endPoint y: 275, distance: 466.6
click at [597, 528] on li "час" at bounding box center [690, 529] width 286 height 29
type input "5a8b1489cc6b4906c91bfd93"
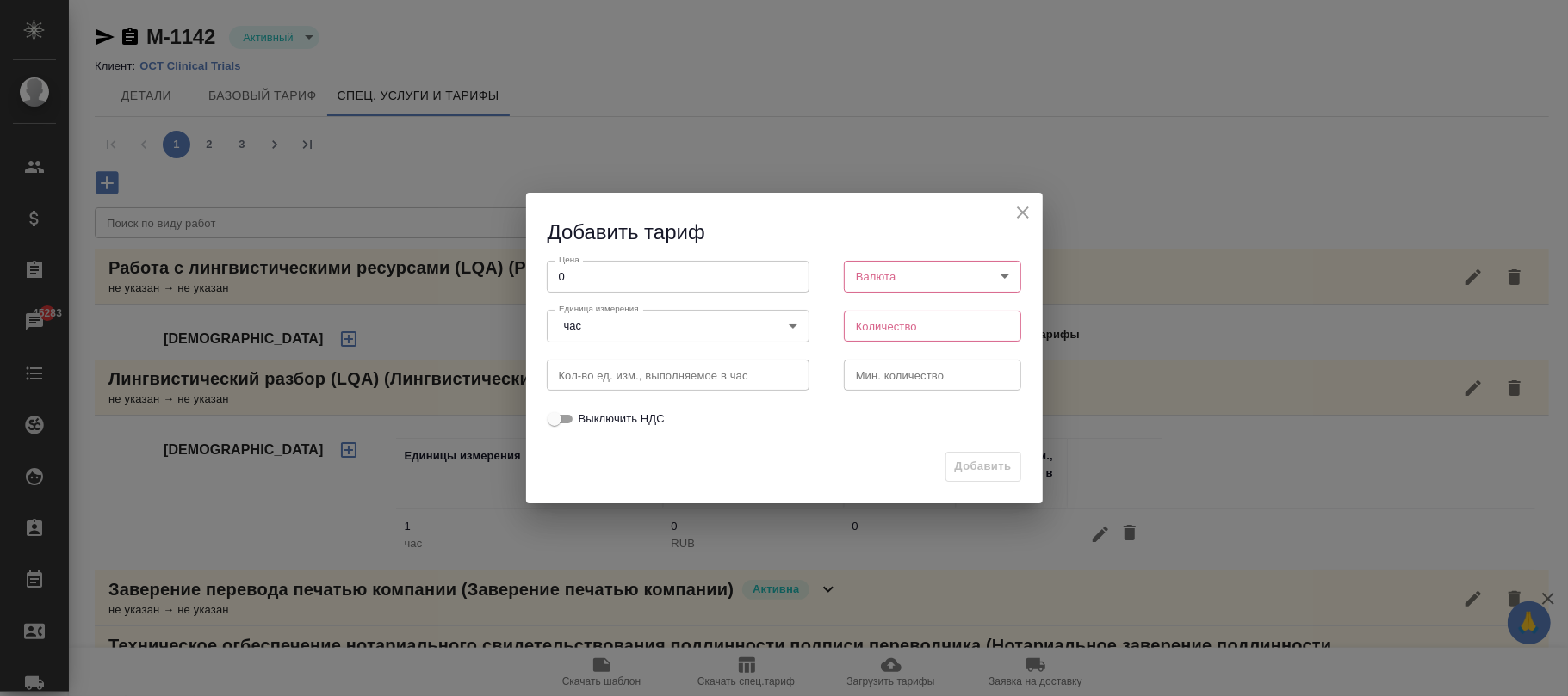
click at [909, 279] on body "🙏 .cls-1 fill:#fff; AWATERA Фокина Наталья n.fokina Клиенты Спецификации Заказы…" at bounding box center [784, 348] width 1568 height 696
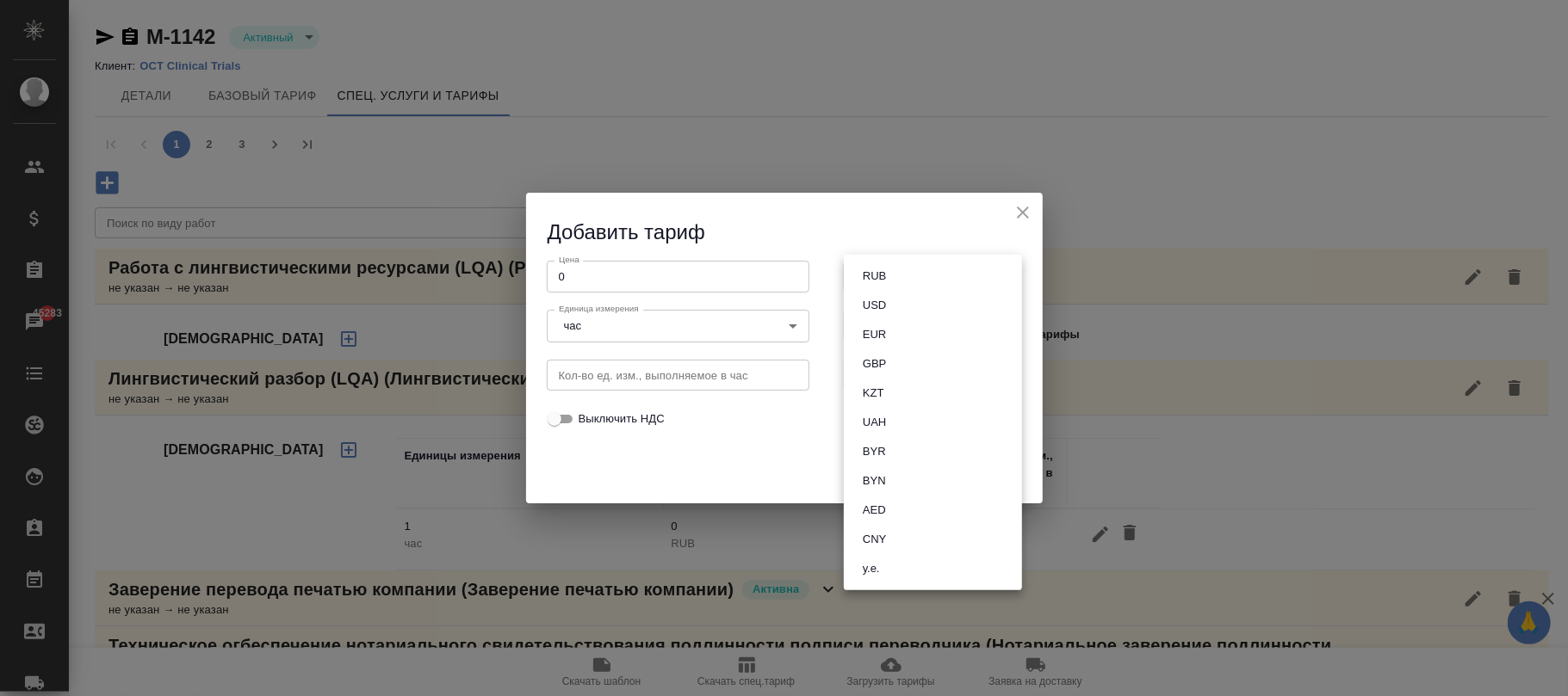
click at [892, 284] on li "RUB" at bounding box center [932, 275] width 178 height 29
type input "RUB"
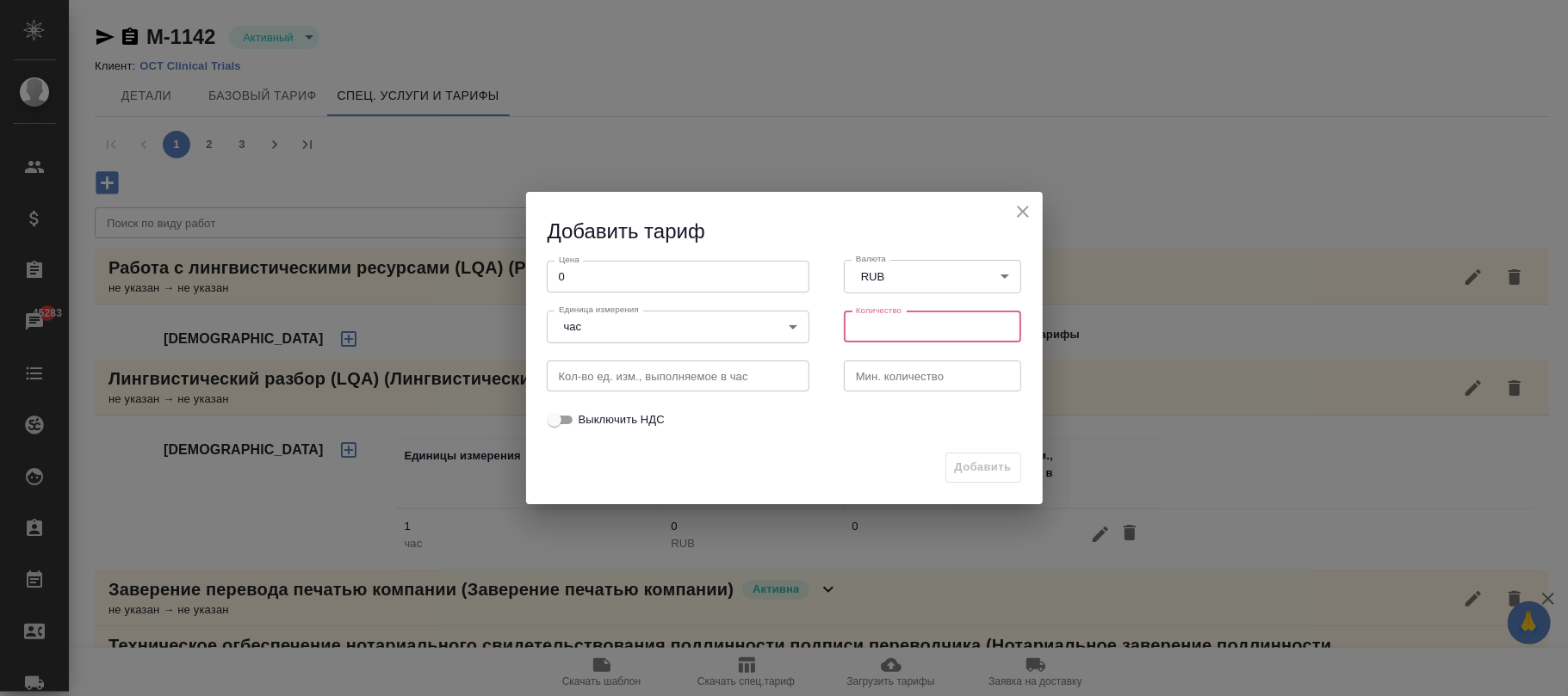
click at [873, 338] on input "number" at bounding box center [932, 327] width 178 height 31
type input "1"
click at [965, 471] on span "Добавить" at bounding box center [983, 467] width 57 height 20
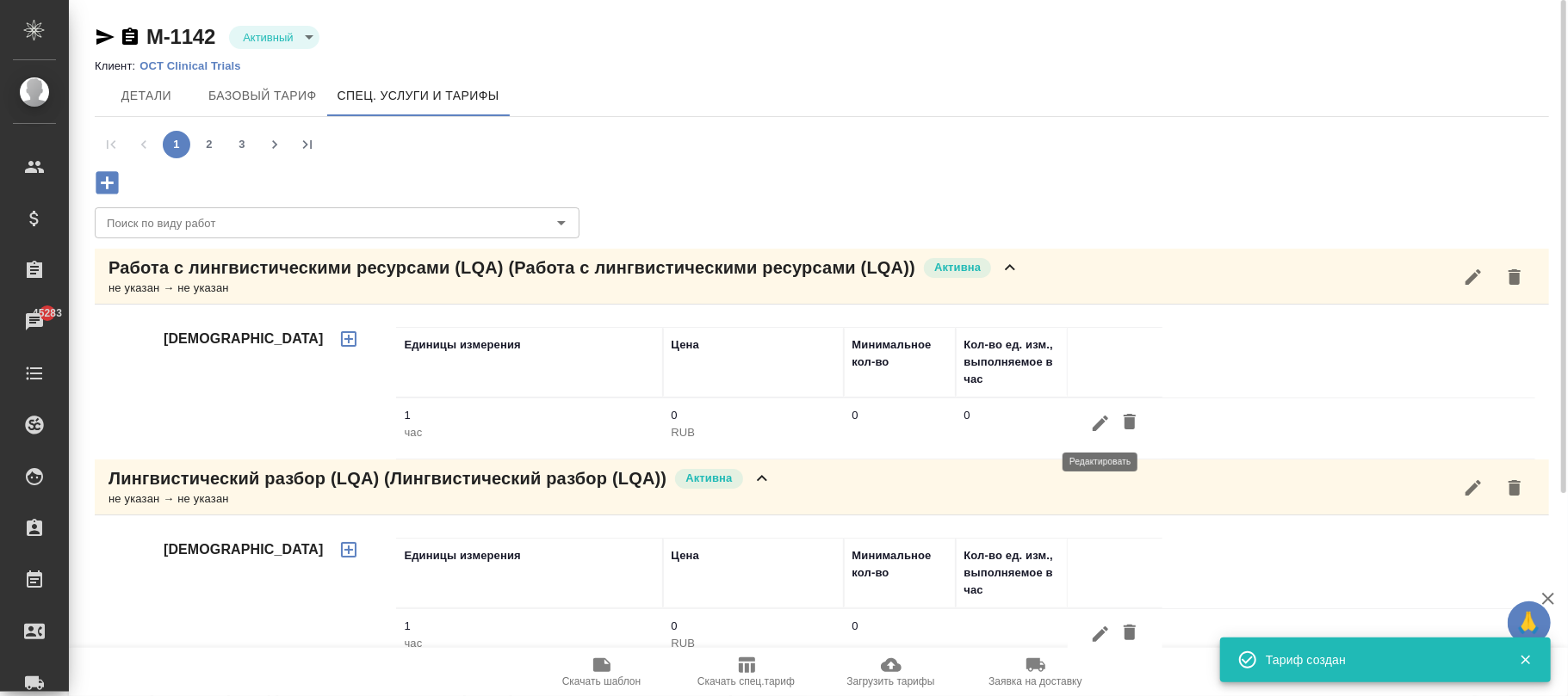
click at [1099, 425] on icon "button" at bounding box center [1100, 424] width 16 height 16
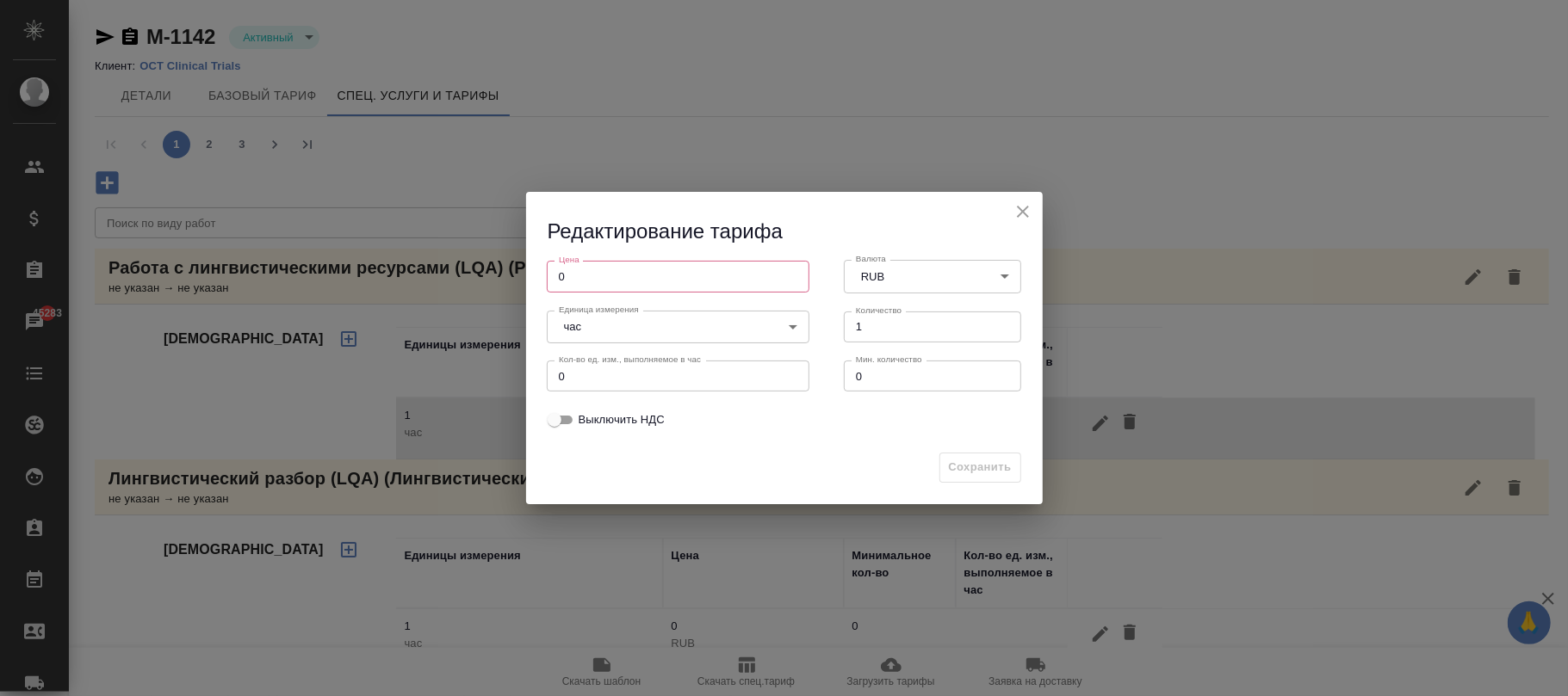
click at [1028, 210] on icon "close" at bounding box center [1023, 212] width 21 height 21
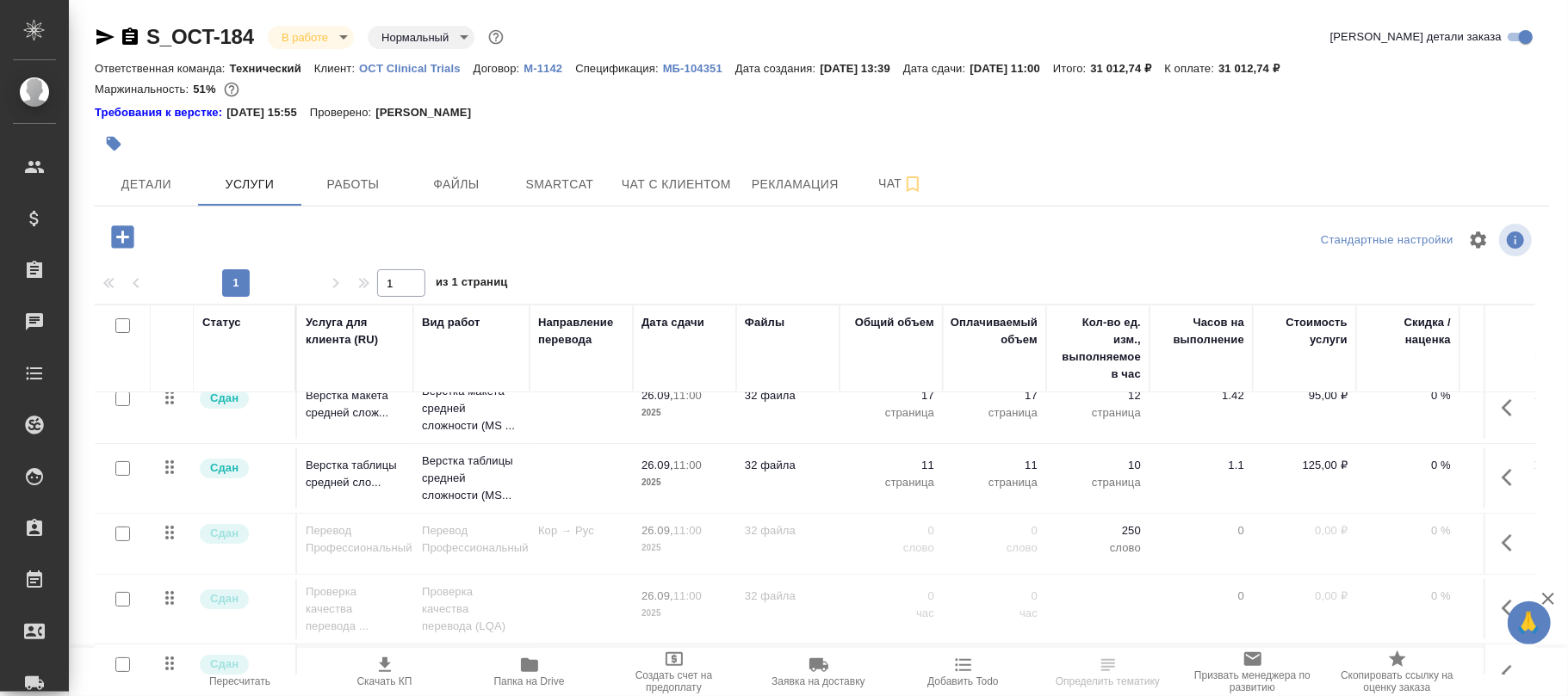
scroll to position [341, 0]
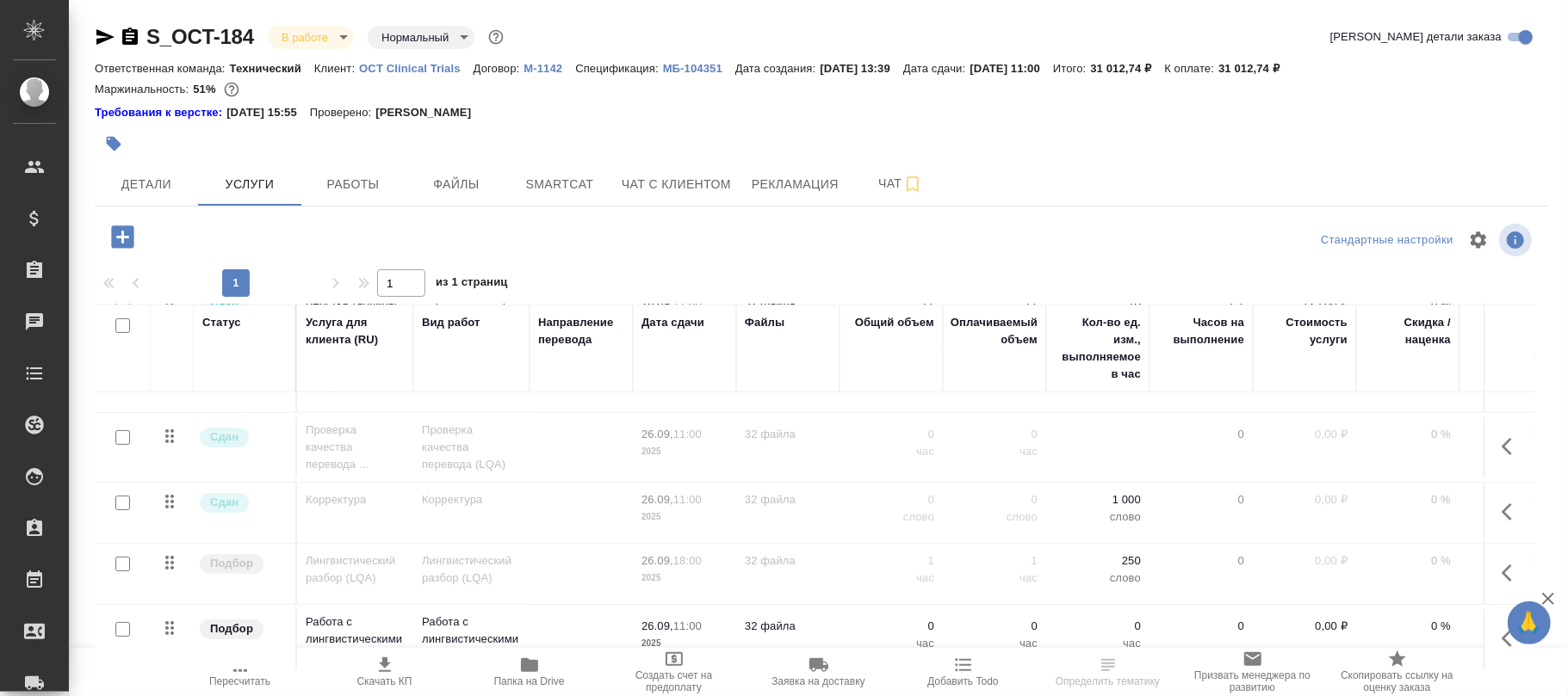
click at [1491, 623] on button "button" at bounding box center [1512, 638] width 41 height 41
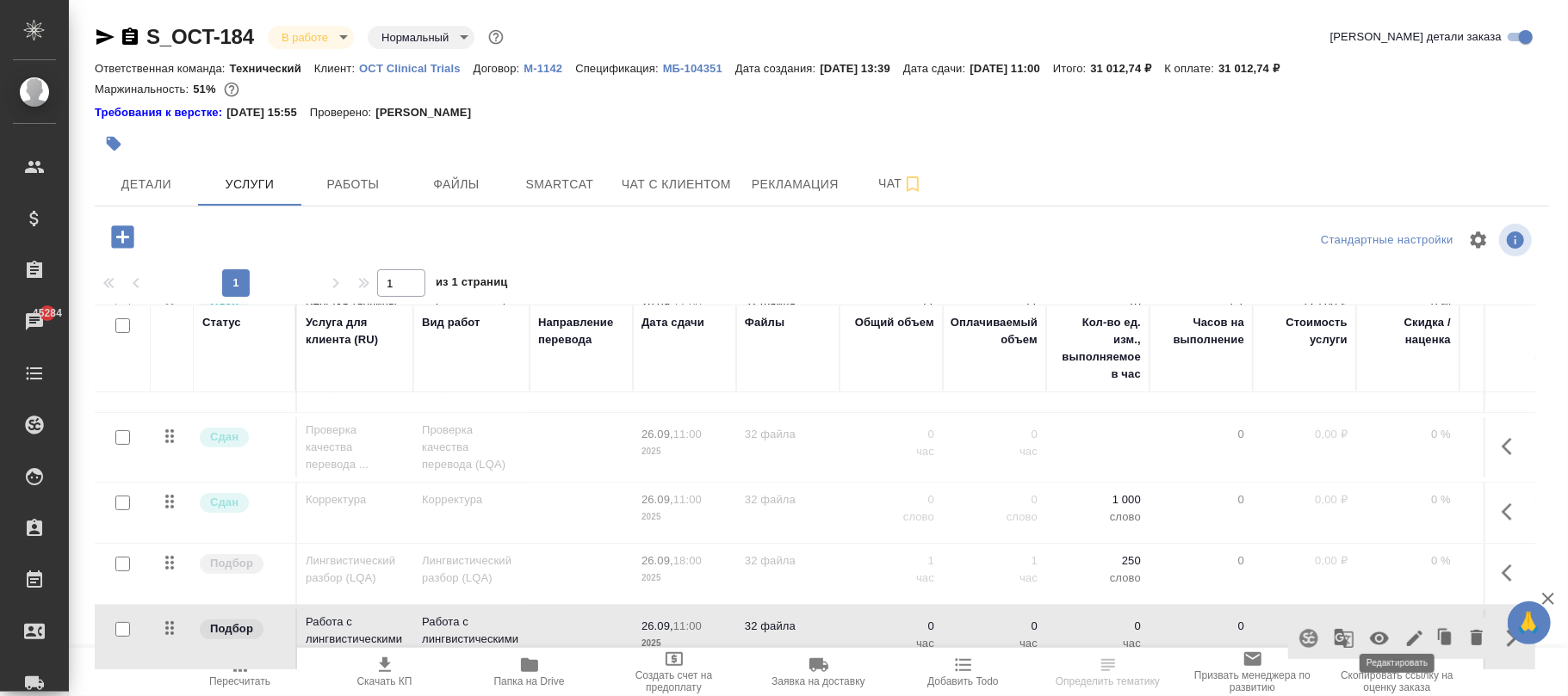
click at [1404, 628] on icon "button" at bounding box center [1414, 638] width 21 height 21
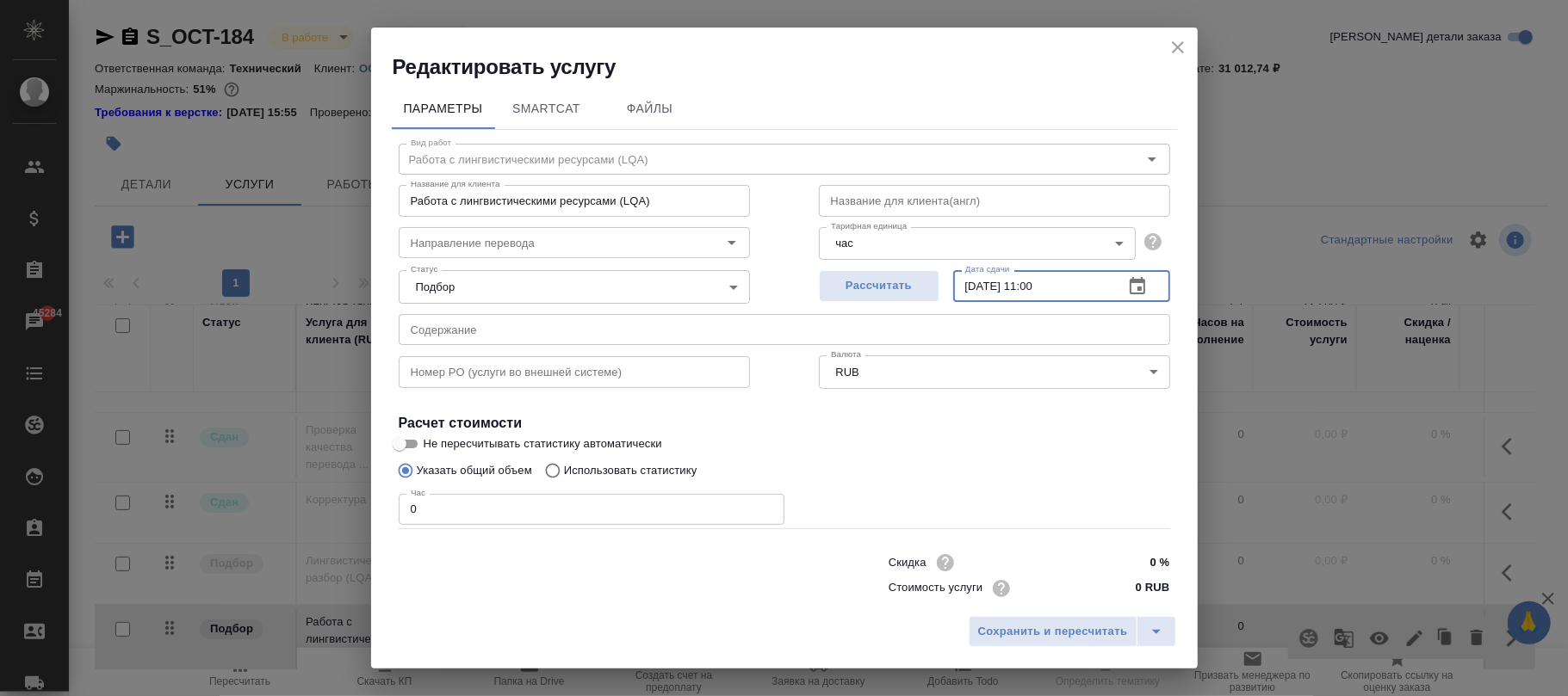
drag, startPoint x: 1075, startPoint y: 284, endPoint x: 641, endPoint y: 283, distance: 434.0
click at [641, 283] on div "Статус Подбор none Статус Рассчитать Дата сдачи [DATE] 11:00 Дата сдачи" at bounding box center [784, 285] width 840 height 112
paste input "[DATE] 09"
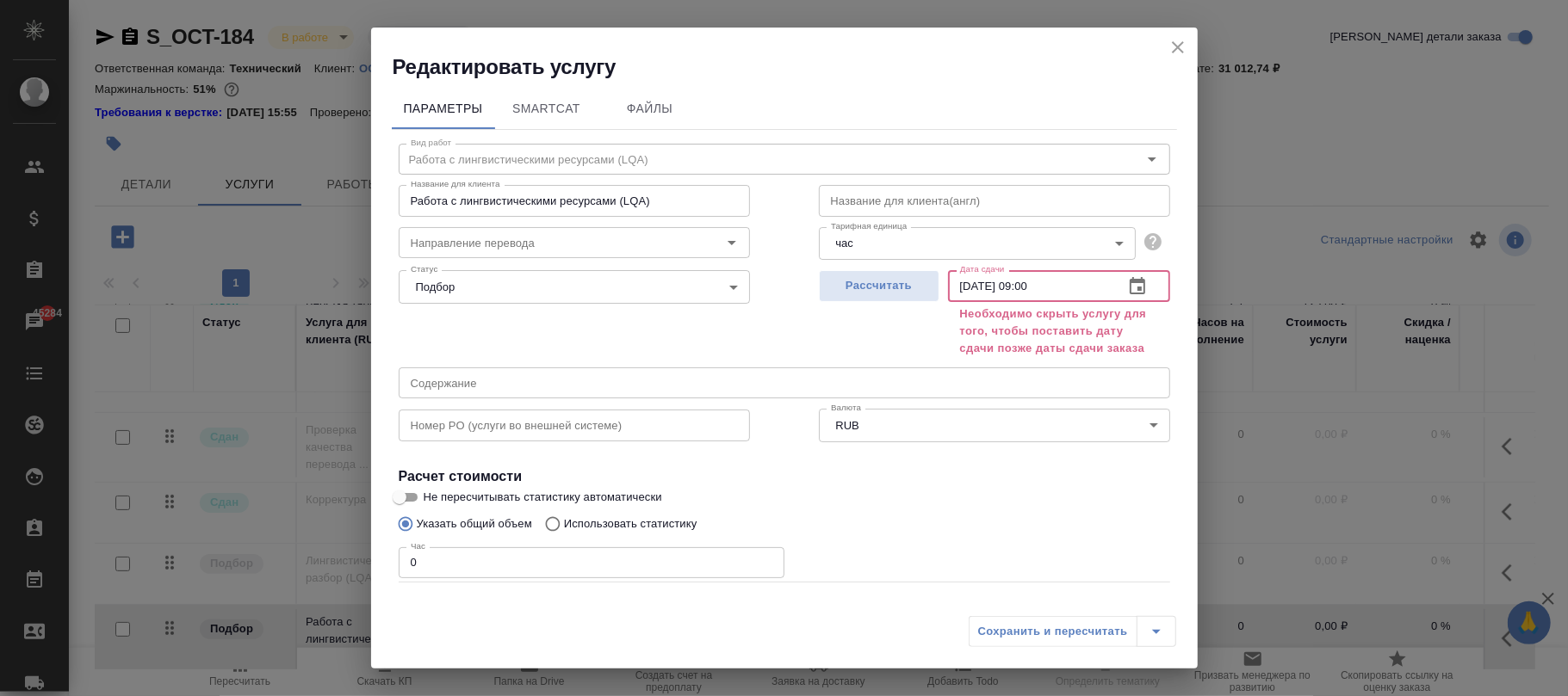
drag, startPoint x: 1025, startPoint y: 280, endPoint x: 1082, endPoint y: 326, distance: 73.2
click at [1025, 281] on input "[DATE] 09:00" at bounding box center [1029, 285] width 161 height 31
type input "[DATE] 18:00"
click at [1028, 632] on div "Сохранить и пересчитать" at bounding box center [1072, 631] width 207 height 31
drag, startPoint x: 469, startPoint y: 562, endPoint x: 391, endPoint y: 568, distance: 78.2
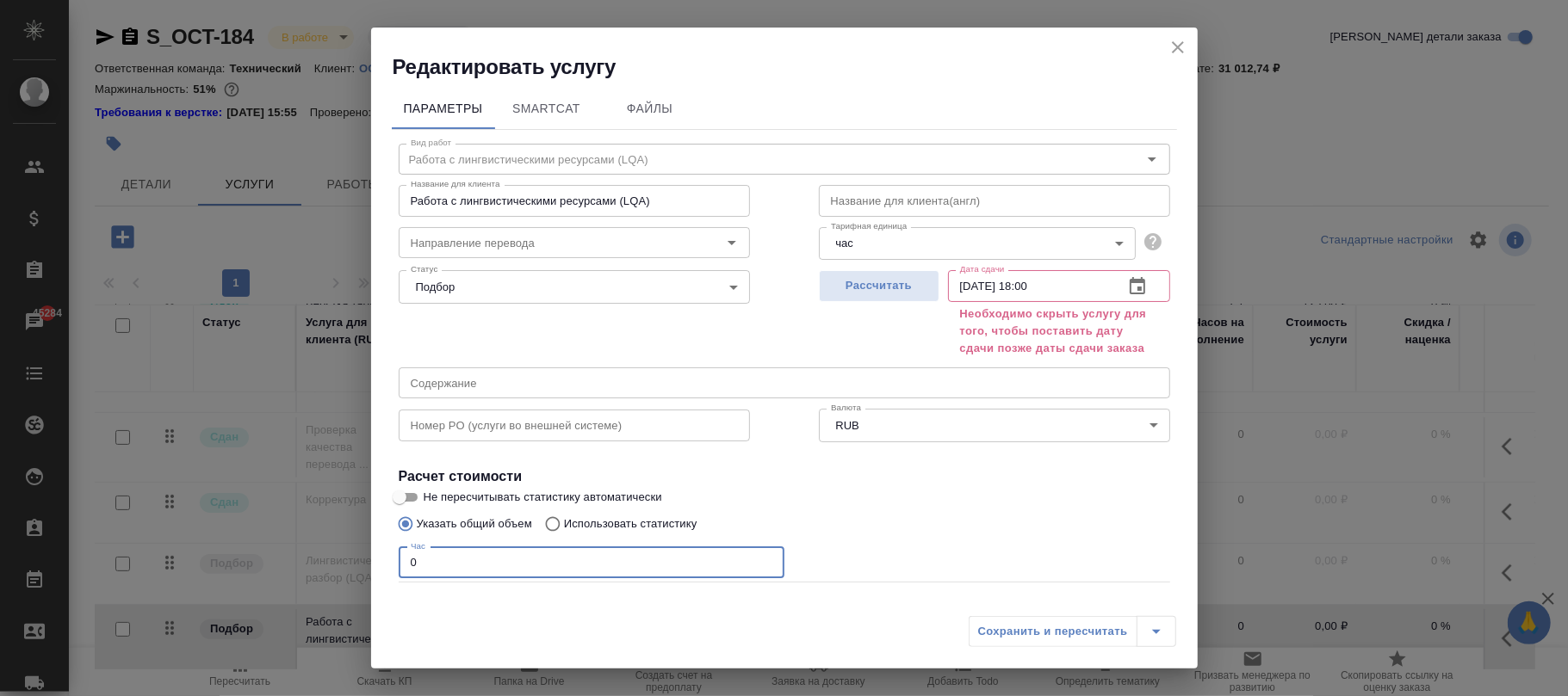
click at [392, 568] on div "Вид работ Работа с лингвистическими ресурсами (LQA) Вид работ Название для клие…" at bounding box center [784, 407] width 785 height 555
type input "1"
drag, startPoint x: 1070, startPoint y: 620, endPoint x: 1071, endPoint y: 635, distance: 15.0
click at [1071, 630] on div "Сохранить и пересчитать" at bounding box center [1072, 631] width 207 height 31
click at [1175, 42] on icon "close" at bounding box center [1178, 48] width 21 height 21
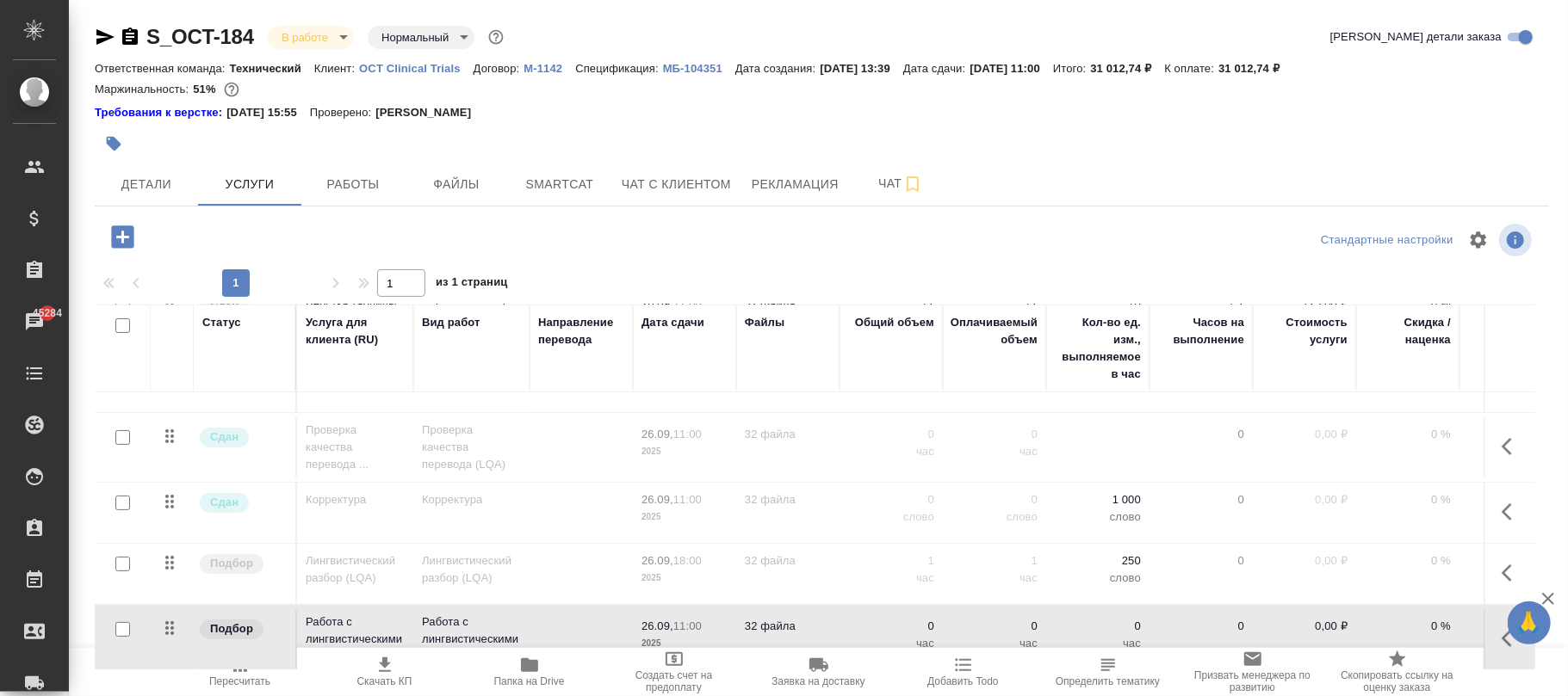
click at [1502, 628] on icon "button" at bounding box center [1512, 638] width 21 height 21
click at [1369, 628] on icon "button" at bounding box center [1379, 638] width 21 height 21
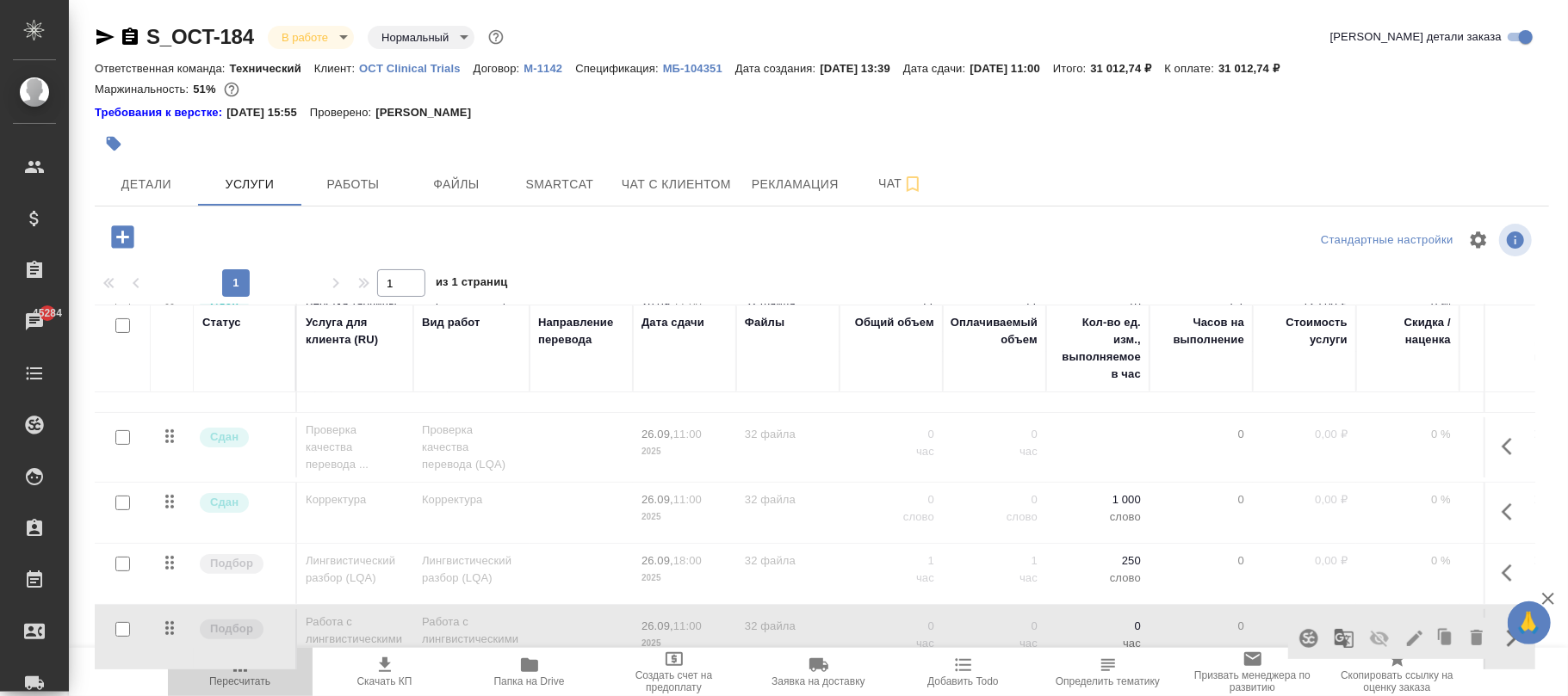
click at [245, 672] on icon "button" at bounding box center [240, 665] width 14 height 14
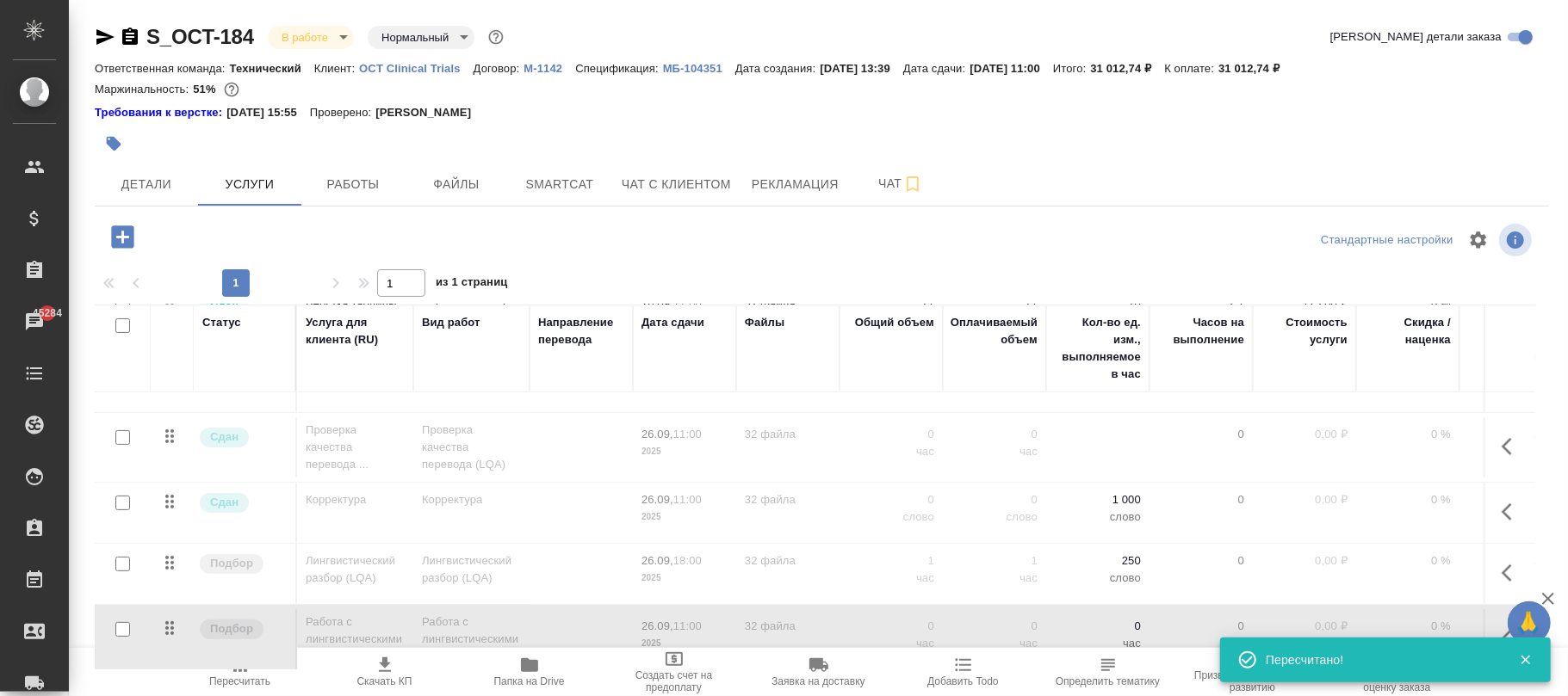
click at [1001, 635] on p "час" at bounding box center [994, 644] width 86 height 17
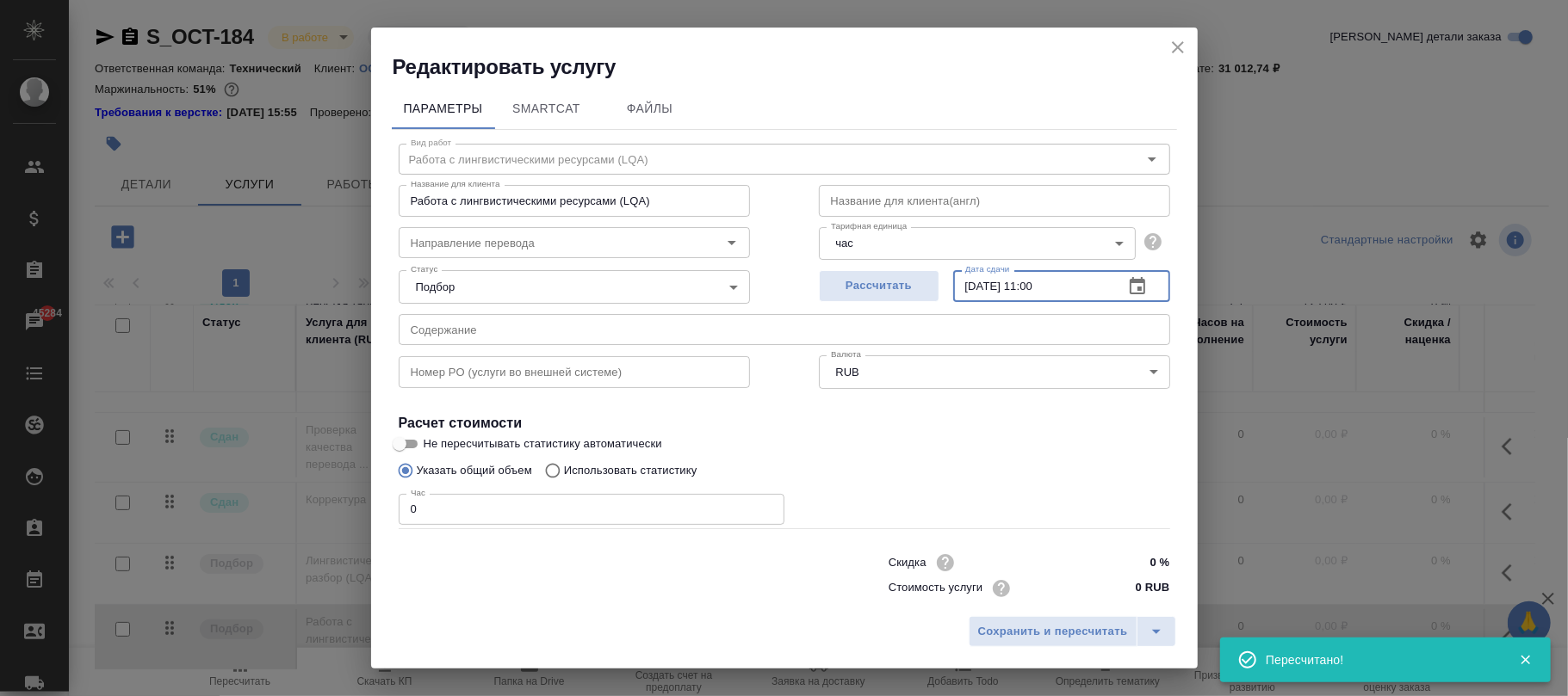
drag, startPoint x: 1068, startPoint y: 283, endPoint x: 806, endPoint y: 290, distance: 262.1
click at [806, 290] on div "Рассчитать Дата сдачи [DATE] 11:00 Дата сдачи" at bounding box center [994, 284] width 420 height 110
paste input "[DATE] 09"
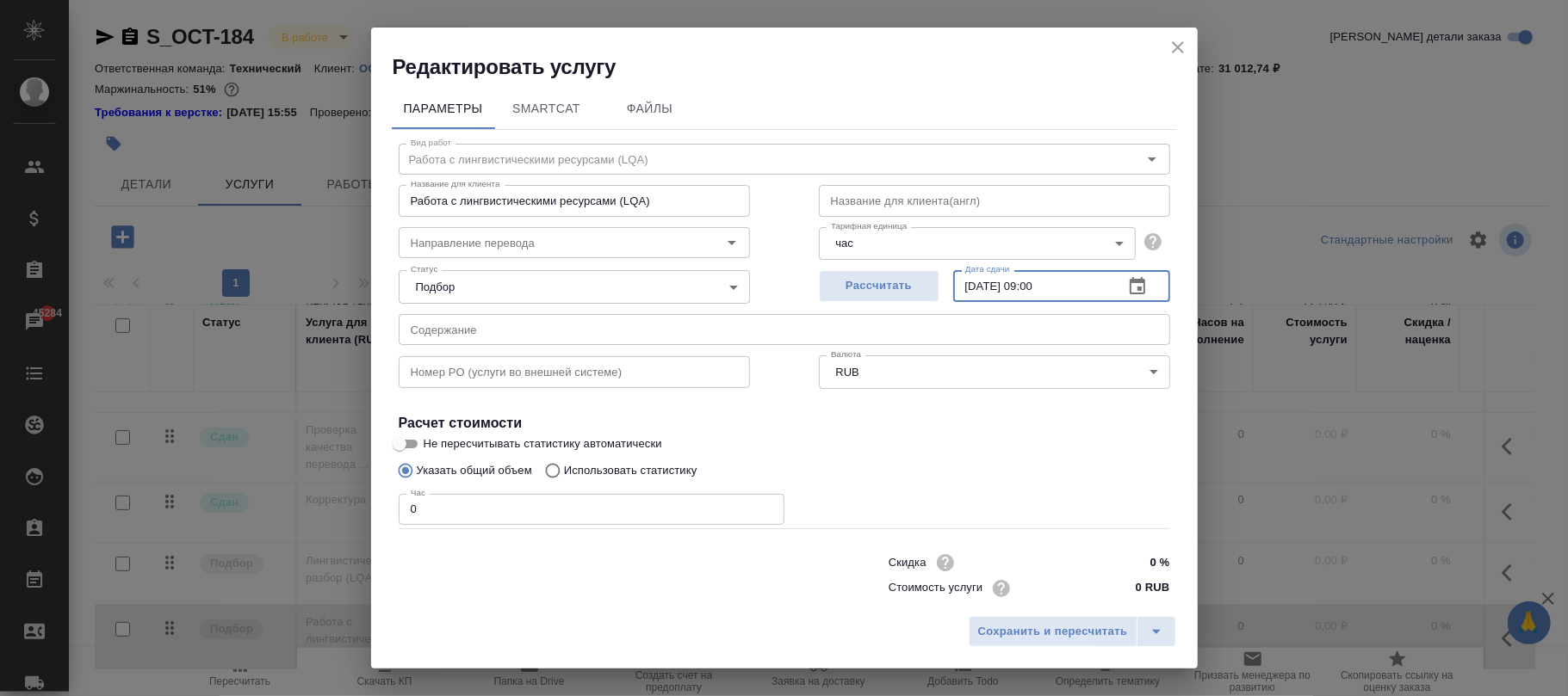
click at [1024, 285] on input "[DATE] 09:00" at bounding box center [1031, 285] width 157 height 31
type input "[DATE] 18:00"
drag, startPoint x: 462, startPoint y: 500, endPoint x: 383, endPoint y: 500, distance: 79.0
click at [366, 500] on div "Редактировать услугу Параметры SmartCat Файлы Вид работ Работа с лингвистически…" at bounding box center [784, 348] width 1568 height 696
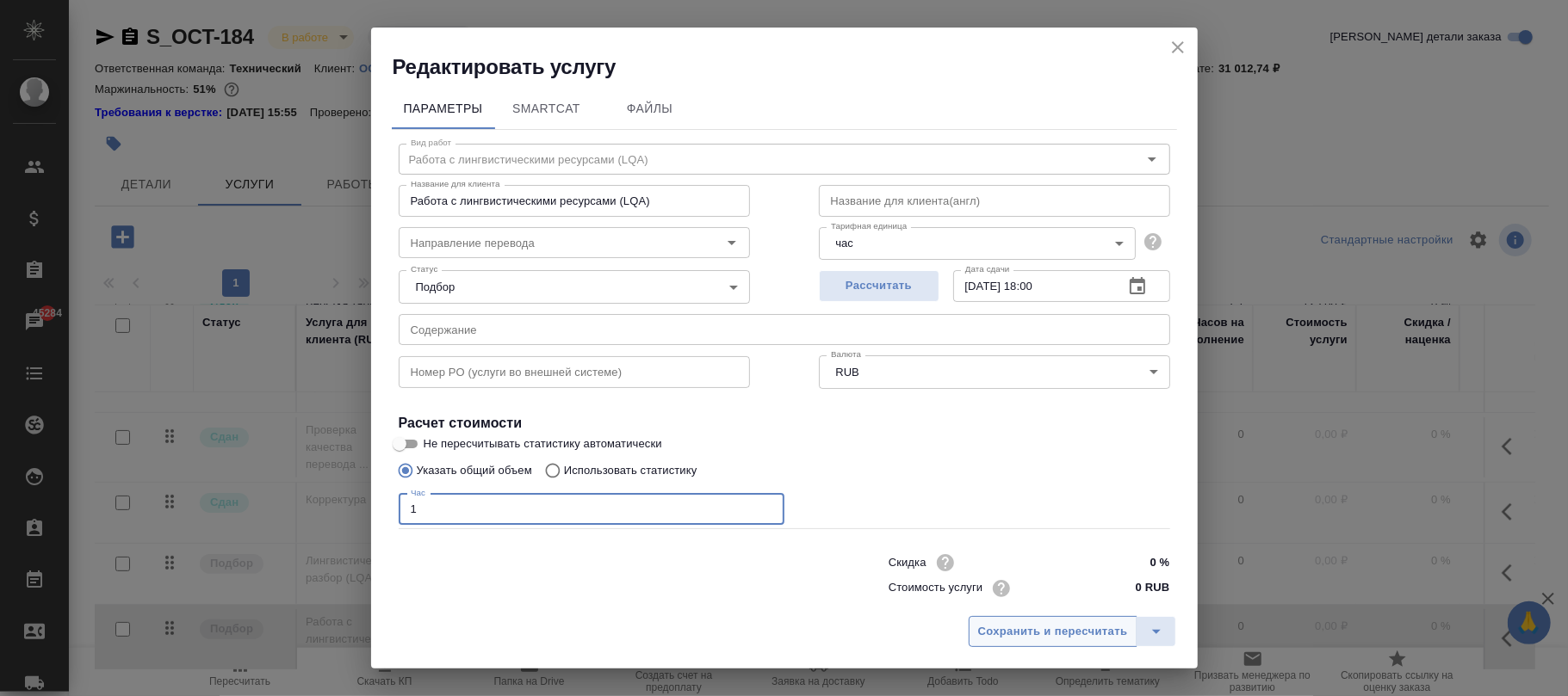
type input "1"
click at [1027, 627] on span "Сохранить и пересчитать" at bounding box center [1053, 632] width 149 height 20
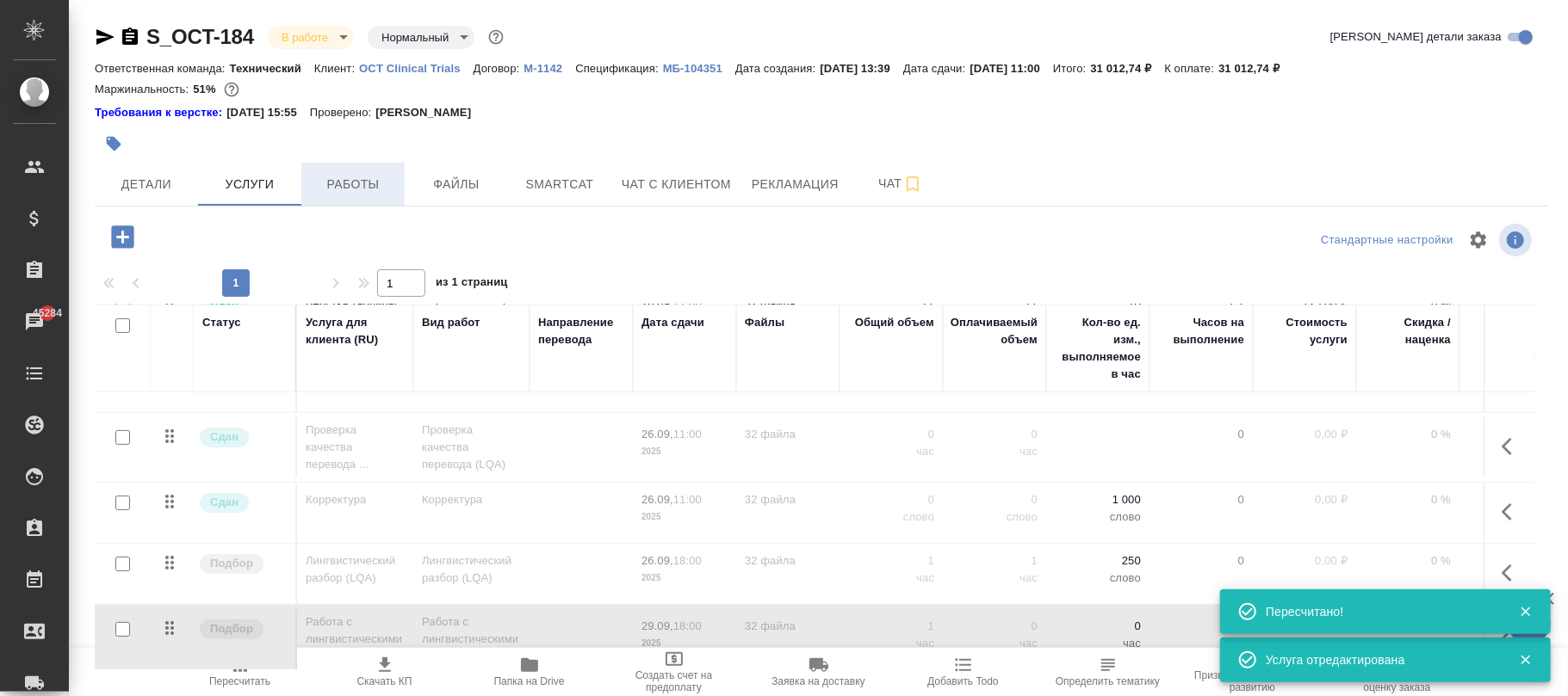
click at [357, 189] on span "Работы" at bounding box center [353, 184] width 83 height 21
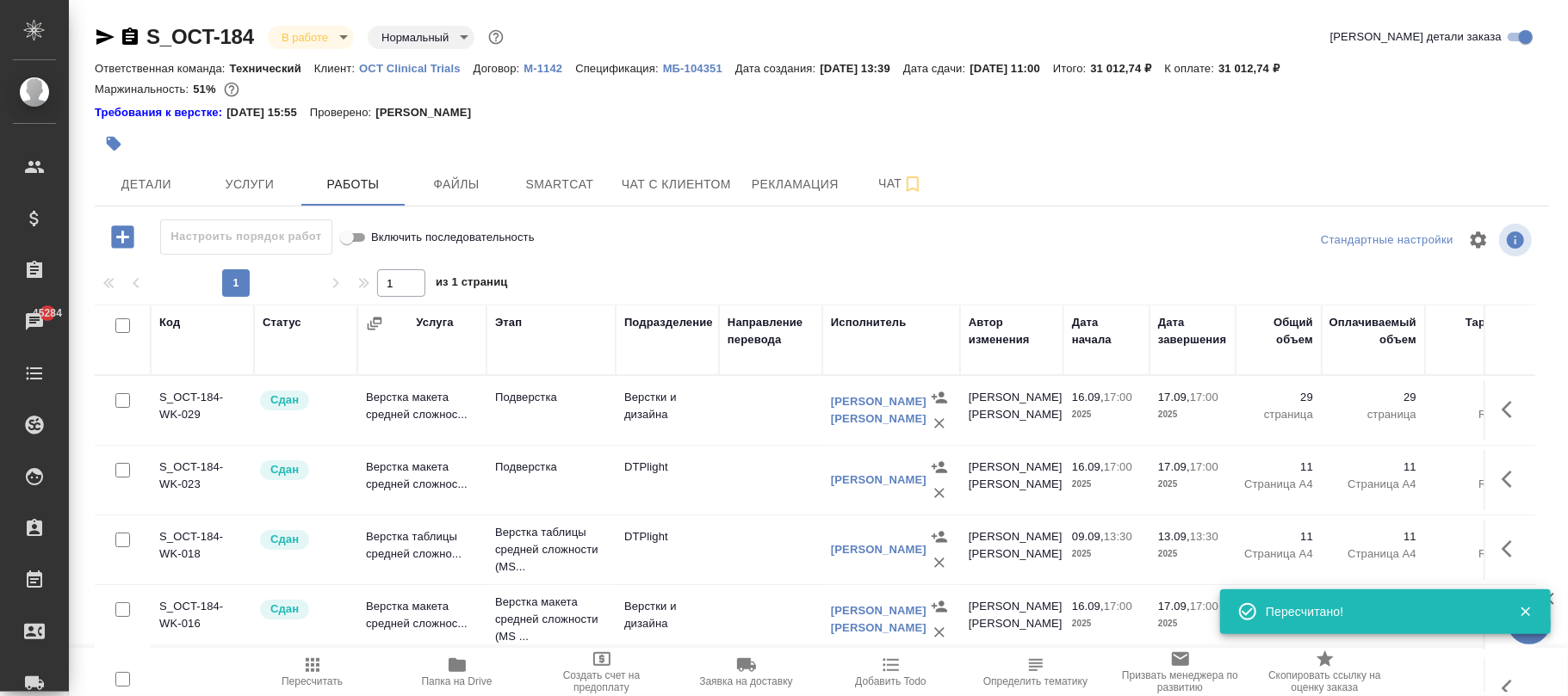
click at [128, 239] on icon "button" at bounding box center [122, 237] width 22 height 22
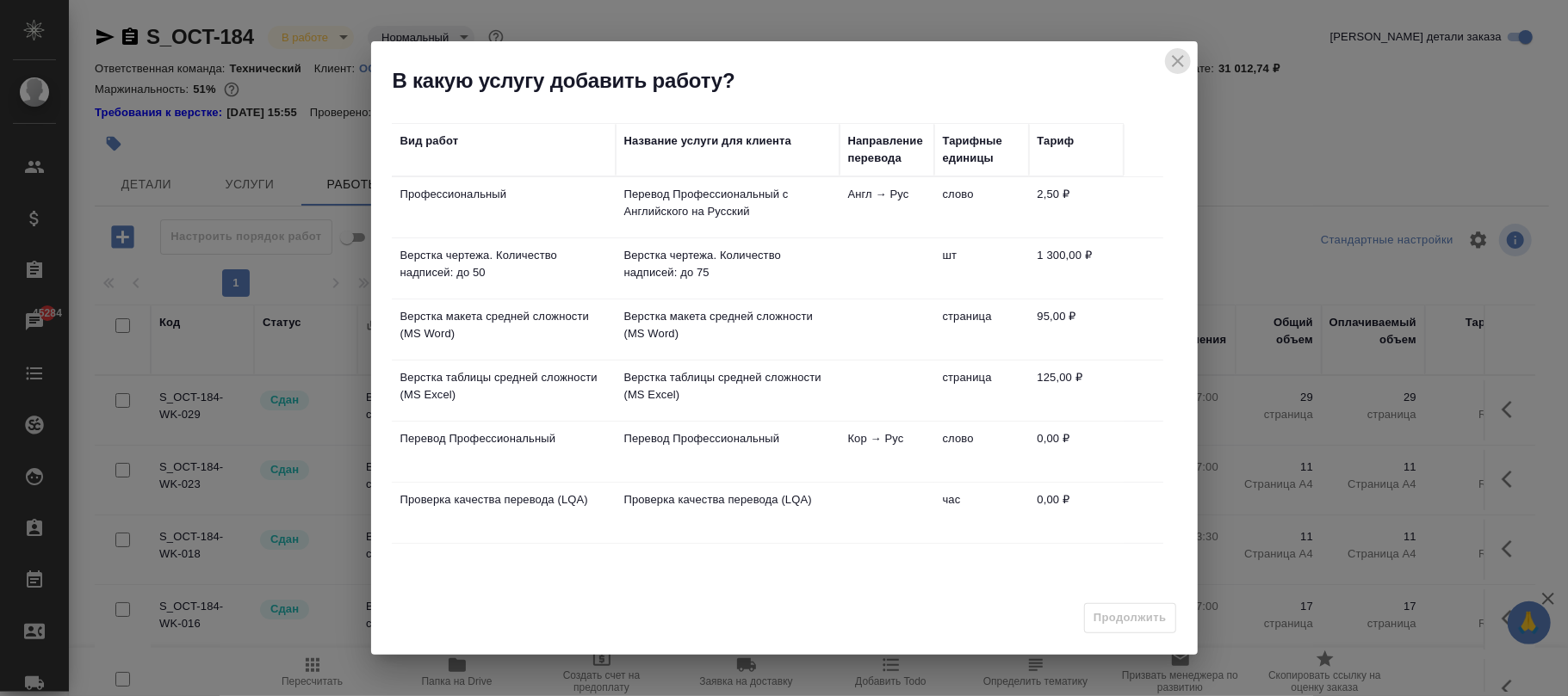
click at [1176, 62] on icon "close" at bounding box center [1177, 61] width 12 height 12
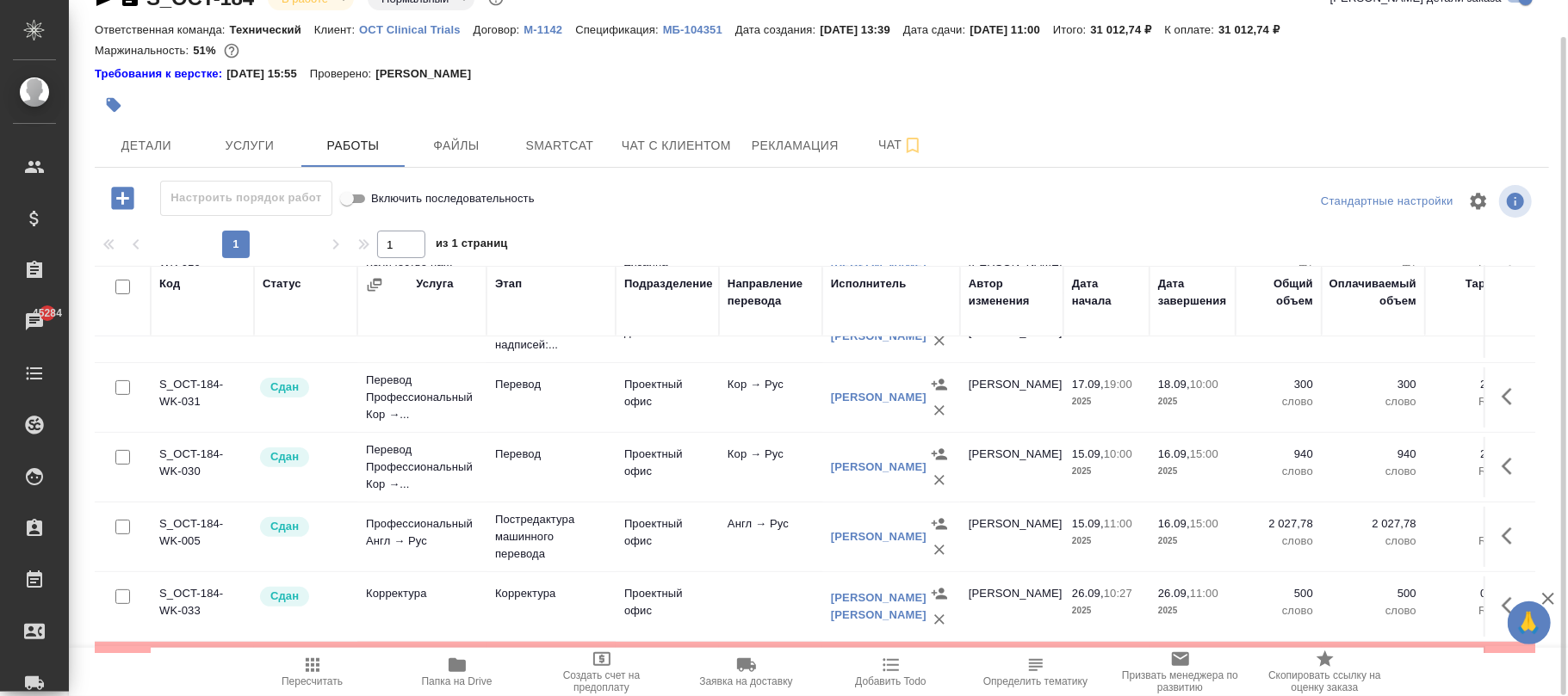
scroll to position [604, 0]
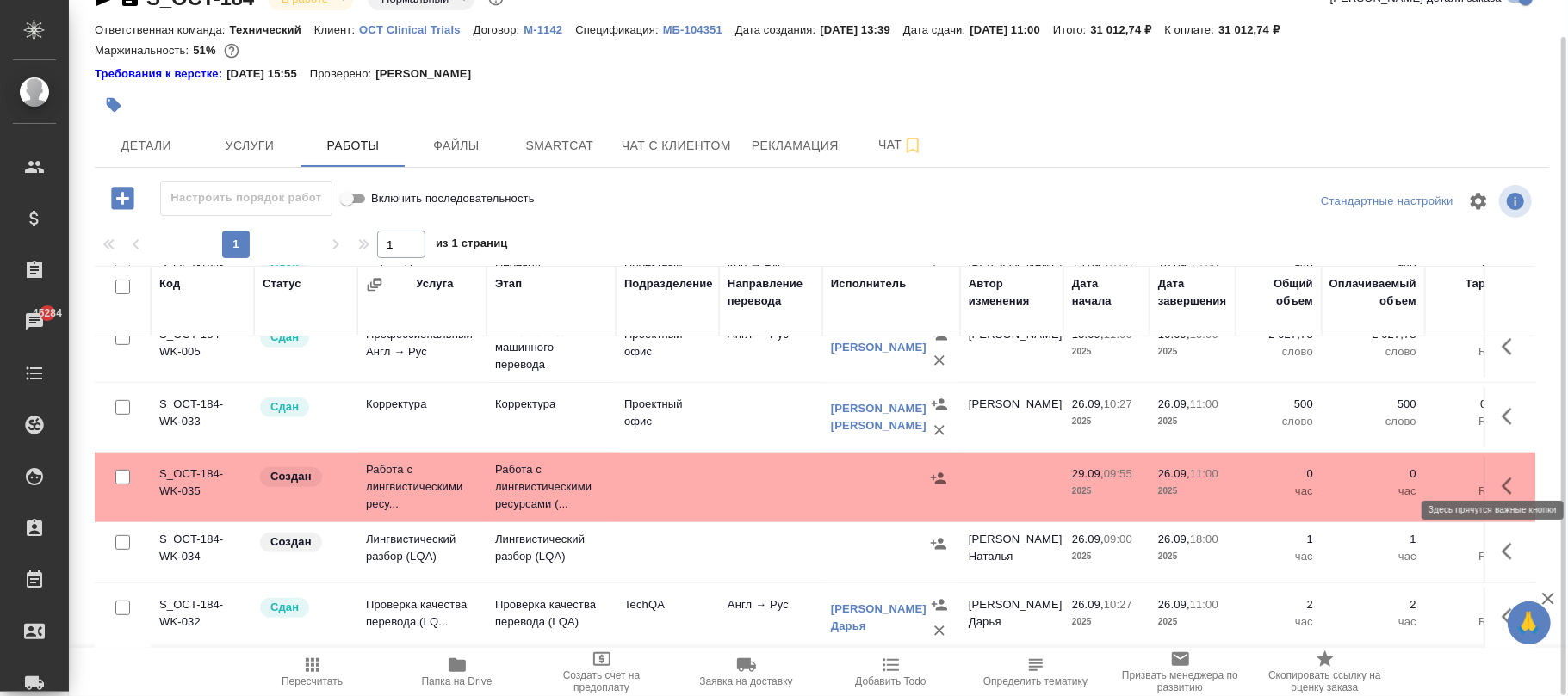
click at [1502, 478] on icon "button" at bounding box center [1506, 486] width 10 height 17
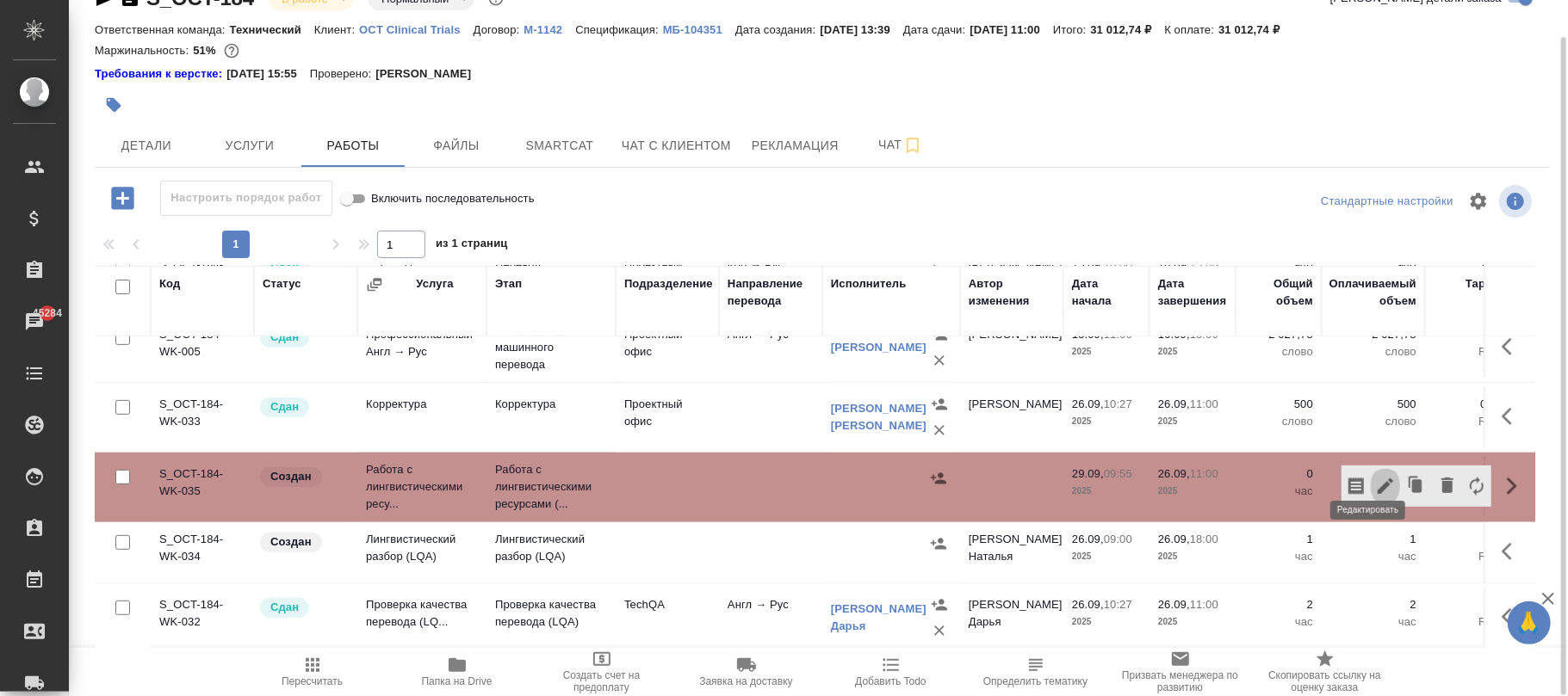
click at [1378, 479] on icon "button" at bounding box center [1385, 486] width 16 height 16
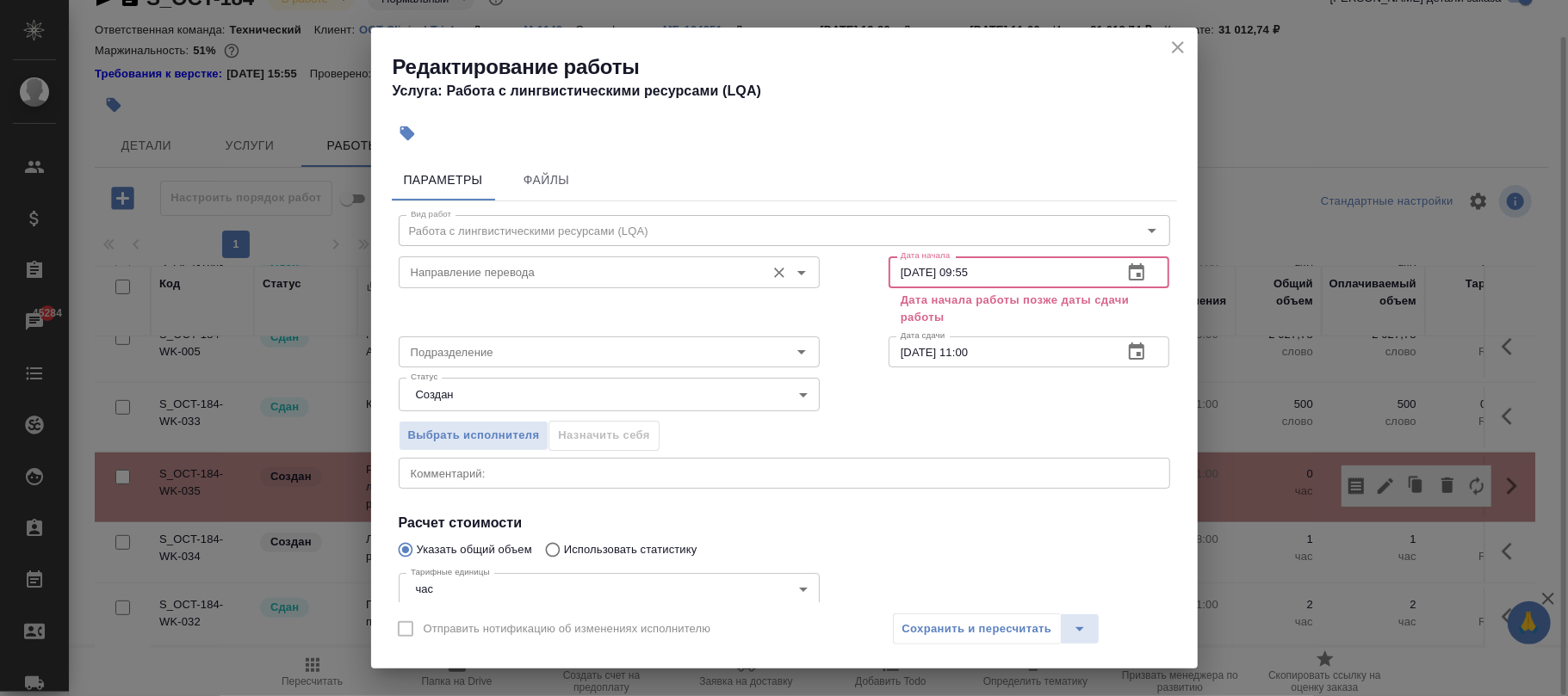
drag, startPoint x: 1007, startPoint y: 271, endPoint x: 494, endPoint y: 289, distance: 513.3
click at [494, 289] on div "Направление перевода Направление перевода Дата начала [DATE] 09:55 Дата начала …" at bounding box center [784, 289] width 840 height 148
paste input "00"
type input "[DATE] 09:00"
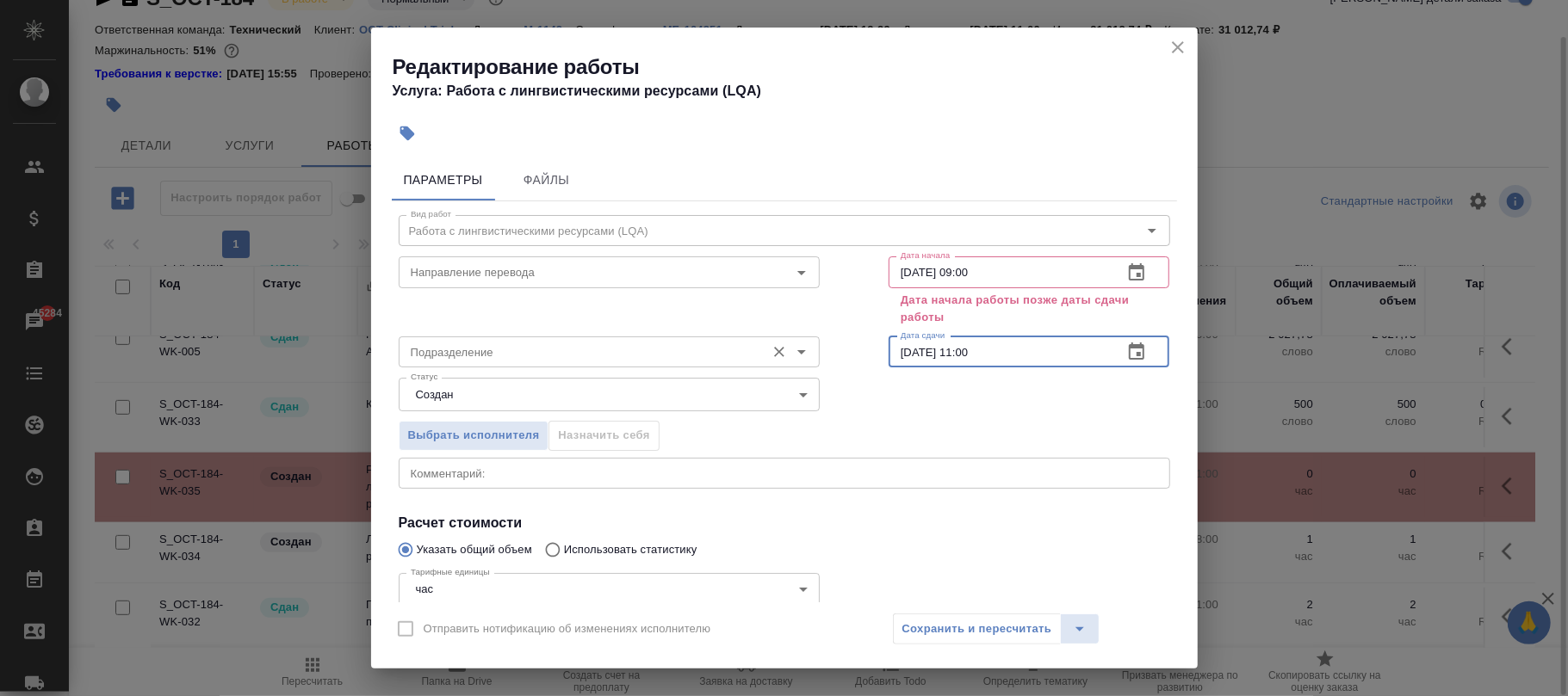
drag, startPoint x: 1011, startPoint y: 349, endPoint x: 548, endPoint y: 349, distance: 463.0
click at [548, 349] on div "Подразделение Подразделение Дата сдачи [DATE] 11:00 Дата сдачи" at bounding box center [784, 350] width 840 height 110
paste input "[DATE] 09"
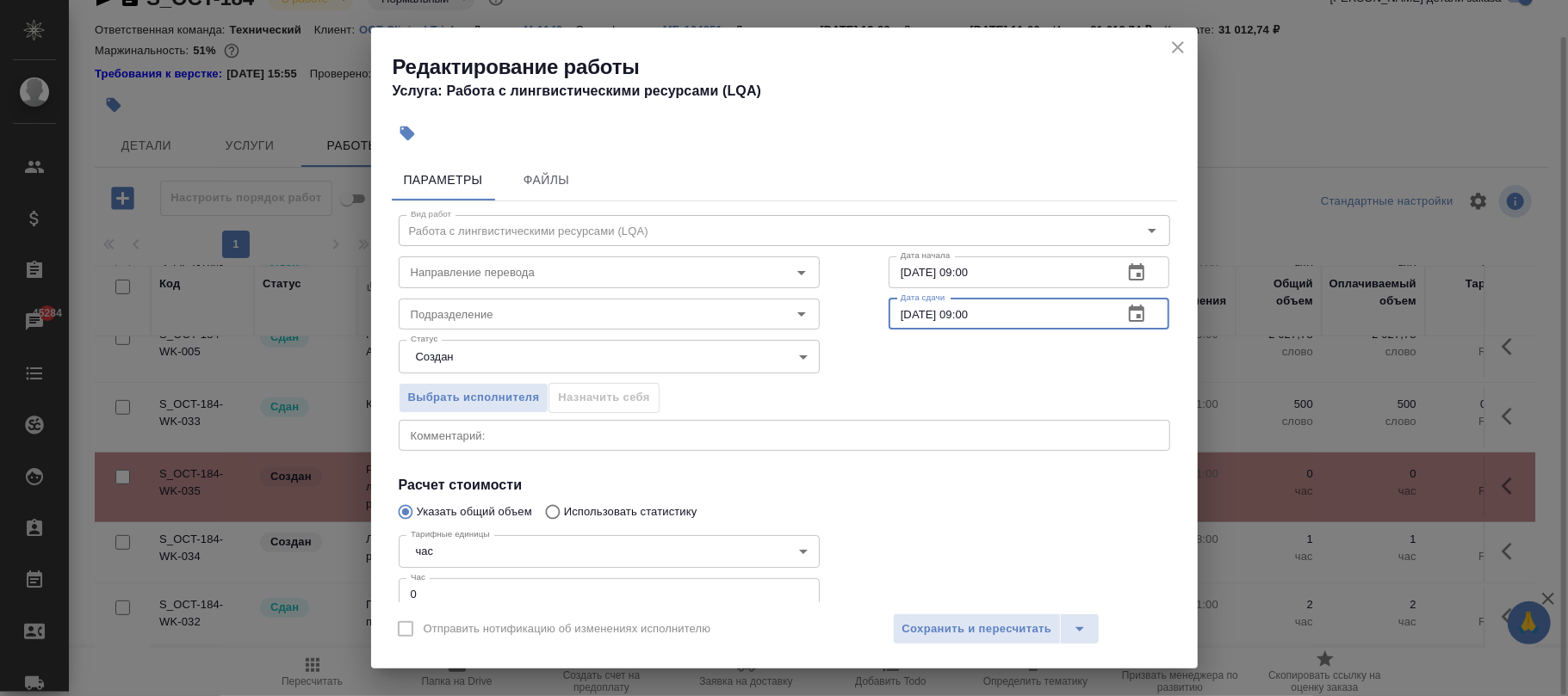
click at [961, 311] on input "[DATE] 09:00" at bounding box center [999, 313] width 221 height 31
type input "[DATE] 18:00"
drag, startPoint x: 446, startPoint y: 592, endPoint x: 352, endPoint y: 592, distance: 94.0
click at [349, 592] on div "Редактирование работы Услуга: Работа с лингвистическими ресурсами (LQA) Парамет…" at bounding box center [784, 348] width 1568 height 696
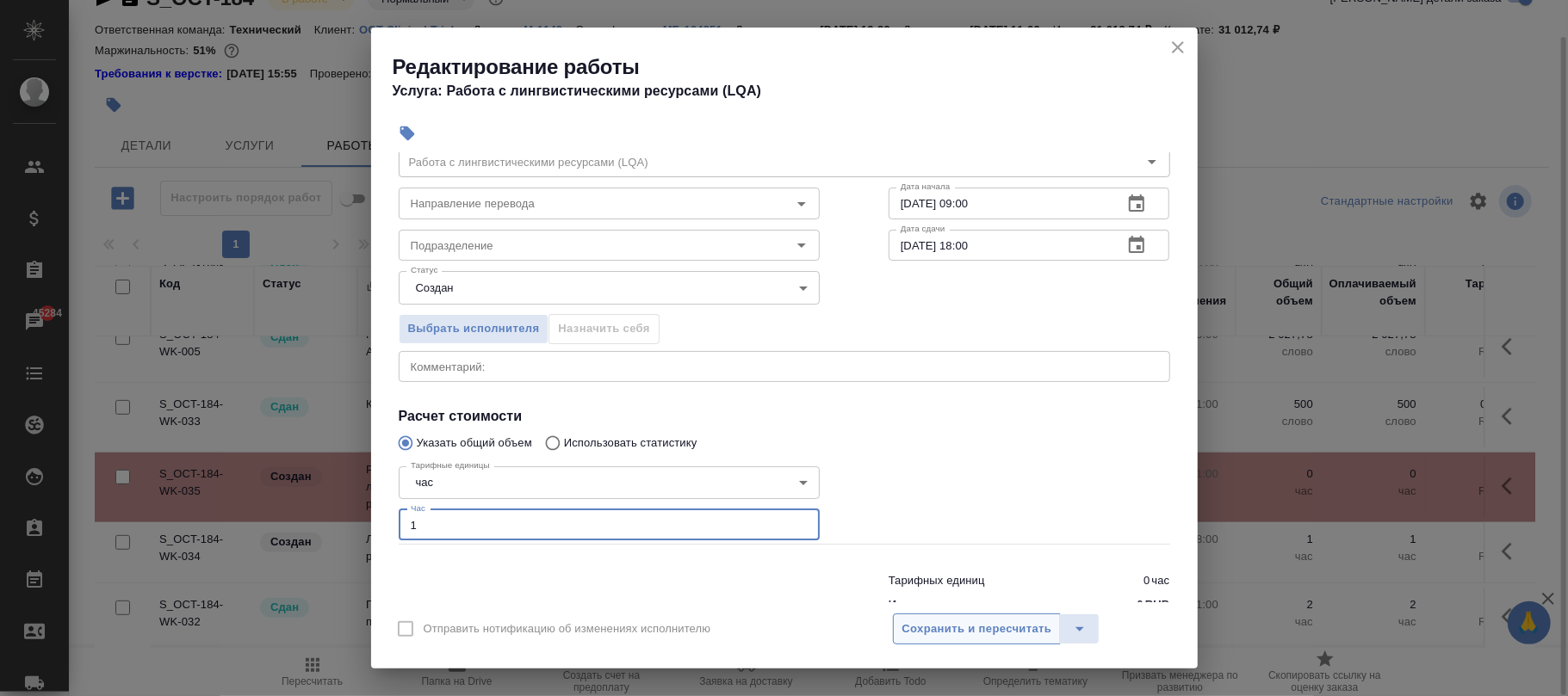
type input "1"
click at [1021, 633] on span "Сохранить и пересчитать" at bounding box center [977, 629] width 149 height 20
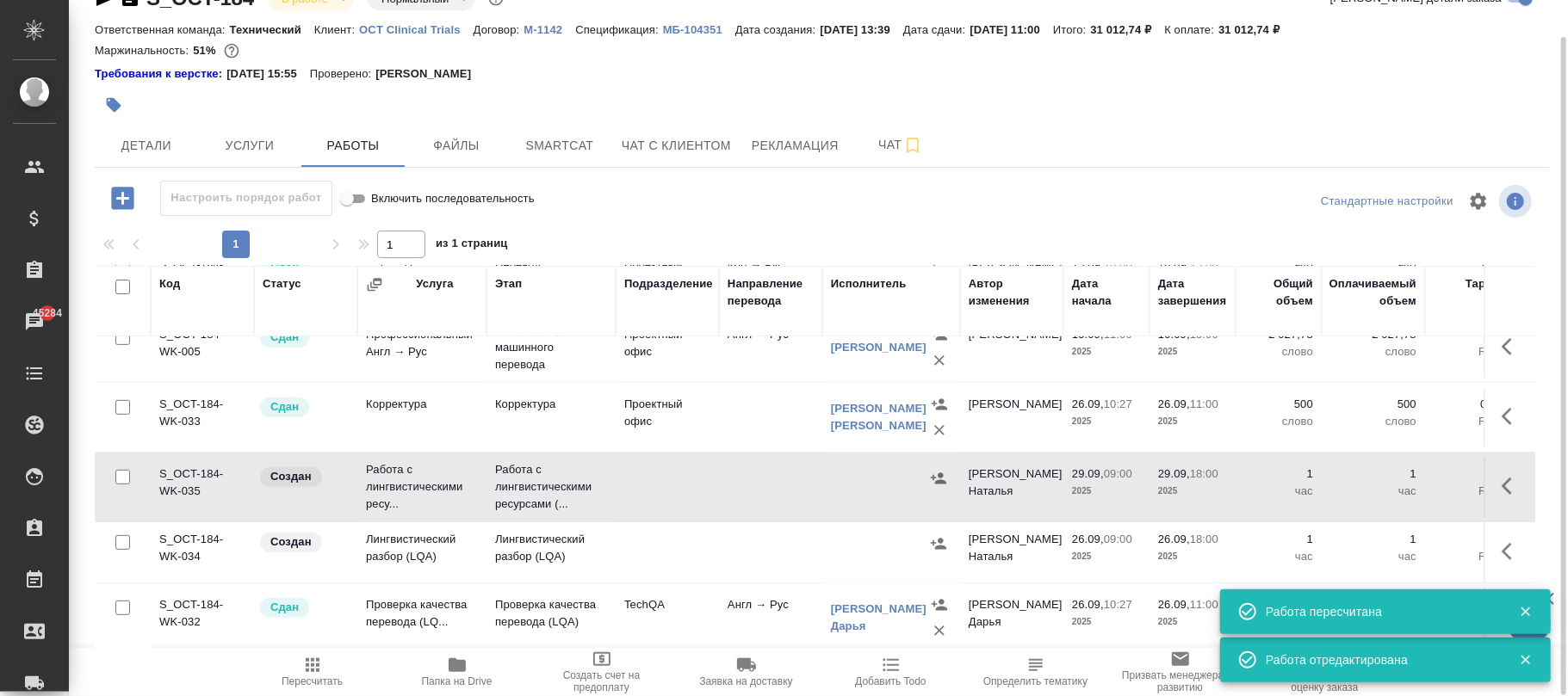
click at [305, 664] on icon "button" at bounding box center [312, 665] width 14 height 14
